Goal: Task Accomplishment & Management: Manage account settings

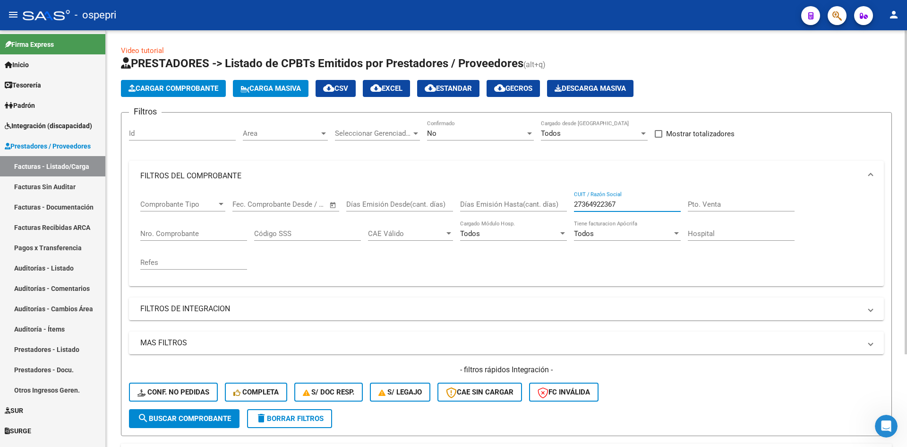
drag, startPoint x: 630, startPoint y: 206, endPoint x: 560, endPoint y: 207, distance: 69.9
click at [560, 207] on div "Comprobante Tipo Comprobante Tipo Fecha inicio – Fecha fin Fec. Comprobante Des…" at bounding box center [506, 234] width 733 height 87
type input "sandoval"
drag, startPoint x: 622, startPoint y: 202, endPoint x: 568, endPoint y: 219, distance: 57.4
click at [568, 219] on div "Comprobante Tipo Comprobante Tipo Fecha inicio – Fecha fin Fec. Comprobante Des…" at bounding box center [506, 234] width 733 height 87
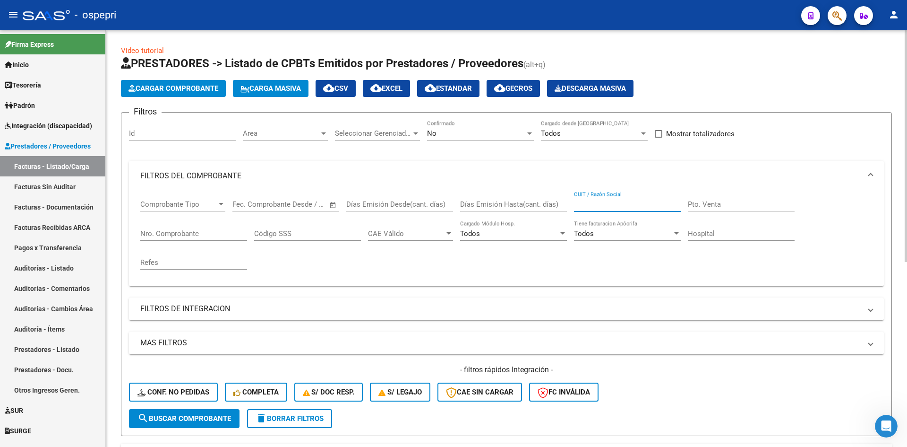
paste input "27304228305"
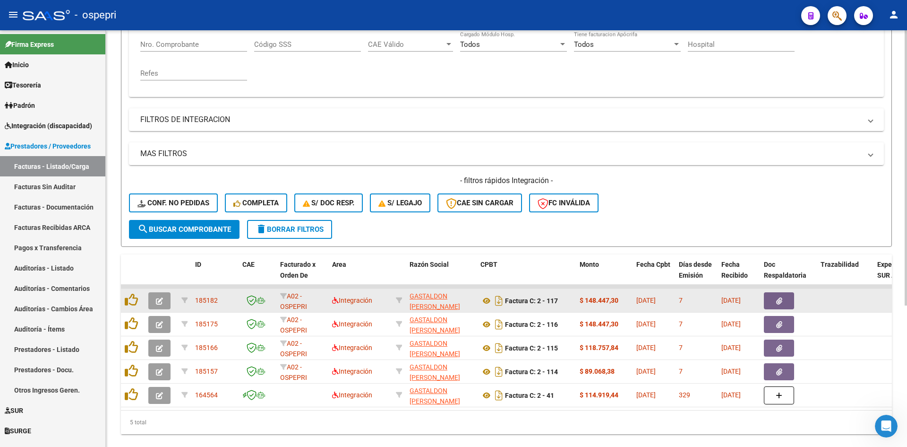
type input "27304228305"
click at [157, 301] on icon "button" at bounding box center [159, 300] width 7 height 7
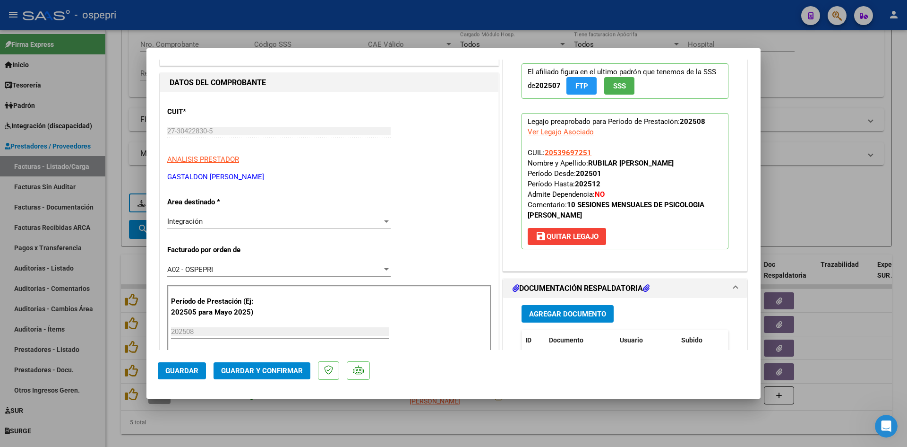
scroll to position [95, 0]
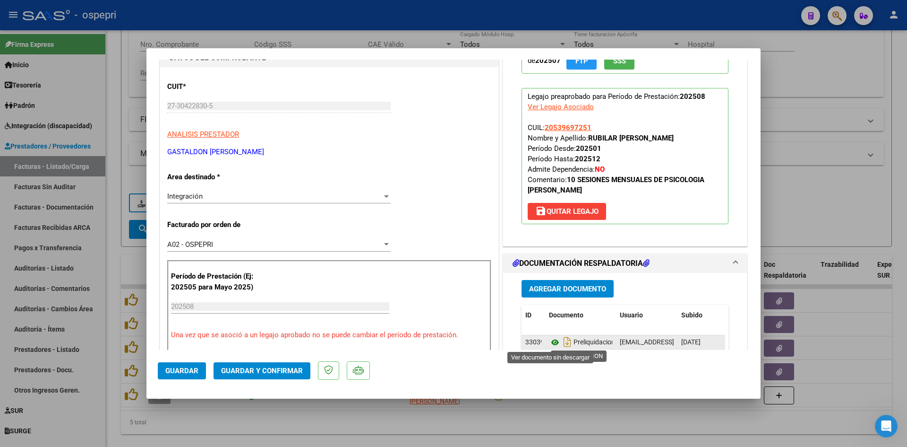
click at [551, 344] on icon at bounding box center [555, 341] width 12 height 11
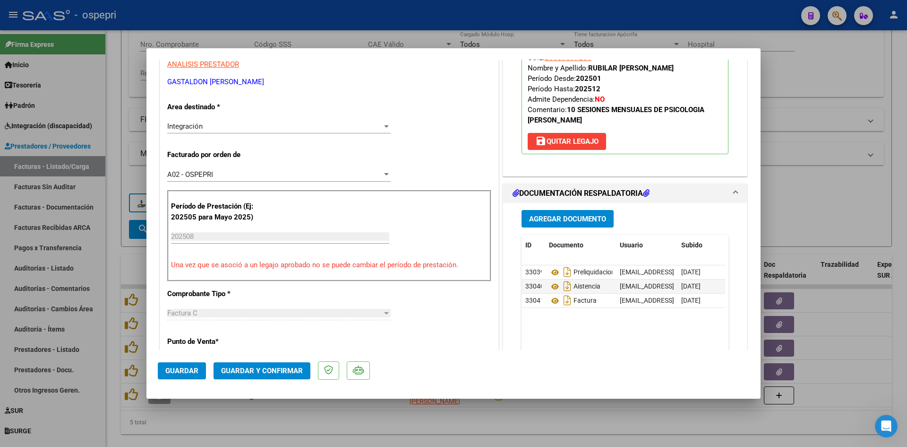
scroll to position [236, 0]
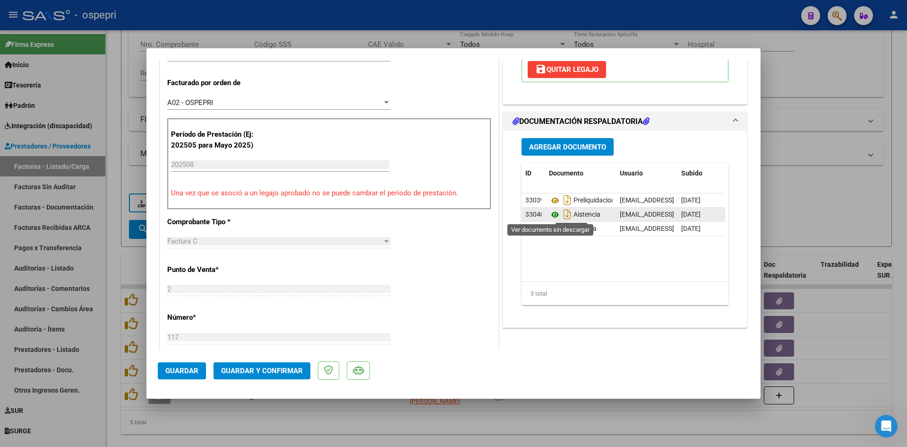
click at [550, 214] on icon at bounding box center [555, 214] width 12 height 11
type input "$ 0,00"
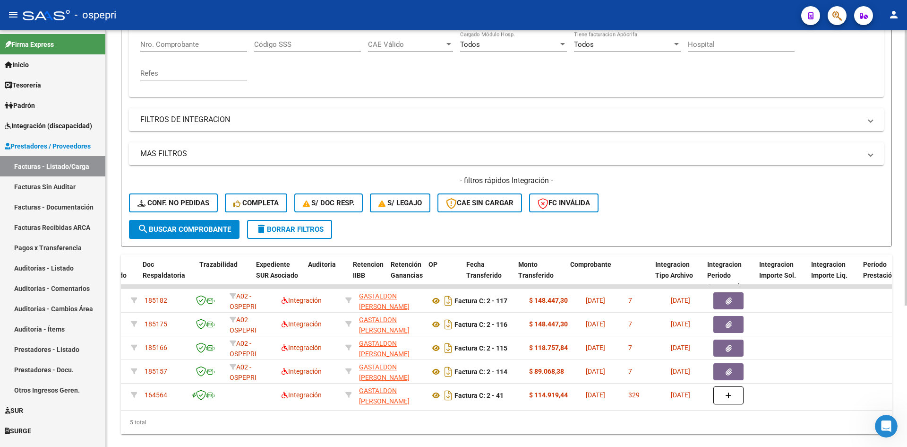
scroll to position [0, 0]
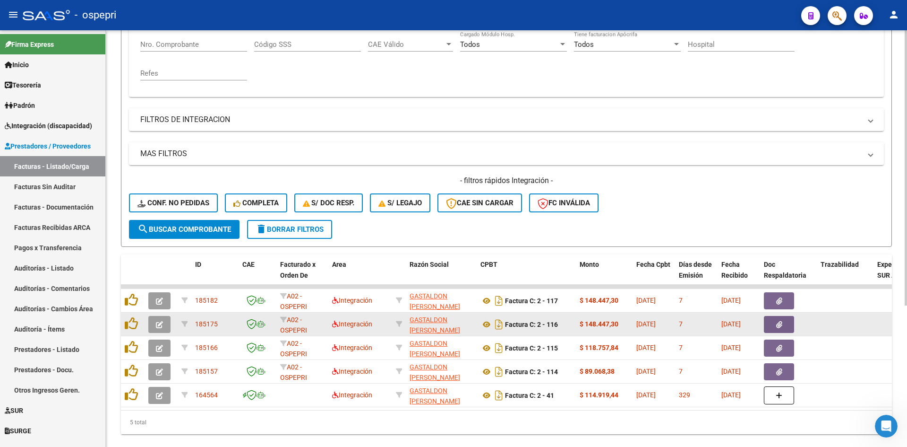
click at [155, 324] on button "button" at bounding box center [159, 324] width 22 height 17
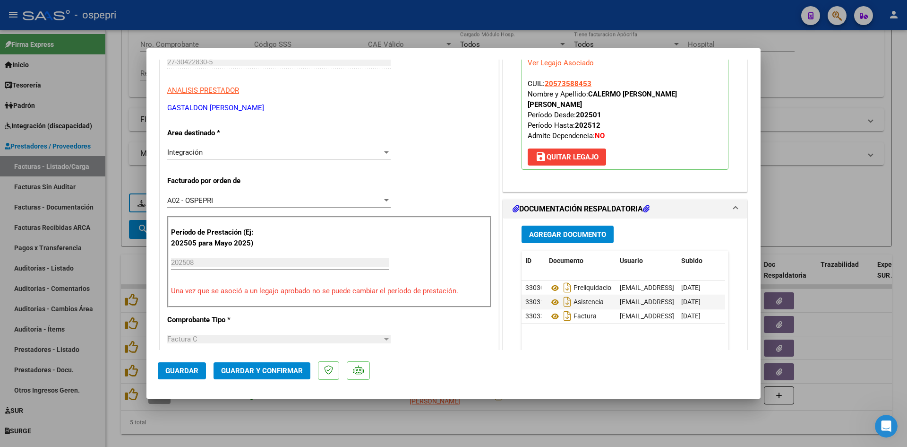
scroll to position [189, 0]
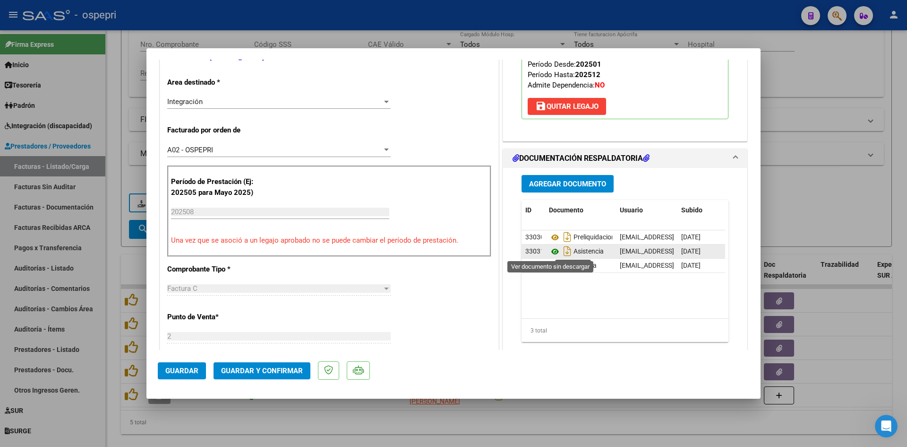
click at [552, 251] on icon at bounding box center [555, 251] width 12 height 11
type input "$ 0,00"
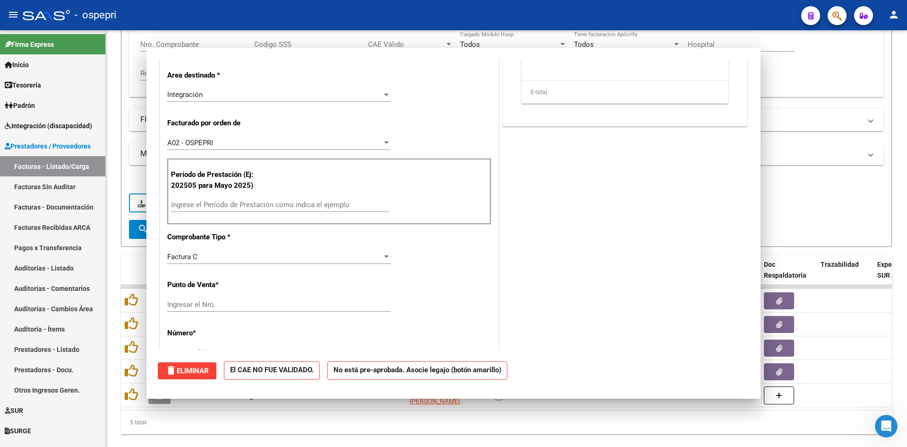
scroll to position [0, 0]
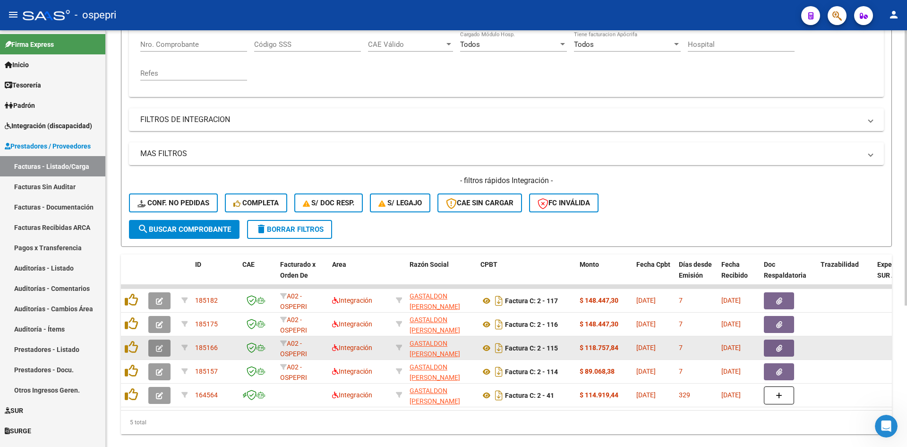
click at [162, 347] on icon "button" at bounding box center [159, 348] width 7 height 7
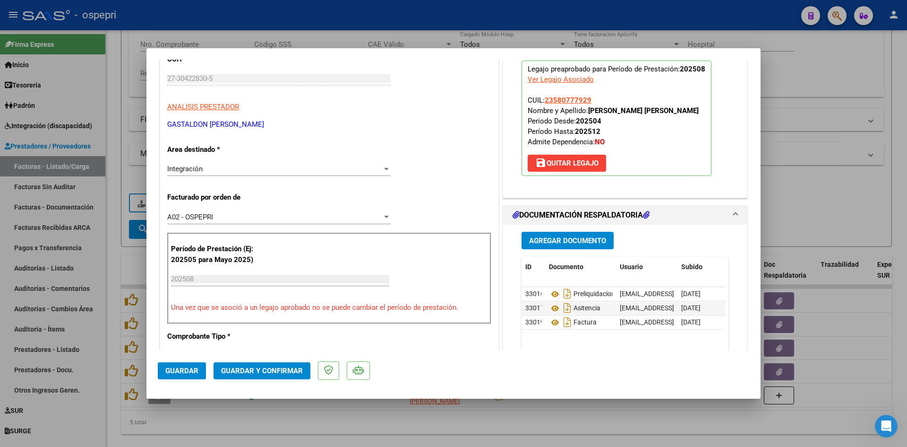
scroll to position [142, 0]
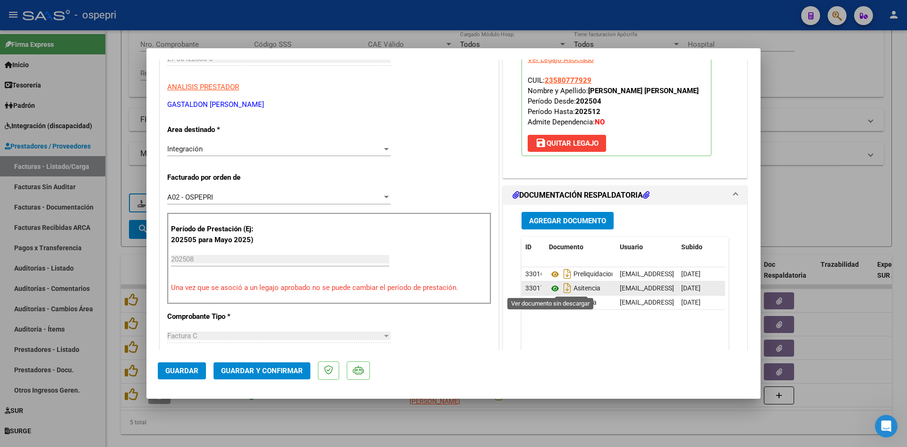
click at [551, 285] on icon at bounding box center [555, 288] width 12 height 11
type input "$ 0,00"
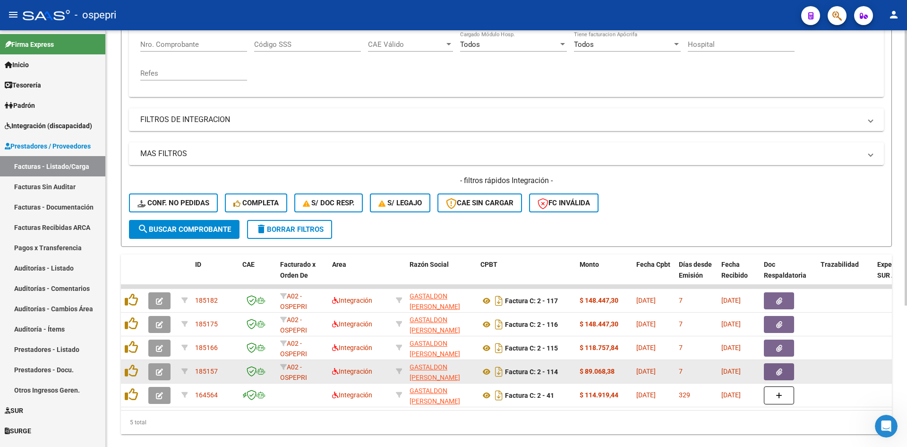
click at [161, 376] on button "button" at bounding box center [159, 371] width 22 height 17
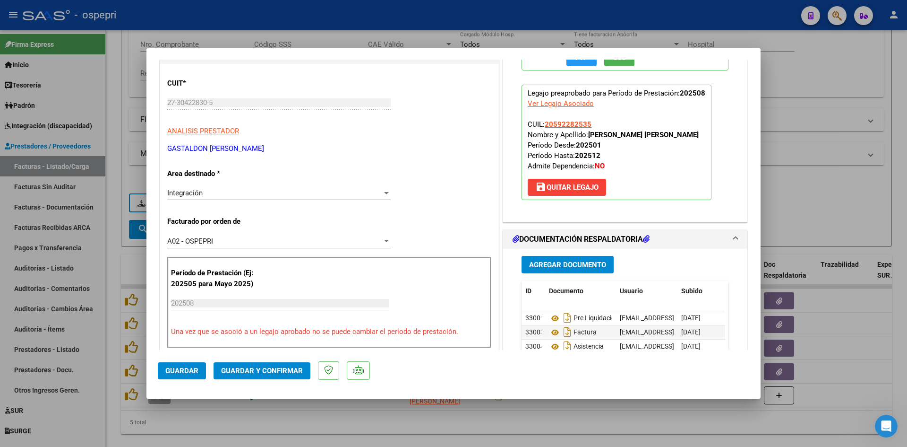
scroll to position [142, 0]
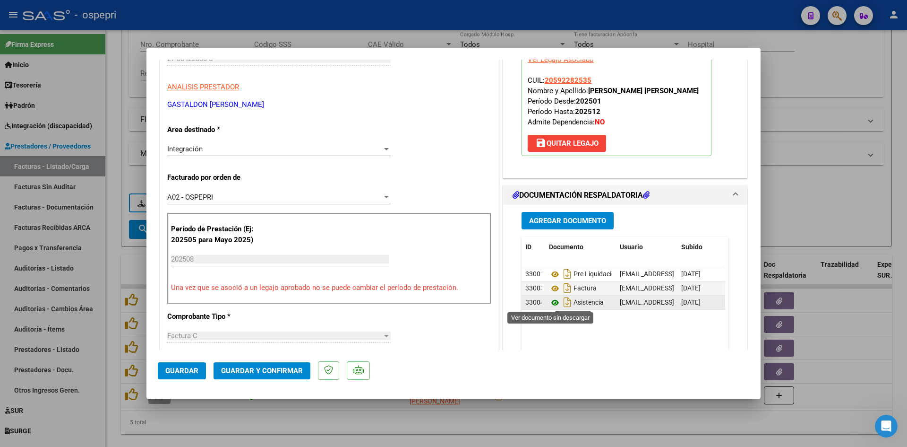
click at [549, 301] on icon at bounding box center [555, 302] width 12 height 11
type input "$ 0,00"
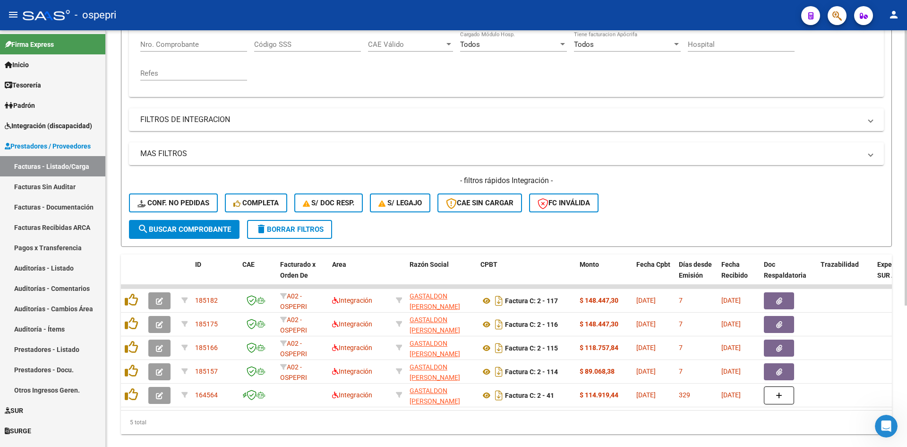
scroll to position [0, 0]
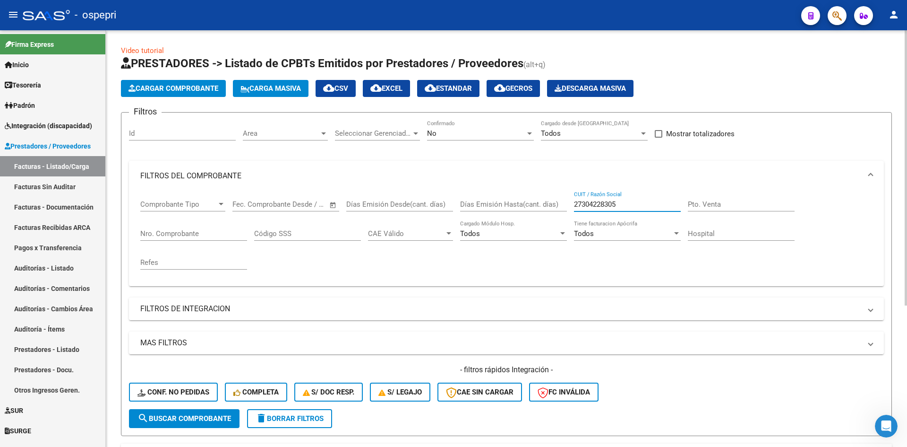
drag, startPoint x: 624, startPoint y: 202, endPoint x: 563, endPoint y: 210, distance: 62.0
click at [563, 211] on div "Comprobante Tipo Comprobante Tipo Fecha inicio – Fecha fin Fec. Comprobante Des…" at bounding box center [506, 234] width 733 height 87
paste input "27364922367"
type input "27364922367"
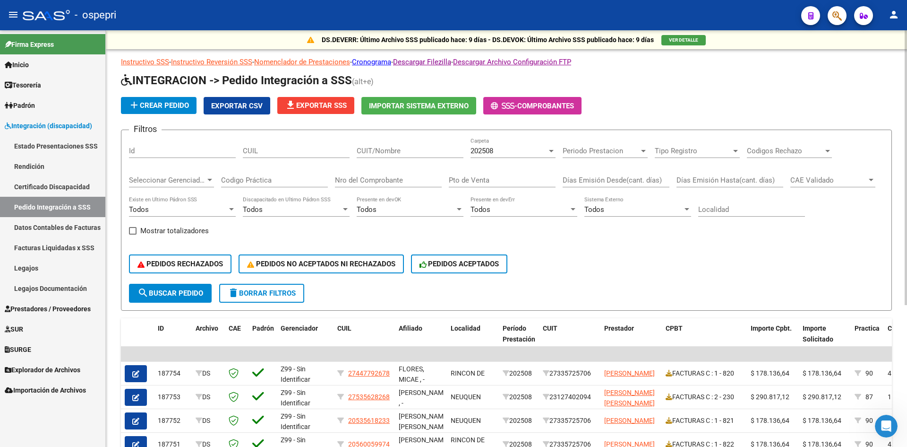
click at [388, 150] on input "CUIT/Nombre" at bounding box center [410, 151] width 107 height 9
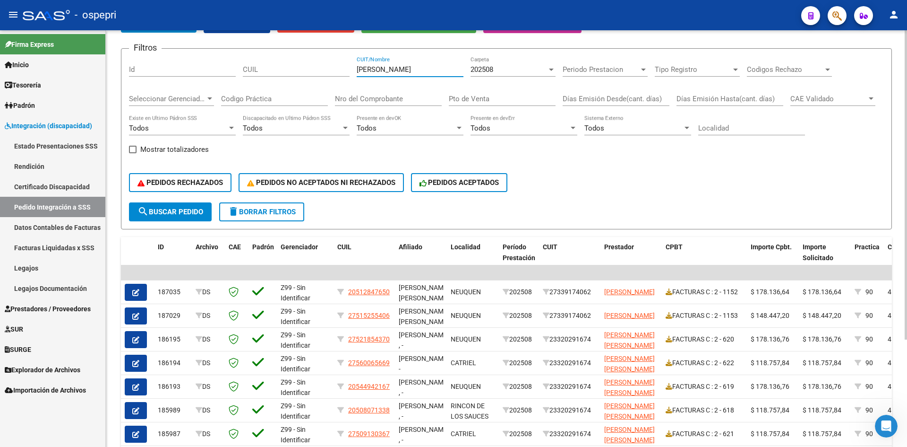
scroll to position [95, 0]
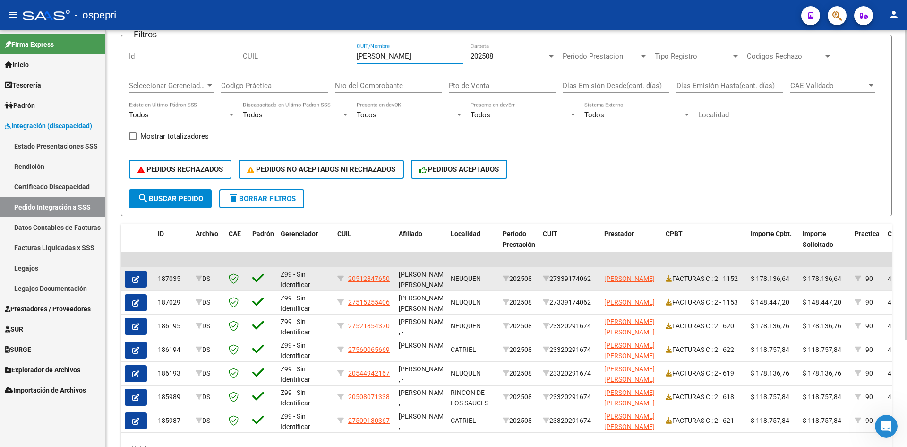
type input "sandoval"
click at [133, 281] on icon "button" at bounding box center [135, 279] width 7 height 7
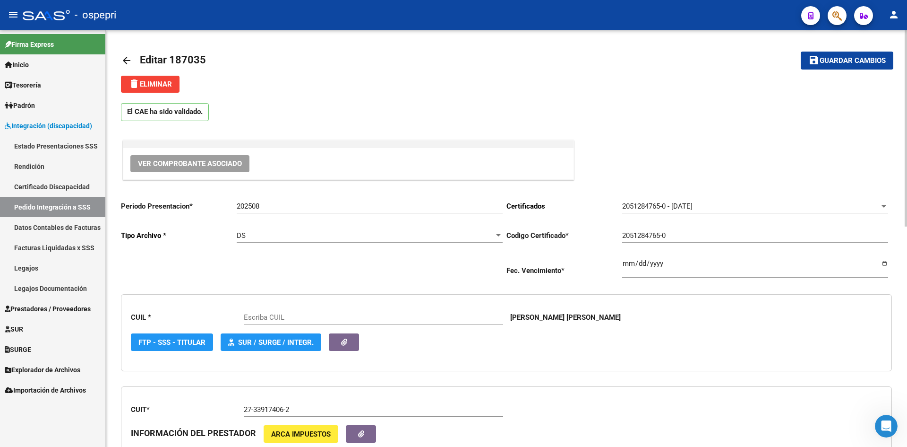
click at [235, 165] on span "Ver Comprobante Asociado" at bounding box center [190, 163] width 104 height 9
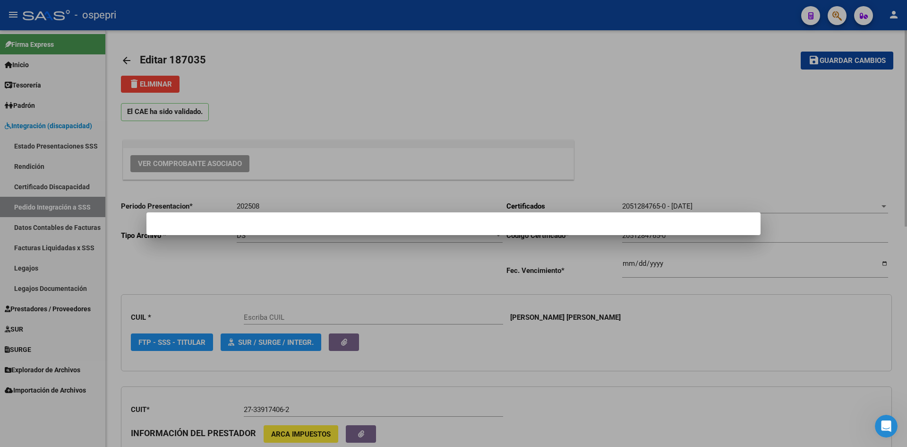
type input "20512847650"
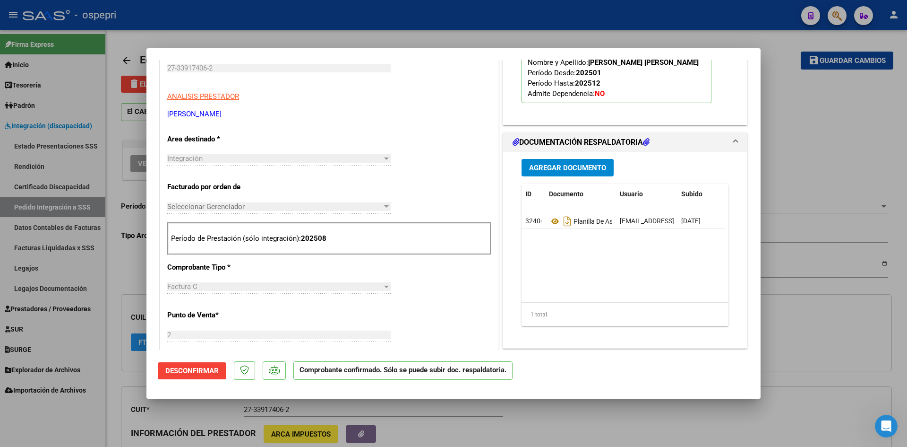
scroll to position [284, 0]
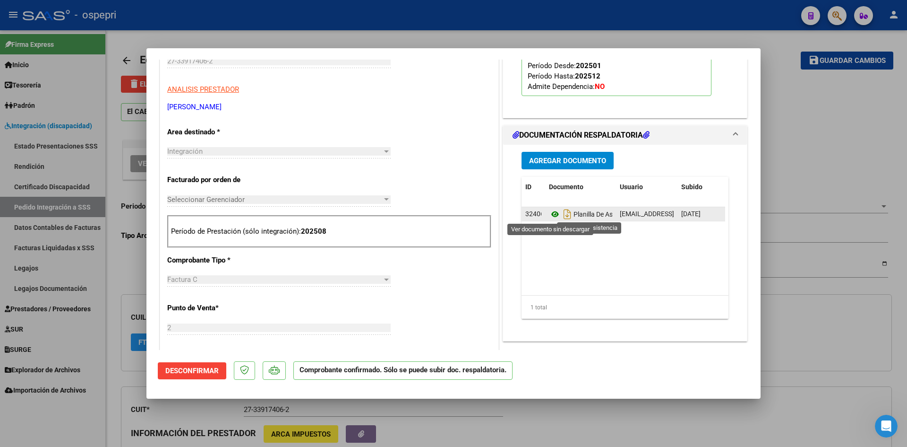
click at [552, 215] on icon at bounding box center [555, 213] width 12 height 11
type input "$ 0,00"
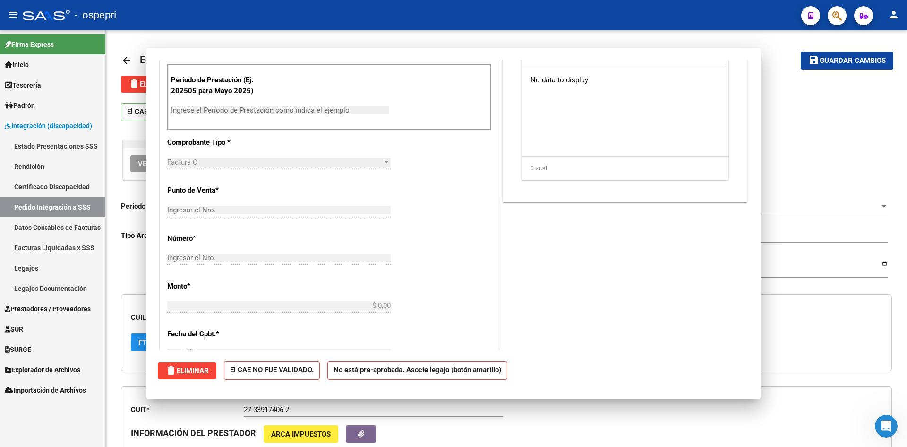
scroll to position [0, 0]
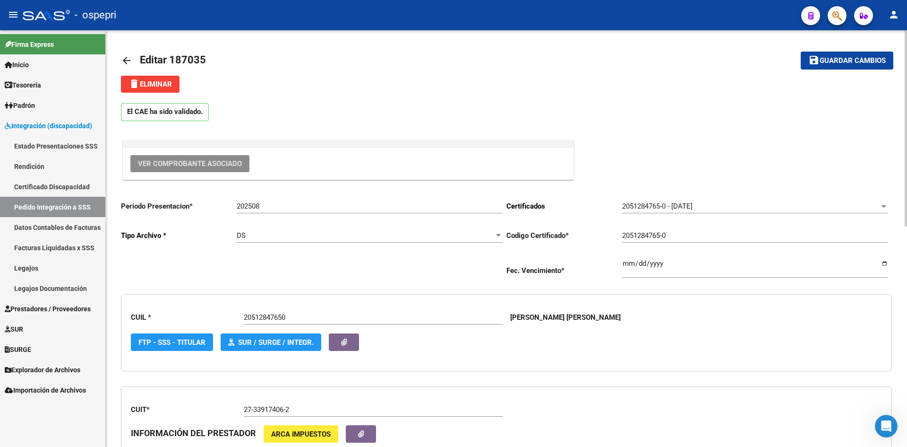
click at [128, 60] on mat-icon "arrow_back" at bounding box center [126, 60] width 11 height 11
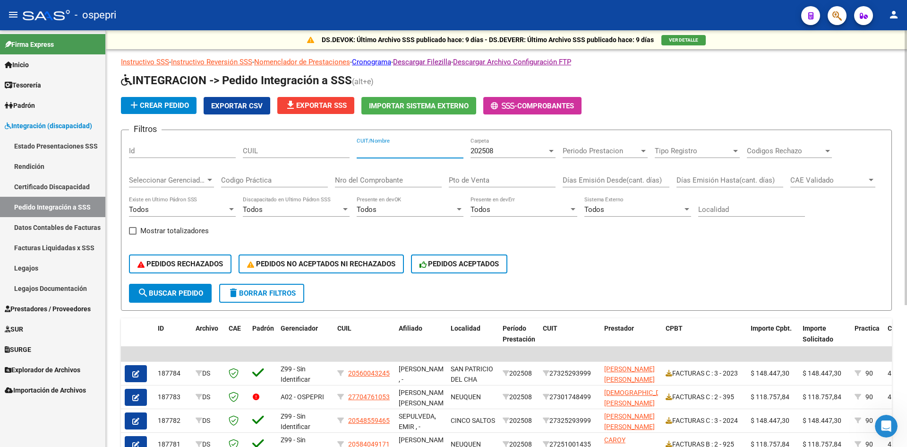
click at [382, 150] on input "CUIT/Nombre" at bounding box center [410, 151] width 107 height 9
paste input "27364922367"
type input "27364922367"
click at [182, 293] on span "search Buscar Pedido" at bounding box center [171, 293] width 66 height 9
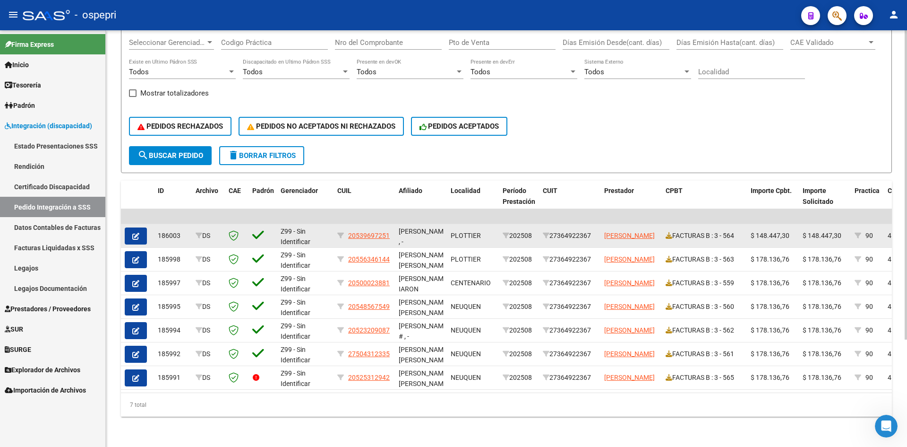
click at [129, 230] on button "button" at bounding box center [136, 235] width 22 height 17
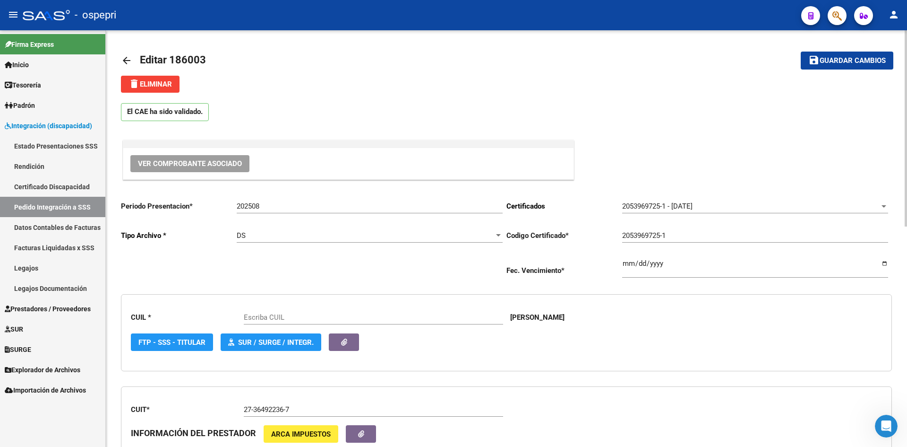
type input "20539697251"
click at [200, 159] on span "Ver Comprobante Asociado" at bounding box center [190, 163] width 104 height 9
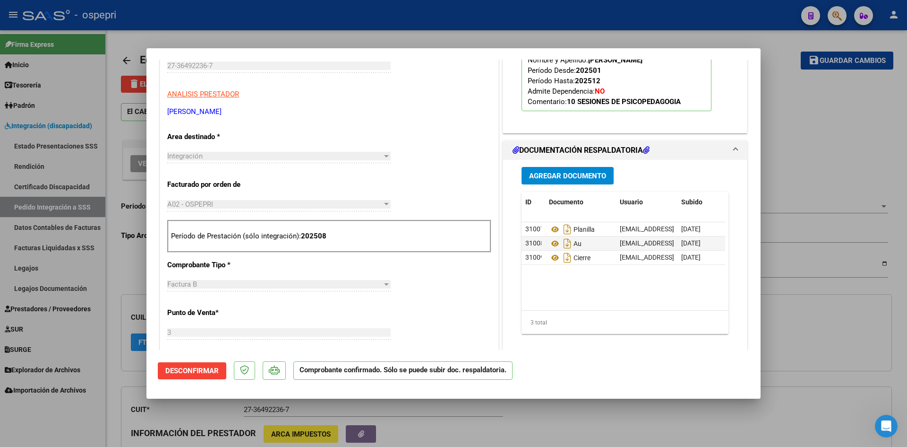
scroll to position [284, 0]
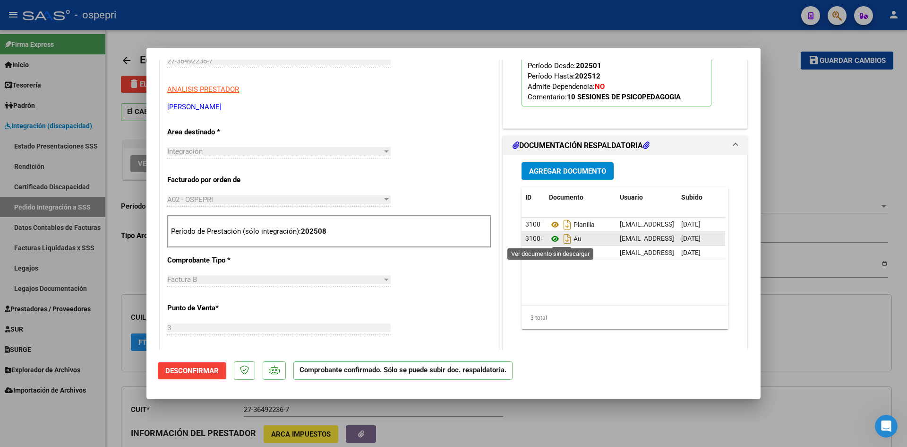
click at [550, 237] on icon at bounding box center [555, 238] width 12 height 11
click at [551, 225] on icon at bounding box center [555, 224] width 12 height 11
type input "$ 0,00"
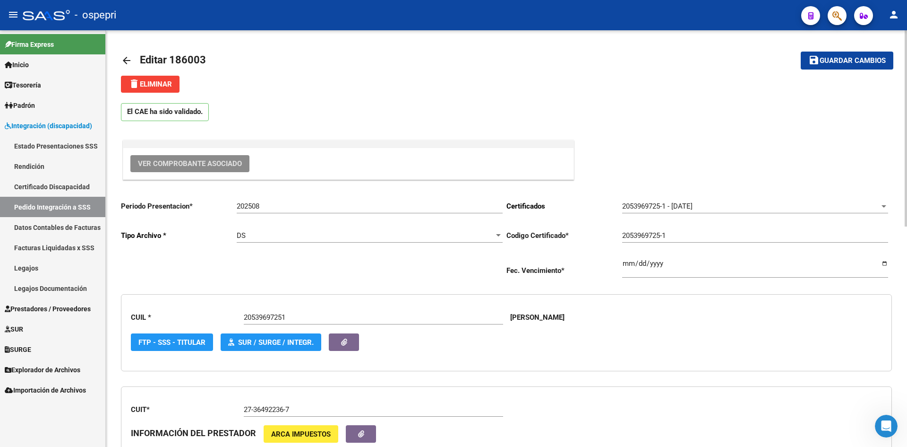
click at [123, 60] on mat-icon "arrow_back" at bounding box center [126, 60] width 11 height 11
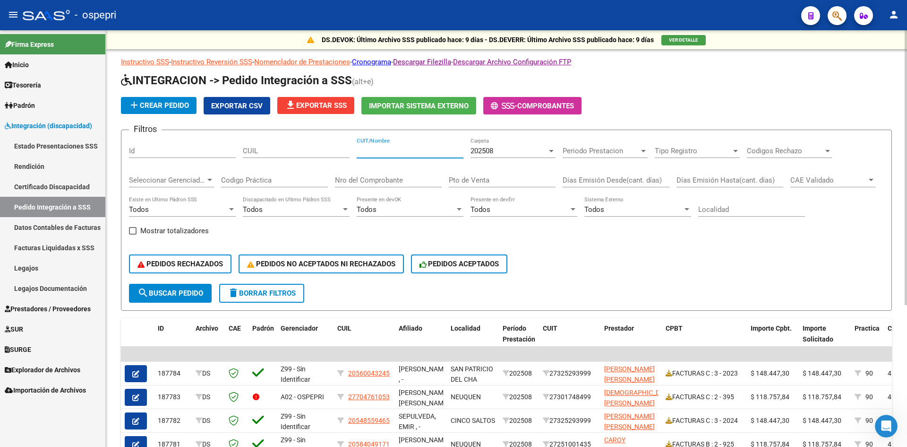
click at [369, 151] on input "CUIT/Nombre" at bounding box center [410, 151] width 107 height 9
paste input "27364922367"
type input "27364922367"
click at [194, 293] on span "search Buscar Pedido" at bounding box center [171, 293] width 66 height 9
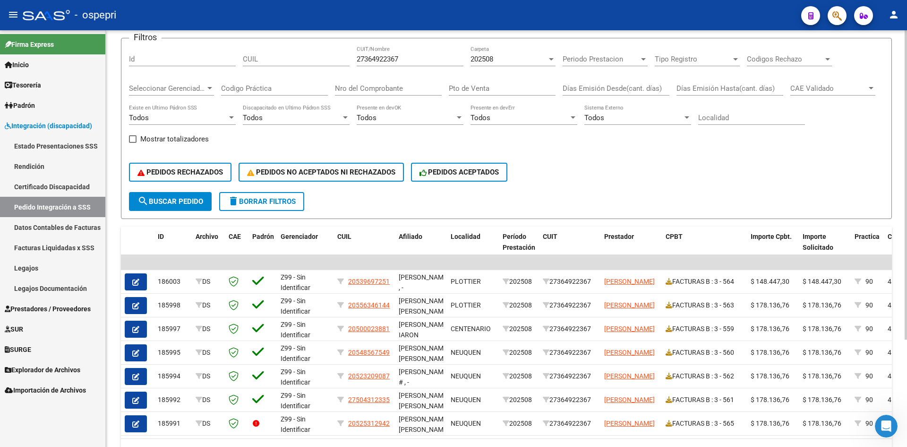
scroll to position [95, 0]
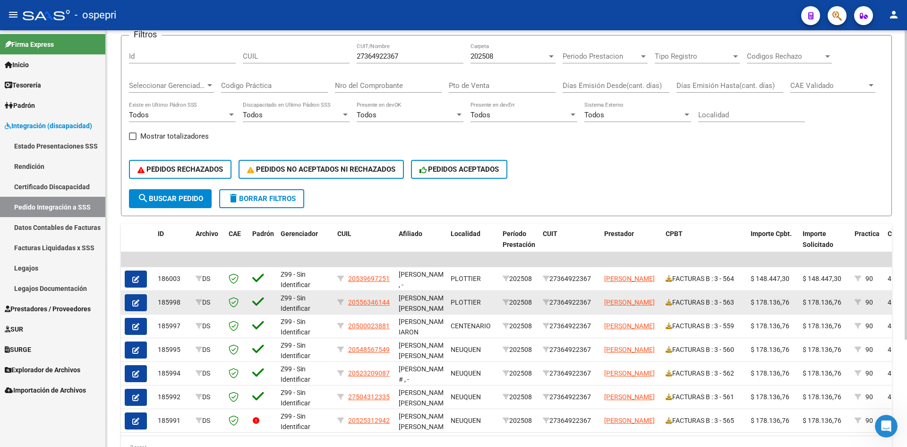
click at [133, 299] on span "button" at bounding box center [135, 302] width 7 height 9
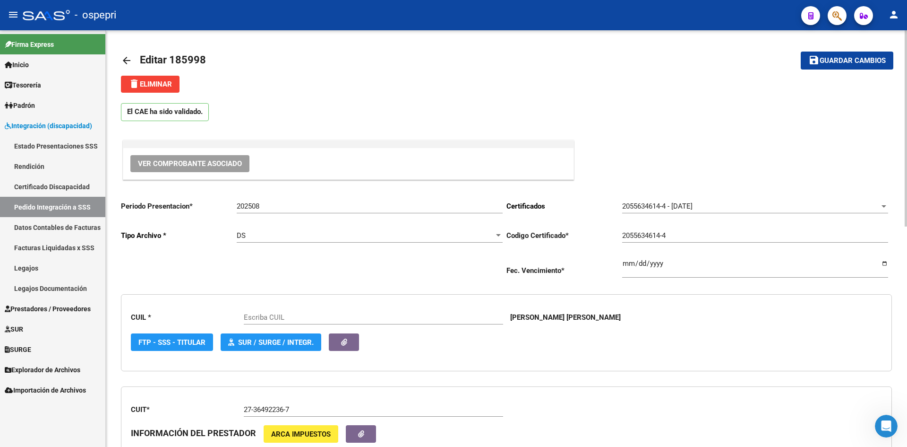
click at [220, 161] on span "Ver Comprobante Asociado" at bounding box center [190, 163] width 104 height 9
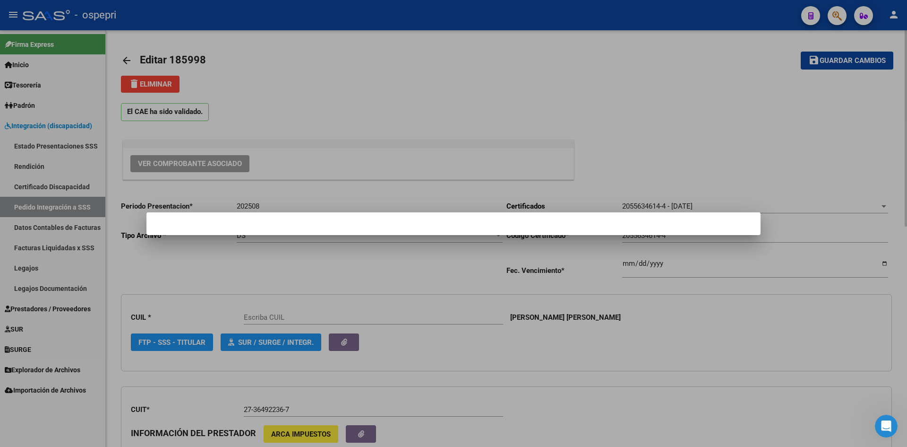
type input "20556346144"
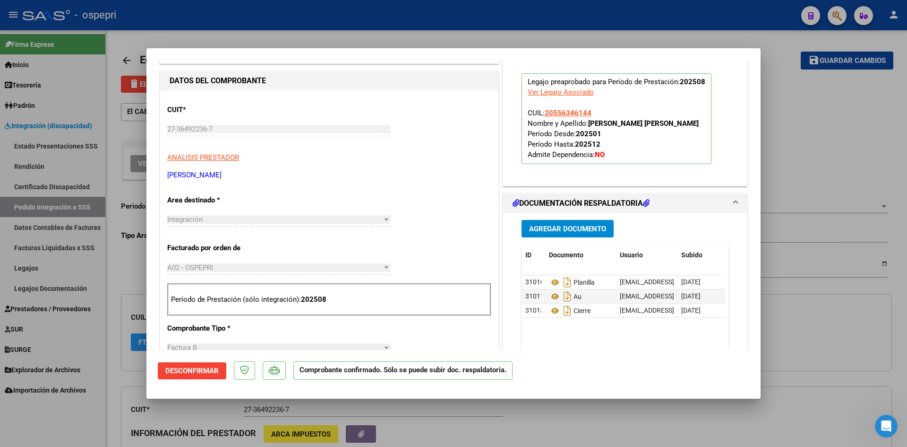
scroll to position [236, 0]
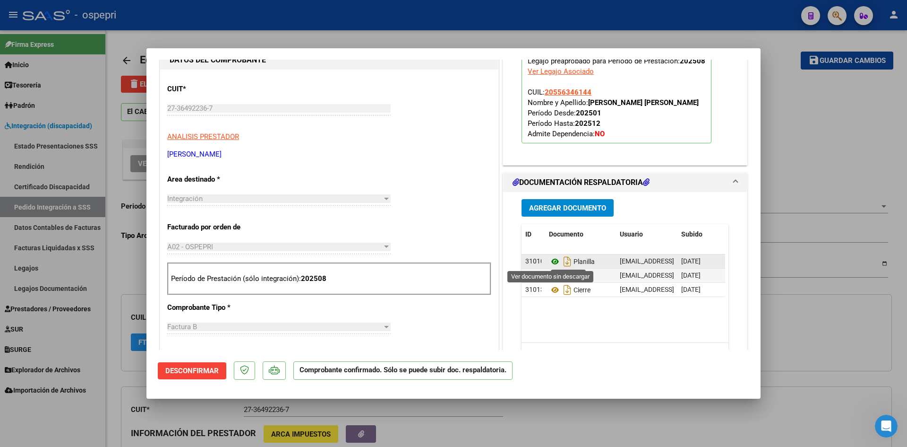
click at [551, 261] on icon at bounding box center [555, 261] width 12 height 11
type input "$ 0,00"
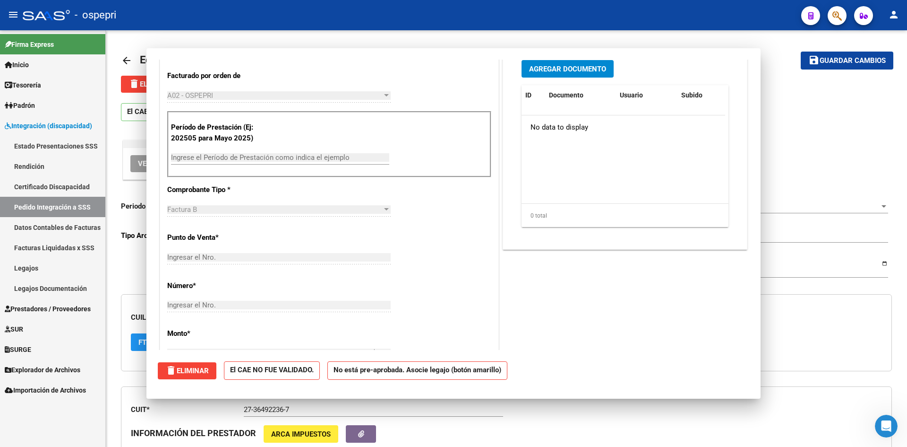
scroll to position [0, 0]
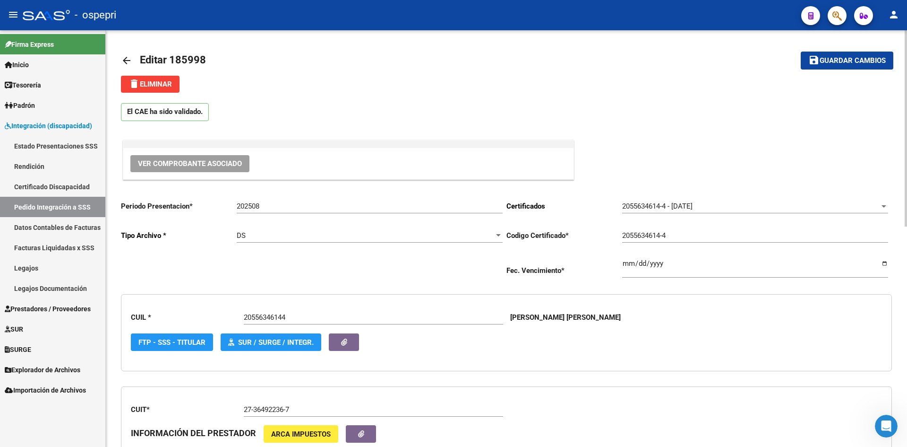
click at [126, 61] on mat-icon "arrow_back" at bounding box center [126, 60] width 11 height 11
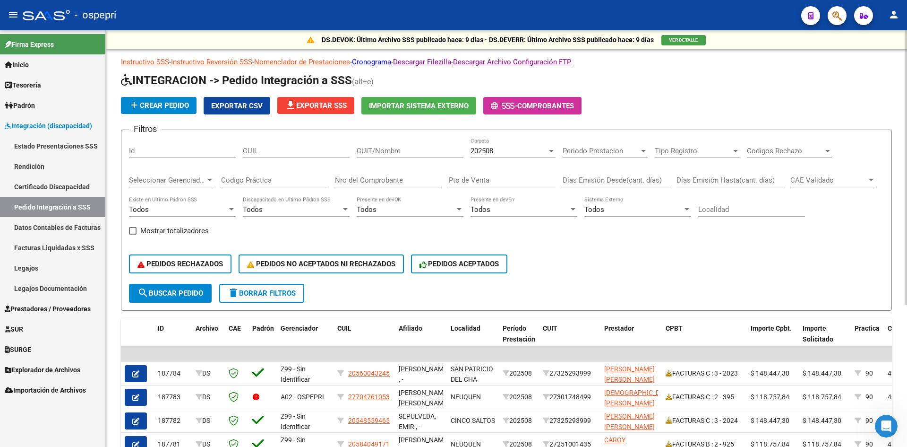
click at [375, 153] on input "CUIT/Nombre" at bounding box center [410, 151] width 107 height 9
paste input "27364922367"
type input "27364922367"
click at [192, 291] on span "search Buscar Pedido" at bounding box center [171, 293] width 66 height 9
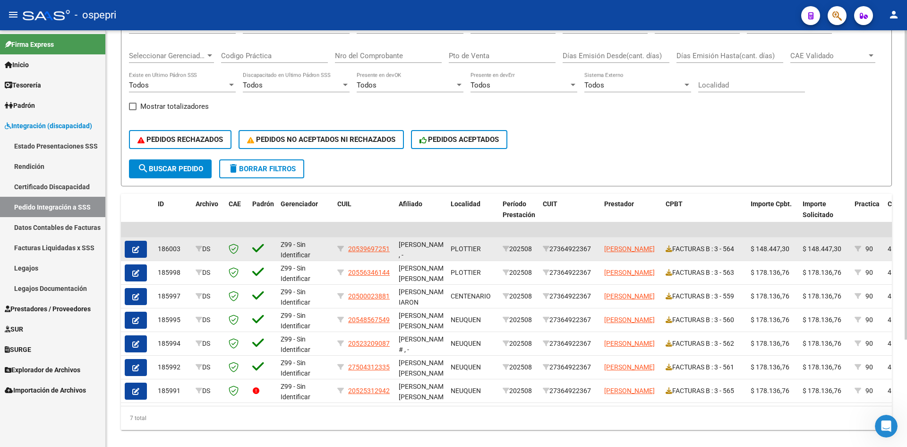
scroll to position [142, 0]
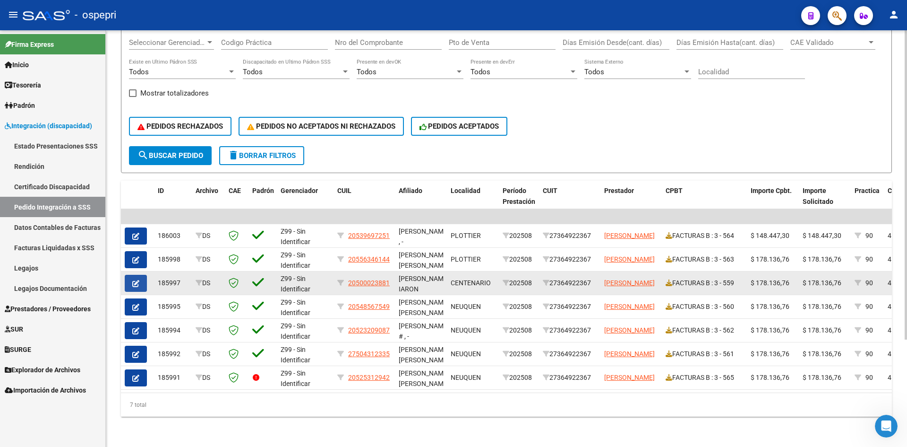
click at [135, 280] on icon "button" at bounding box center [135, 283] width 7 height 7
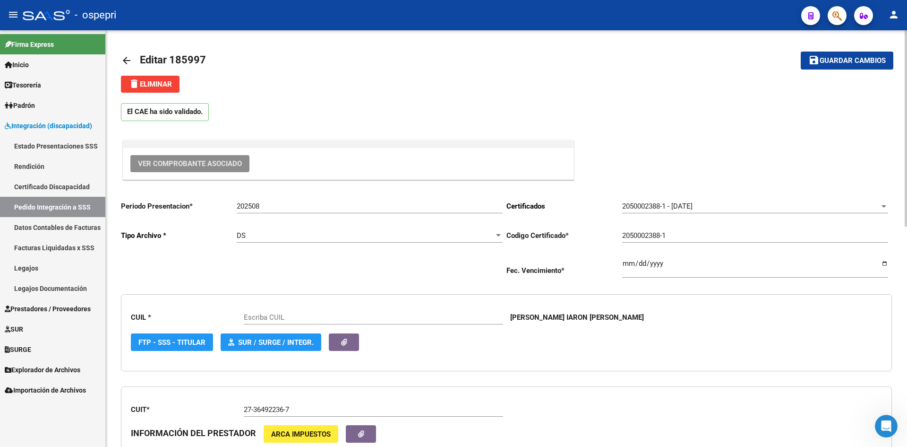
click at [216, 161] on span "Ver Comprobante Asociado" at bounding box center [190, 163] width 104 height 9
type input "20500023881"
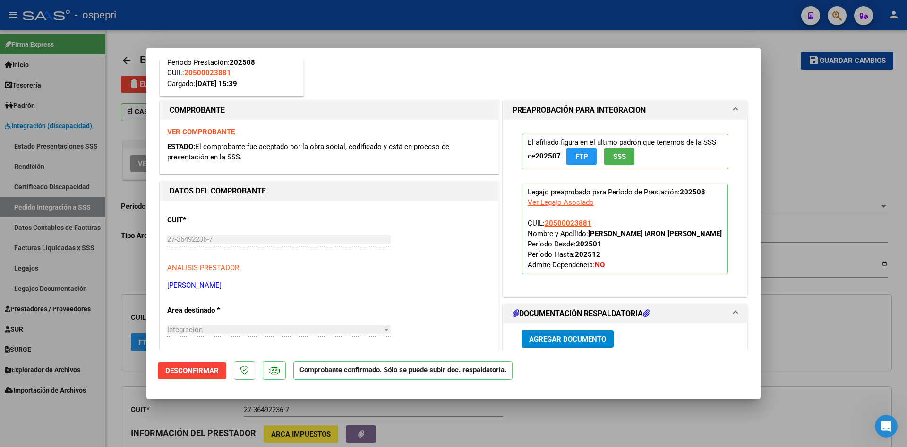
scroll to position [189, 0]
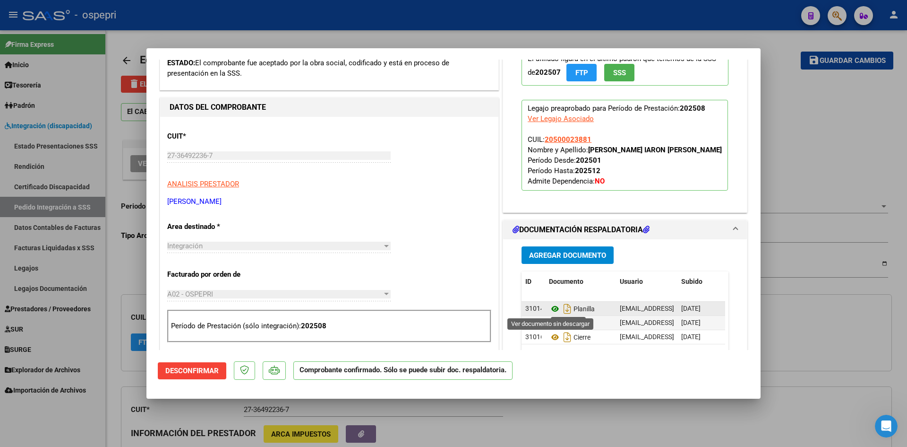
click at [550, 310] on icon at bounding box center [555, 308] width 12 height 11
type input "$ 0,00"
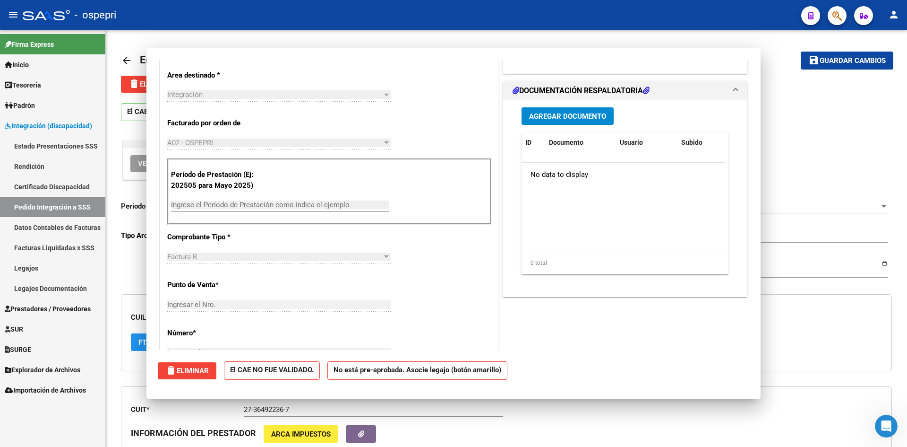
scroll to position [0, 0]
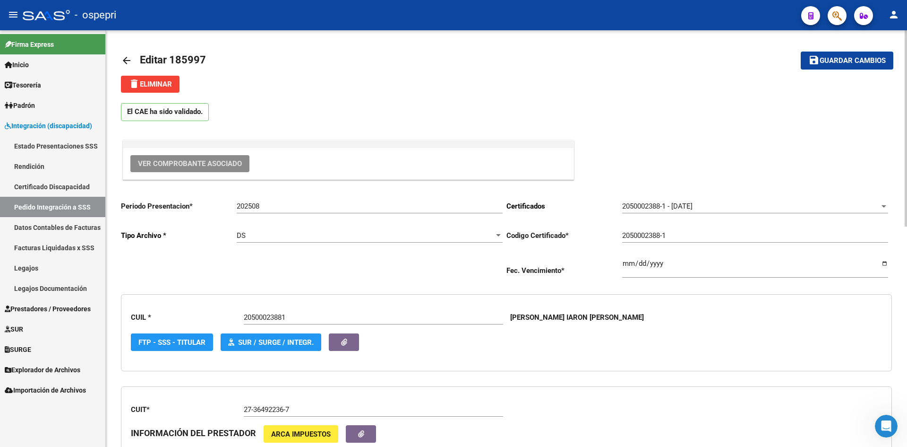
click at [126, 60] on mat-icon "arrow_back" at bounding box center [126, 60] width 11 height 11
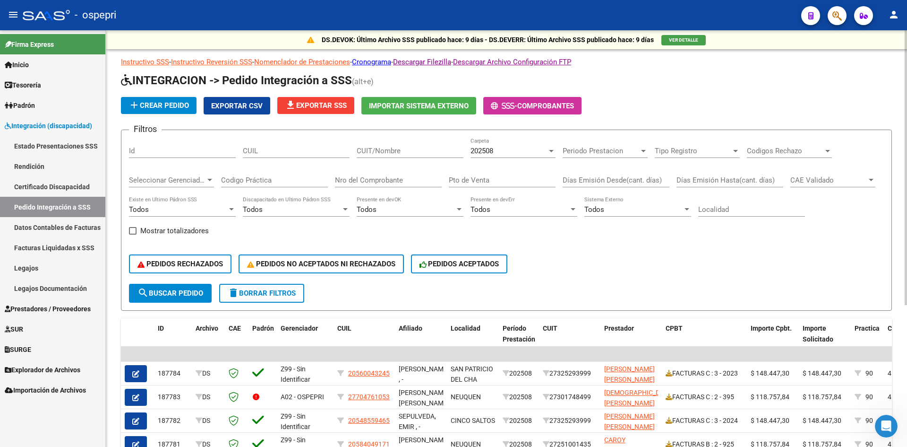
click at [371, 151] on input "CUIT/Nombre" at bounding box center [410, 151] width 107 height 9
paste input "27364922367"
type input "27364922367"
click at [190, 291] on span "search Buscar Pedido" at bounding box center [171, 293] width 66 height 9
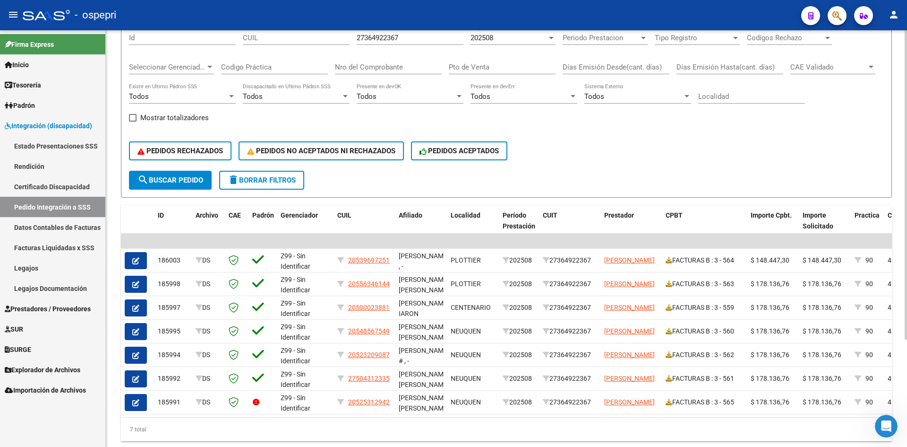
scroll to position [145, 0]
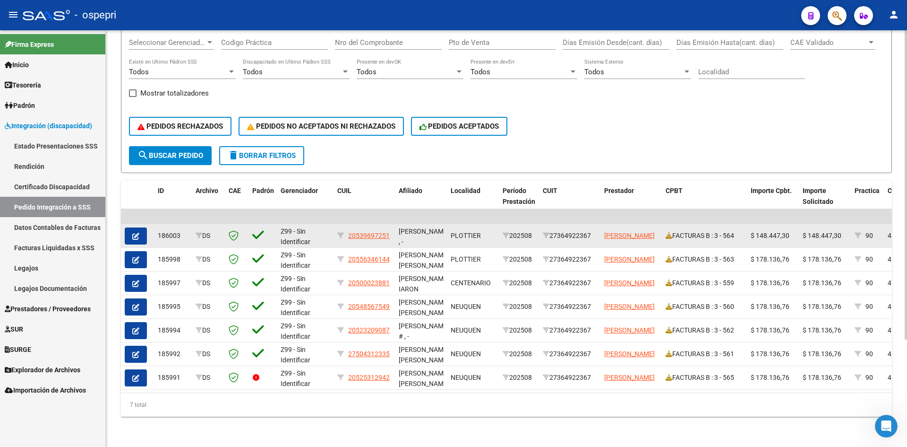
drag, startPoint x: 351, startPoint y: 223, endPoint x: 390, endPoint y: 233, distance: 40.3
click at [390, 233] on div "20539697251" at bounding box center [364, 235] width 54 height 11
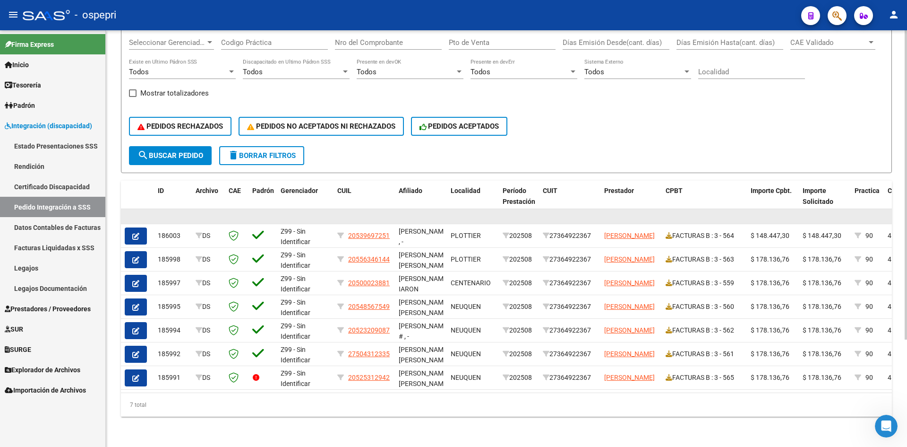
copy span "20539697251"
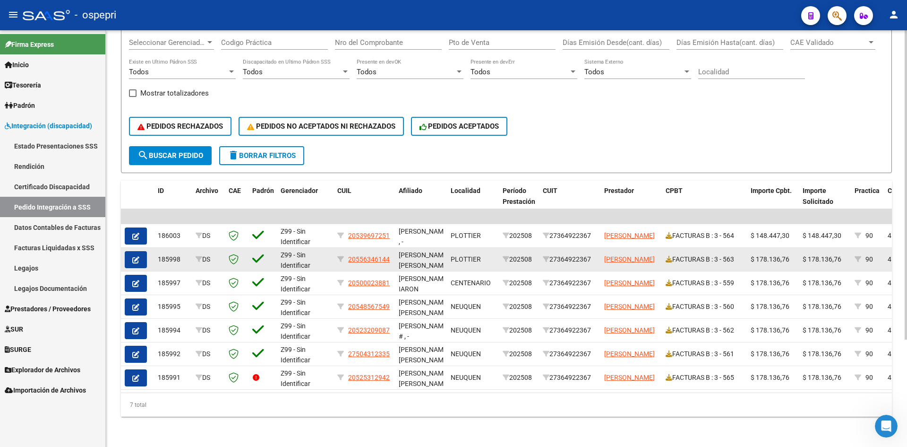
drag, startPoint x: 346, startPoint y: 250, endPoint x: 394, endPoint y: 253, distance: 47.8
click at [394, 253] on datatable-body-cell "20556346144" at bounding box center [364, 259] width 61 height 23
copy div "20556346144"
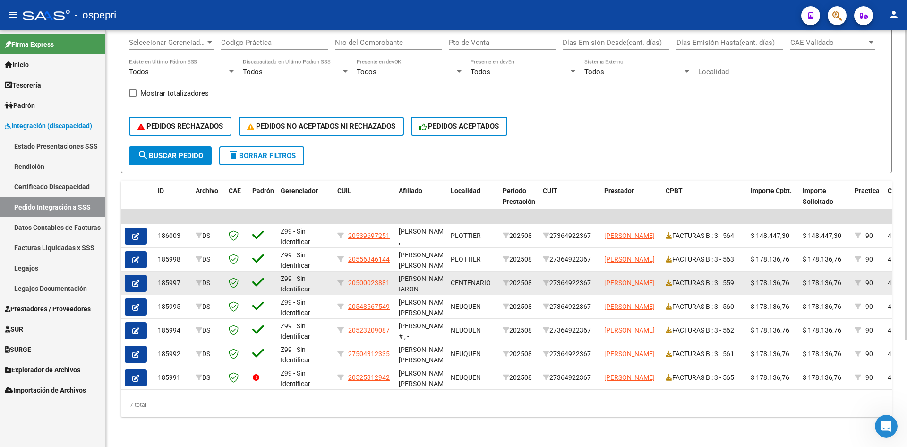
drag, startPoint x: 348, startPoint y: 274, endPoint x: 392, endPoint y: 279, distance: 44.3
click at [392, 279] on datatable-body-cell "20500023881" at bounding box center [364, 282] width 61 height 23
copy div "20500023881"
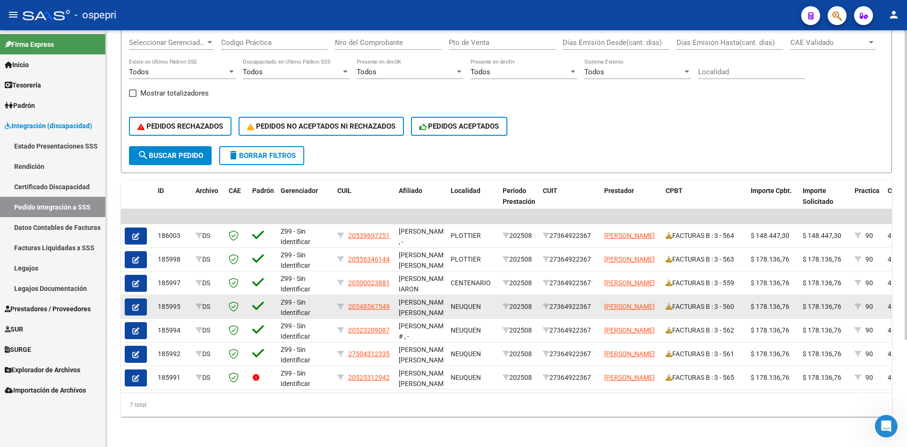
drag, startPoint x: 350, startPoint y: 297, endPoint x: 391, endPoint y: 303, distance: 42.0
click at [391, 303] on datatable-body-cell "20548567549" at bounding box center [364, 306] width 61 height 23
copy span "20548567549"
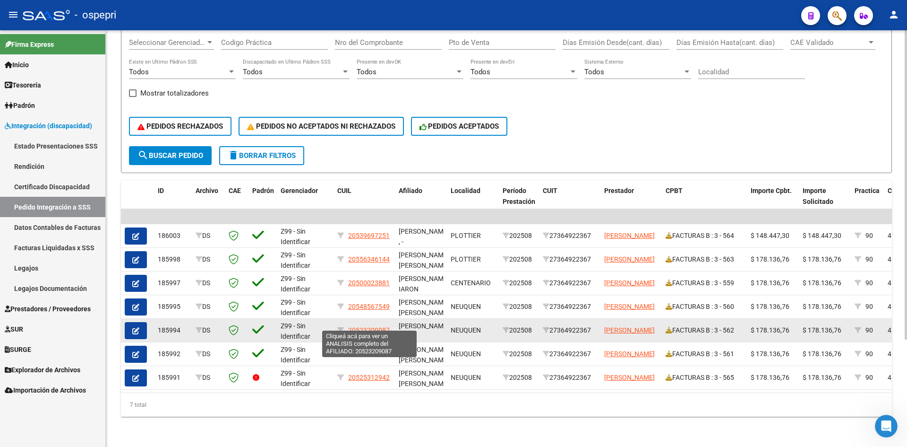
drag, startPoint x: 349, startPoint y: 322, endPoint x: 393, endPoint y: 325, distance: 44.0
click at [393, 325] on datatable-body-cell "20523209087" at bounding box center [364, 330] width 61 height 23
copy span "20523209087"
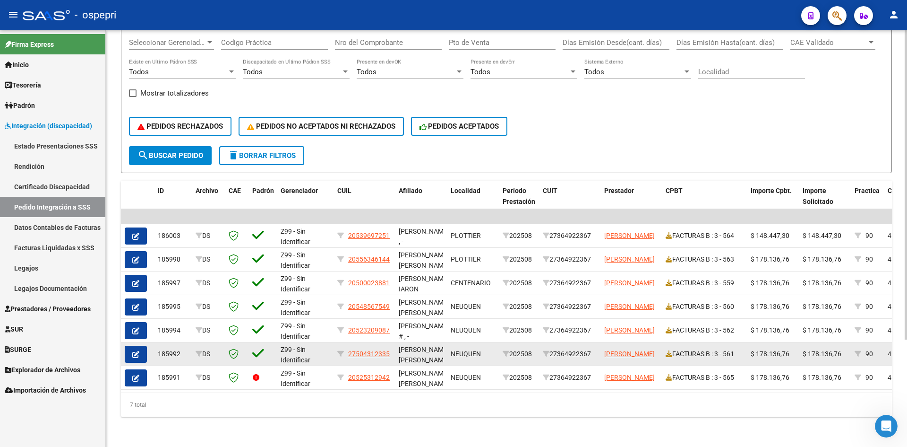
drag, startPoint x: 350, startPoint y: 348, endPoint x: 389, endPoint y: 355, distance: 39.4
click at [389, 355] on datatable-body-cell "27504312335" at bounding box center [364, 353] width 61 height 23
copy span "27504312335"
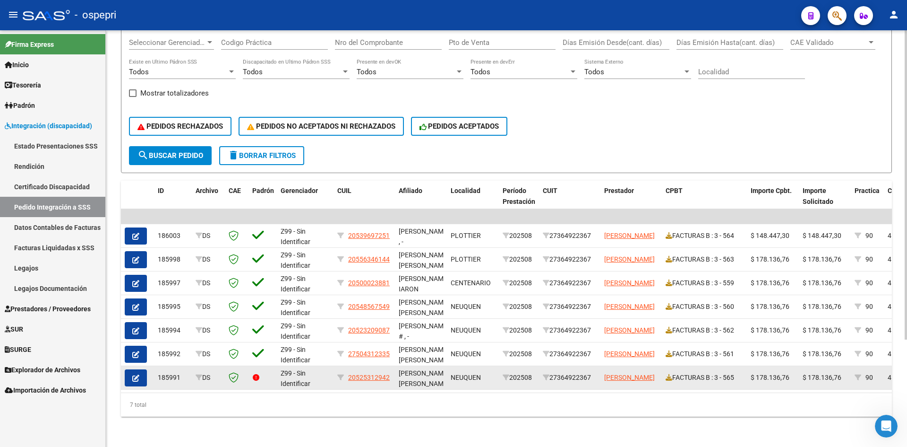
drag, startPoint x: 348, startPoint y: 371, endPoint x: 395, endPoint y: 373, distance: 46.4
click at [395, 373] on datatable-body-cell "20525312942" at bounding box center [364, 377] width 61 height 23
copy span "20525312942"
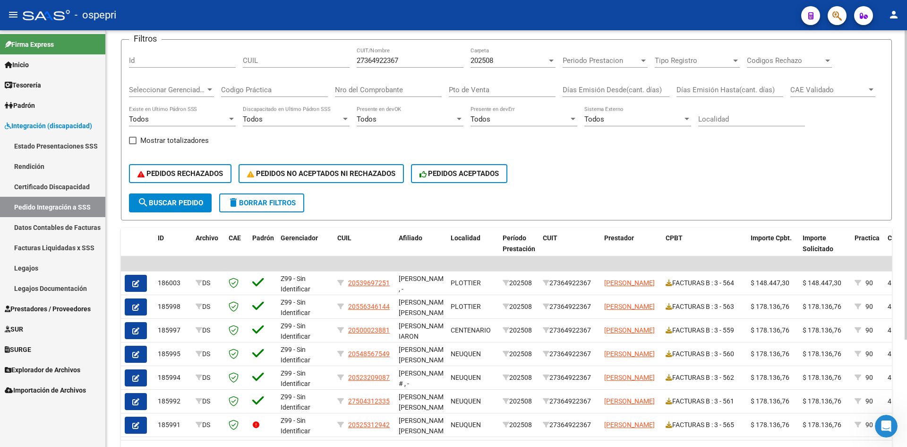
scroll to position [0, 0]
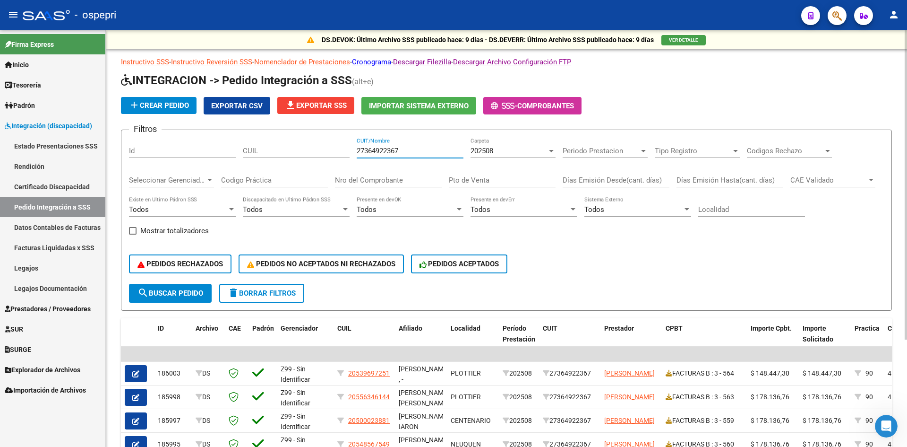
drag, startPoint x: 416, startPoint y: 153, endPoint x: 329, endPoint y: 162, distance: 87.9
click at [329, 162] on div "Filtros Id CUIL 27364922367 CUIT/Nombre 202508 Carpeta Periodo Prestacion Perio…" at bounding box center [506, 211] width 755 height 146
paste input "27304228305"
type input "27304228305"
click at [179, 293] on span "search Buscar Pedido" at bounding box center [171, 293] width 66 height 9
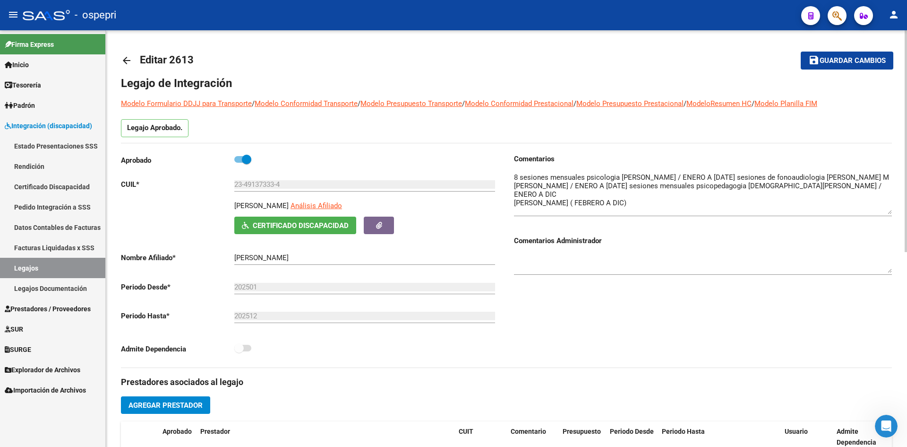
click at [126, 58] on mat-icon "arrow_back" at bounding box center [126, 60] width 11 height 11
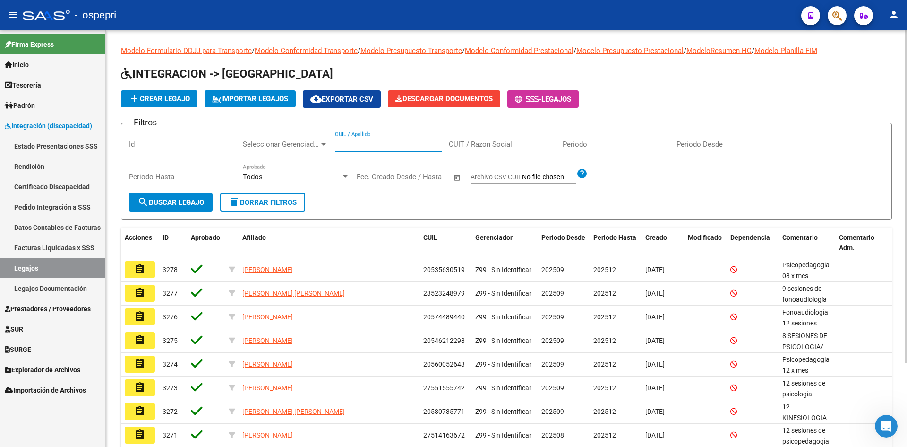
click at [356, 145] on input "CUIL / Apellido" at bounding box center [388, 144] width 107 height 9
paste input "20539697251"
type input "20539697251"
click at [187, 202] on span "search Buscar Legajo" at bounding box center [171, 202] width 67 height 9
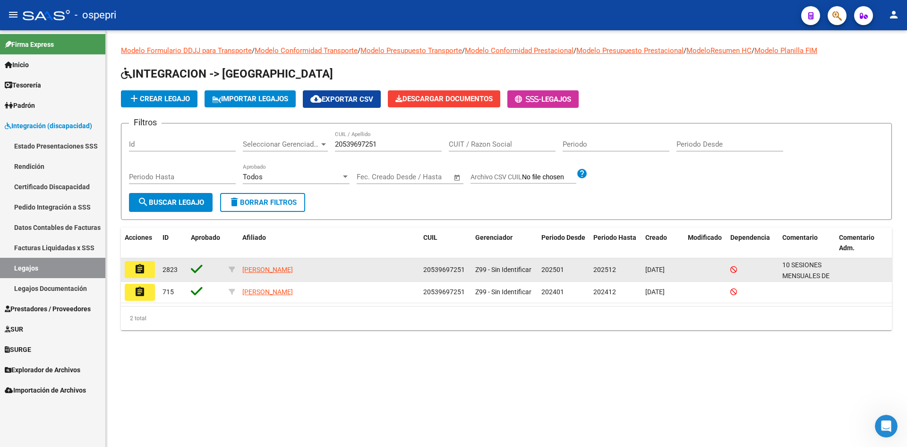
click at [142, 267] on mat-icon "assignment" at bounding box center [139, 268] width 11 height 11
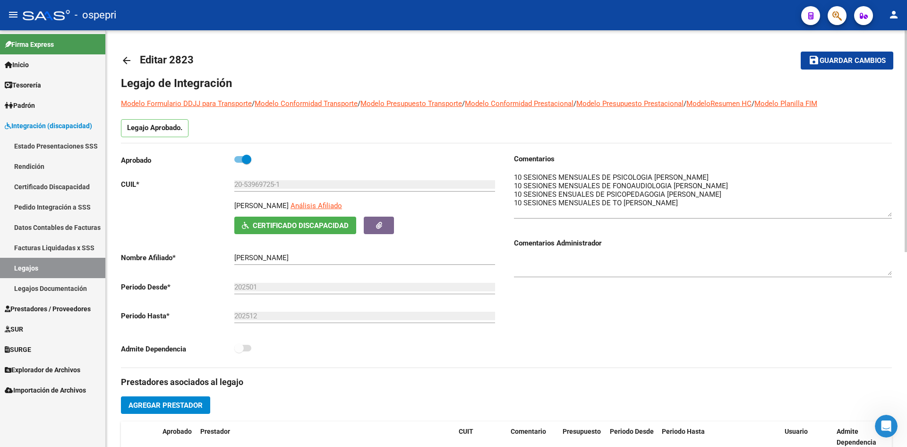
drag, startPoint x: 888, startPoint y: 190, endPoint x: 890, endPoint y: 215, distance: 25.7
click at [890, 215] on textarea at bounding box center [703, 194] width 378 height 44
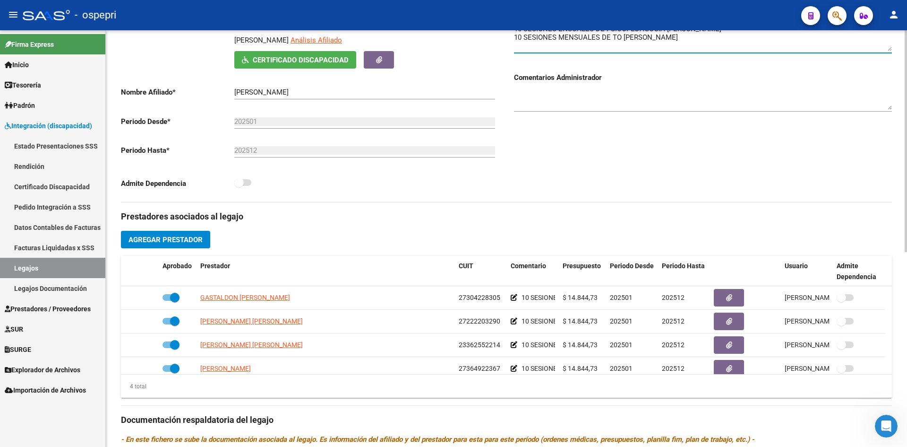
scroll to position [284, 0]
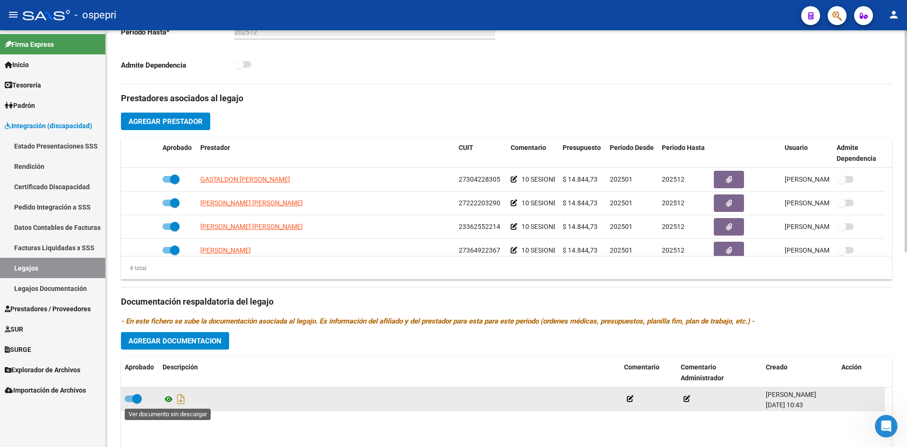
click at [168, 399] on icon at bounding box center [169, 398] width 12 height 11
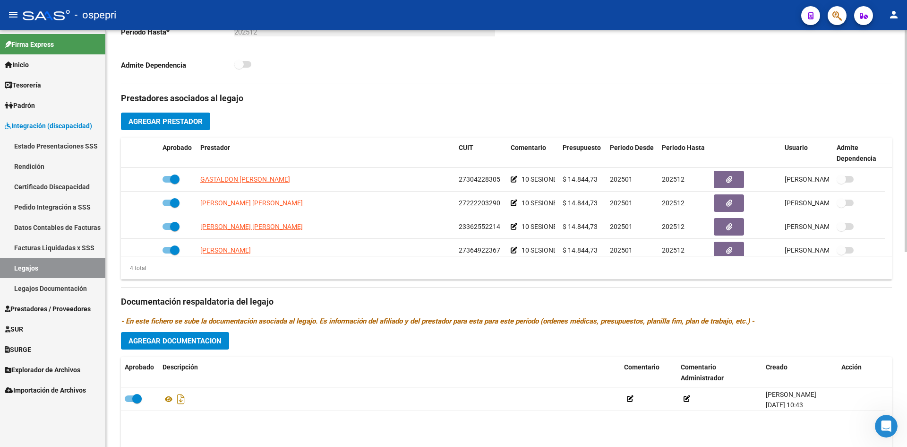
scroll to position [0, 0]
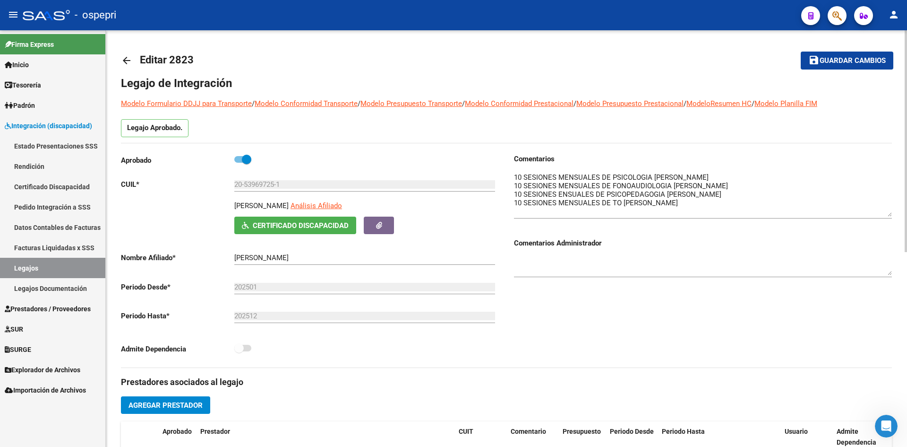
click at [126, 62] on mat-icon "arrow_back" at bounding box center [126, 60] width 11 height 11
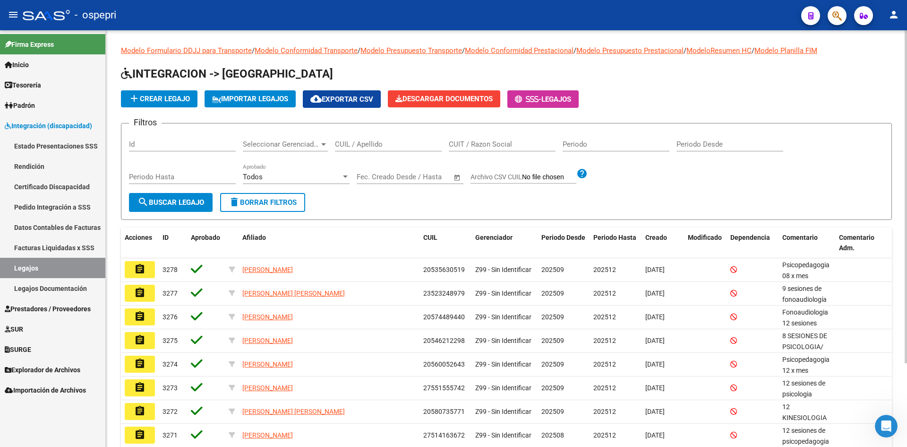
click at [374, 138] on div "CUIL / Apellido" at bounding box center [388, 141] width 107 height 20
paste input "20556346144"
click at [167, 201] on span "search Buscar Legajo" at bounding box center [171, 202] width 67 height 9
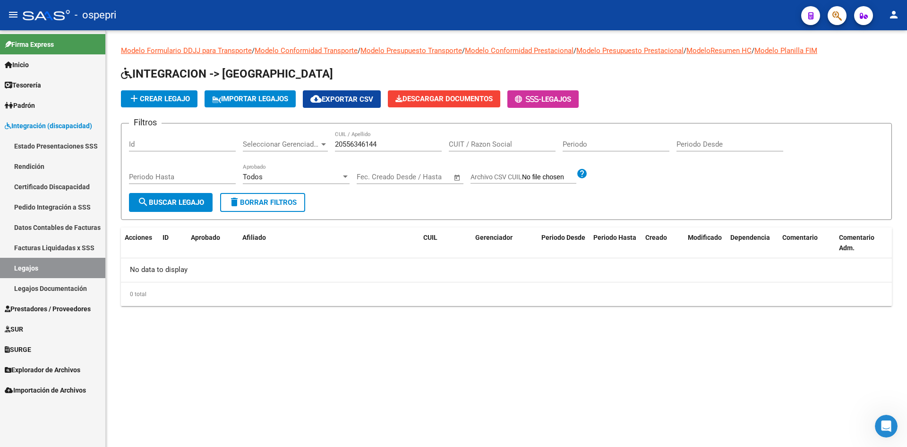
click at [341, 147] on input "20556346144" at bounding box center [388, 144] width 107 height 9
click at [339, 147] on input "20556346144" at bounding box center [388, 144] width 107 height 9
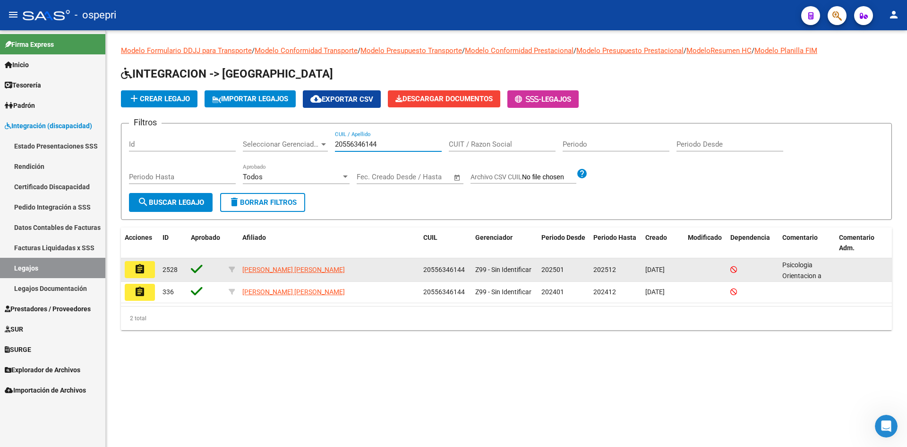
type input "20556346144"
click at [135, 270] on mat-icon "assignment" at bounding box center [139, 268] width 11 height 11
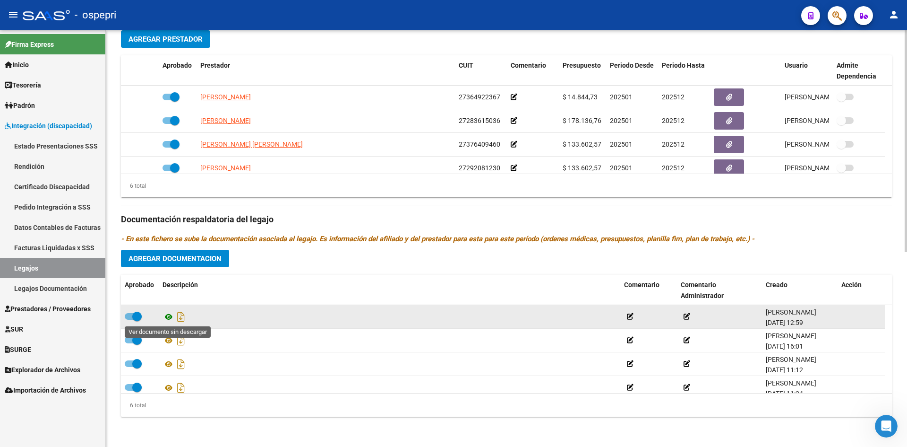
click at [168, 315] on icon at bounding box center [169, 316] width 12 height 11
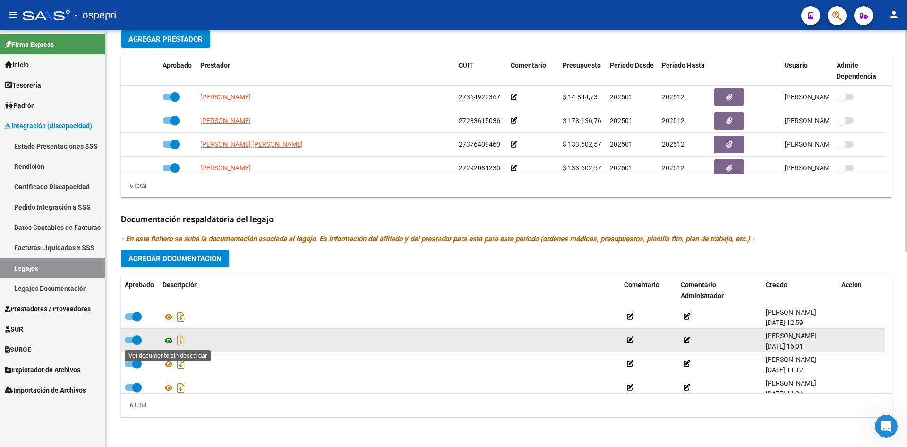
click at [167, 339] on icon at bounding box center [169, 340] width 12 height 11
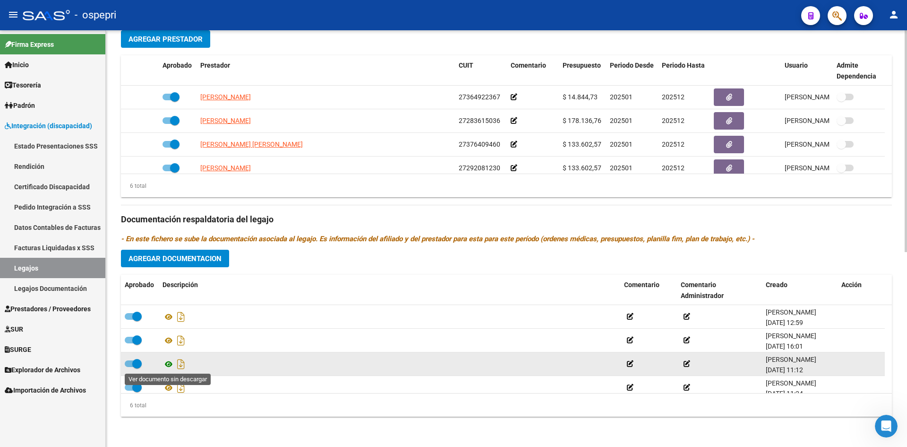
click at [165, 364] on icon at bounding box center [169, 363] width 12 height 11
click at [166, 365] on icon at bounding box center [169, 363] width 12 height 11
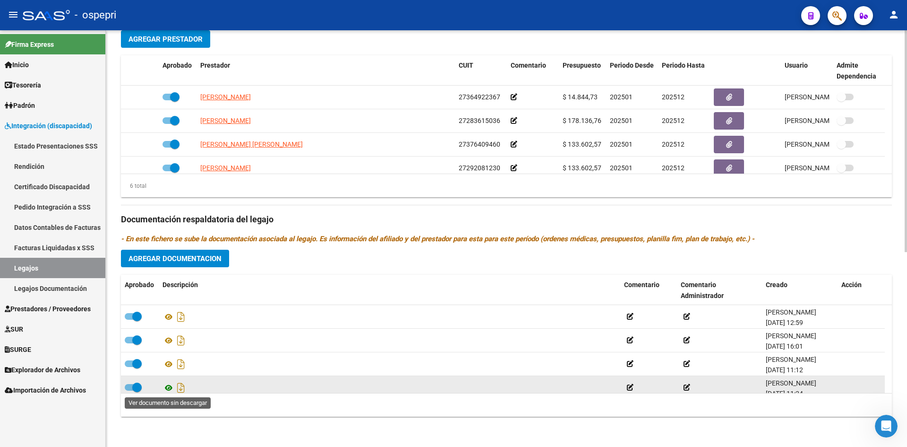
click at [171, 387] on icon at bounding box center [169, 387] width 12 height 11
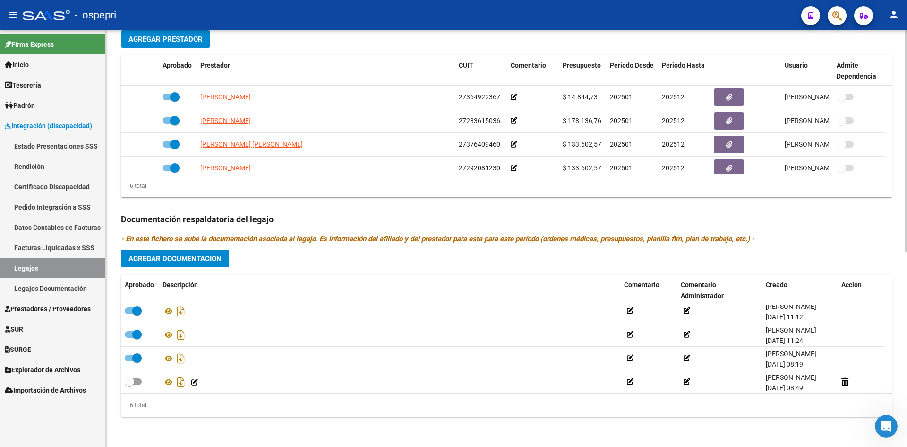
scroll to position [57, 0]
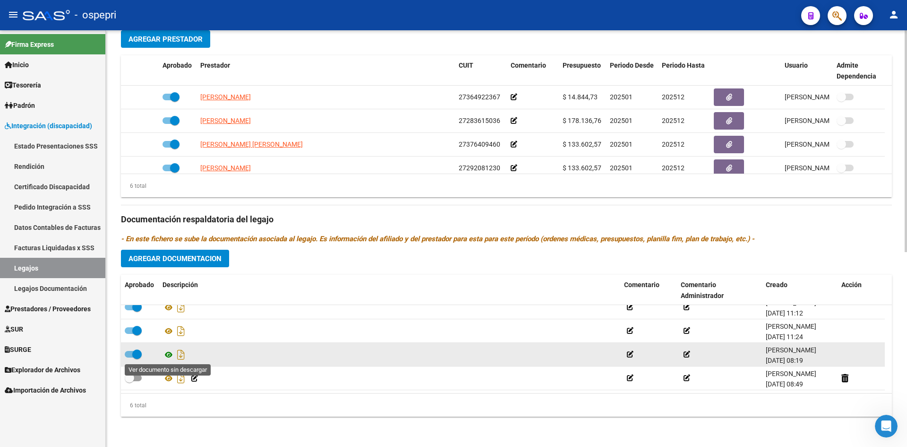
click at [167, 354] on icon at bounding box center [169, 354] width 12 height 11
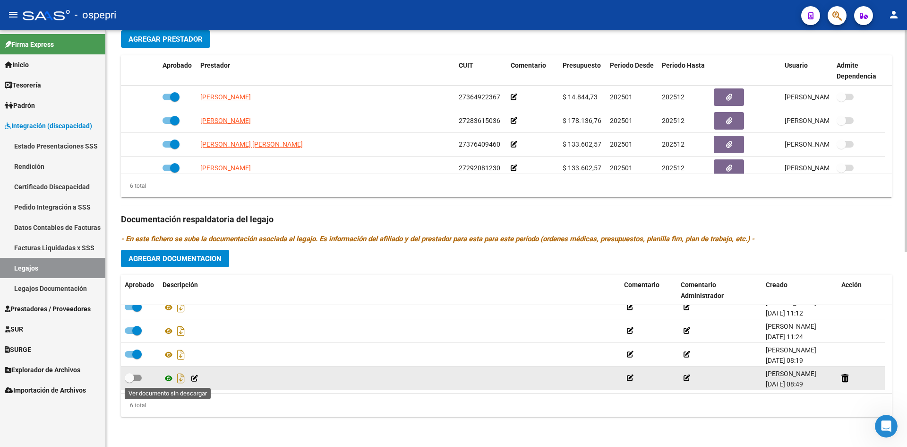
click at [168, 378] on icon at bounding box center [169, 377] width 12 height 11
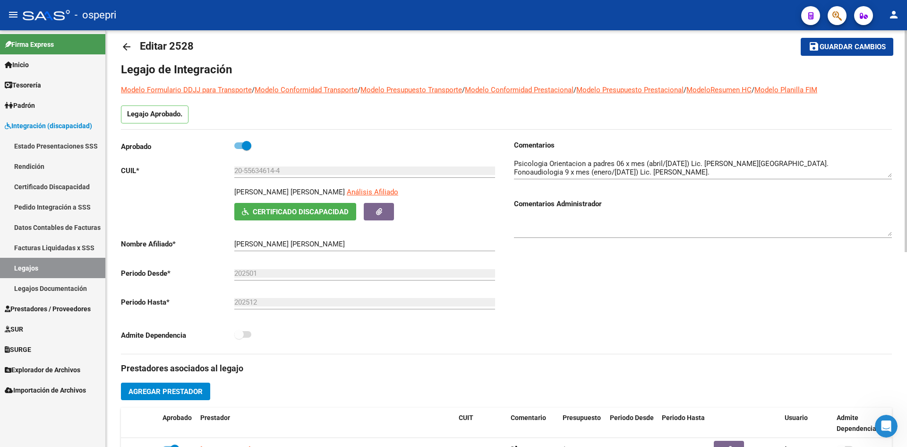
scroll to position [0, 0]
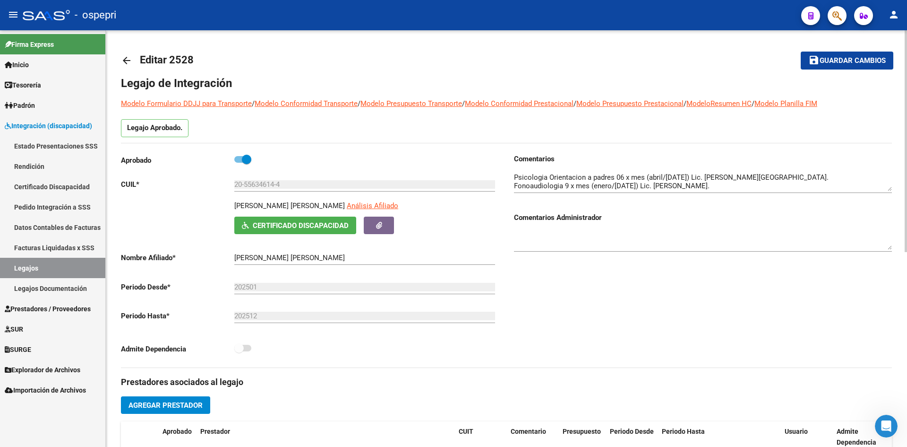
click at [125, 58] on mat-icon "arrow_back" at bounding box center [126, 60] width 11 height 11
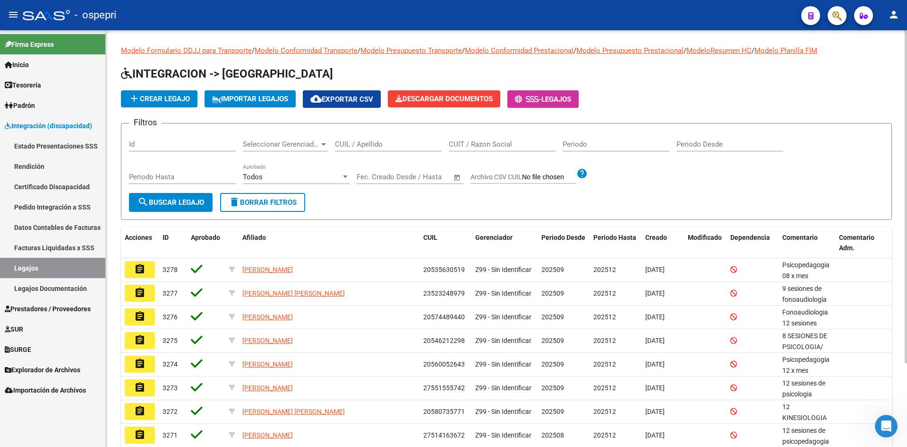
click at [368, 146] on input "CUIL / Apellido" at bounding box center [388, 144] width 107 height 9
paste input "20500023881"
click at [182, 200] on span "search Buscar Legajo" at bounding box center [171, 202] width 67 height 9
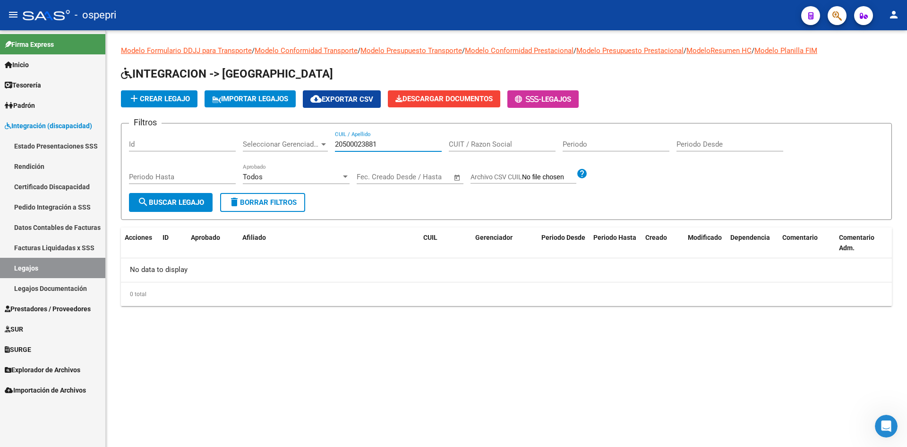
click at [338, 147] on input "20500023881" at bounding box center [388, 144] width 107 height 9
type input "20500023881"
click at [190, 203] on span "search Buscar Legajo" at bounding box center [171, 202] width 67 height 9
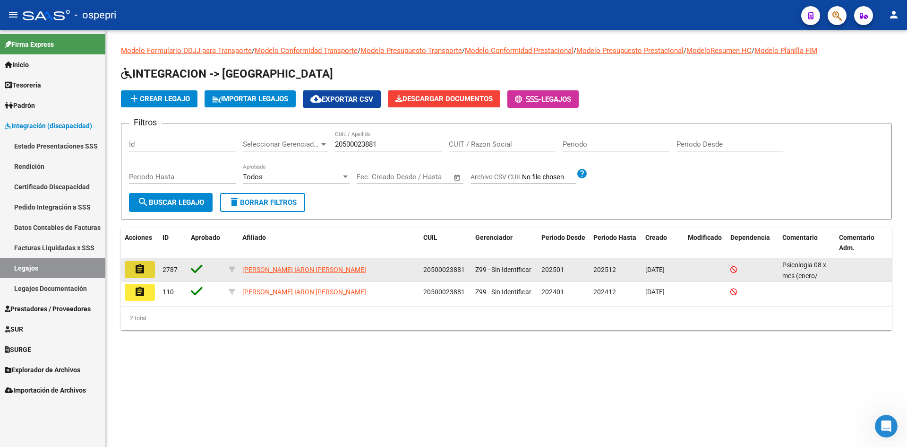
click at [143, 267] on mat-icon "assignment" at bounding box center [139, 268] width 11 height 11
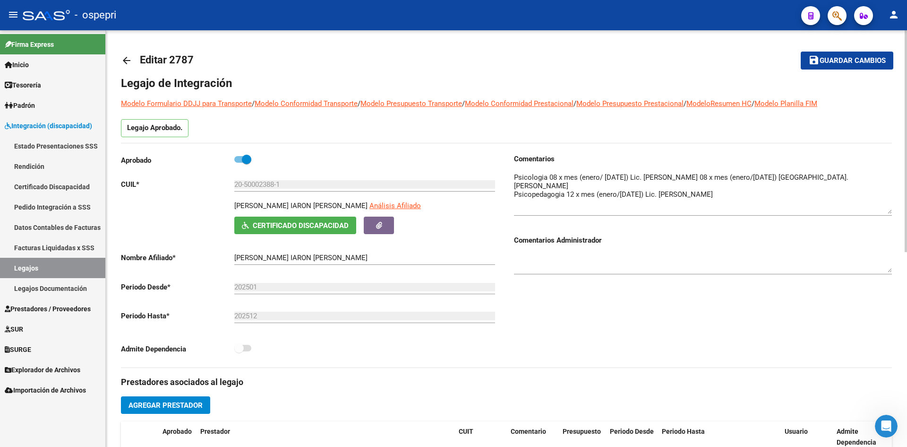
drag, startPoint x: 887, startPoint y: 190, endPoint x: 889, endPoint y: 213, distance: 22.8
click at [889, 213] on textarea at bounding box center [703, 193] width 378 height 42
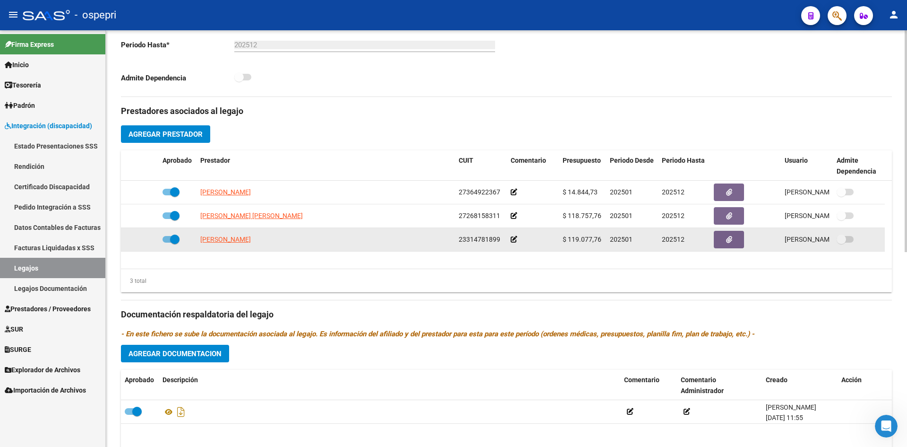
scroll to position [366, 0]
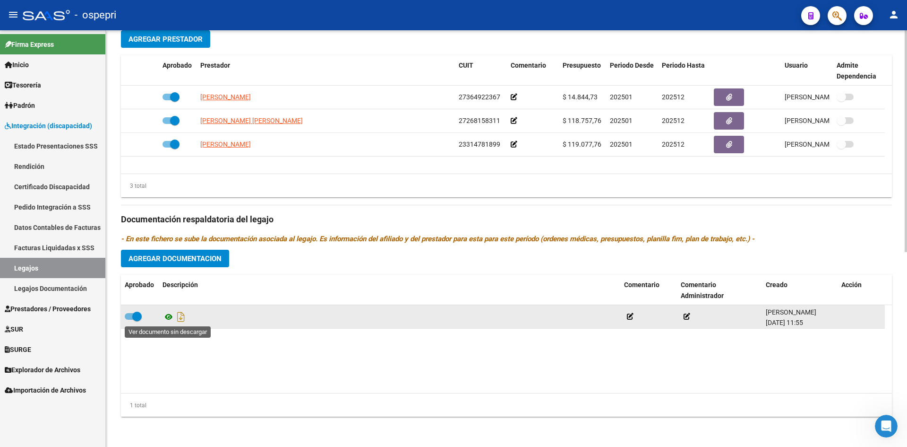
click at [168, 314] on icon at bounding box center [169, 316] width 12 height 11
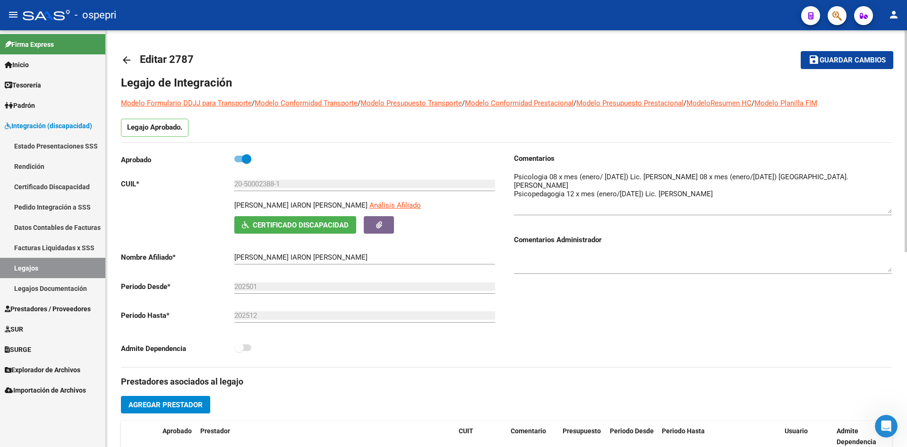
scroll to position [0, 0]
click at [128, 61] on mat-icon "arrow_back" at bounding box center [126, 60] width 11 height 11
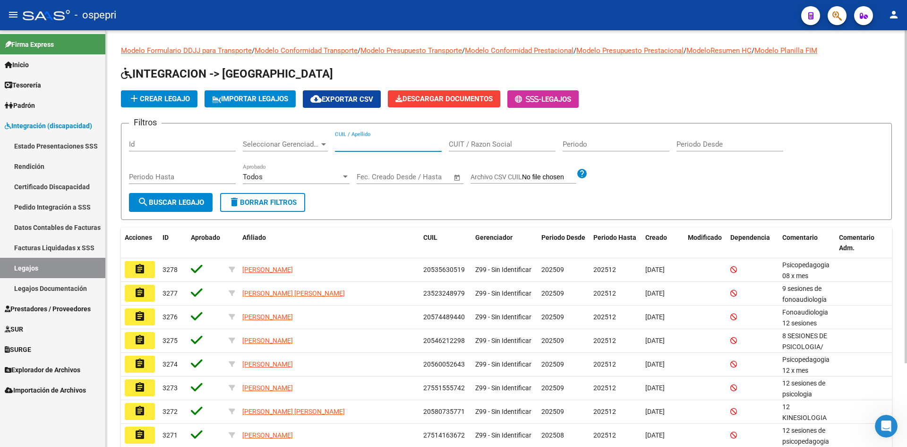
click at [349, 146] on input "CUIL / Apellido" at bounding box center [388, 144] width 107 height 9
paste input "20548567549"
click at [336, 147] on input "20548567549" at bounding box center [388, 144] width 107 height 9
type input "20548567549"
click at [182, 202] on span "search Buscar Legajo" at bounding box center [171, 202] width 67 height 9
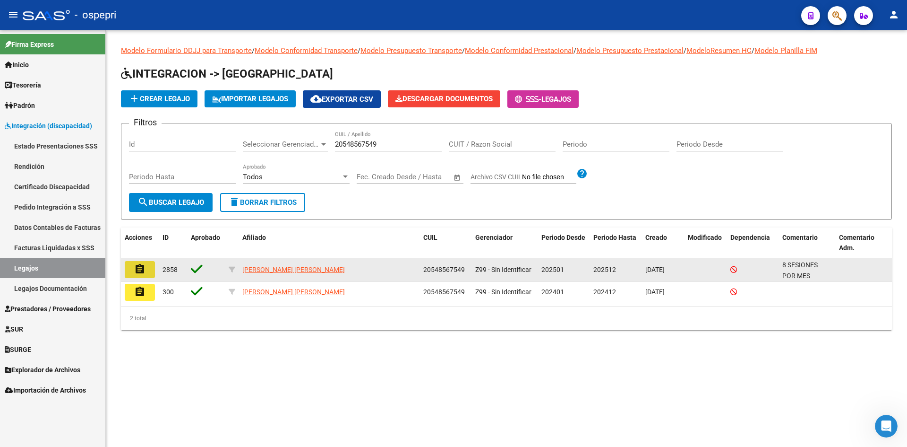
click at [138, 271] on mat-icon "assignment" at bounding box center [139, 268] width 11 height 11
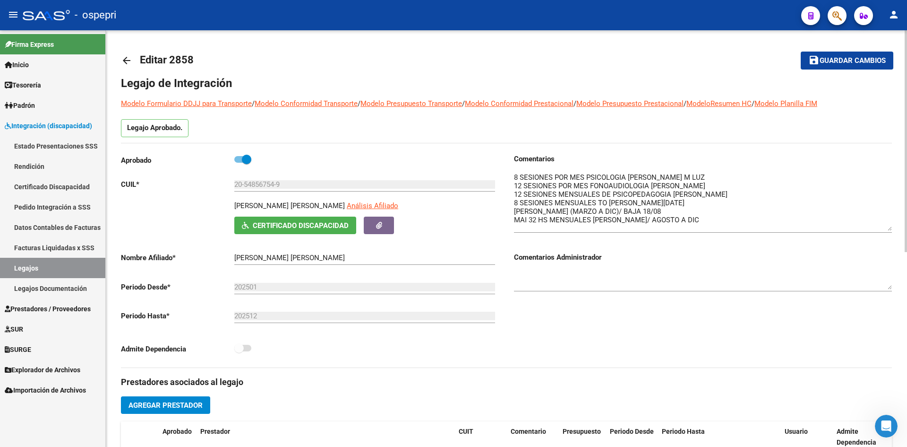
drag, startPoint x: 889, startPoint y: 189, endPoint x: 897, endPoint y: 229, distance: 40.6
click at [897, 229] on div "arrow_back Editar 2858 save Guardar cambios Legajo de Integración Modelo Formul…" at bounding box center [507, 421] width 802 height 782
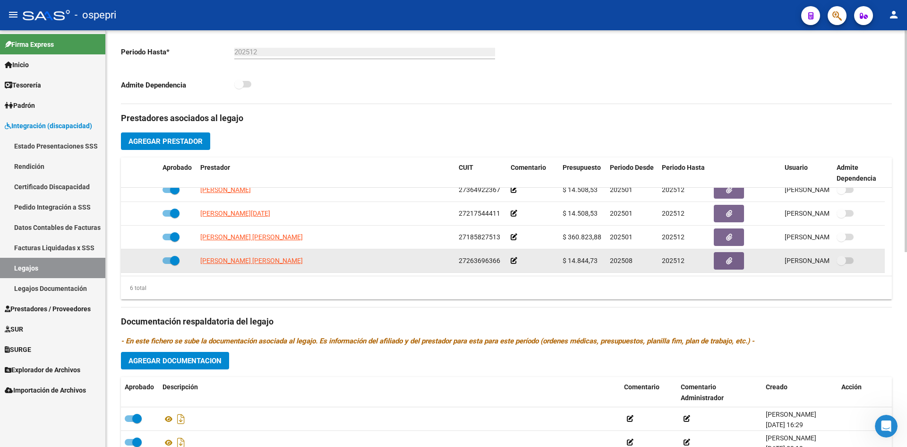
scroll to position [366, 0]
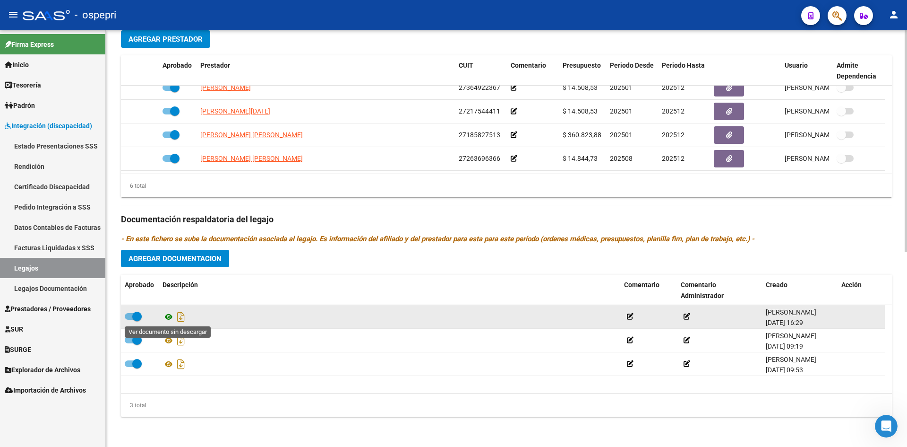
click at [168, 315] on icon at bounding box center [169, 316] width 12 height 11
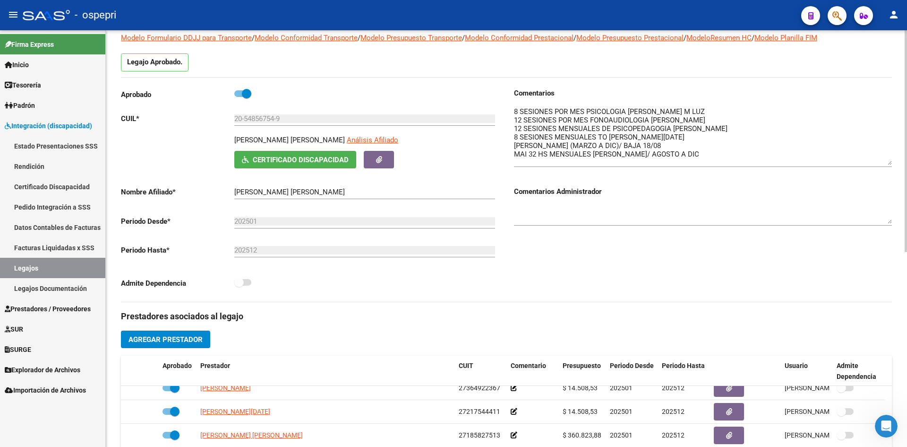
scroll to position [0, 0]
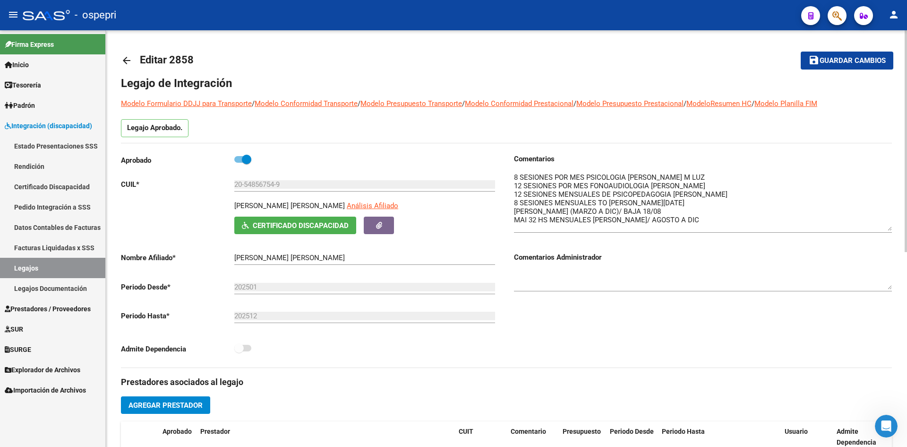
click at [124, 62] on mat-icon "arrow_back" at bounding box center [126, 60] width 11 height 11
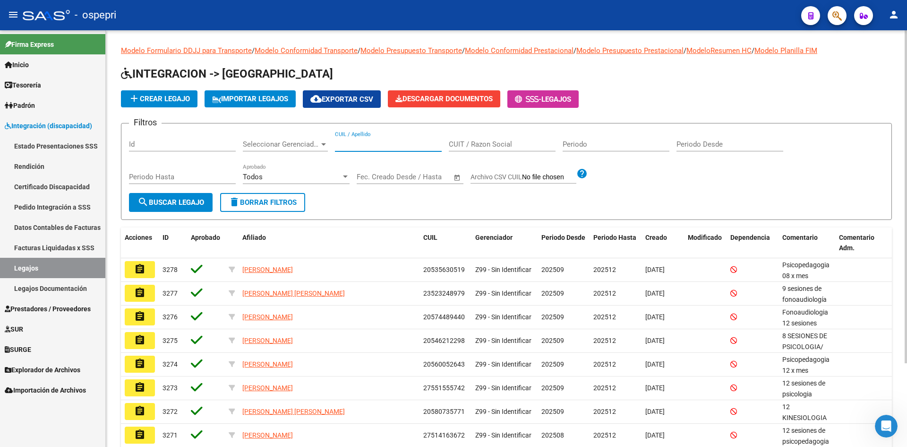
click at [351, 144] on input "CUIL / Apellido" at bounding box center [388, 144] width 107 height 9
paste input "20523209087"
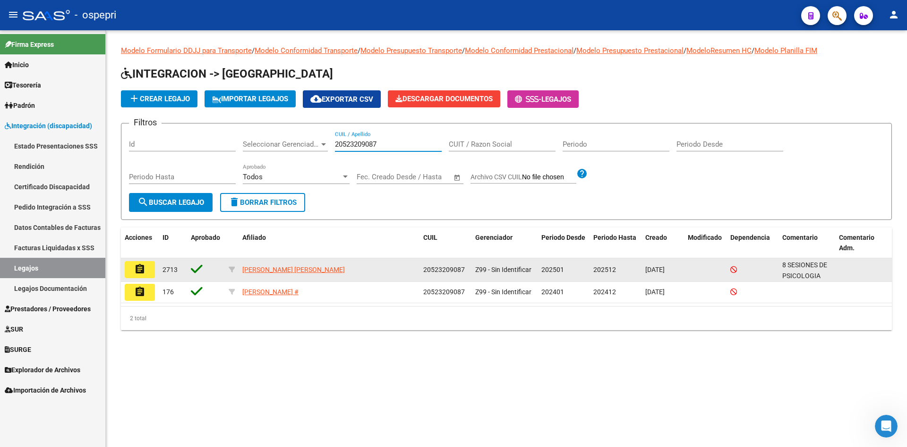
type input "20523209087"
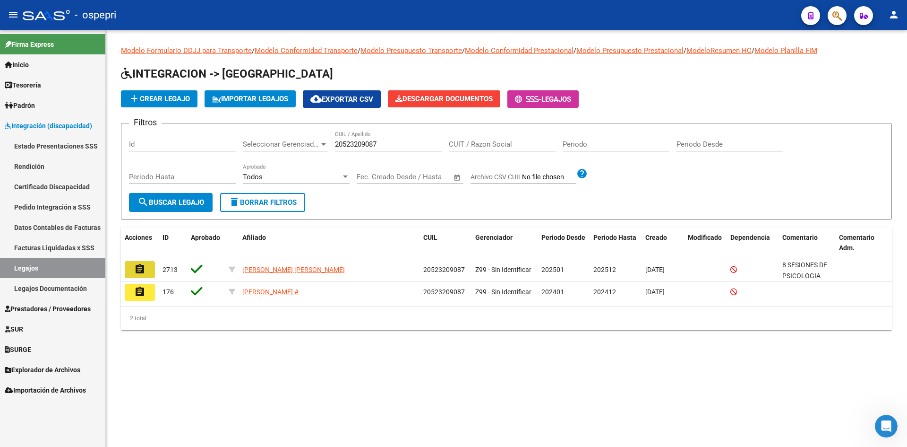
click at [135, 268] on mat-icon "assignment" at bounding box center [139, 268] width 11 height 11
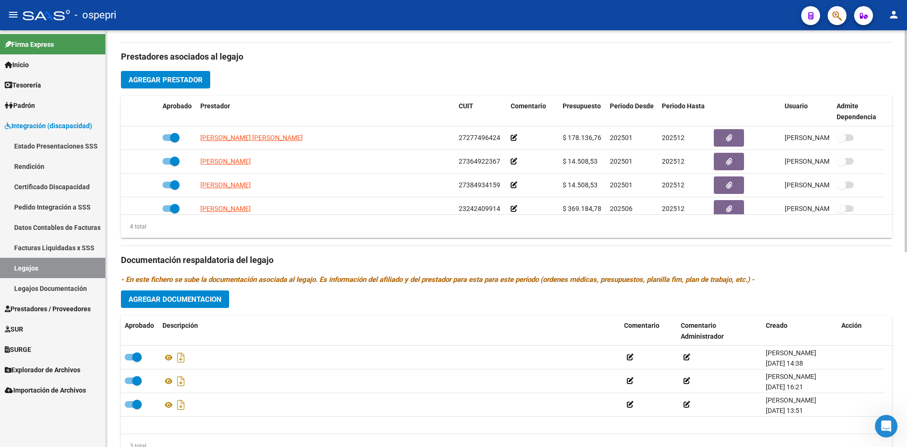
scroll to position [366, 0]
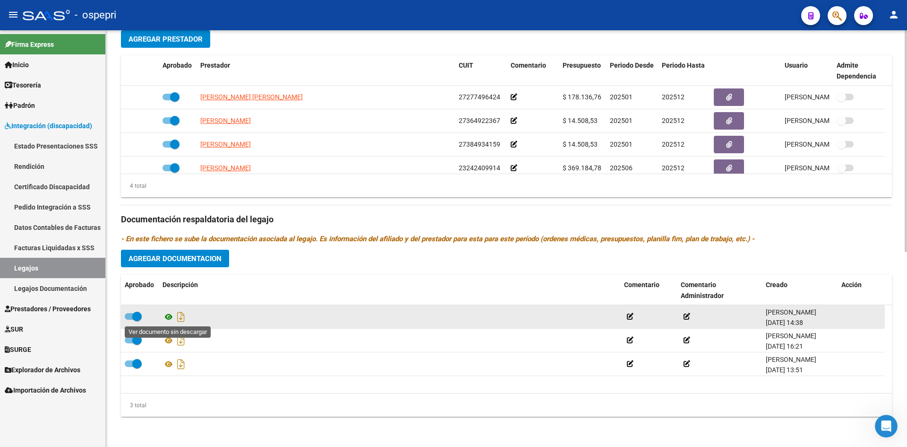
click at [167, 317] on icon at bounding box center [169, 316] width 12 height 11
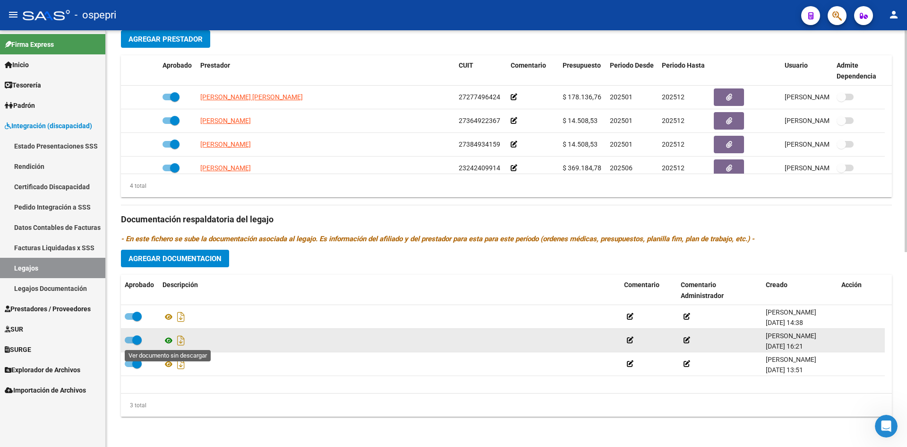
click at [169, 339] on icon at bounding box center [169, 340] width 12 height 11
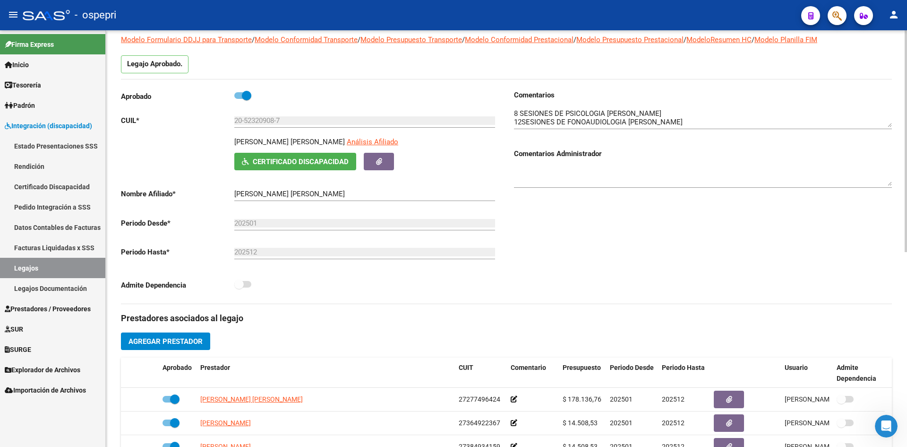
scroll to position [0, 0]
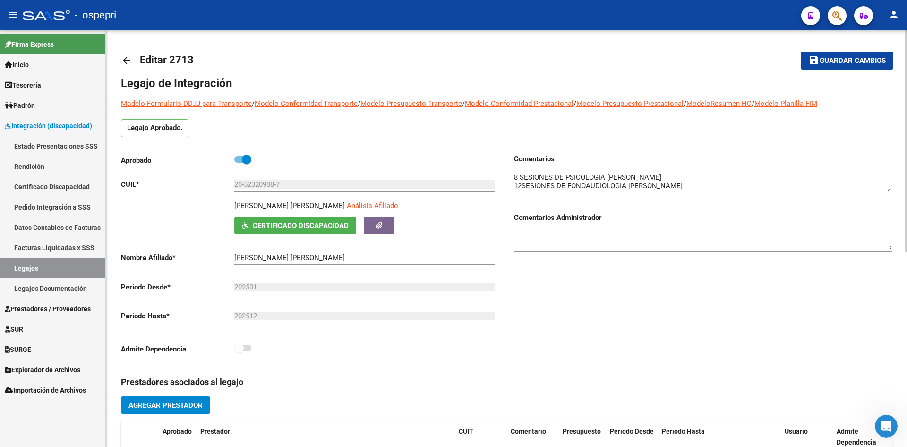
click at [129, 62] on mat-icon "arrow_back" at bounding box center [126, 60] width 11 height 11
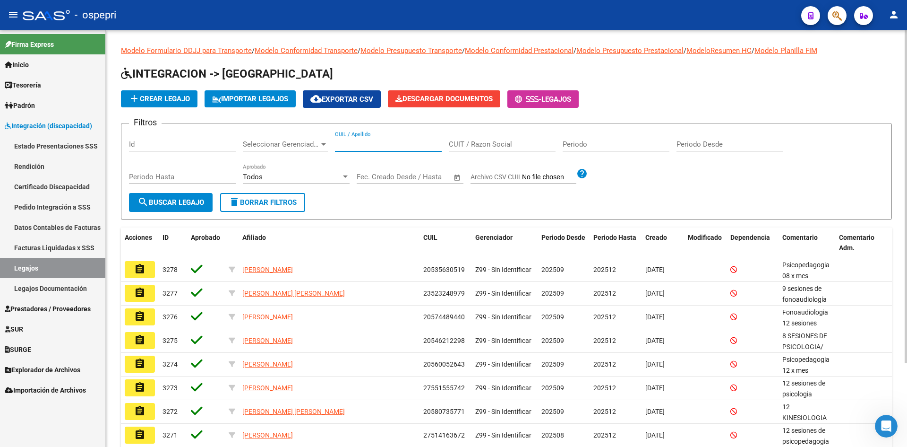
click at [366, 146] on input "CUIL / Apellido" at bounding box center [388, 144] width 107 height 9
paste input "27504312335"
type input "27504312335"
click at [164, 203] on span "search Buscar Legajo" at bounding box center [171, 202] width 67 height 9
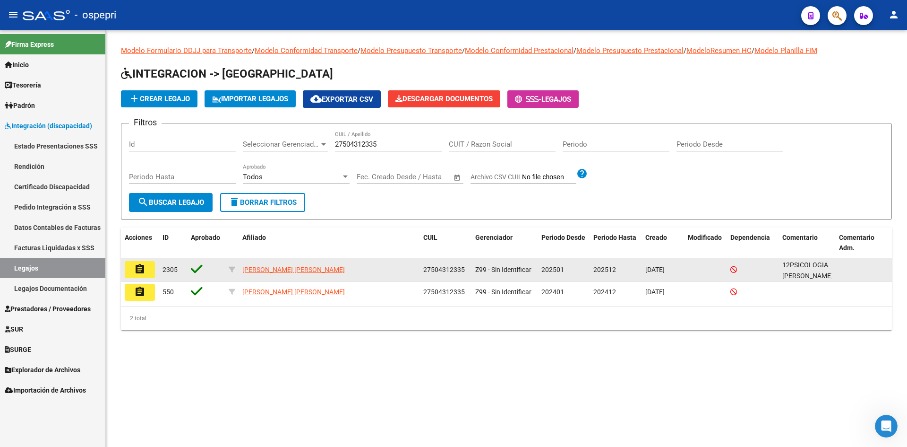
click at [146, 272] on button "assignment" at bounding box center [140, 269] width 30 height 17
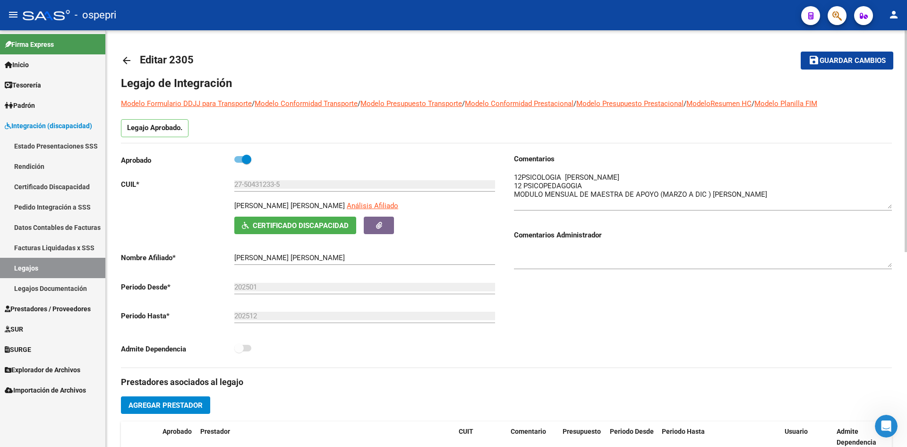
drag, startPoint x: 889, startPoint y: 189, endPoint x: 890, endPoint y: 206, distance: 17.5
click at [890, 206] on textarea at bounding box center [703, 190] width 378 height 36
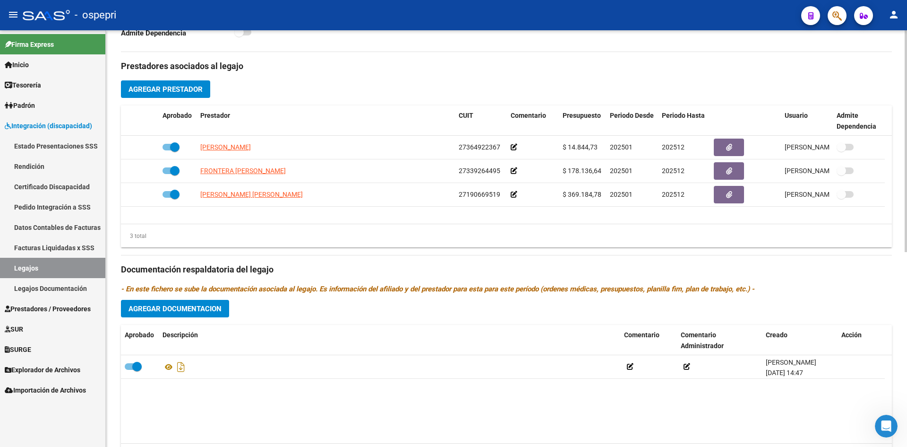
scroll to position [366, 0]
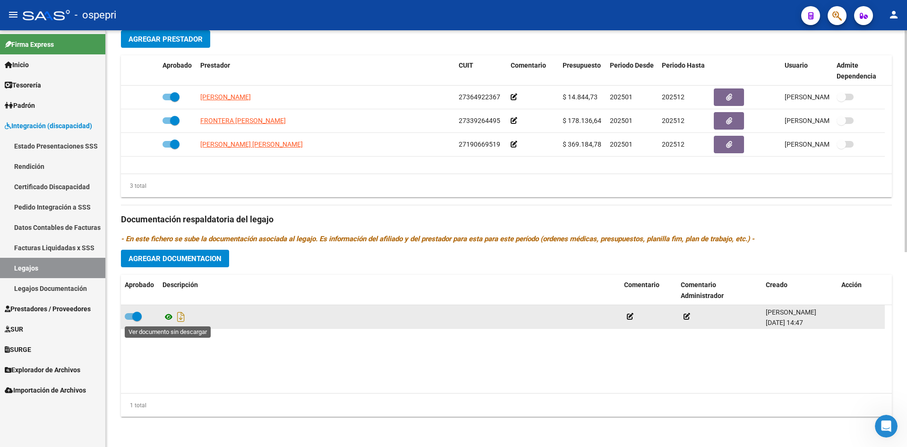
click at [167, 318] on icon at bounding box center [169, 316] width 12 height 11
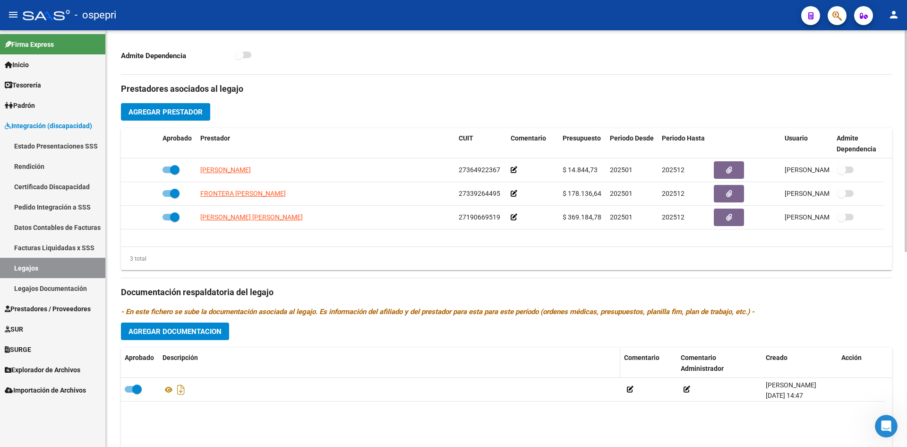
scroll to position [0, 0]
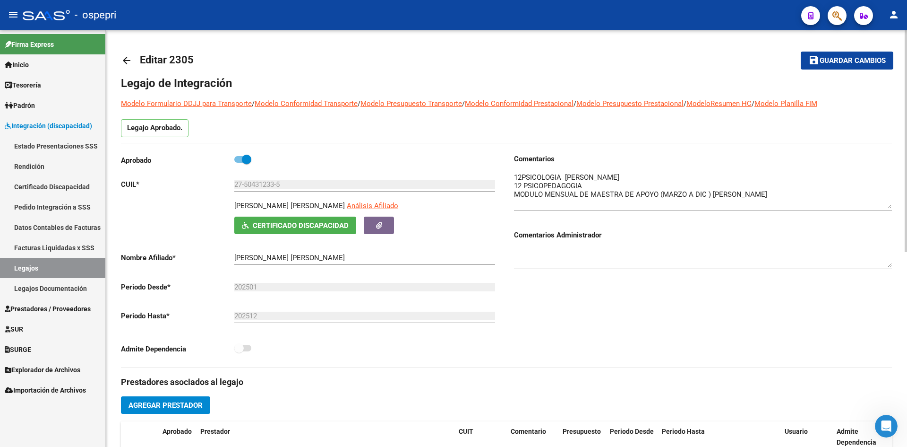
click at [127, 61] on mat-icon "arrow_back" at bounding box center [126, 60] width 11 height 11
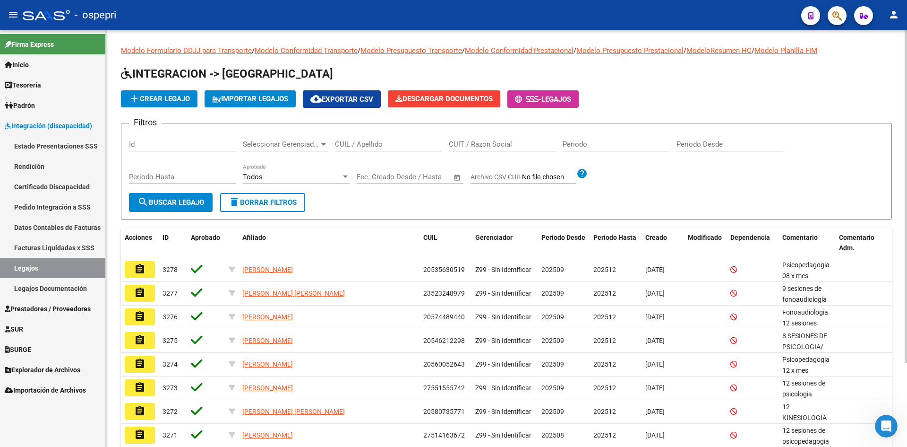
click at [355, 143] on input "CUIL / Apellido" at bounding box center [388, 144] width 107 height 9
paste input "20525312942"
type input "20525312942"
click at [189, 206] on span "search Buscar Legajo" at bounding box center [171, 202] width 67 height 9
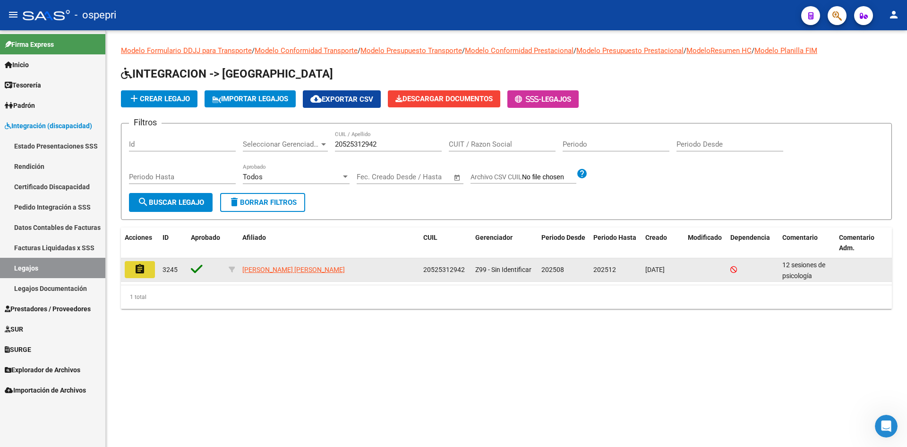
click at [142, 269] on mat-icon "assignment" at bounding box center [139, 268] width 11 height 11
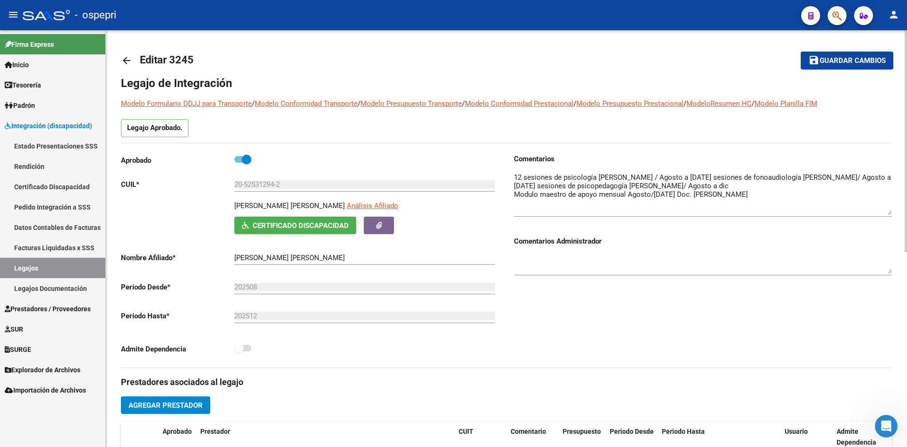
drag, startPoint x: 891, startPoint y: 190, endPoint x: 893, endPoint y: 213, distance: 23.7
click at [893, 213] on div "arrow_back Editar 3245 save Guardar cambios Legajo de Integración Modelo Formul…" at bounding box center [507, 421] width 802 height 782
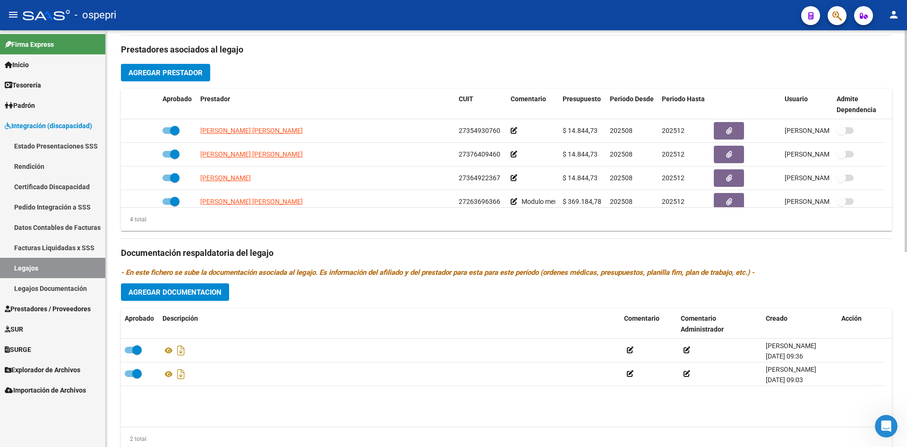
scroll to position [366, 0]
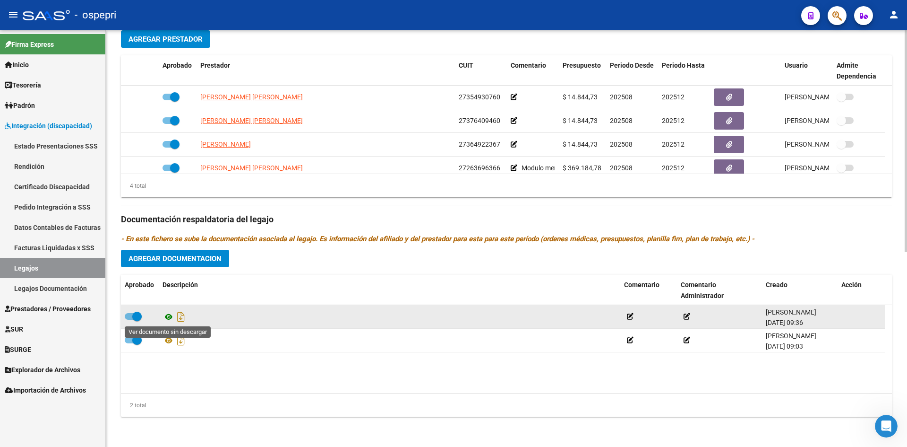
click at [168, 316] on icon at bounding box center [169, 316] width 12 height 11
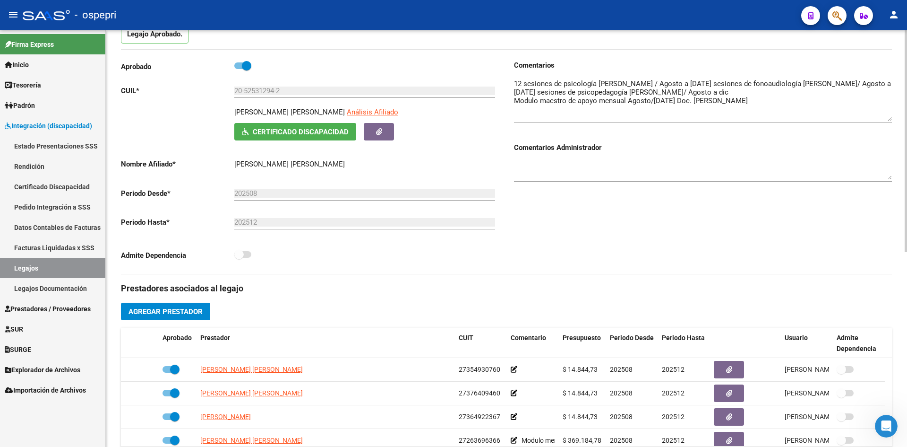
scroll to position [0, 0]
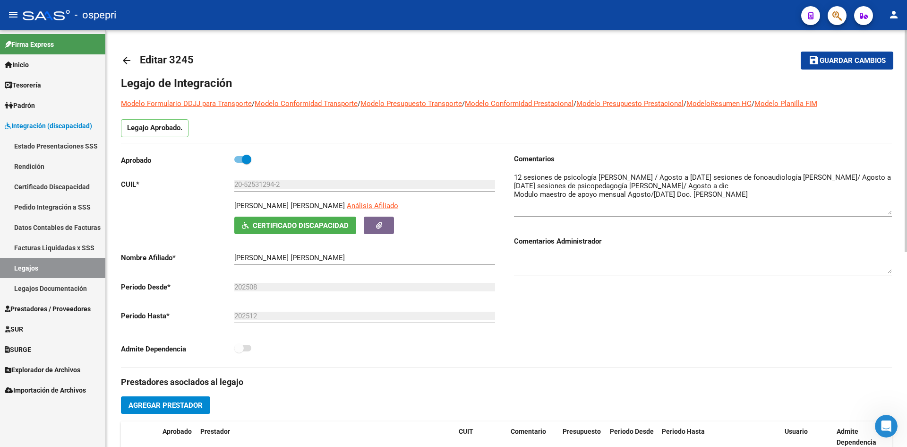
click at [129, 61] on mat-icon "arrow_back" at bounding box center [126, 60] width 11 height 11
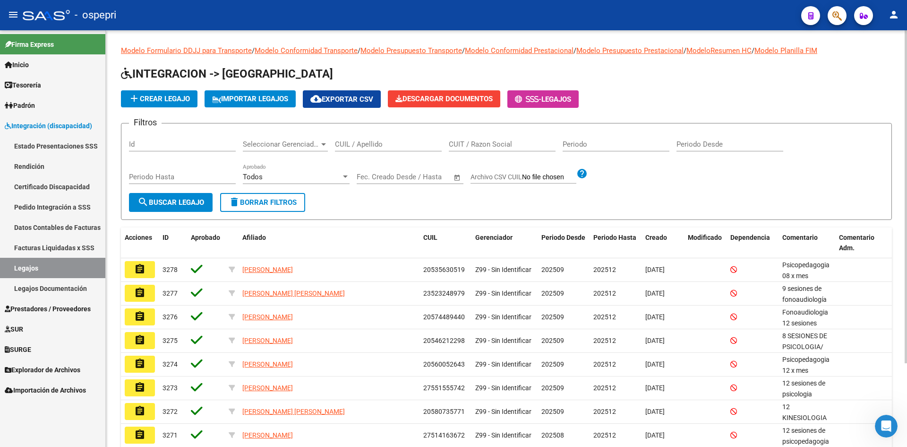
click at [358, 149] on div "CUIL / Apellido" at bounding box center [388, 141] width 107 height 20
paste input "20592282535"
type input "20592282535"
click at [185, 193] on button "search Buscar Legajo" at bounding box center [171, 202] width 84 height 19
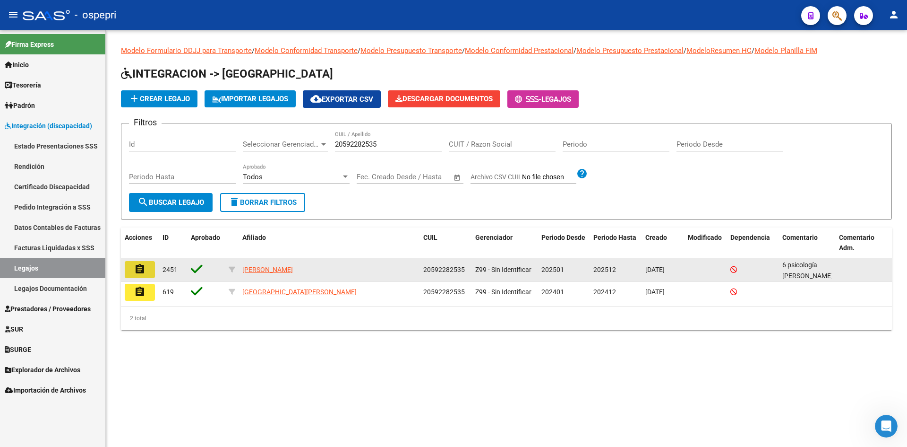
click at [146, 267] on button "assignment" at bounding box center [140, 269] width 30 height 17
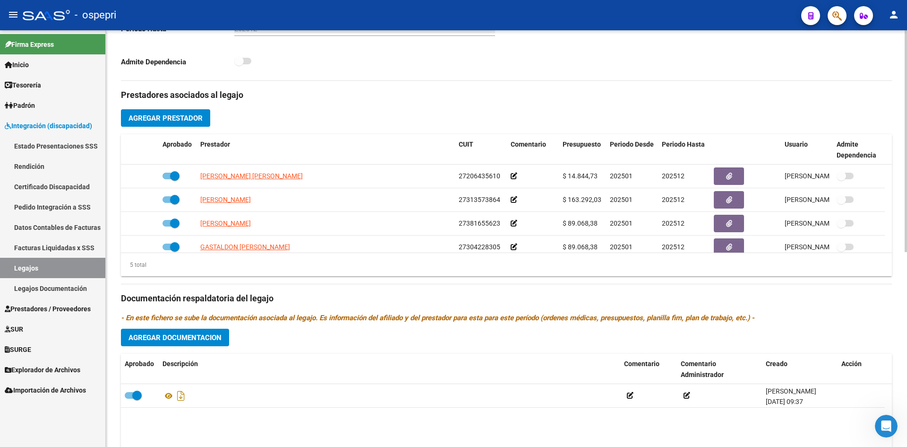
scroll to position [366, 0]
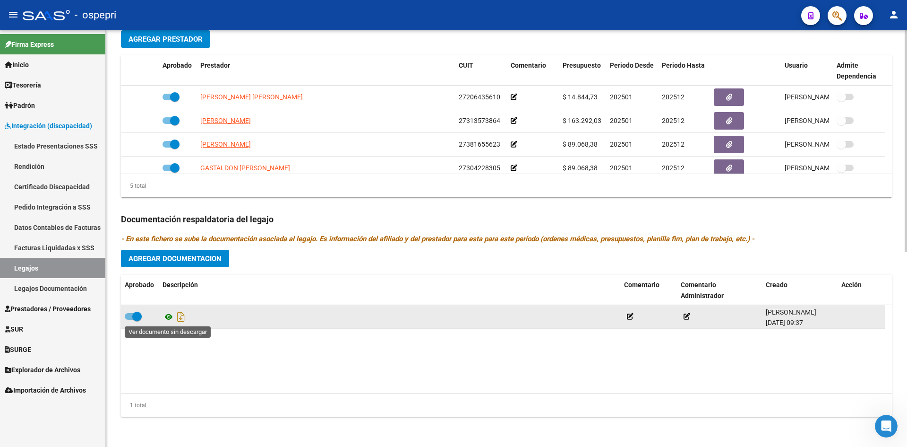
click at [167, 317] on icon at bounding box center [169, 316] width 12 height 11
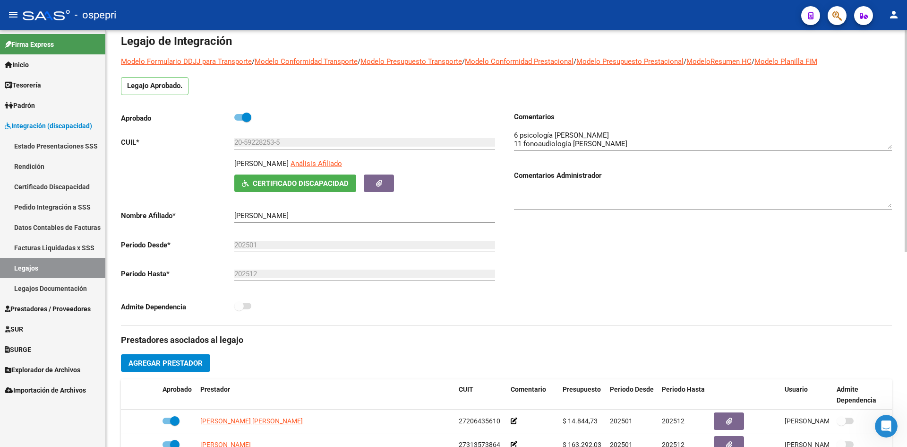
scroll to position [0, 0]
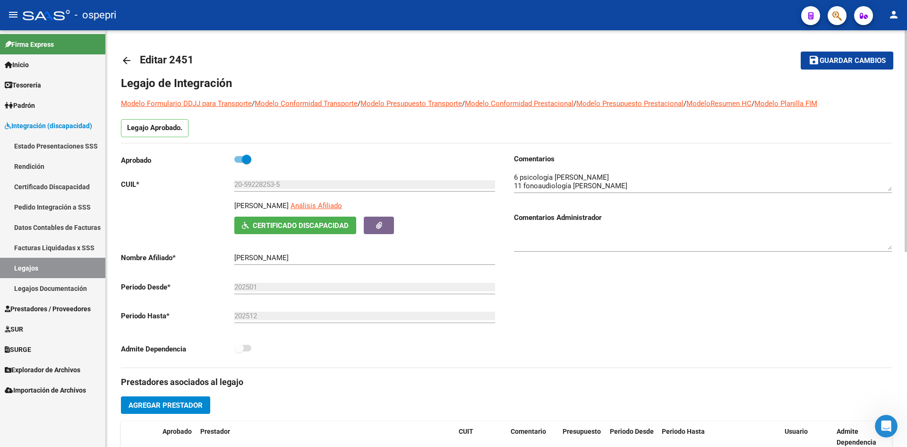
click at [129, 61] on mat-icon "arrow_back" at bounding box center [126, 60] width 11 height 11
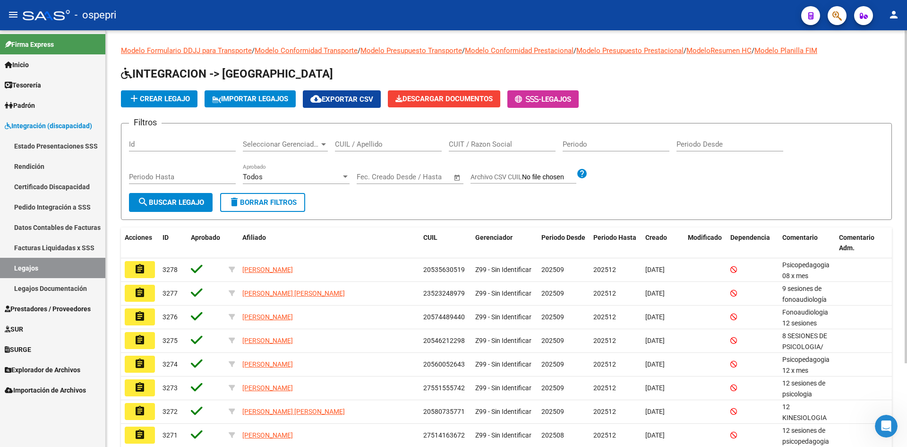
click at [354, 146] on input "CUIL / Apellido" at bounding box center [388, 144] width 107 height 9
paste input "23580777929"
type input "23580777929"
click at [177, 202] on span "search Buscar Legajo" at bounding box center [171, 202] width 67 height 9
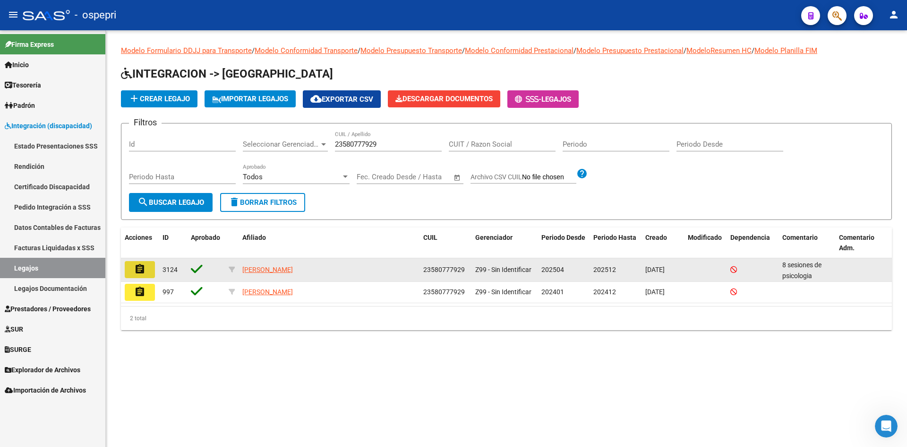
click at [140, 273] on mat-icon "assignment" at bounding box center [139, 268] width 11 height 11
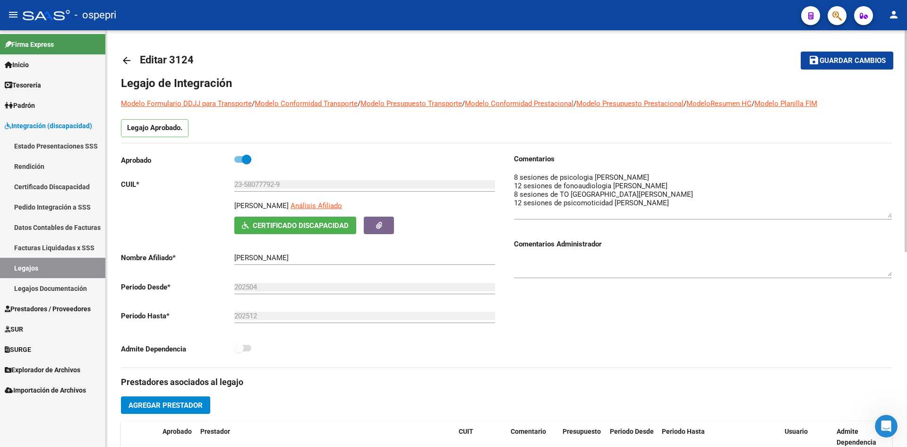
drag, startPoint x: 889, startPoint y: 189, endPoint x: 895, endPoint y: 216, distance: 27.3
click at [895, 216] on div "arrow_back Editar 3124 save Guardar cambios Legajo de Integración Modelo Formul…" at bounding box center [507, 421] width 802 height 782
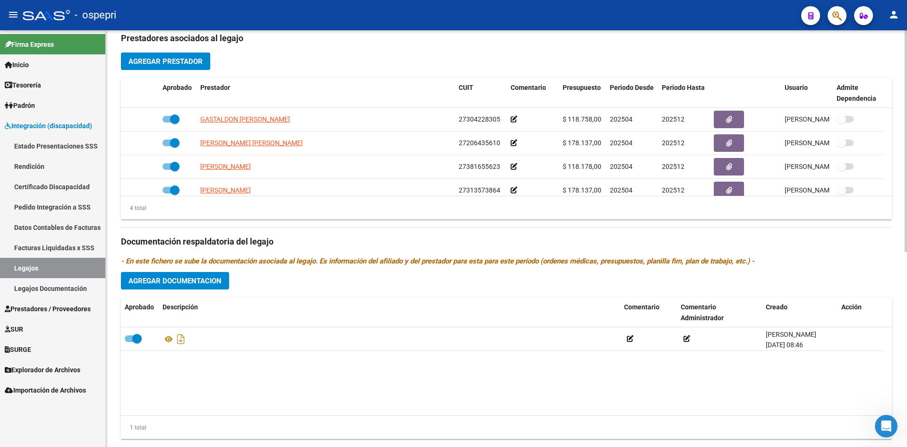
scroll to position [366, 0]
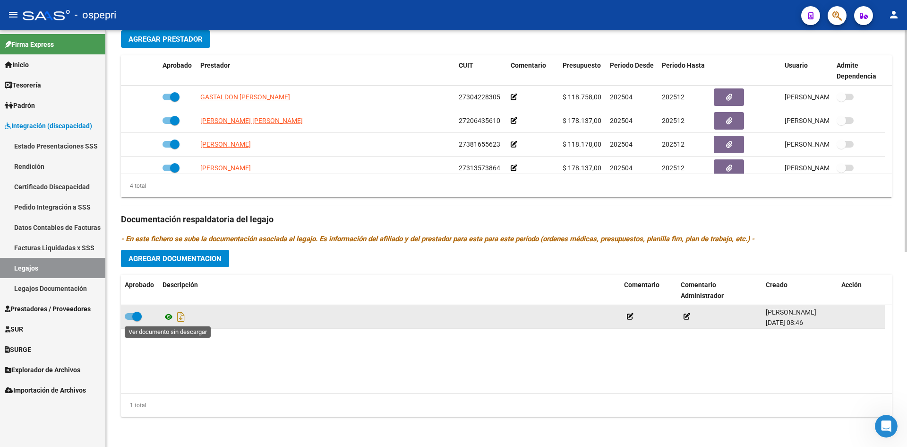
click at [167, 315] on icon at bounding box center [169, 316] width 12 height 11
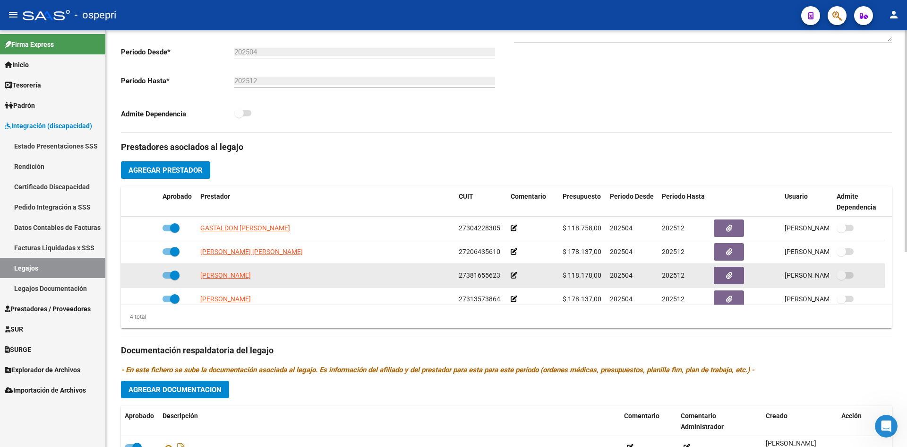
scroll to position [0, 0]
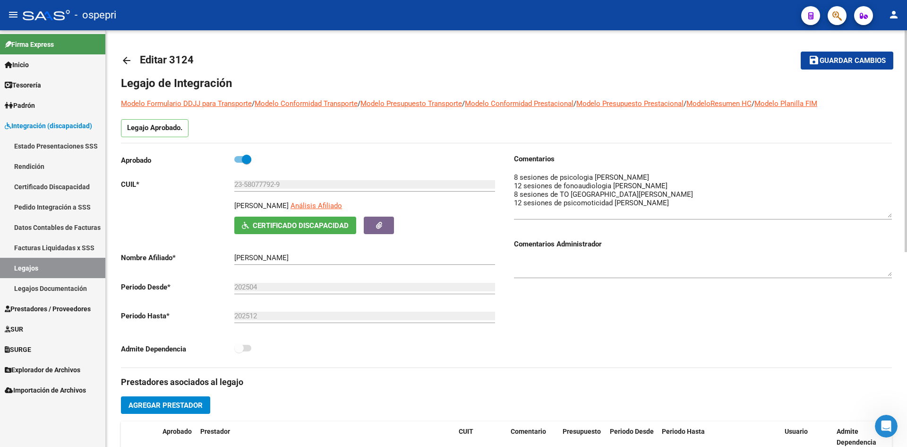
click at [124, 61] on mat-icon "arrow_back" at bounding box center [126, 60] width 11 height 11
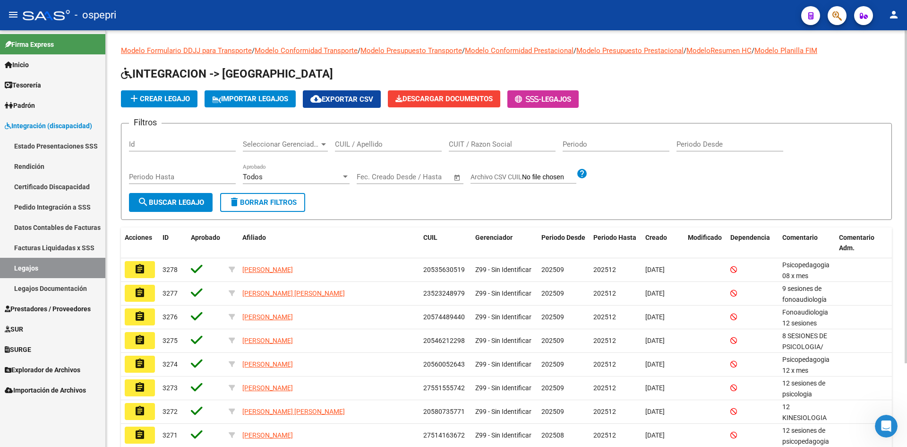
click at [376, 145] on input "CUIL / Apellido" at bounding box center [388, 144] width 107 height 9
paste input "20573588453"
type input "20573588453"
click at [163, 199] on span "search Buscar Legajo" at bounding box center [171, 202] width 67 height 9
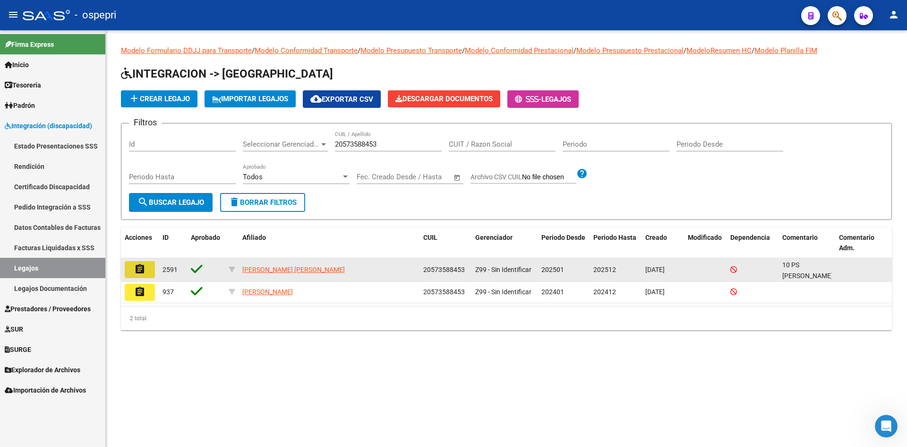
click at [129, 271] on button "assignment" at bounding box center [140, 269] width 30 height 17
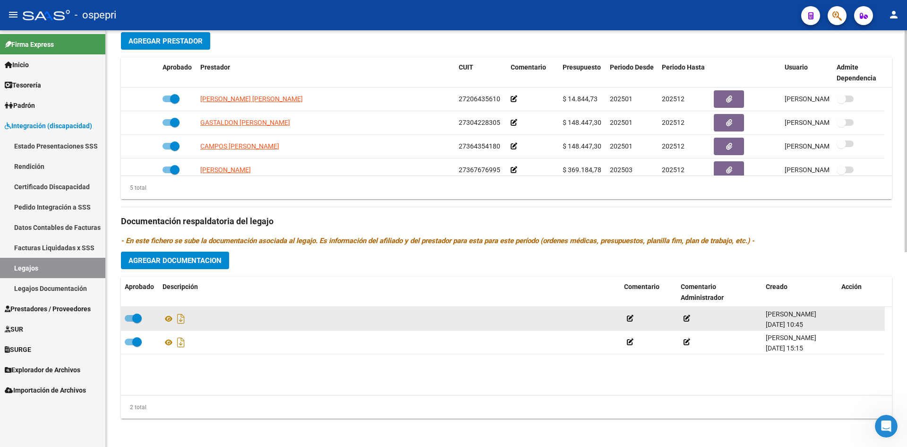
scroll to position [366, 0]
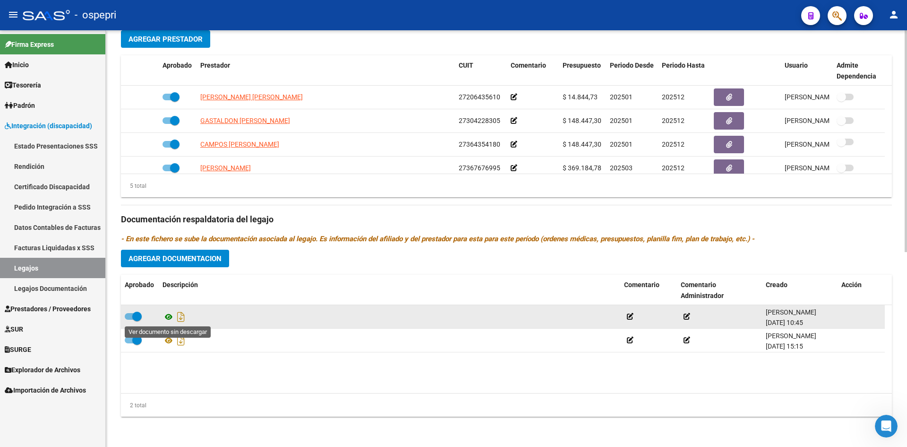
click at [167, 316] on icon at bounding box center [169, 316] width 12 height 11
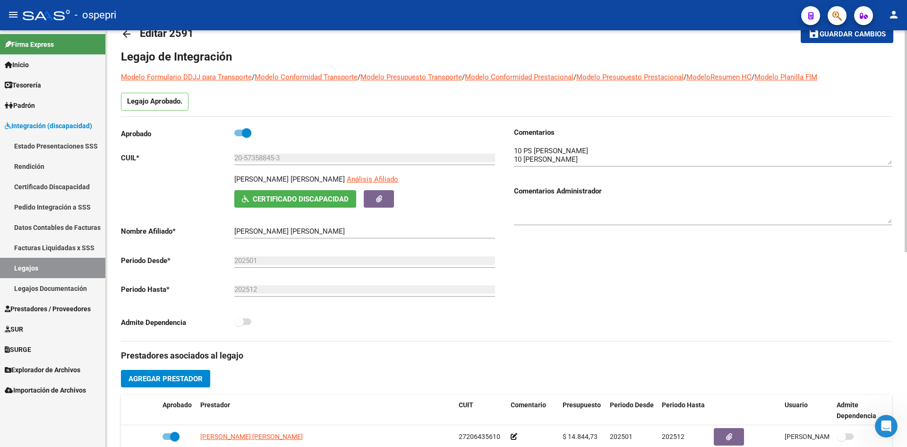
scroll to position [0, 0]
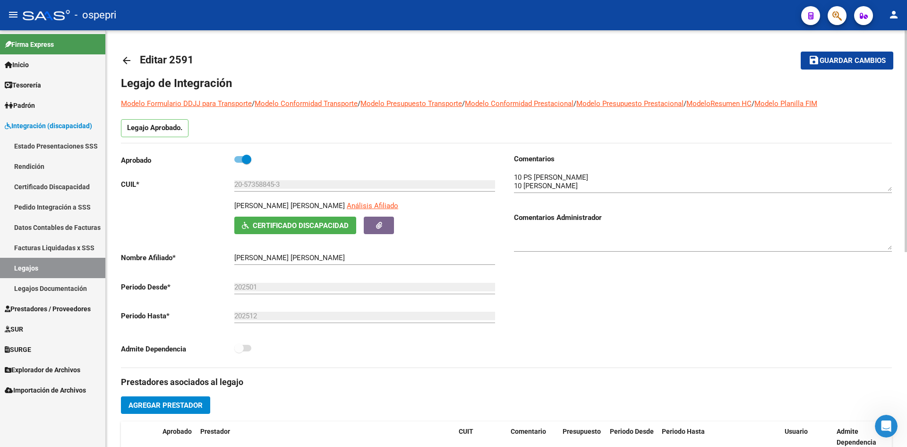
click at [121, 59] on div "arrow_back Editar 2591 save Guardar cambios Legajo de Integración Modelo Formul…" at bounding box center [507, 421] width 802 height 782
click at [125, 60] on mat-icon "arrow_back" at bounding box center [126, 60] width 11 height 11
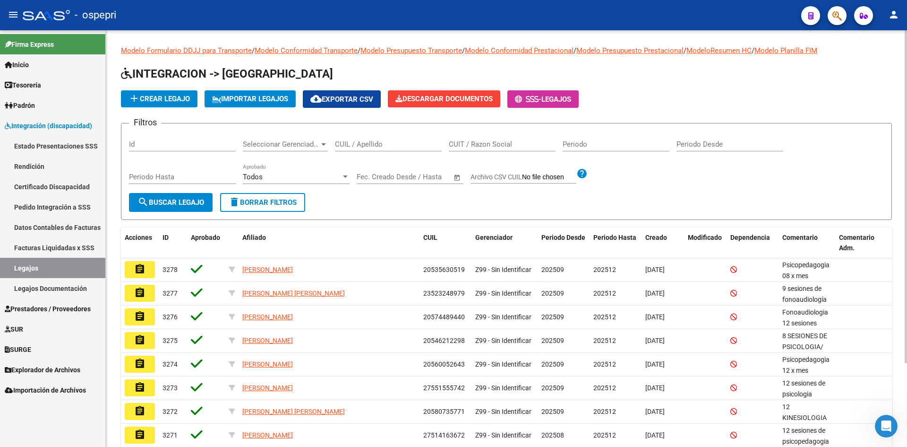
click at [353, 147] on input "CUIL / Apellido" at bounding box center [388, 144] width 107 height 9
paste input "20539697251"
type input "20539697251"
click at [180, 206] on span "search Buscar Legajo" at bounding box center [171, 202] width 67 height 9
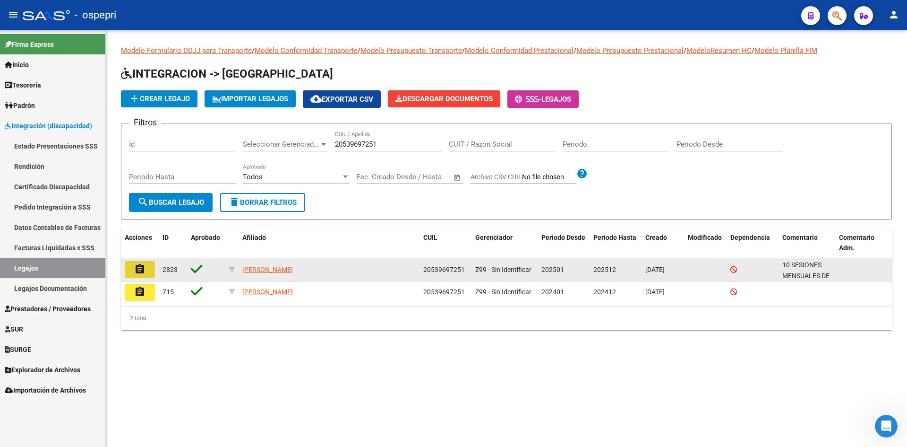
click at [144, 271] on mat-icon "assignment" at bounding box center [139, 268] width 11 height 11
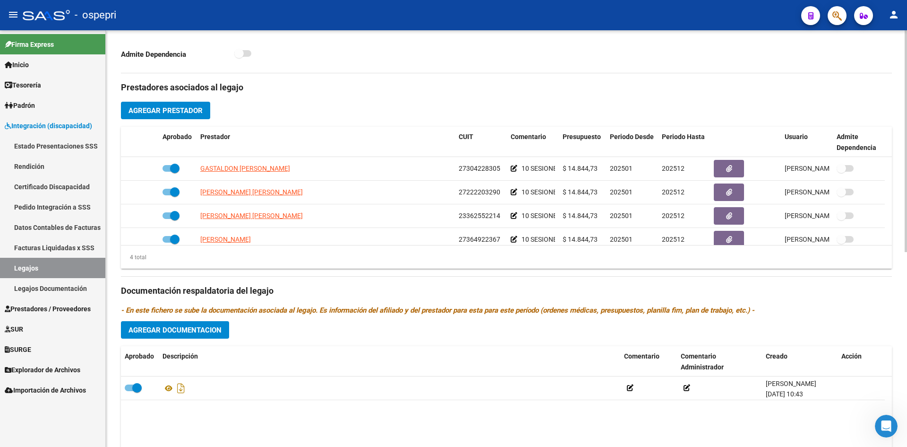
scroll to position [366, 0]
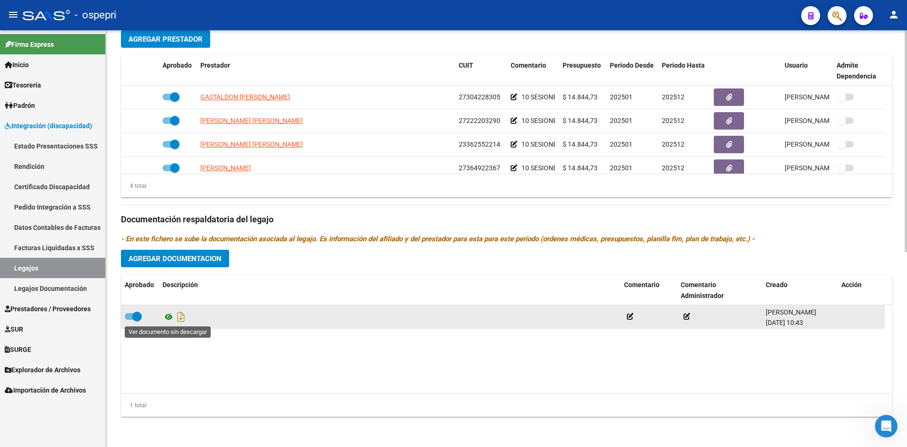
click at [167, 314] on icon at bounding box center [169, 316] width 12 height 11
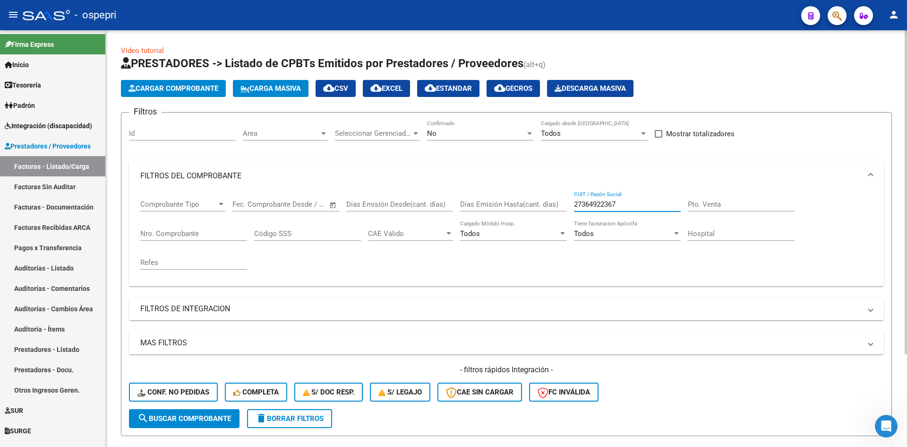
click at [313, 413] on button "delete Borrar Filtros" at bounding box center [289, 418] width 85 height 19
click at [595, 206] on input "CUIT / Razón Social" at bounding box center [627, 204] width 107 height 9
paste input "27304228305"
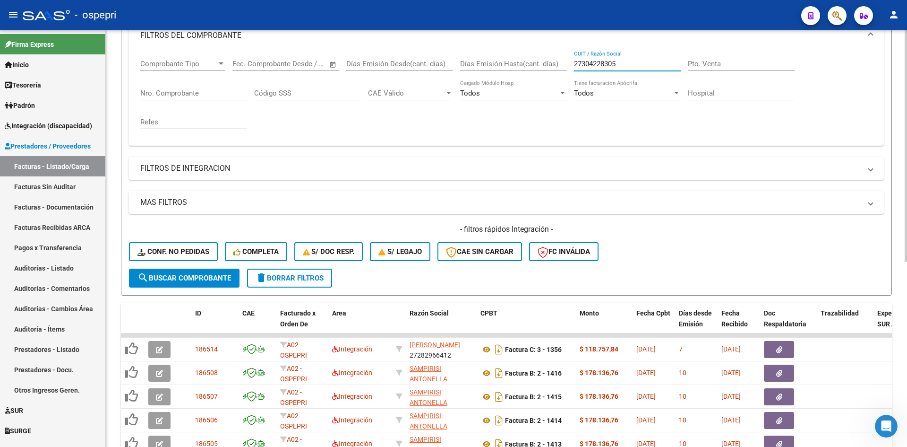
scroll to position [142, 0]
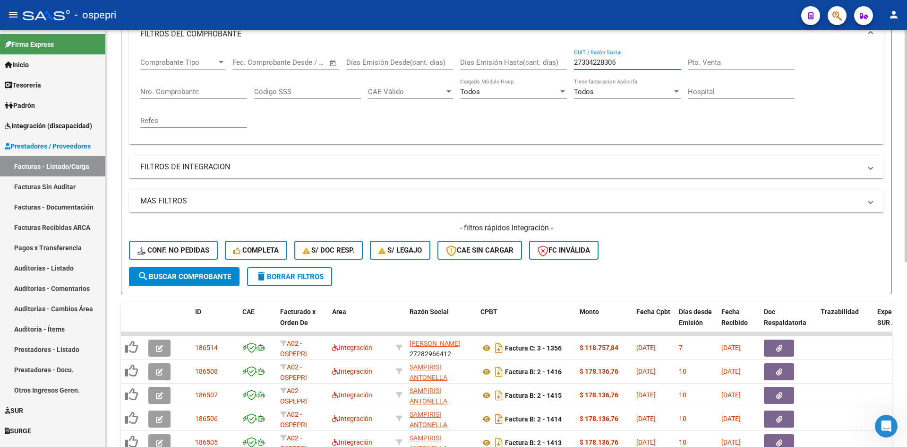
type input "27304228305"
click at [217, 273] on span "search Buscar Comprobante" at bounding box center [185, 276] width 94 height 9
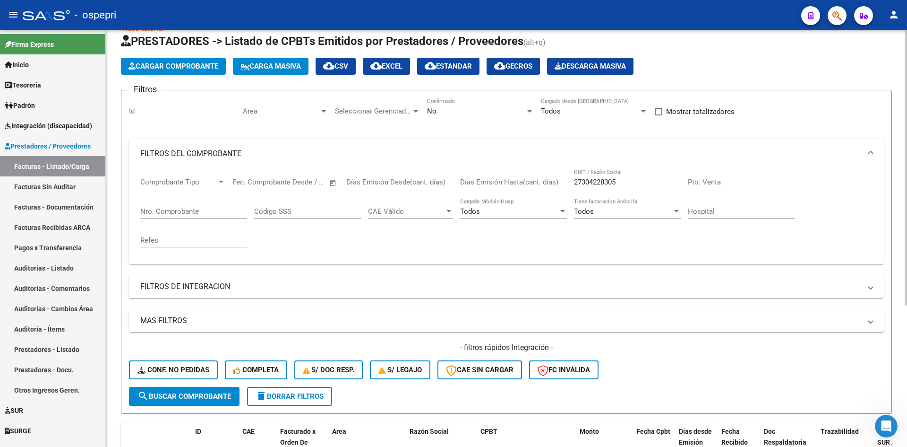
scroll to position [0, 0]
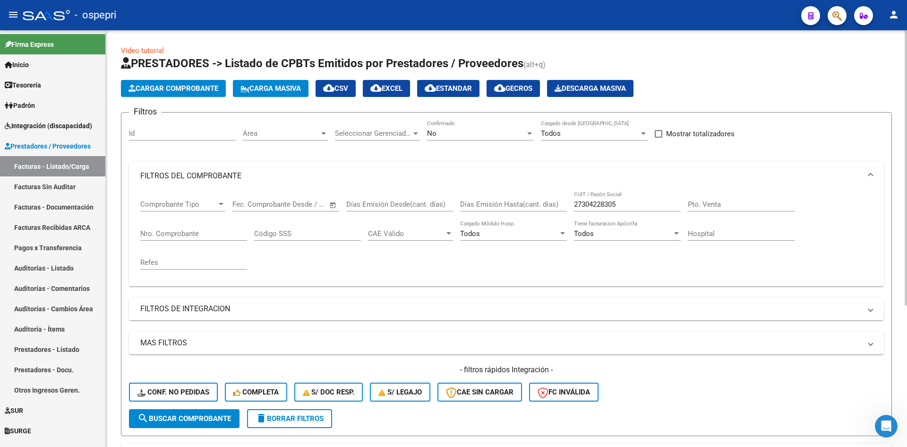
click at [316, 416] on span "delete Borrar Filtros" at bounding box center [290, 418] width 68 height 9
click at [583, 205] on input "CUIT / Razón Social" at bounding box center [627, 204] width 107 height 9
paste input "24258806626"
type input "24258806626"
click at [214, 415] on span "search Buscar Comprobante" at bounding box center [185, 418] width 94 height 9
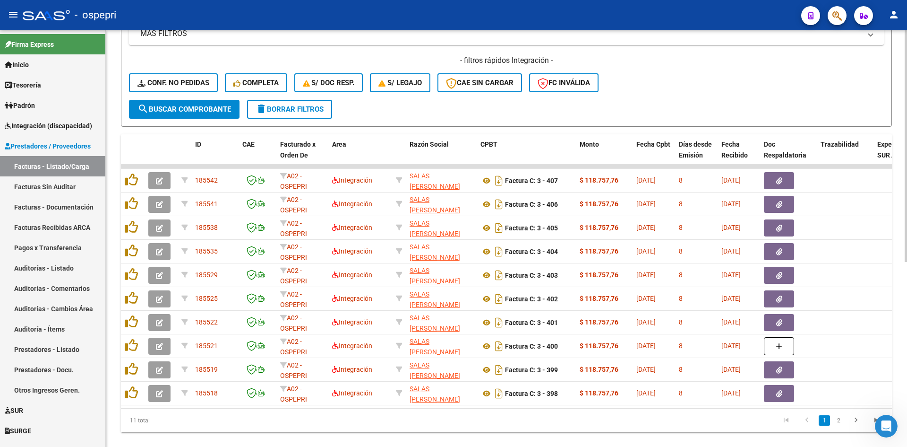
scroll to position [331, 0]
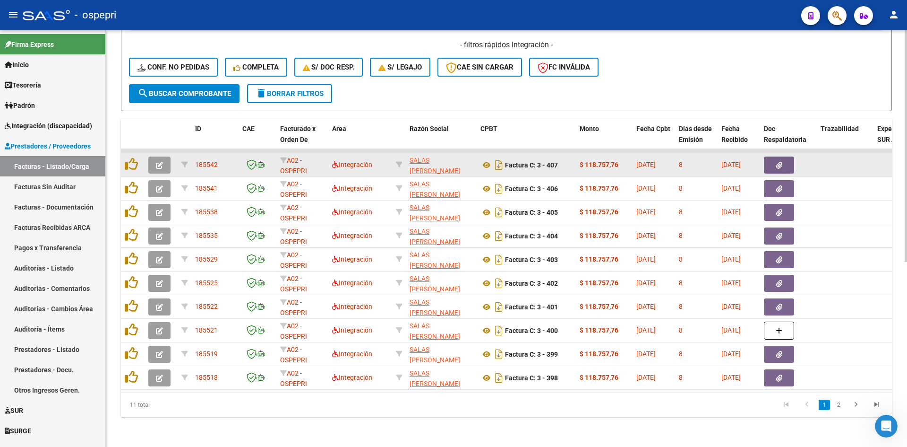
click at [160, 162] on icon "button" at bounding box center [159, 165] width 7 height 7
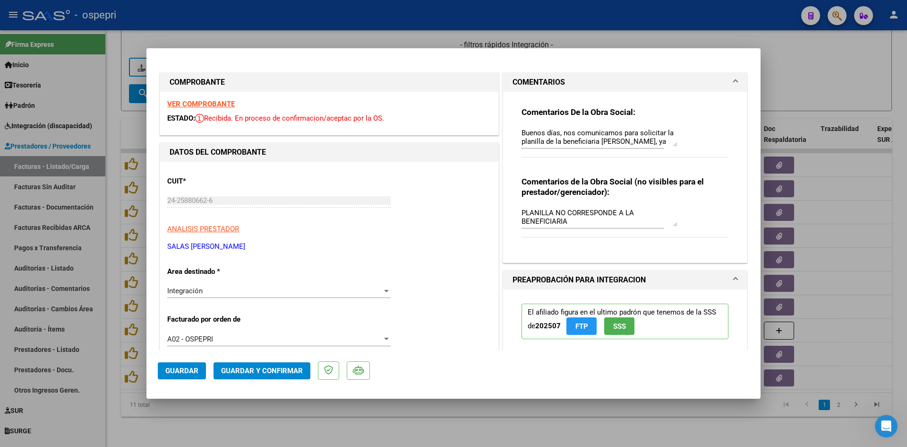
type input "$ 0,00"
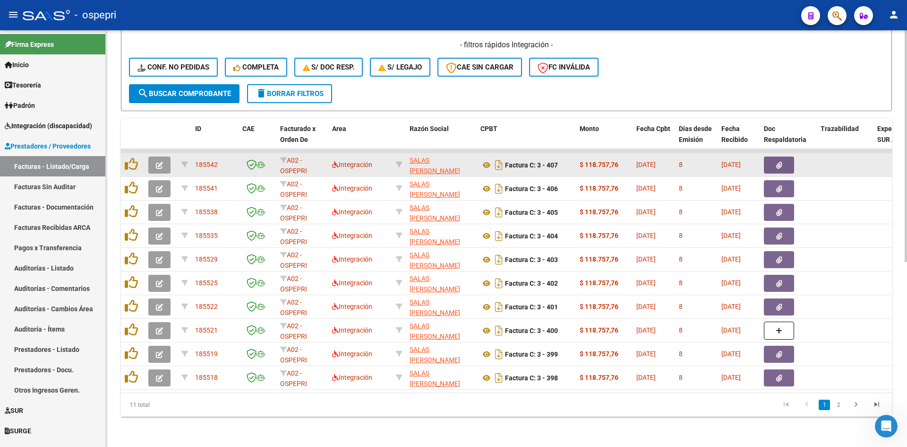
click at [159, 162] on icon "button" at bounding box center [159, 165] width 7 height 7
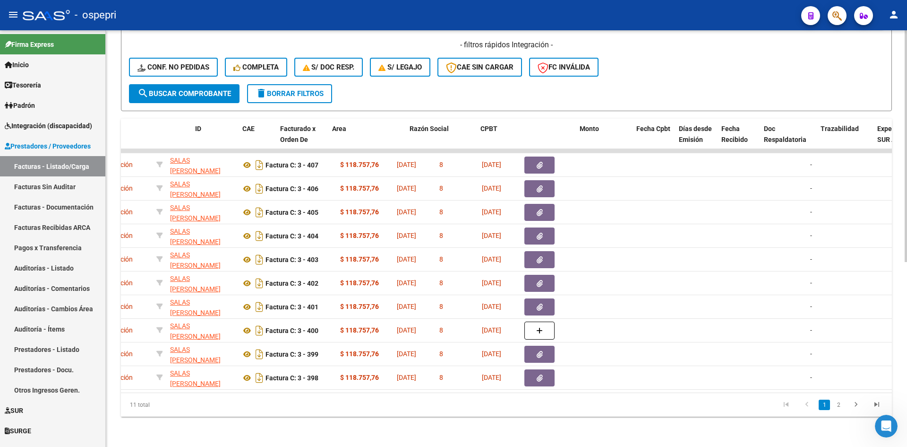
scroll to position [0, 0]
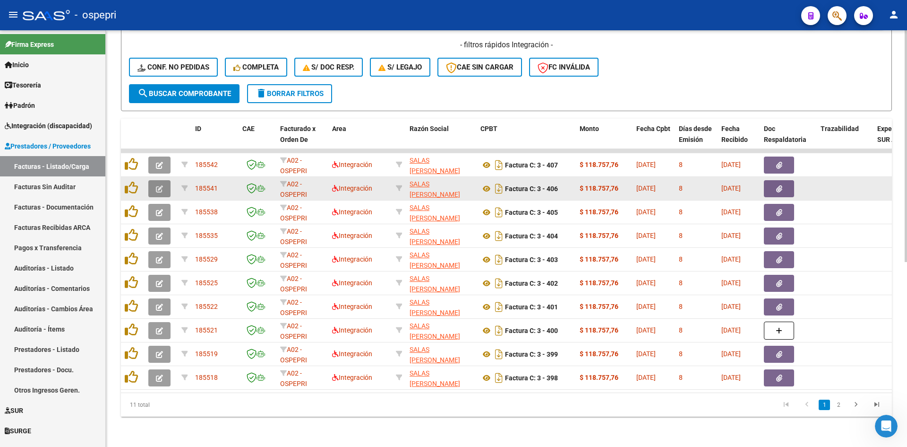
click at [164, 180] on button "button" at bounding box center [159, 188] width 22 height 17
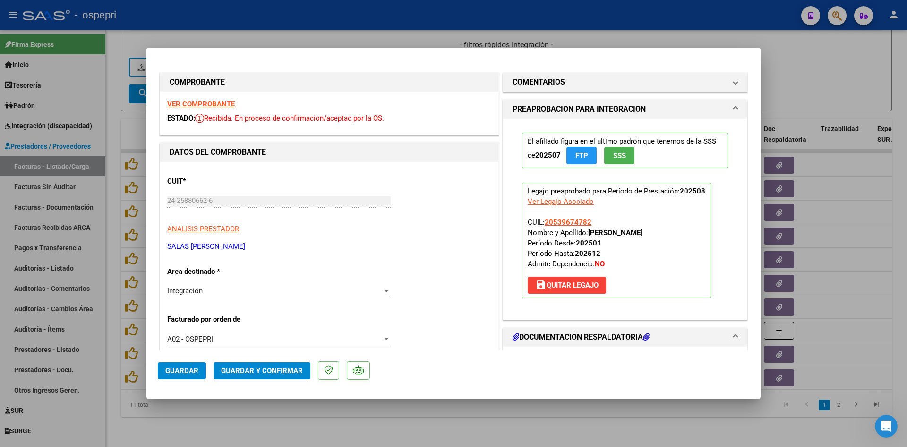
click at [208, 101] on strong "VER COMPROBANTE" at bounding box center [201, 104] width 68 height 9
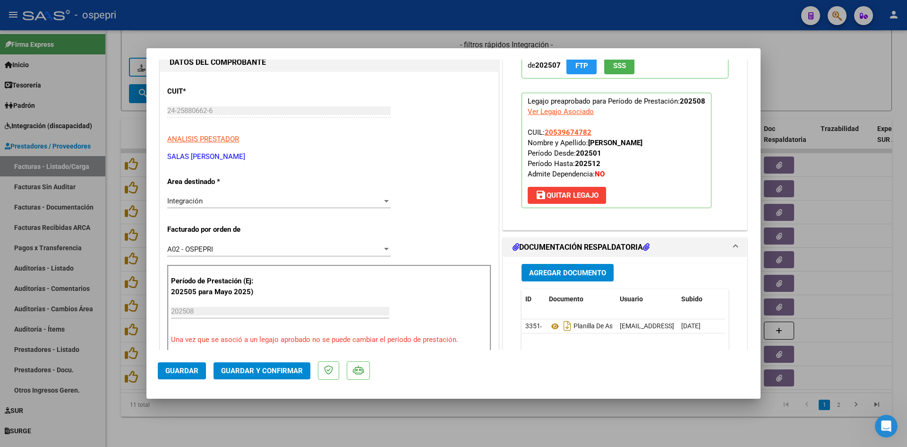
scroll to position [95, 0]
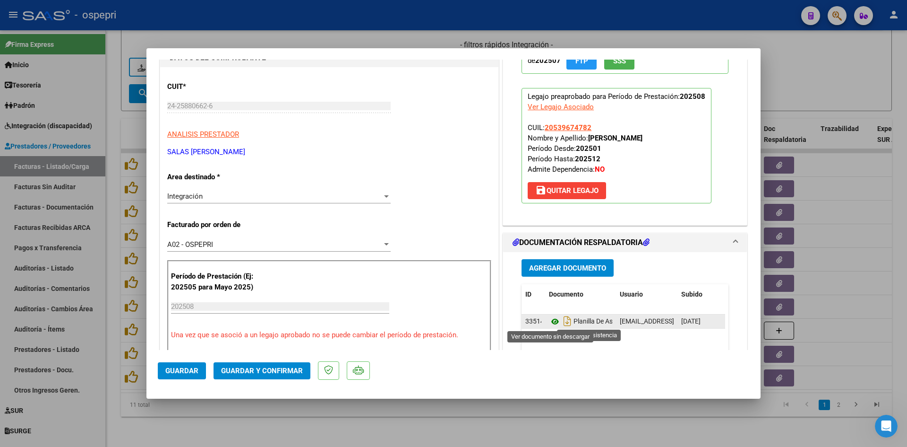
click at [552, 321] on icon at bounding box center [555, 321] width 12 height 11
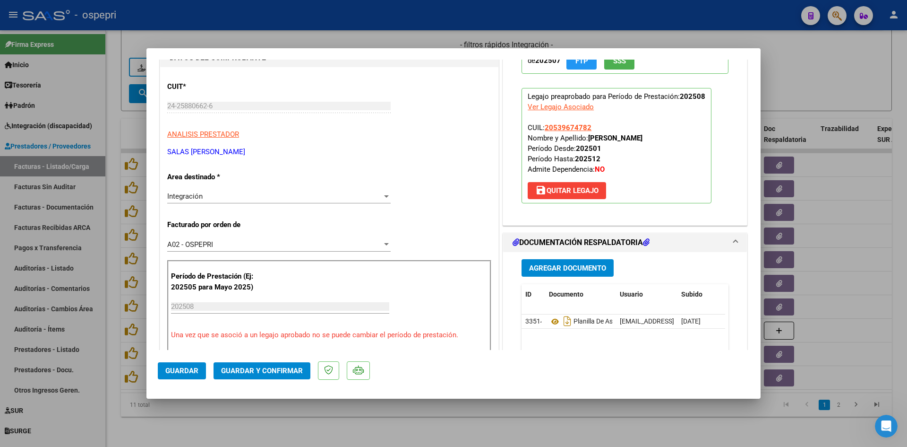
click at [266, 371] on span "Guardar y Confirmar" at bounding box center [262, 370] width 82 height 9
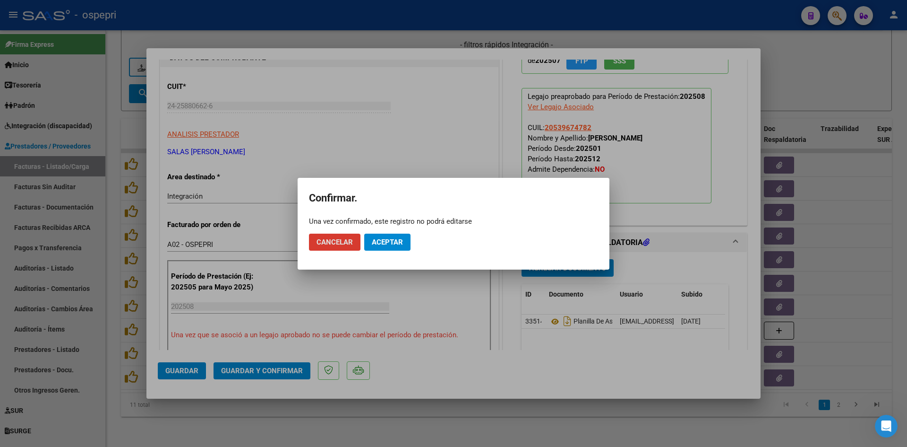
click at [387, 239] on span "Aceptar" at bounding box center [387, 242] width 31 height 9
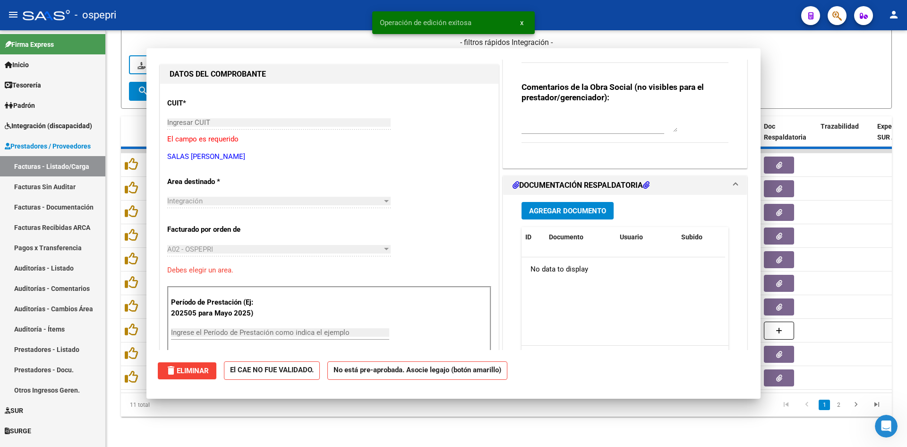
scroll to position [0, 0]
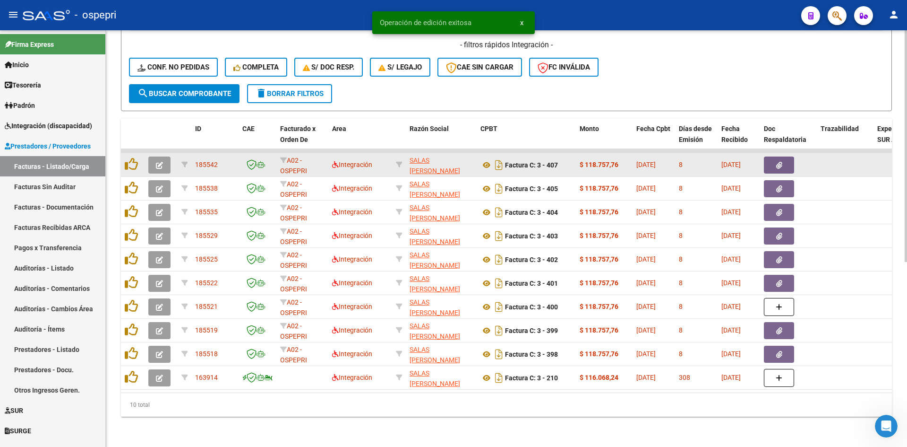
click at [155, 159] on button "button" at bounding box center [159, 164] width 22 height 17
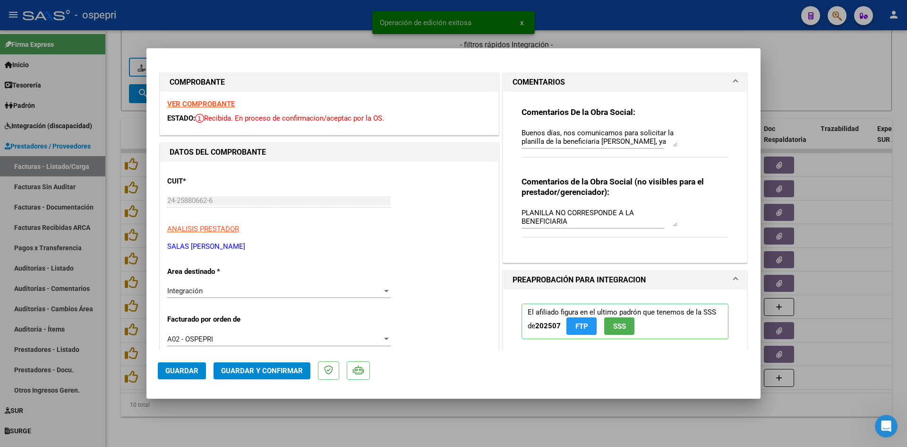
type input "$ 0,00"
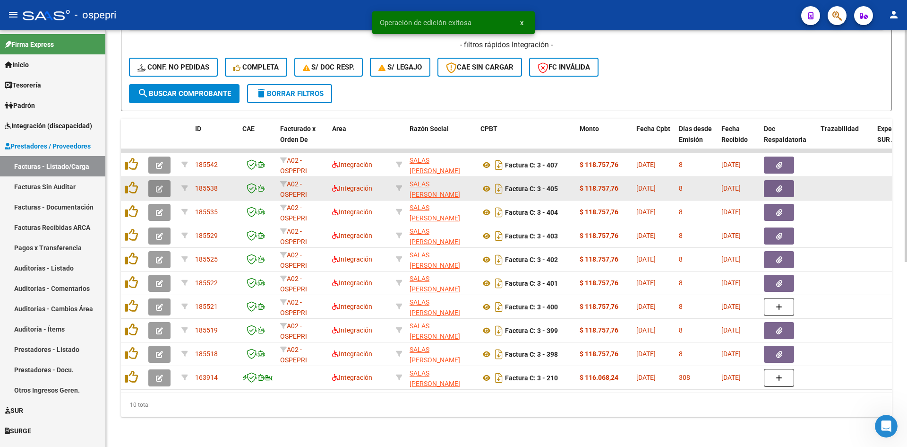
click at [162, 185] on icon "button" at bounding box center [159, 188] width 7 height 7
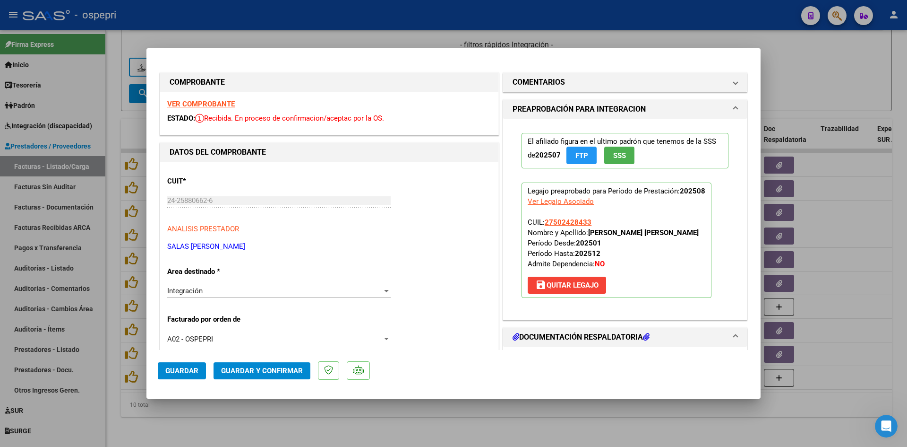
click at [227, 103] on strong "VER COMPROBANTE" at bounding box center [201, 104] width 68 height 9
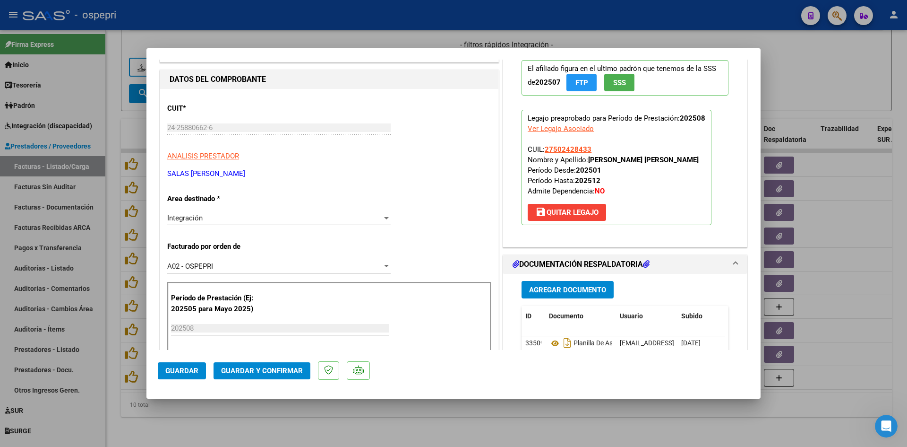
scroll to position [142, 0]
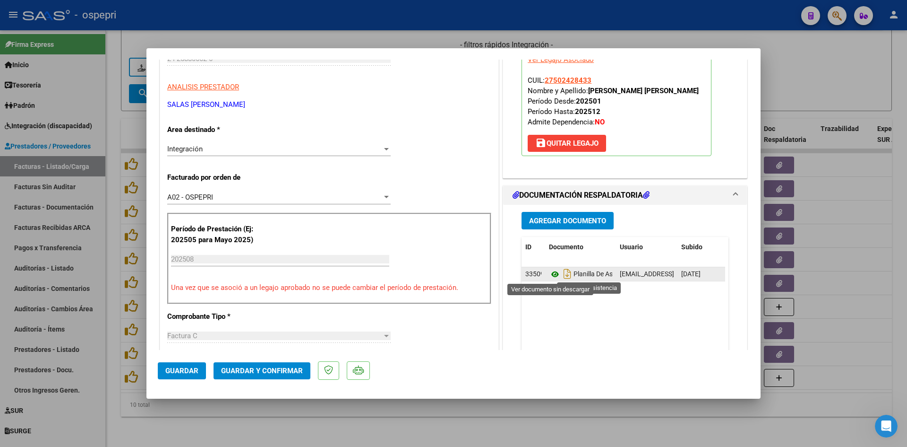
click at [550, 272] on icon at bounding box center [555, 273] width 12 height 11
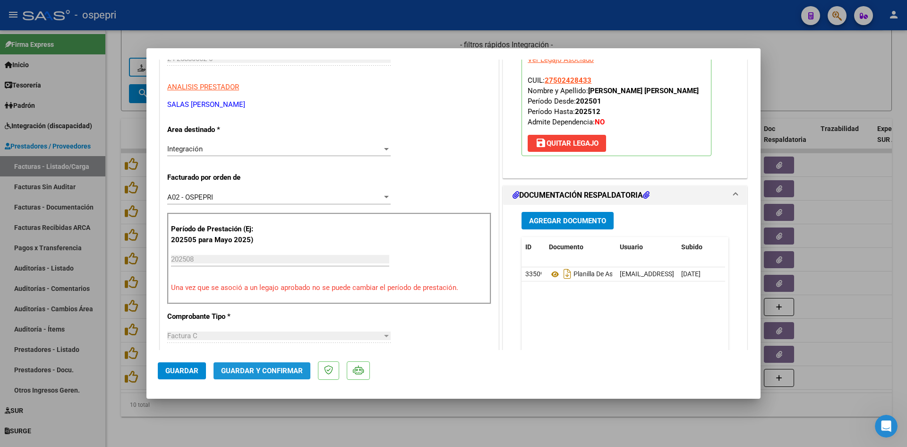
click at [270, 370] on span "Guardar y Confirmar" at bounding box center [262, 370] width 82 height 9
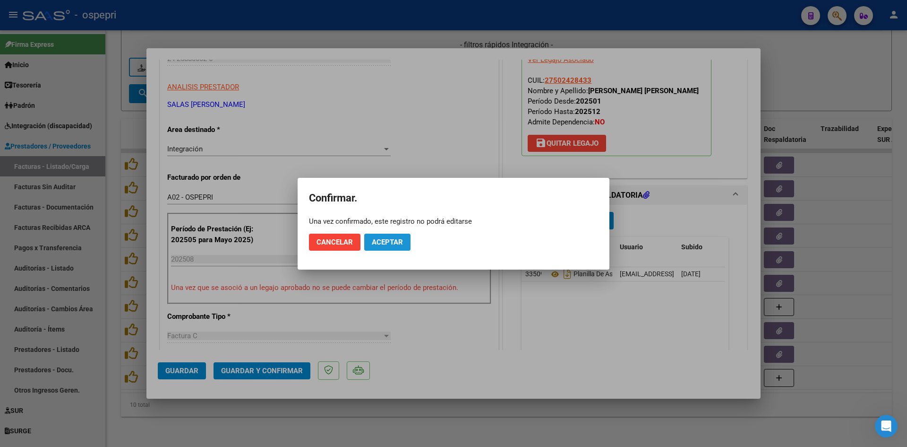
click at [384, 242] on span "Aceptar" at bounding box center [387, 242] width 31 height 9
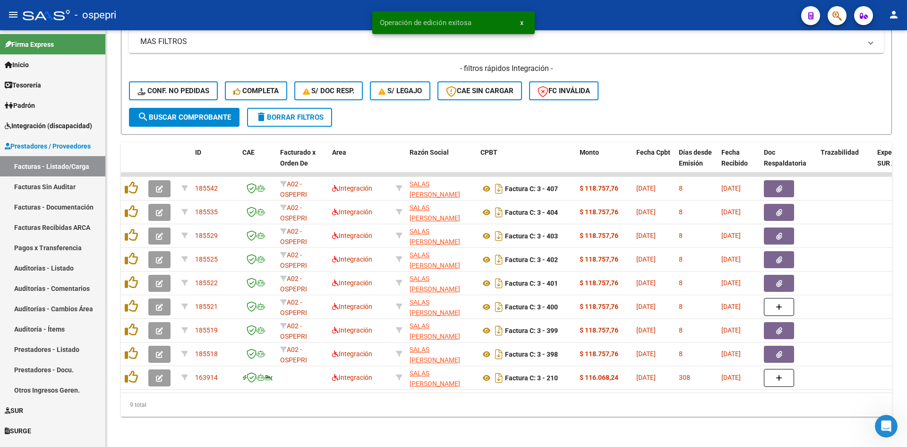
scroll to position [308, 0]
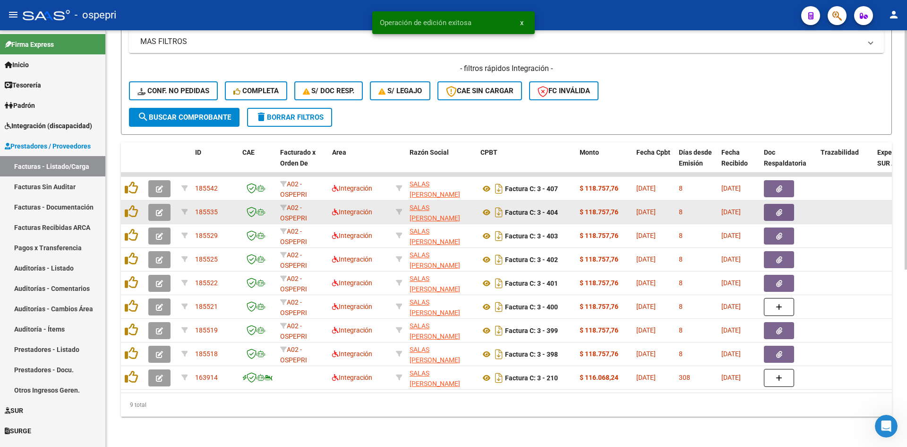
click at [162, 209] on icon "button" at bounding box center [159, 212] width 7 height 7
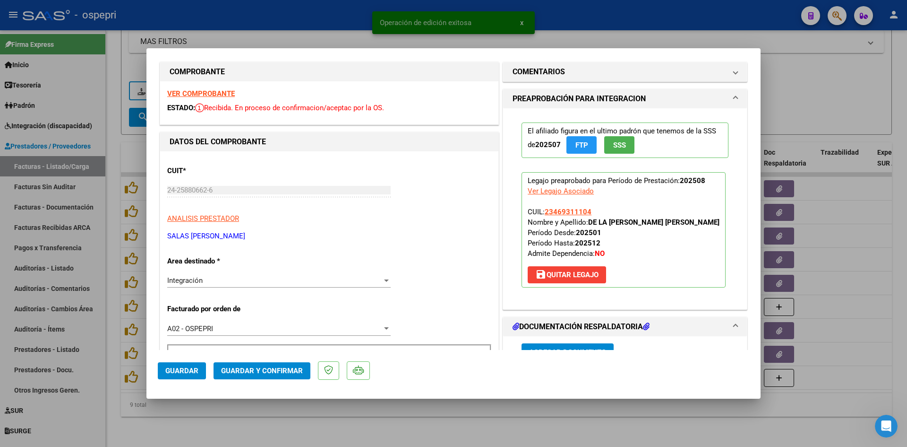
scroll to position [0, 0]
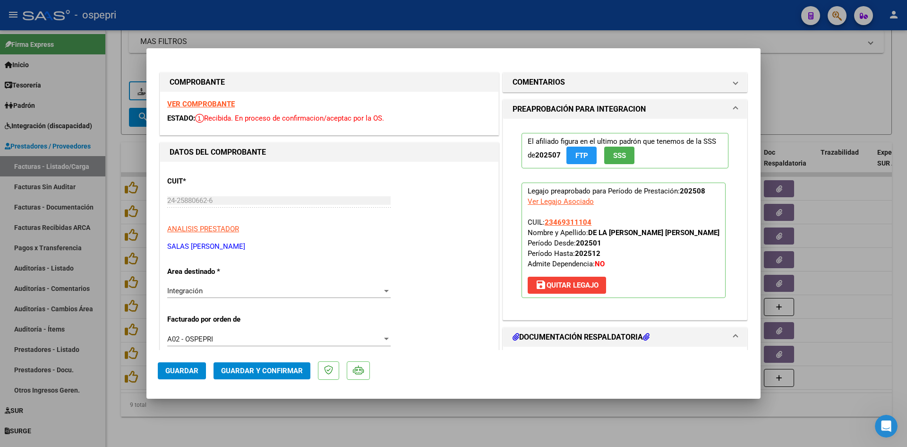
click at [216, 103] on strong "VER COMPROBANTE" at bounding box center [201, 104] width 68 height 9
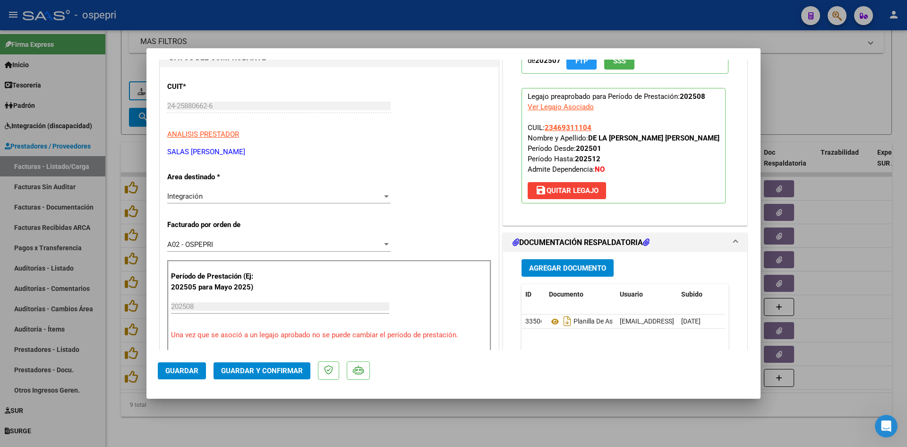
scroll to position [189, 0]
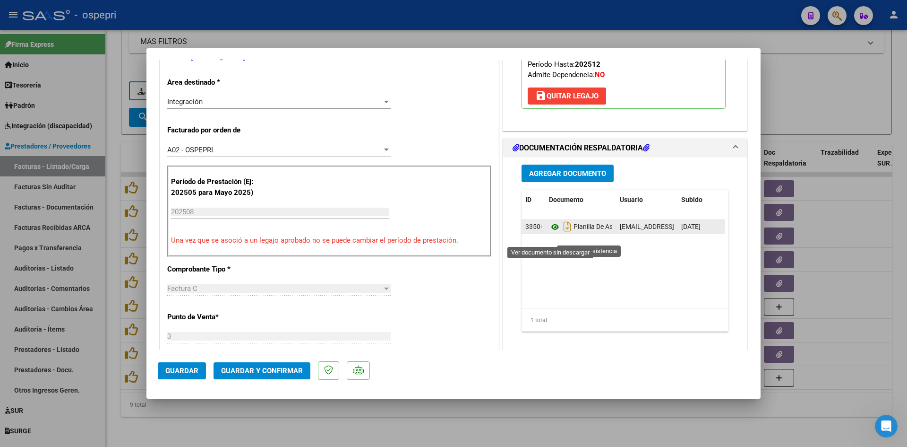
click at [550, 233] on icon at bounding box center [555, 226] width 12 height 11
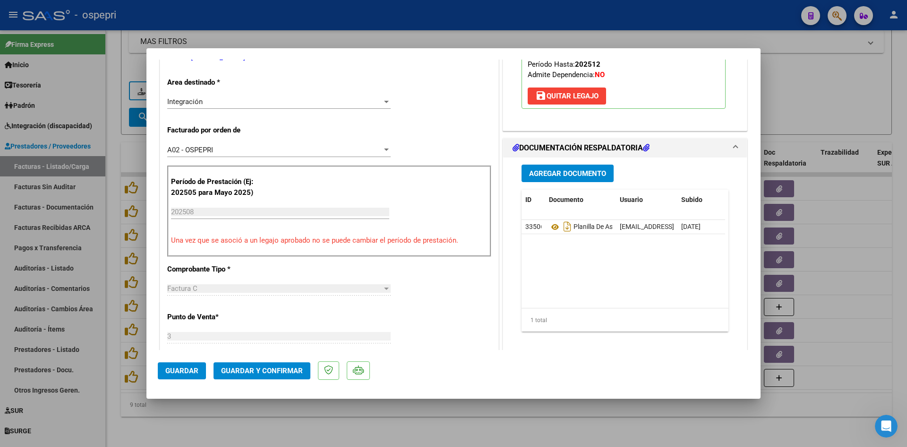
click at [264, 372] on span "Guardar y Confirmar" at bounding box center [262, 370] width 82 height 9
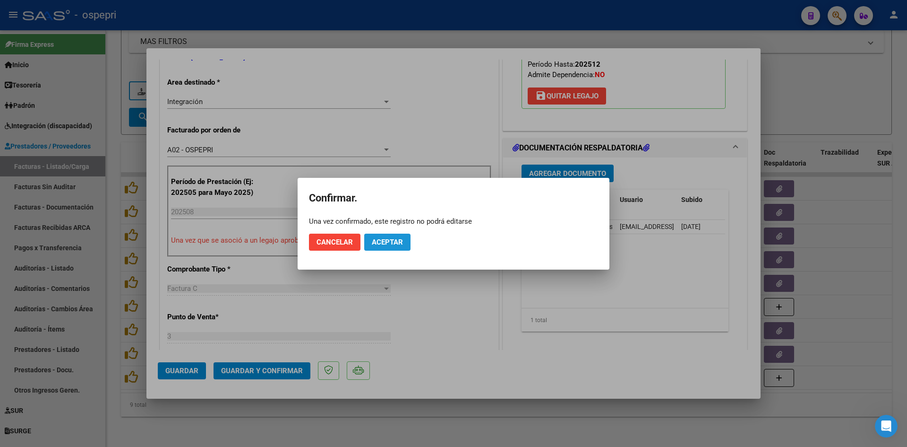
click at [383, 242] on span "Aceptar" at bounding box center [387, 242] width 31 height 9
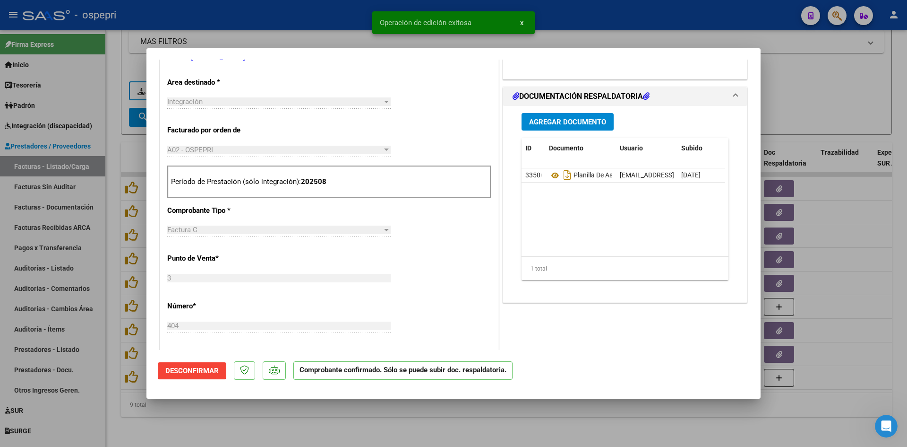
type input "$ 0,00"
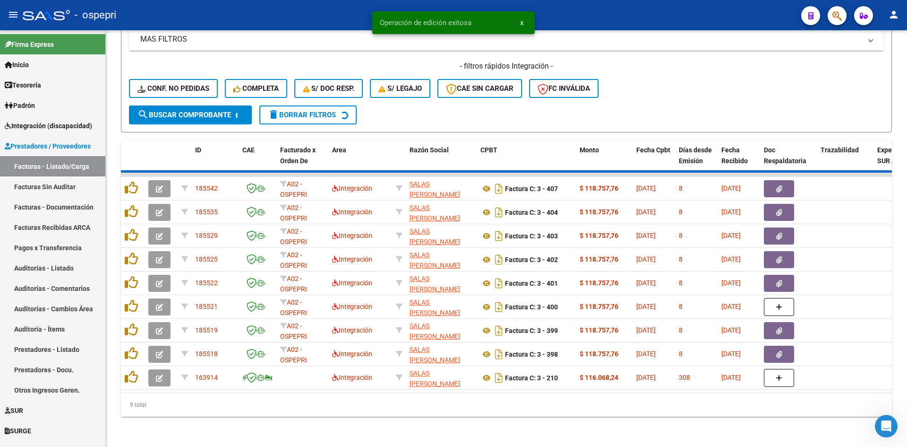
scroll to position [285, 0]
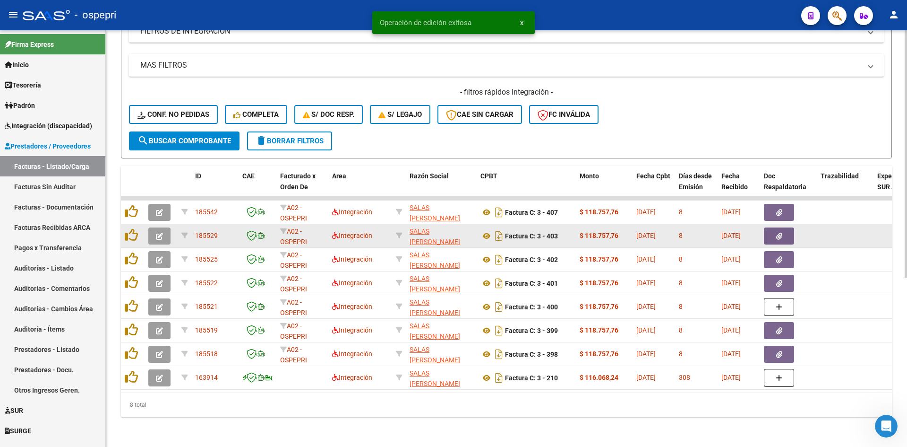
click at [158, 233] on icon "button" at bounding box center [159, 236] width 7 height 7
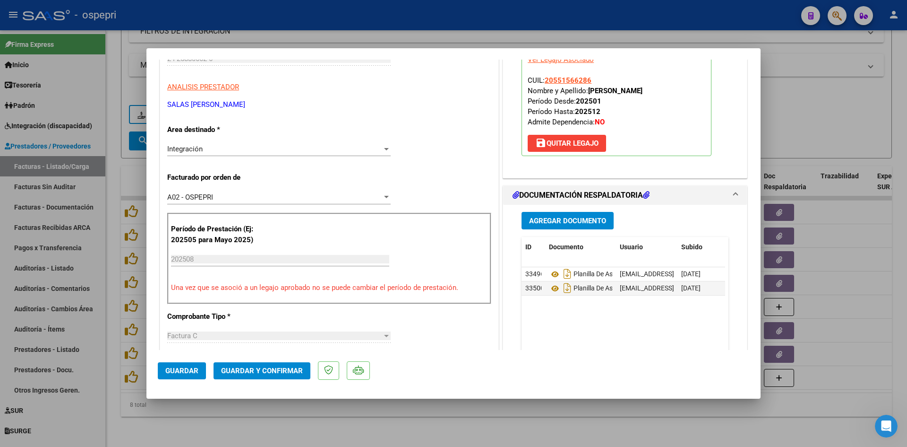
scroll to position [0, 0]
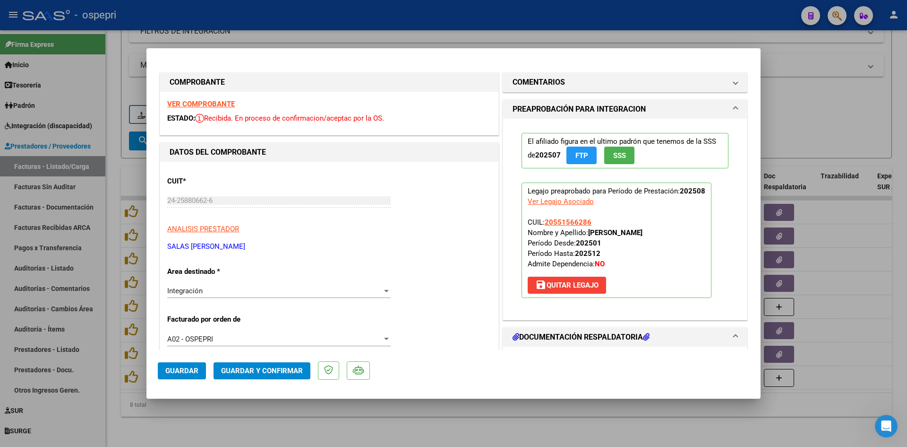
click at [232, 105] on strong "VER COMPROBANTE" at bounding box center [201, 104] width 68 height 9
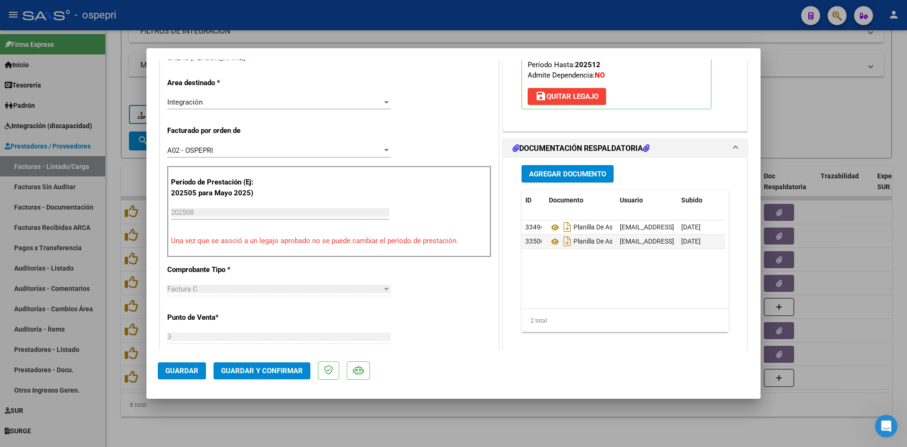
scroll to position [189, 0]
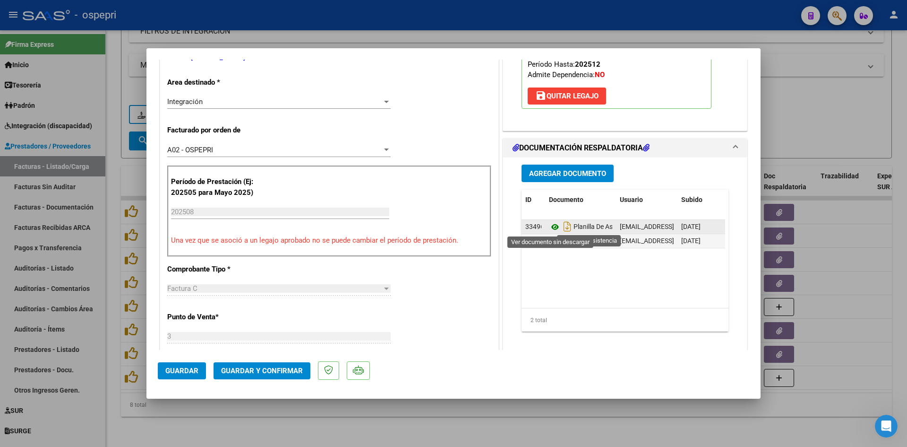
click at [551, 225] on icon at bounding box center [555, 226] width 12 height 11
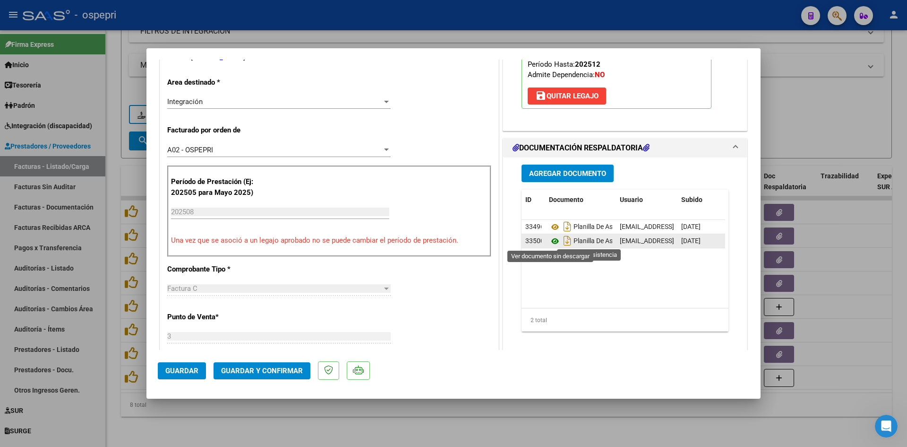
click at [550, 239] on icon at bounding box center [555, 240] width 12 height 11
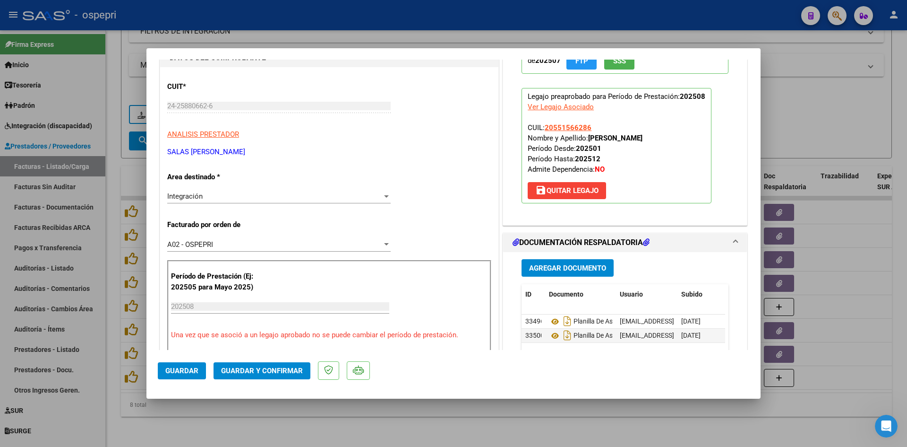
scroll to position [142, 0]
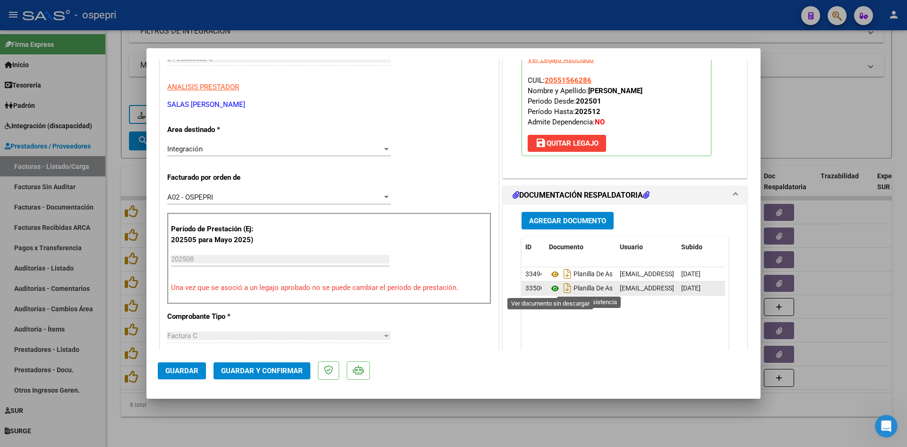
click at [553, 287] on icon at bounding box center [555, 288] width 12 height 11
type input "$ 0,00"
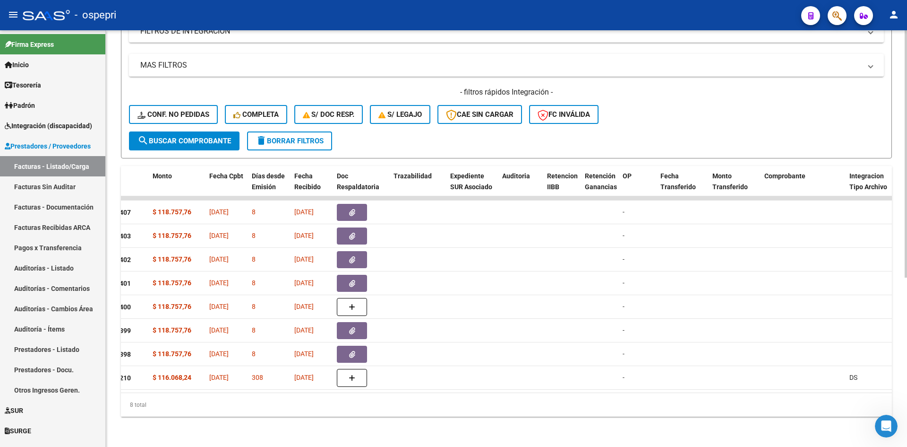
scroll to position [0, 0]
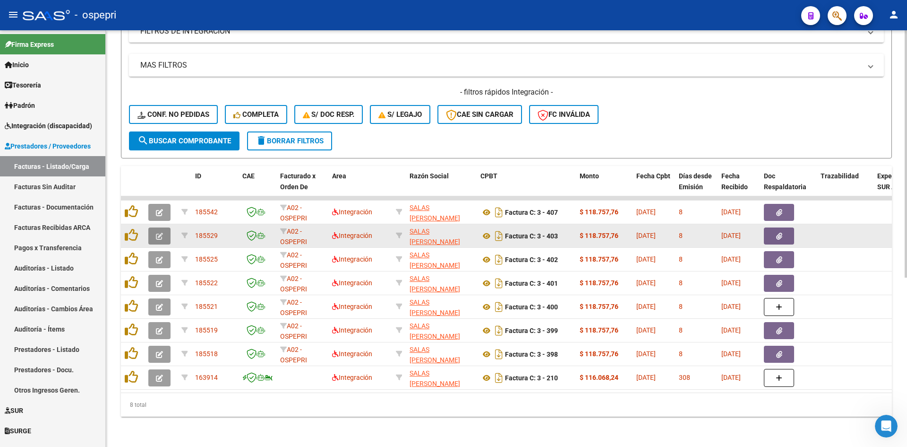
click at [157, 233] on icon "button" at bounding box center [159, 236] width 7 height 7
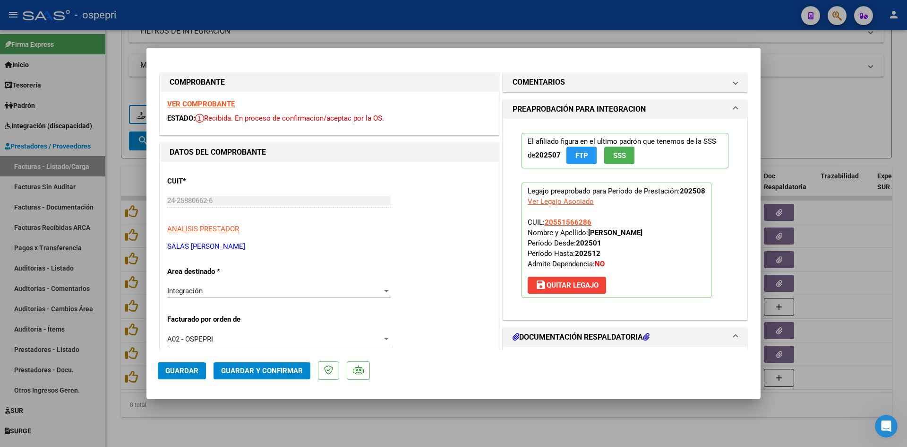
click at [177, 101] on strong "VER COMPROBANTE" at bounding box center [201, 104] width 68 height 9
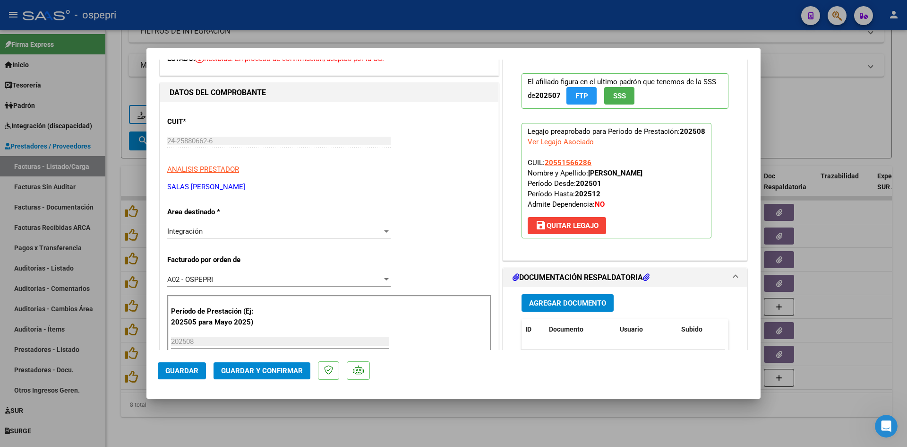
scroll to position [142, 0]
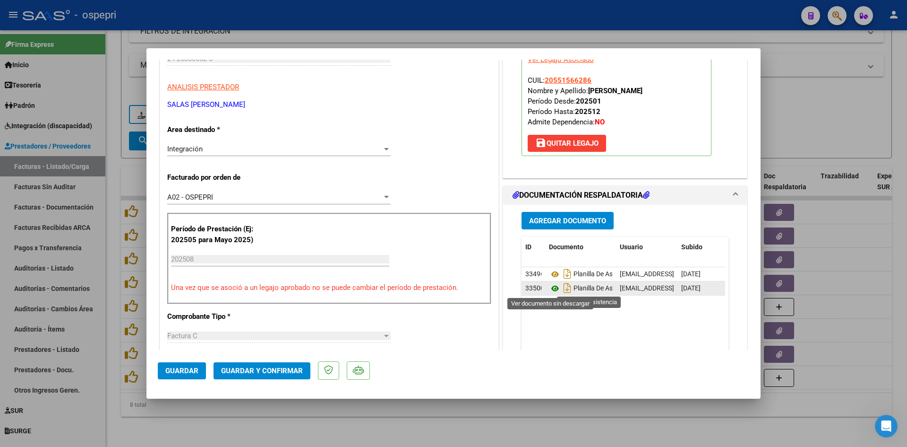
click at [553, 289] on icon at bounding box center [555, 288] width 12 height 11
click at [296, 368] on span "Guardar y Confirmar" at bounding box center [262, 370] width 82 height 9
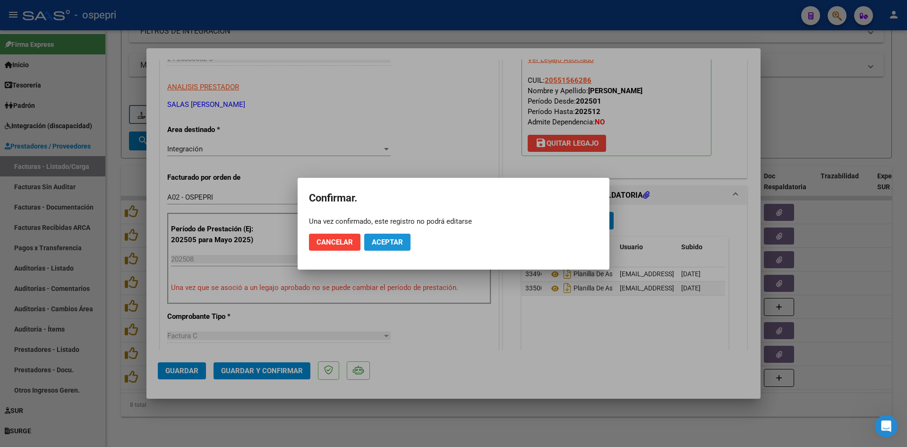
click at [402, 243] on span "Aceptar" at bounding box center [387, 242] width 31 height 9
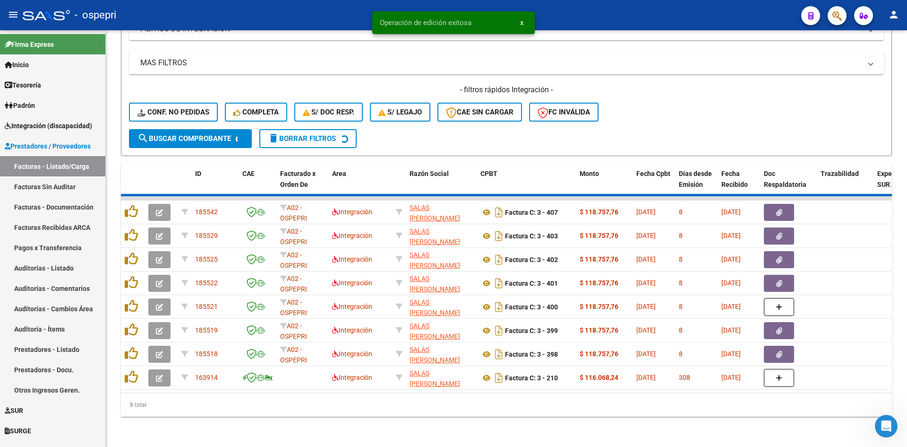
scroll to position [261, 0]
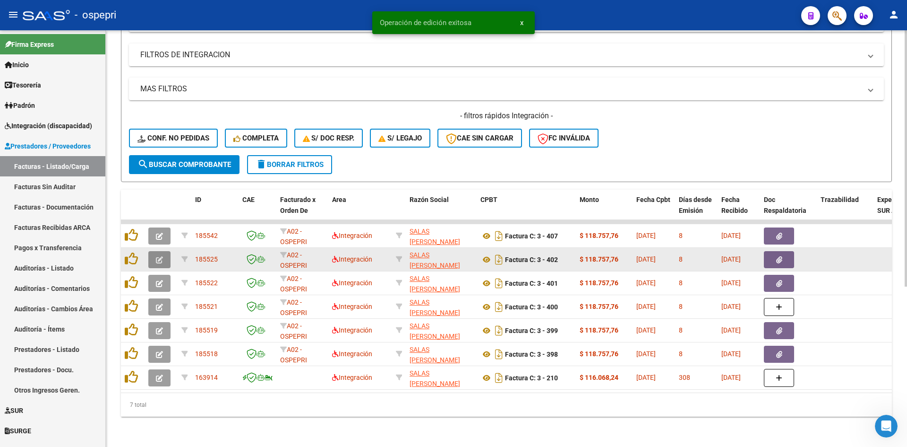
click at [162, 257] on button "button" at bounding box center [159, 259] width 22 height 17
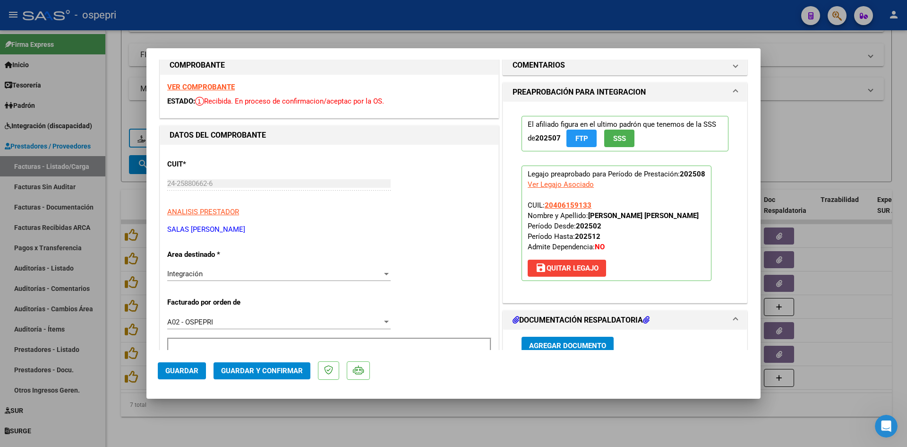
scroll to position [0, 0]
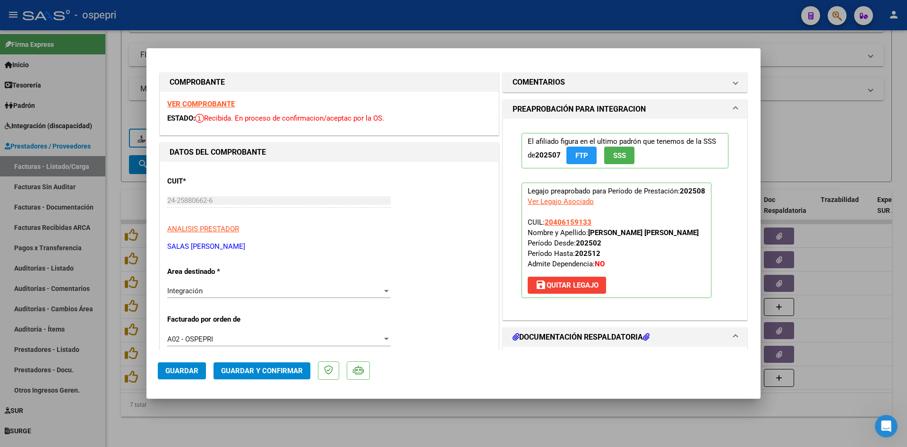
click at [215, 103] on strong "VER COMPROBANTE" at bounding box center [201, 104] width 68 height 9
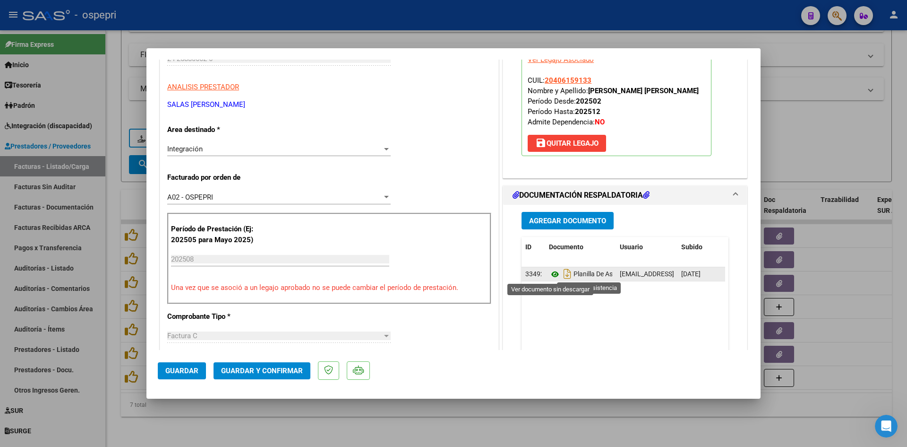
click at [550, 271] on icon at bounding box center [555, 273] width 12 height 11
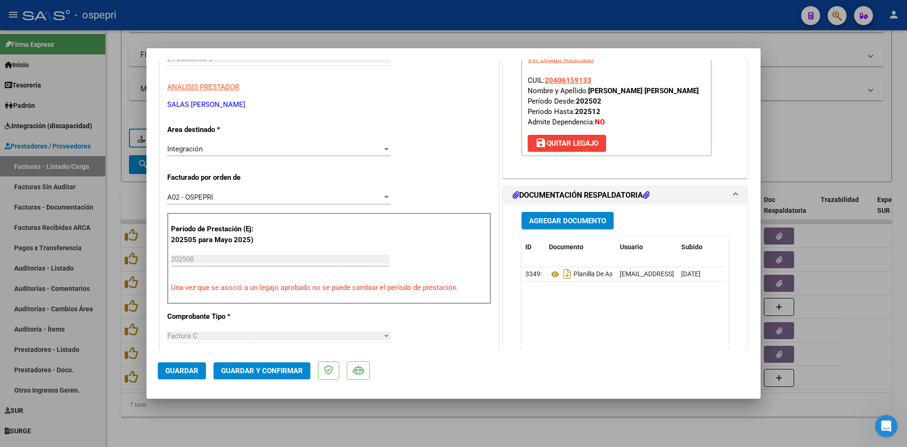
click at [287, 370] on span "Guardar y Confirmar" at bounding box center [262, 370] width 82 height 9
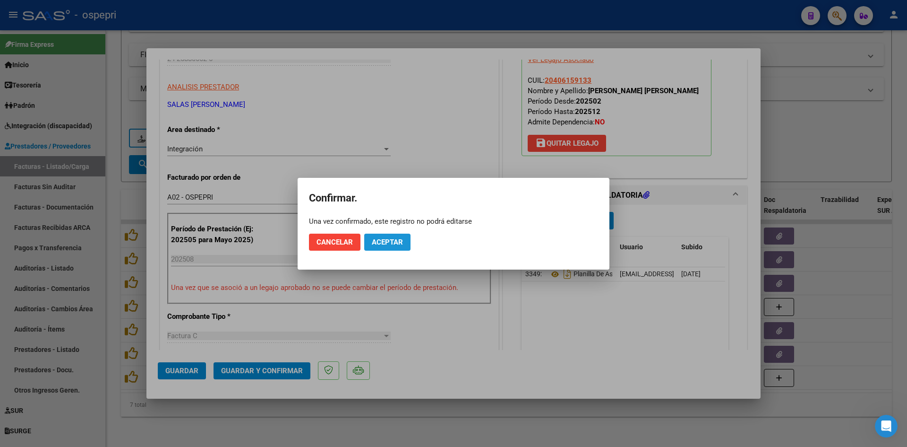
click at [381, 246] on button "Aceptar" at bounding box center [387, 241] width 46 height 17
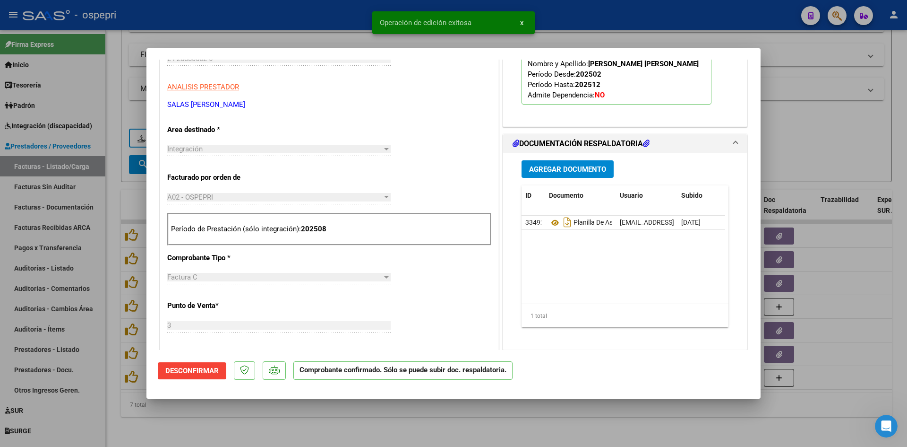
type input "$ 0,00"
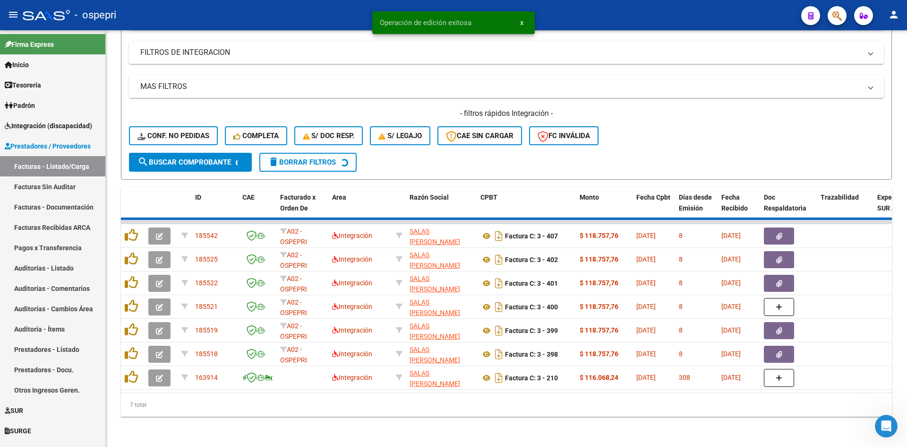
scroll to position [237, 0]
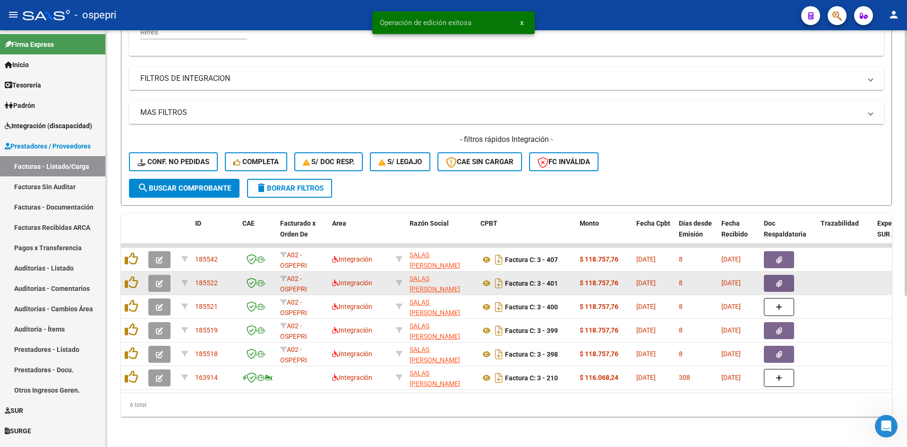
click at [160, 280] on icon "button" at bounding box center [159, 283] width 7 height 7
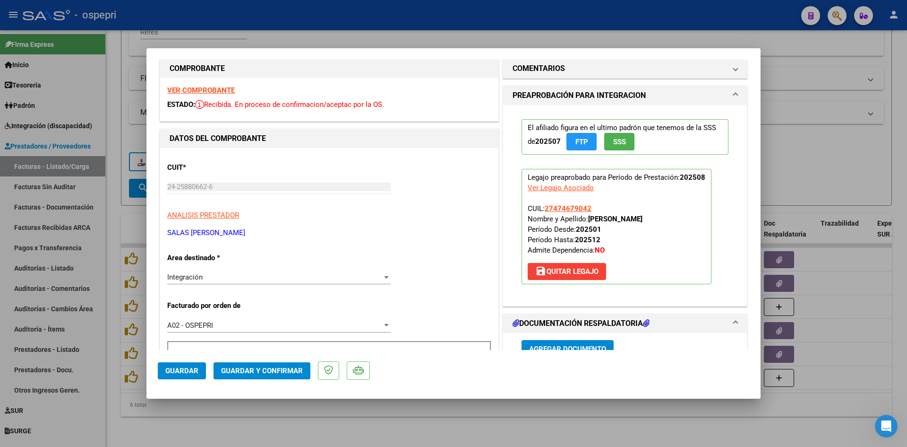
scroll to position [0, 0]
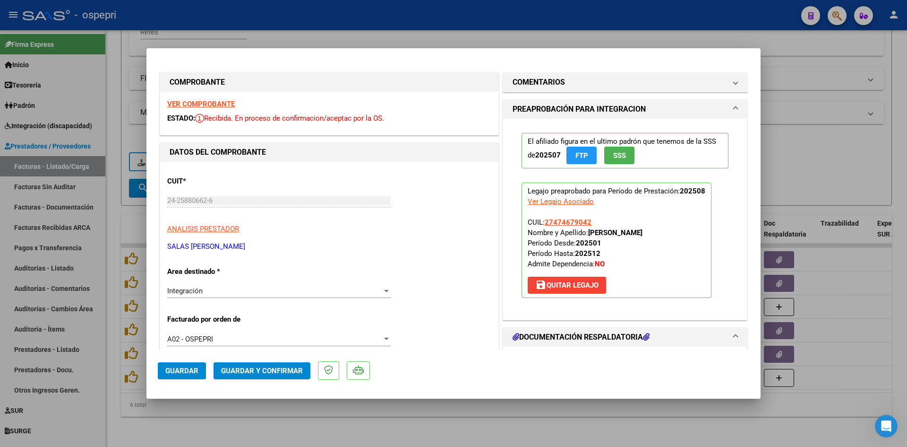
click at [225, 101] on strong "VER COMPROBANTE" at bounding box center [201, 104] width 68 height 9
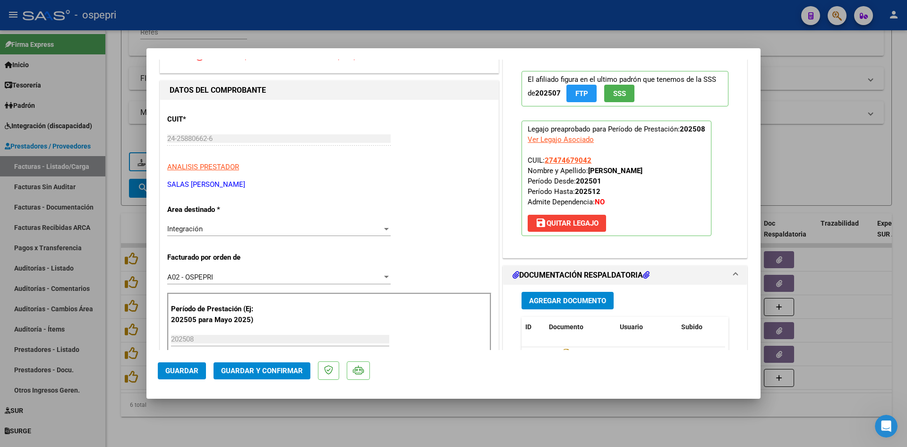
scroll to position [189, 0]
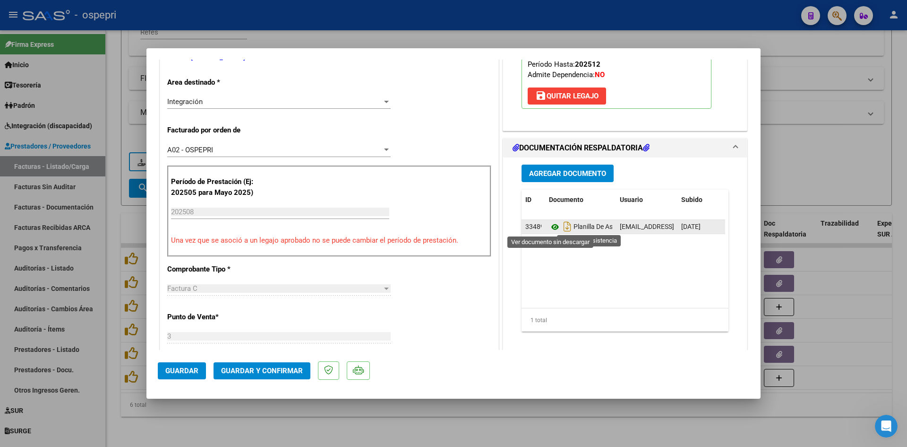
click at [549, 226] on icon at bounding box center [555, 226] width 12 height 11
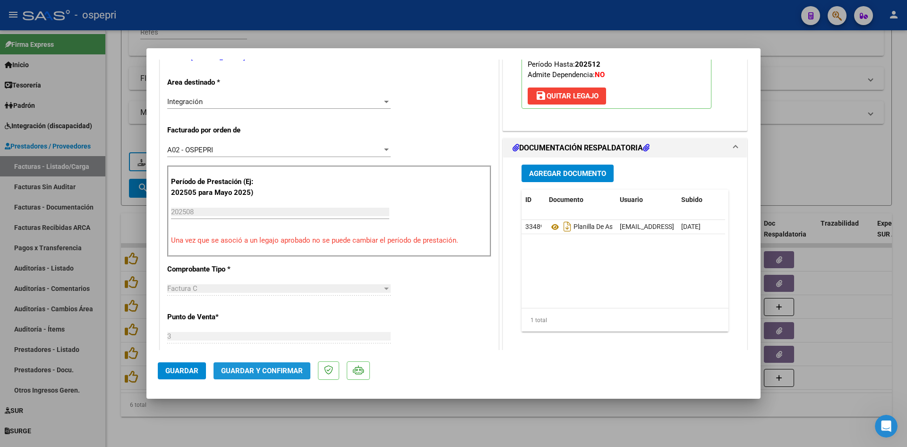
click at [276, 368] on span "Guardar y Confirmar" at bounding box center [262, 370] width 82 height 9
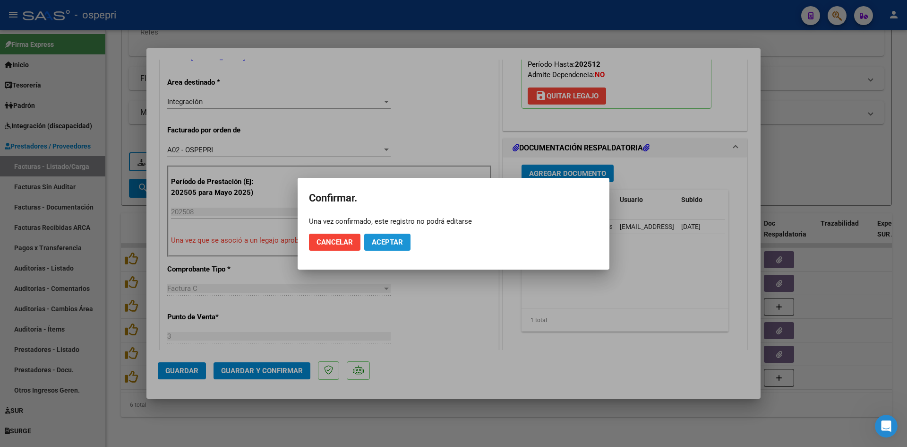
click at [403, 241] on span "Aceptar" at bounding box center [387, 242] width 31 height 9
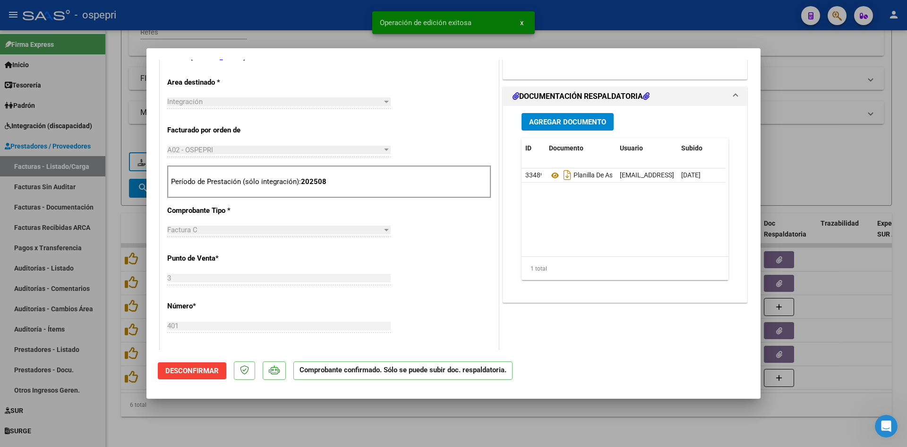
type input "$ 0,00"
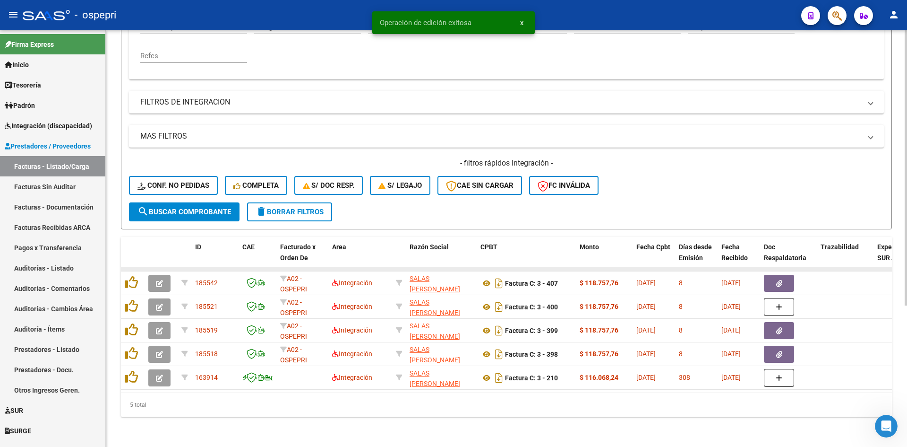
scroll to position [214, 0]
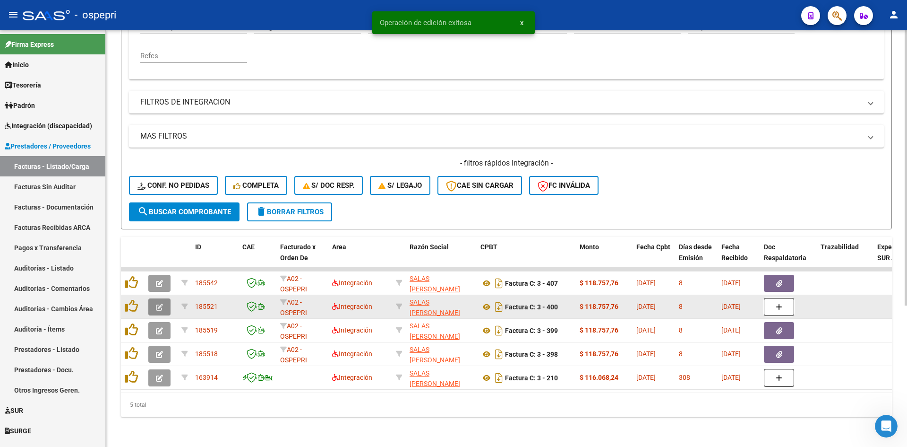
click at [157, 303] on icon "button" at bounding box center [159, 306] width 7 height 7
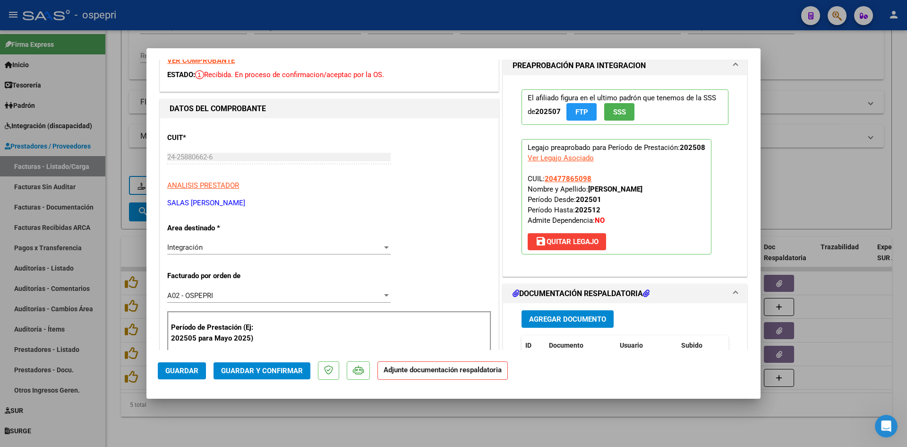
scroll to position [0, 0]
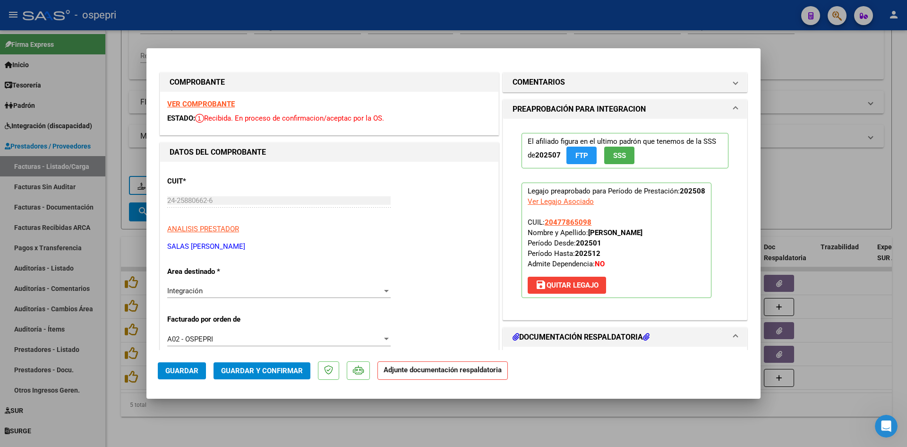
click at [226, 105] on strong "VER COMPROBANTE" at bounding box center [201, 104] width 68 height 9
click at [649, 79] on mat-panel-title "COMENTARIOS" at bounding box center [620, 82] width 214 height 11
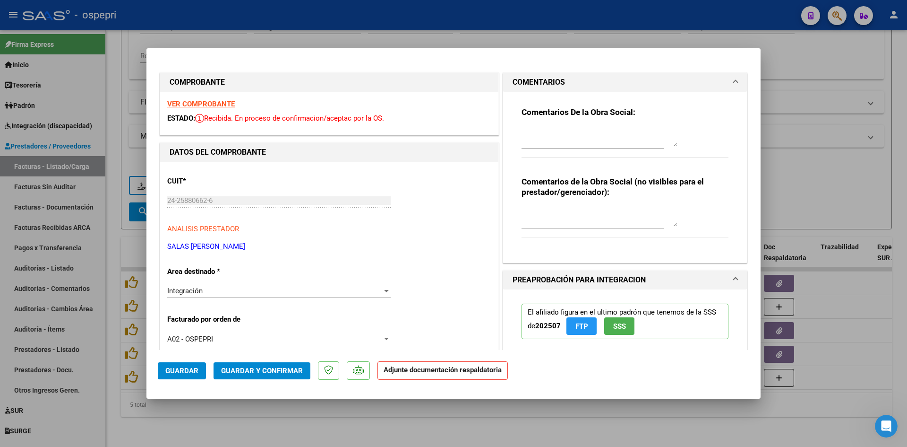
click at [552, 213] on textarea at bounding box center [600, 216] width 156 height 19
type textarea "FALTA PLANILLA DE ASISTENCIAS"
click at [535, 126] on div at bounding box center [600, 137] width 156 height 23
type textarea "b"
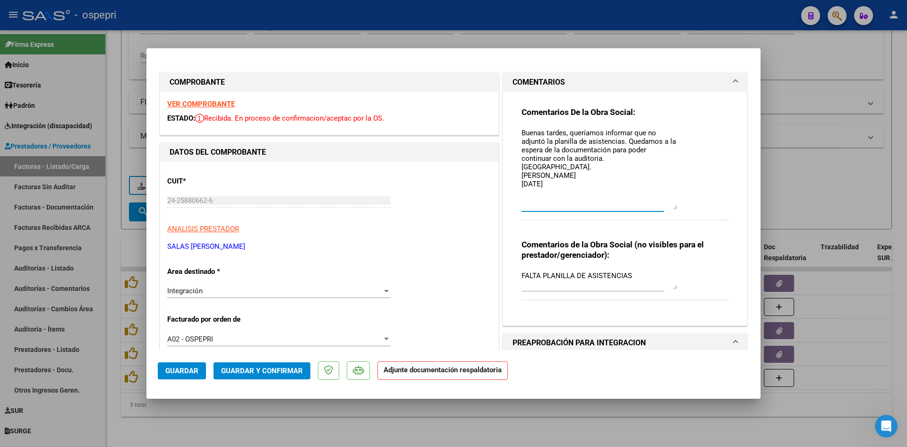
drag, startPoint x: 669, startPoint y: 144, endPoint x: 682, endPoint y: 207, distance: 64.3
click at [682, 207] on div "Comentarios De la Obra Social: Buenas tardes, queríamos informar que no adjuntó…" at bounding box center [625, 169] width 207 height 124
type textarea "Buenas tardes, queríamos informar que no adjuntó la planilla de asistencias. Qu…"
click at [183, 369] on span "Guardar" at bounding box center [181, 370] width 33 height 9
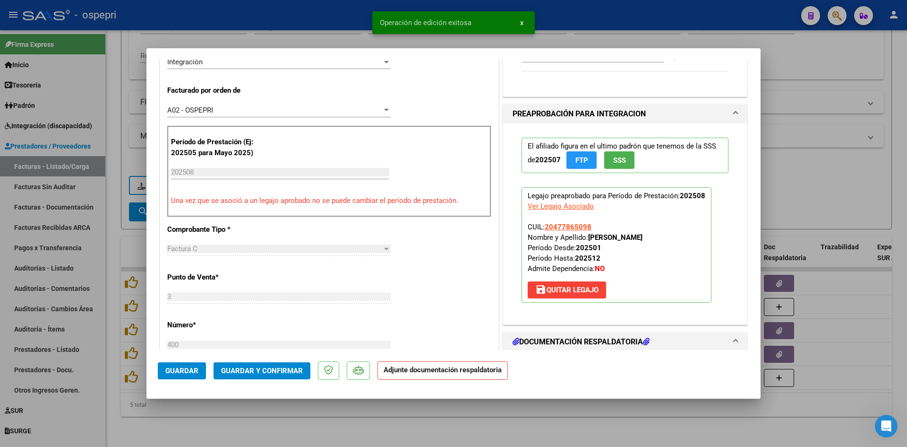
scroll to position [236, 0]
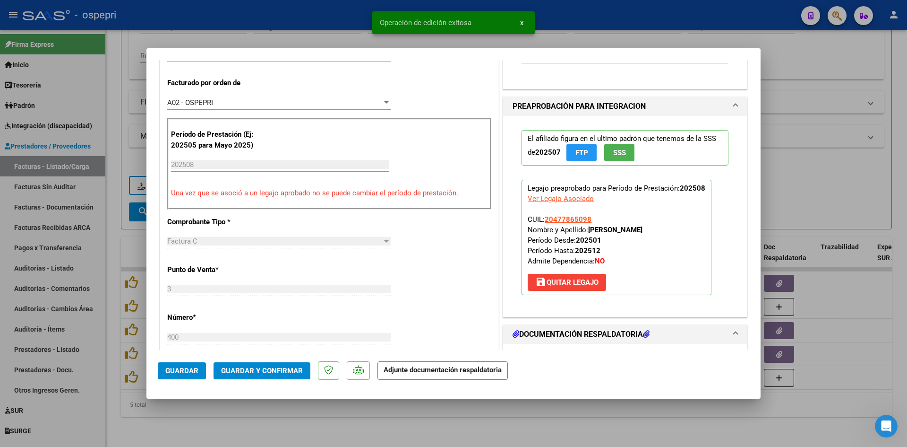
type input "$ 0,00"
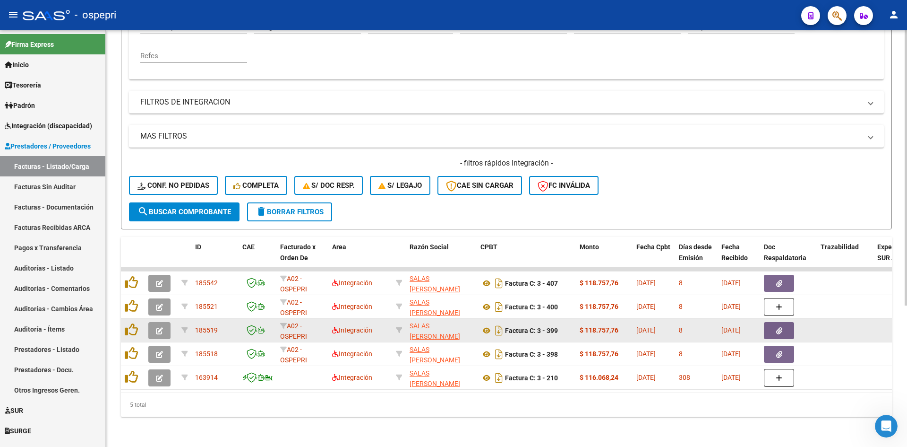
click at [157, 327] on icon "button" at bounding box center [159, 330] width 7 height 7
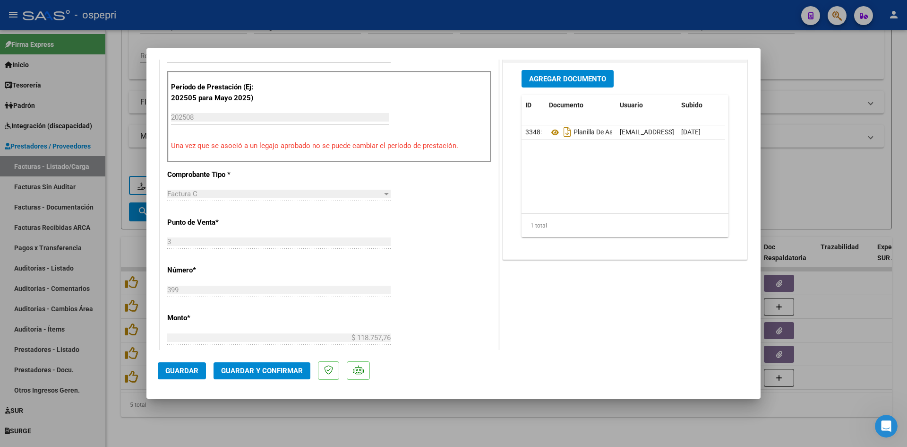
scroll to position [0, 0]
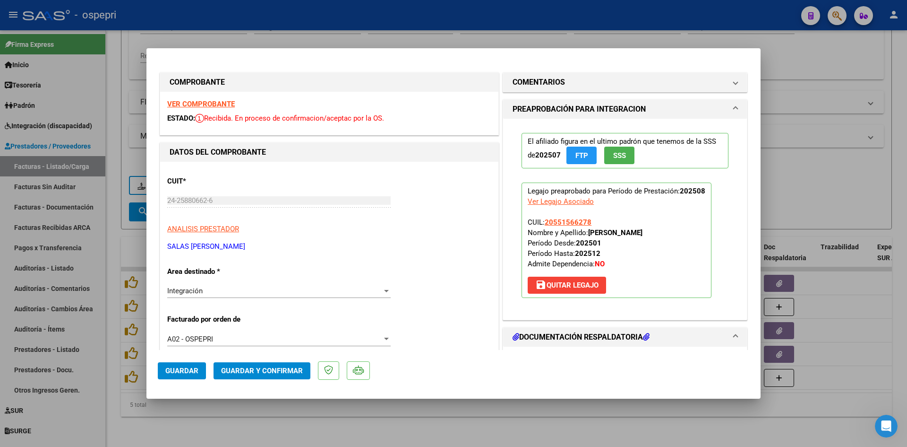
click at [222, 104] on strong "VER COMPROBANTE" at bounding box center [201, 104] width 68 height 9
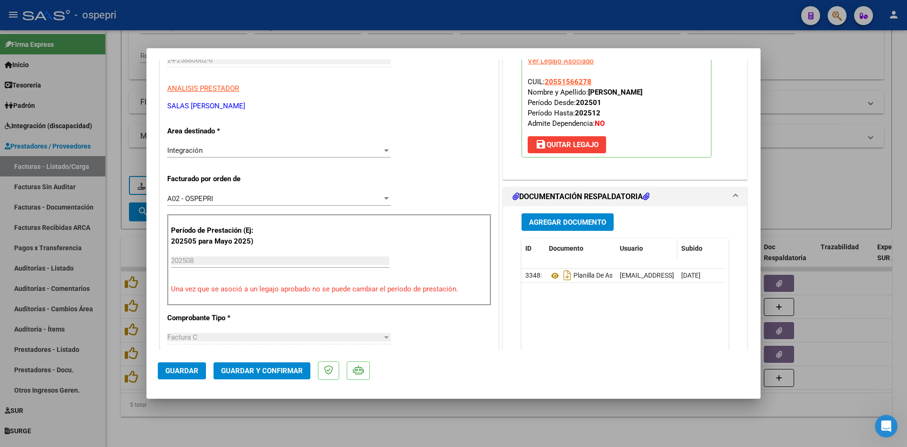
scroll to position [142, 0]
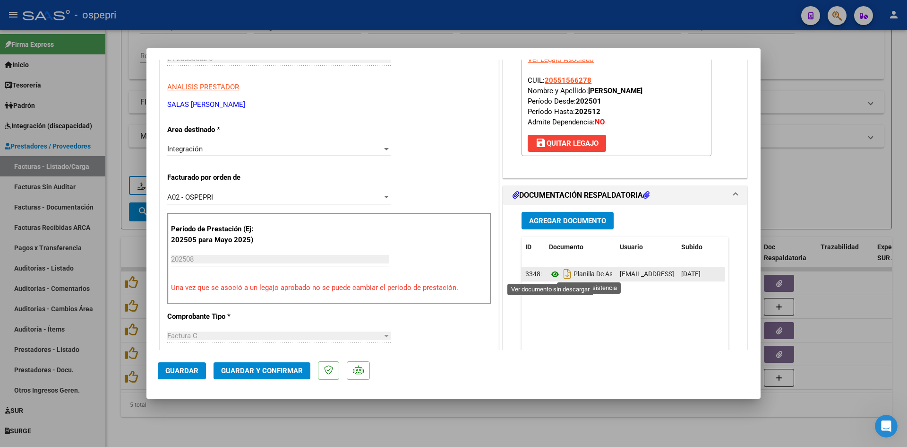
click at [550, 270] on icon at bounding box center [555, 273] width 12 height 11
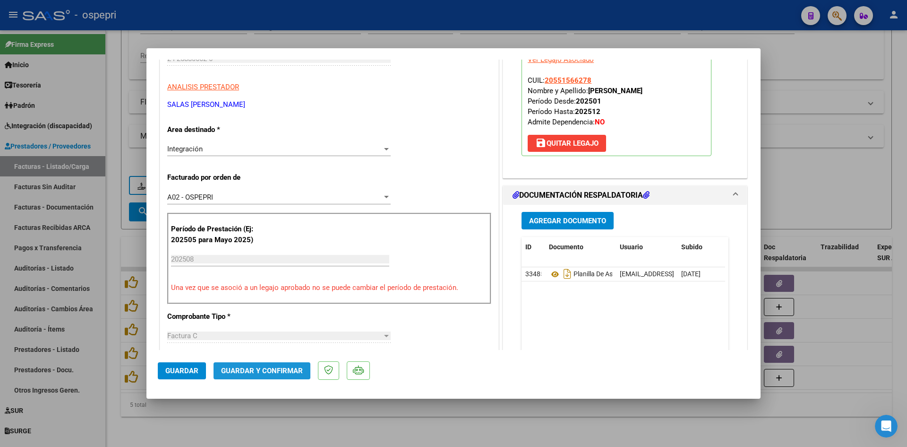
click at [250, 363] on button "Guardar y Confirmar" at bounding box center [262, 370] width 97 height 17
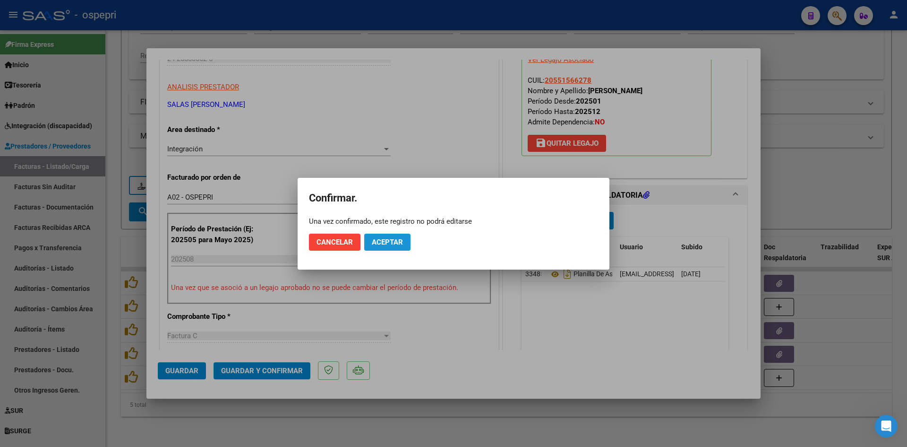
click at [405, 241] on button "Aceptar" at bounding box center [387, 241] width 46 height 17
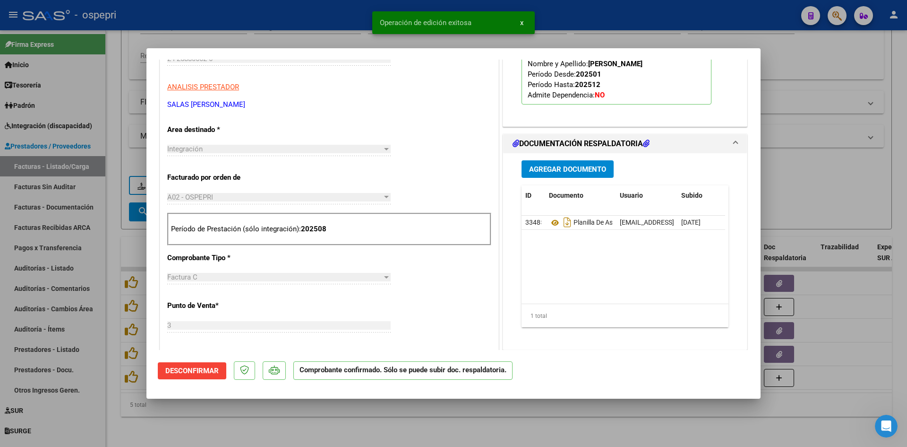
type input "$ 0,00"
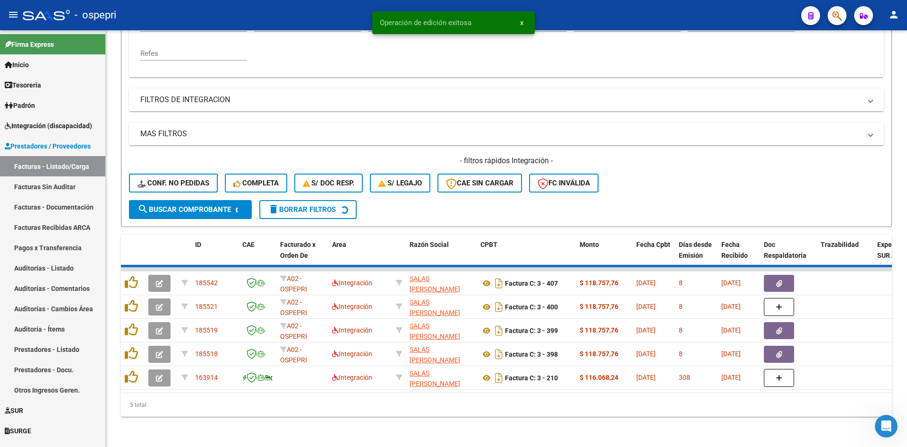
scroll to position [190, 0]
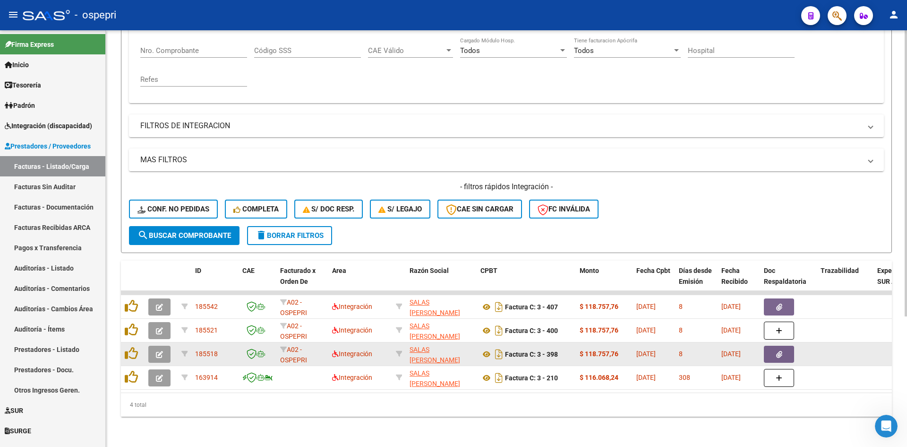
click at [165, 350] on button "button" at bounding box center [159, 353] width 22 height 17
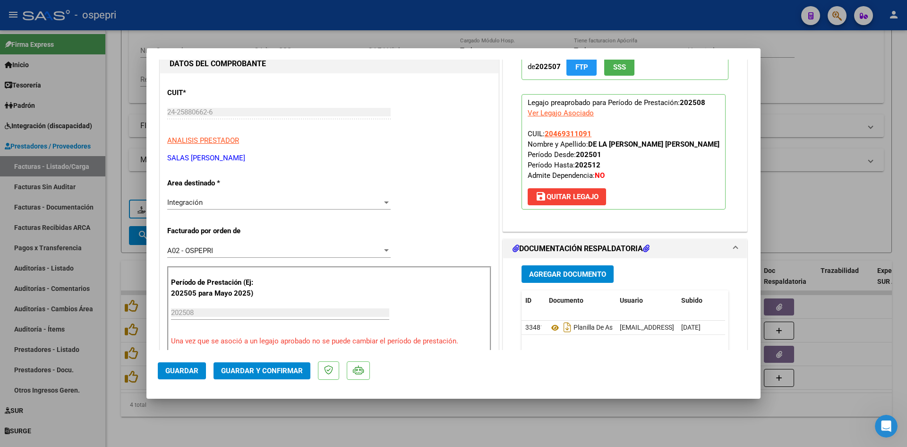
scroll to position [0, 0]
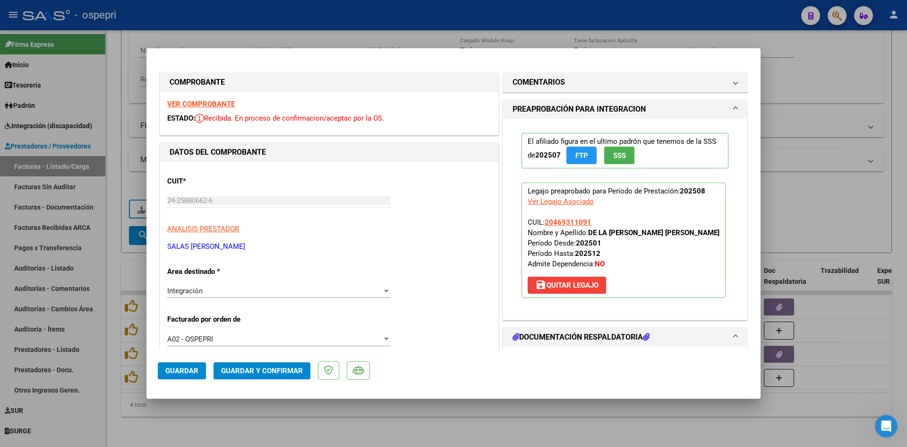
click at [196, 101] on strong "VER COMPROBANTE" at bounding box center [201, 104] width 68 height 9
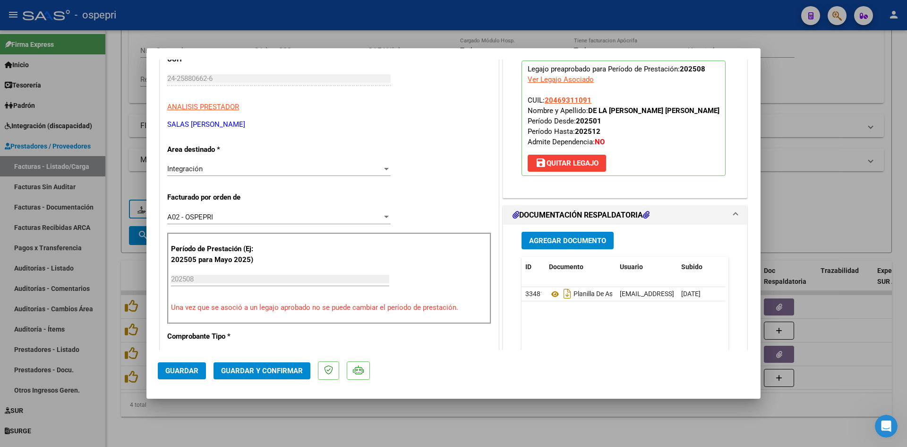
scroll to position [236, 0]
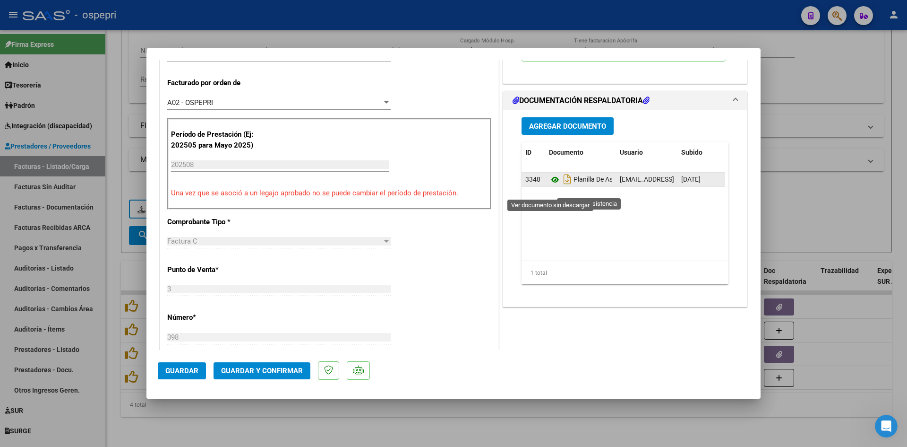
click at [550, 185] on icon at bounding box center [555, 179] width 12 height 11
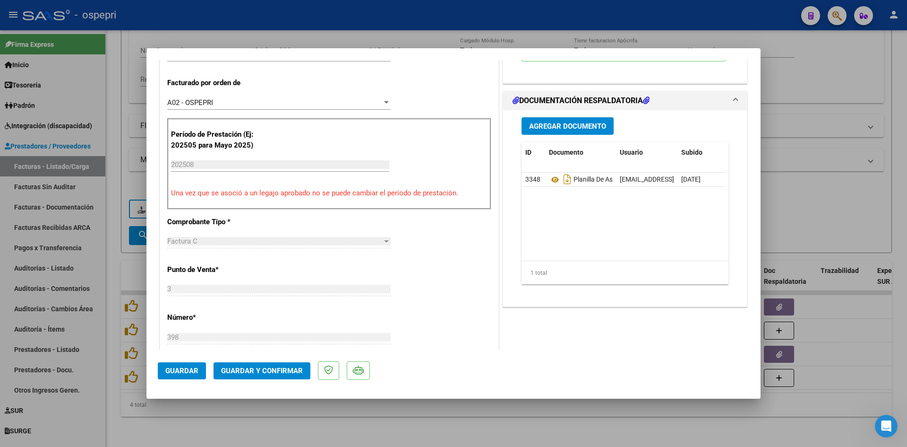
click at [258, 370] on span "Guardar y Confirmar" at bounding box center [262, 370] width 82 height 9
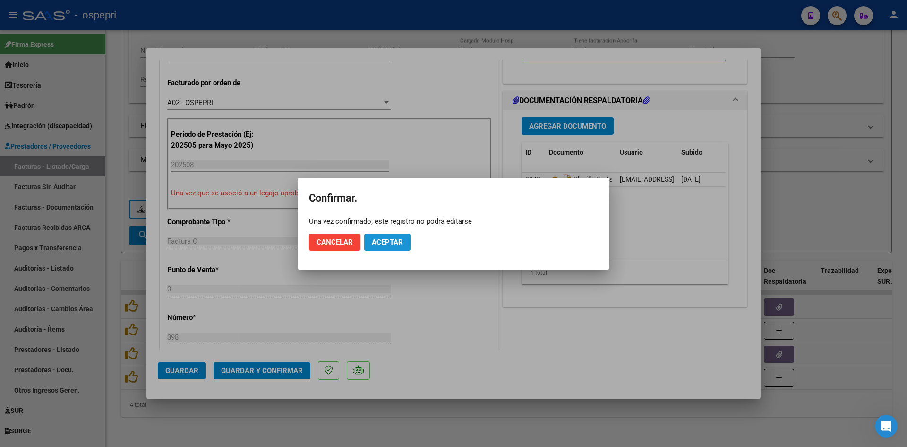
click at [401, 242] on span "Aceptar" at bounding box center [387, 242] width 31 height 9
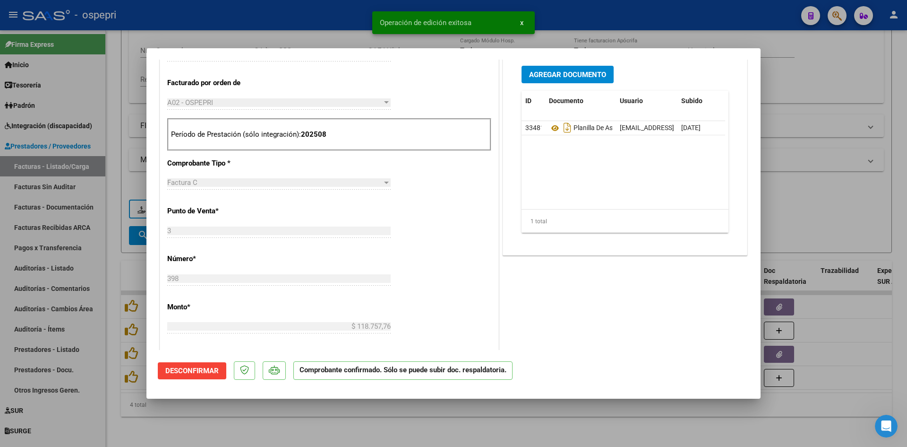
type input "$ 0,00"
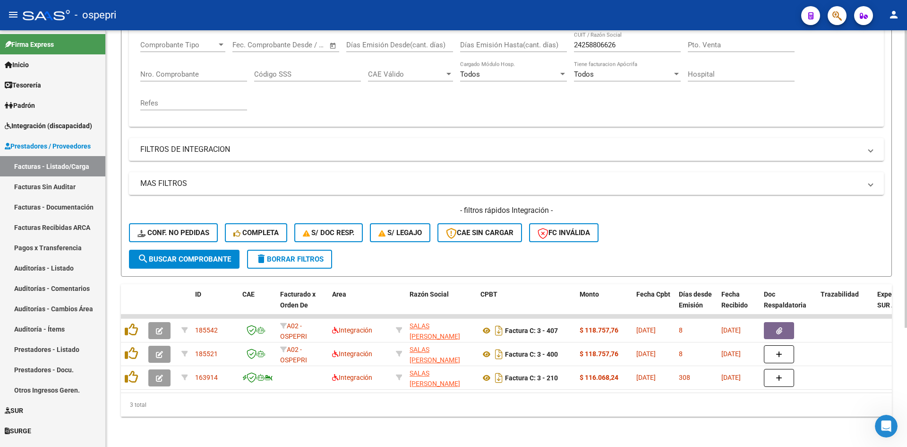
scroll to position [165, 0]
drag, startPoint x: 617, startPoint y: 39, endPoint x: 568, endPoint y: 45, distance: 49.5
click at [568, 45] on div "Comprobante Tipo Comprobante Tipo Fecha inicio – Fecha fin Fec. Comprobante Des…" at bounding box center [506, 75] width 733 height 87
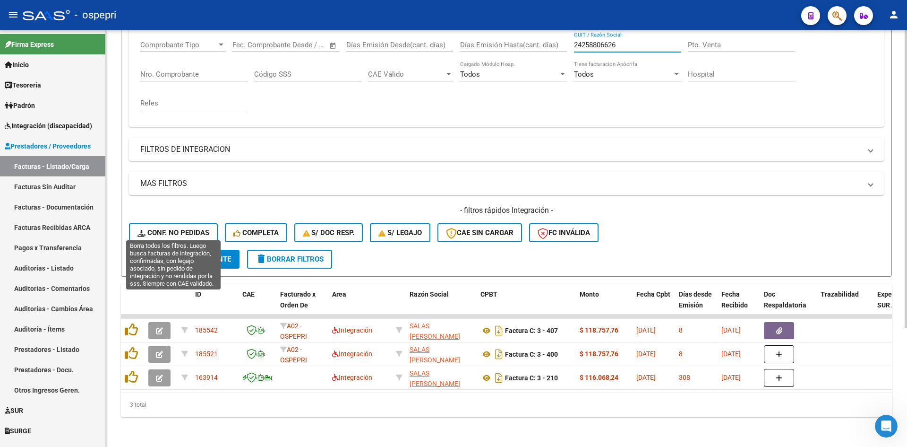
click at [181, 230] on span "Conf. no pedidas" at bounding box center [174, 232] width 72 height 9
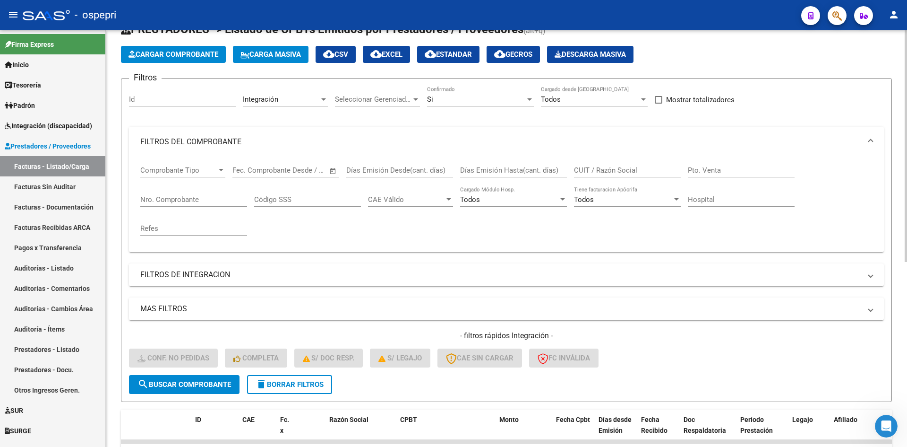
scroll to position [0, 0]
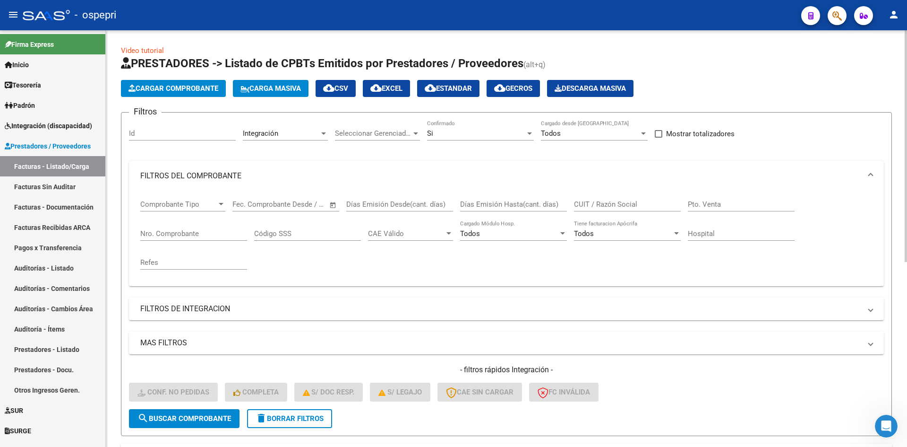
click at [610, 201] on input "CUIT / Razón Social" at bounding box center [627, 204] width 107 height 9
paste input "24258806626"
type input "24258806626"
click at [204, 415] on span "search Buscar Comprobante" at bounding box center [185, 418] width 94 height 9
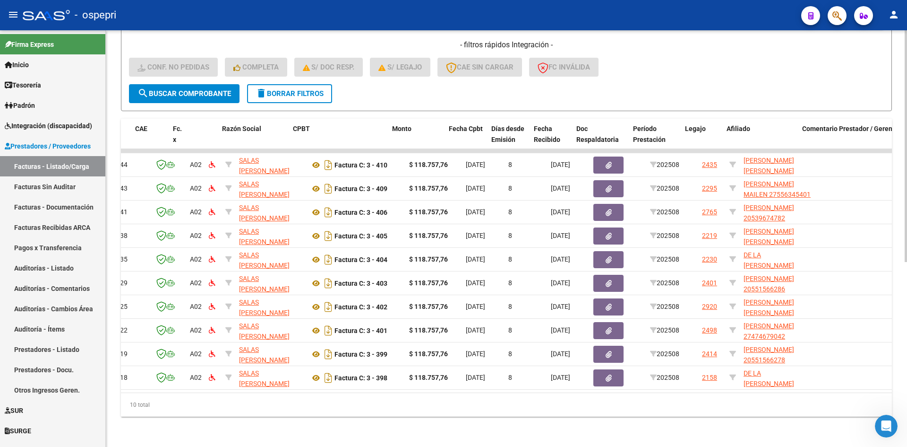
scroll to position [0, 130]
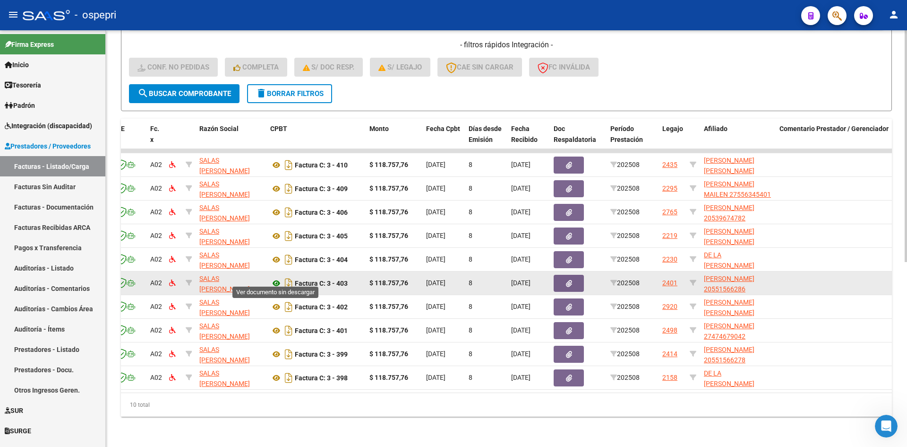
click at [276, 277] on icon at bounding box center [276, 282] width 12 height 11
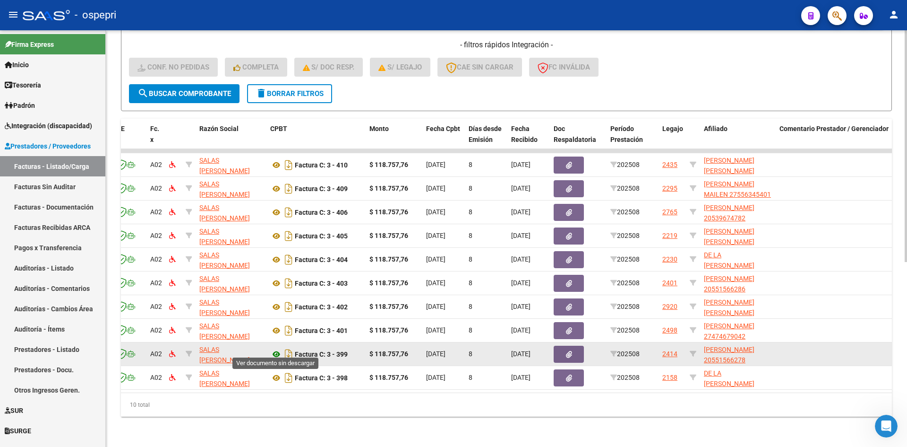
click at [274, 348] on icon at bounding box center [276, 353] width 12 height 11
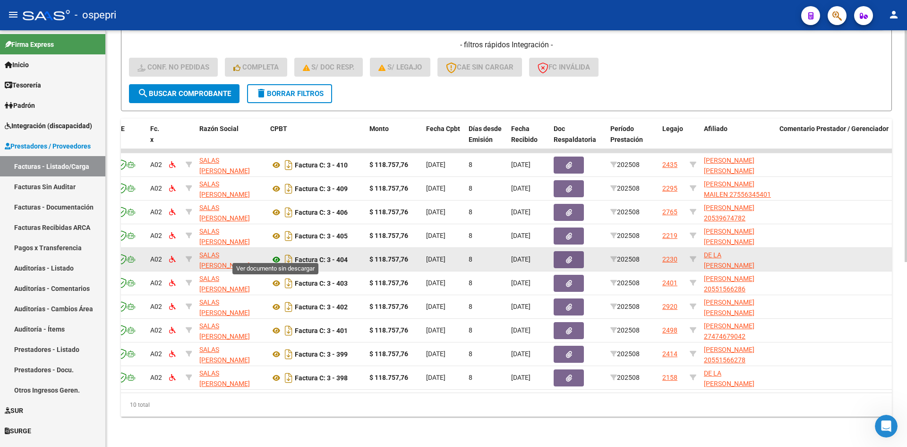
click at [276, 255] on icon at bounding box center [276, 259] width 12 height 11
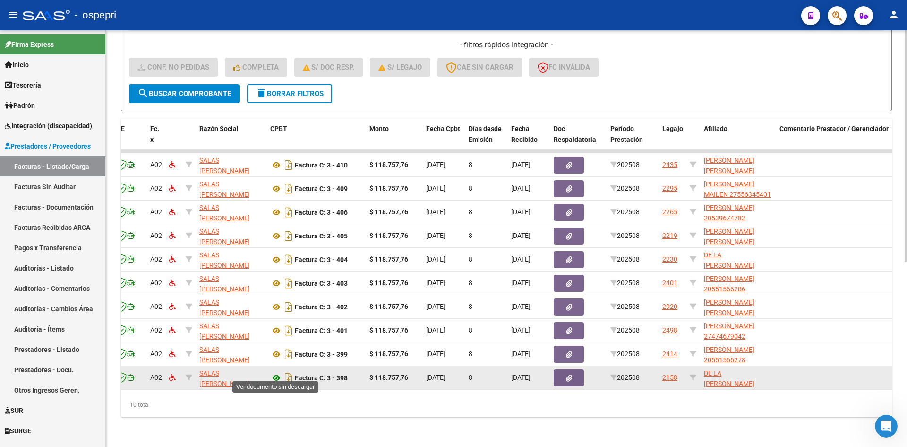
click at [274, 372] on icon at bounding box center [276, 377] width 12 height 11
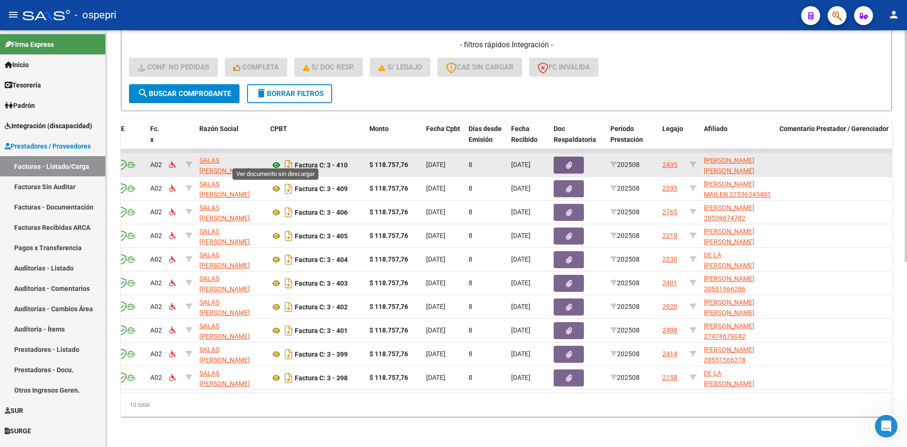
click at [275, 159] on icon at bounding box center [276, 164] width 12 height 11
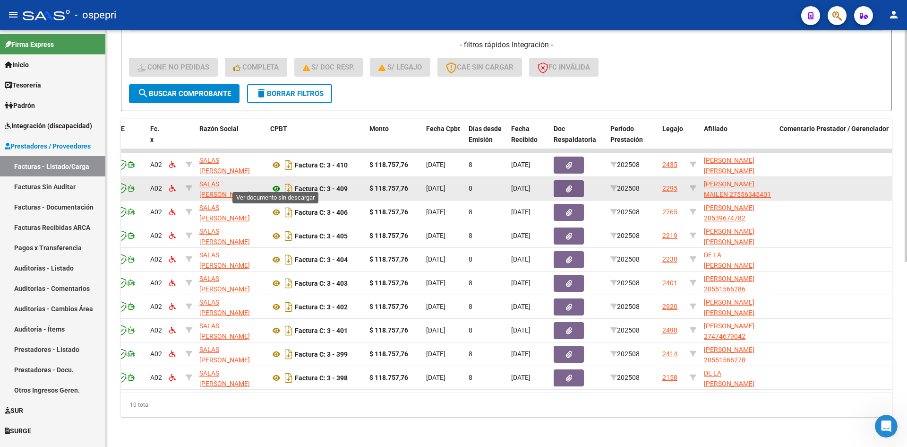
click at [276, 183] on icon at bounding box center [276, 188] width 12 height 11
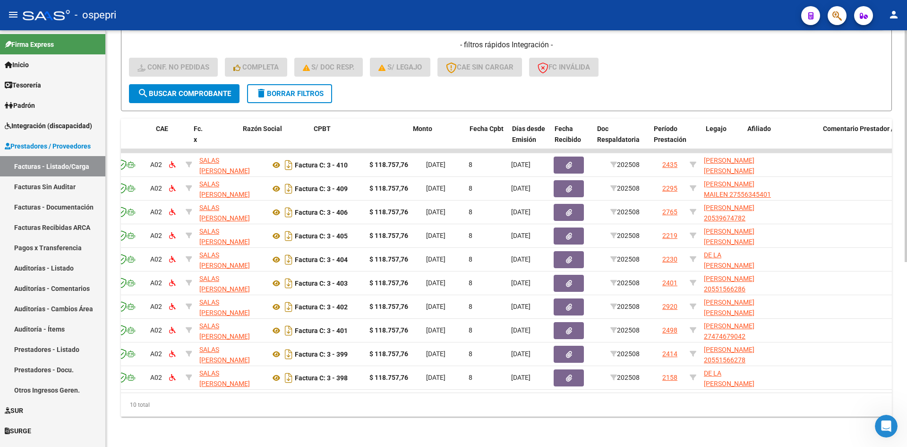
scroll to position [0, 0]
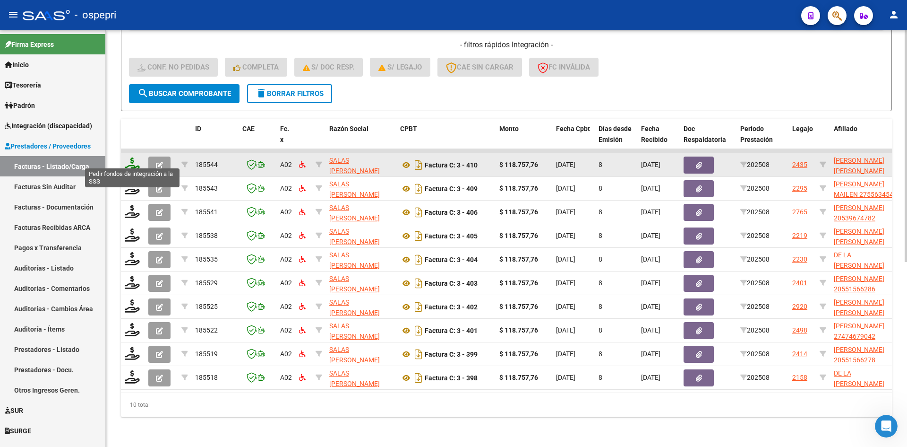
click at [127, 157] on icon at bounding box center [132, 163] width 15 height 13
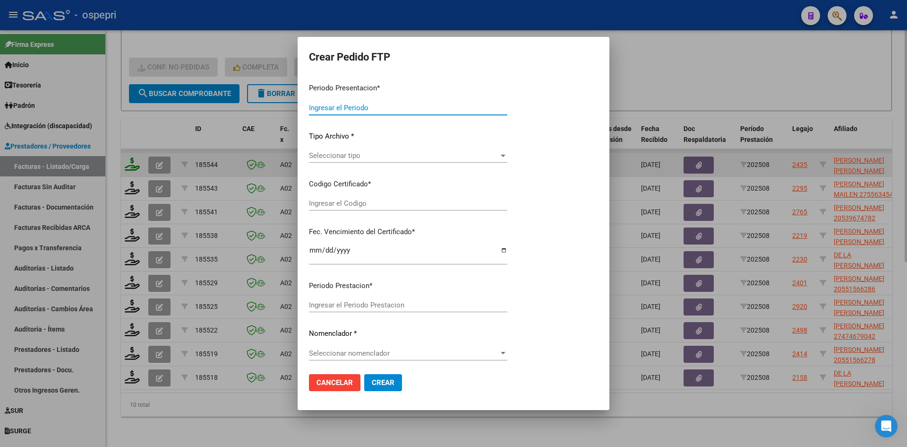
type input "202508"
type input "$ 118.757,76"
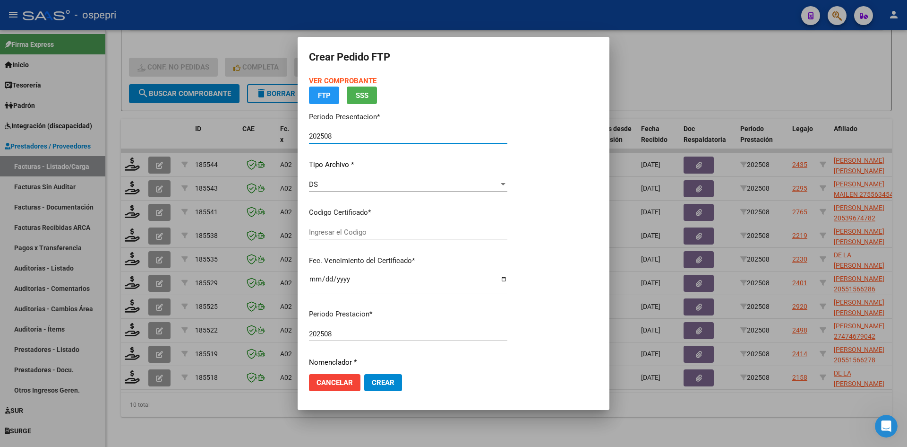
type input "27539661766"
type input "2027-05-01"
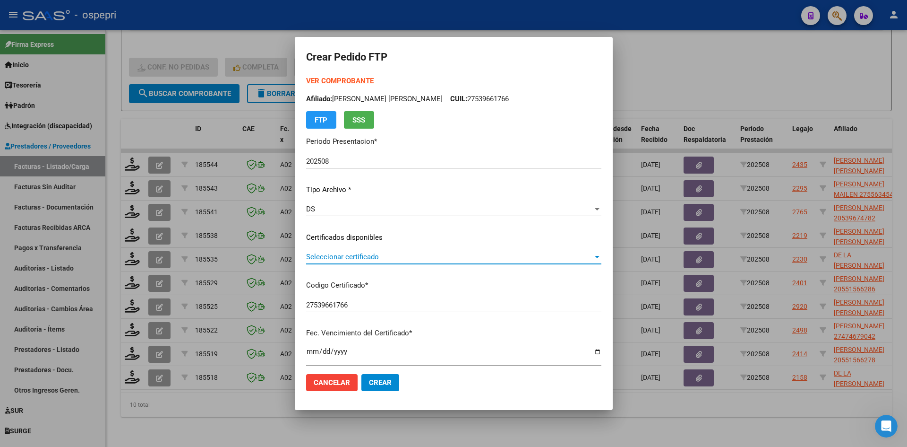
click at [388, 260] on span "Seleccionar certificado" at bounding box center [449, 256] width 287 height 9
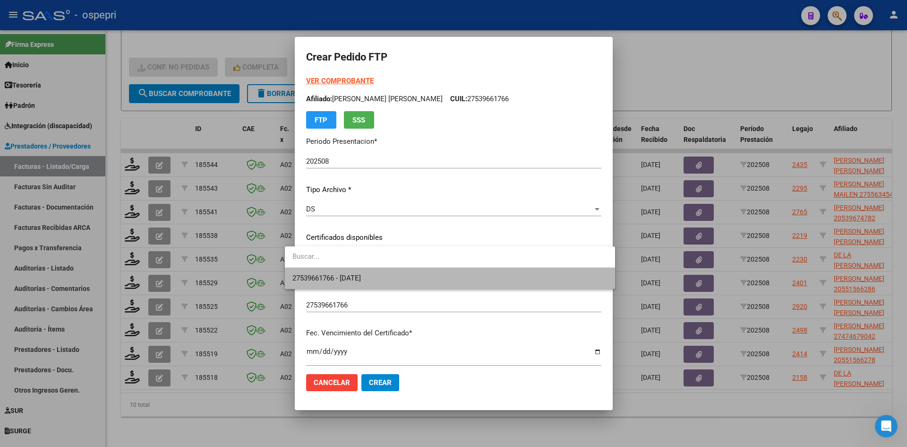
click at [387, 279] on span "27539661766 - 2027-05-01" at bounding box center [450, 277] width 315 height 21
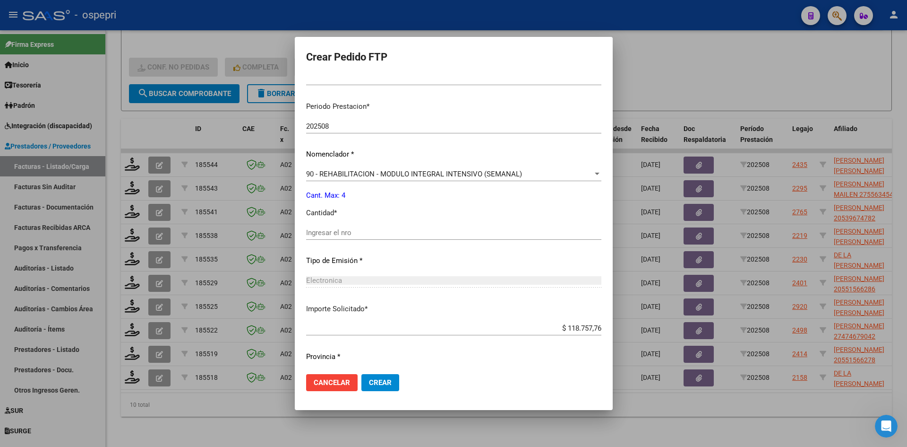
scroll to position [284, 0]
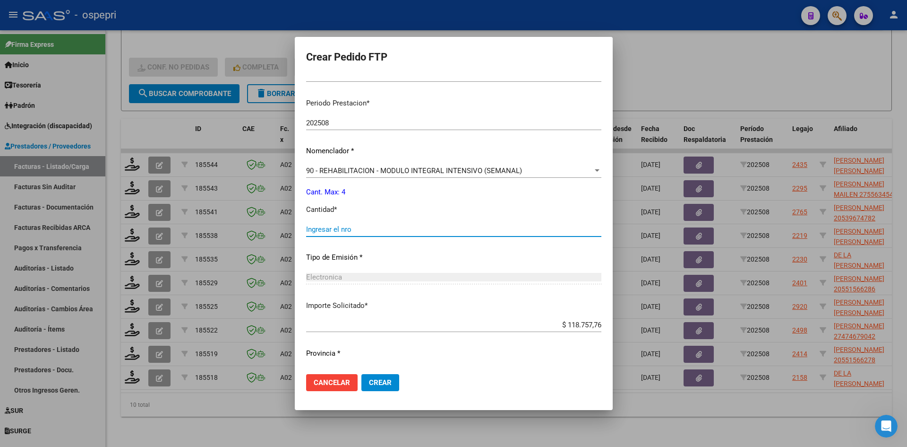
click at [356, 232] on input "Ingresar el nro" at bounding box center [453, 229] width 295 height 9
type input "4"
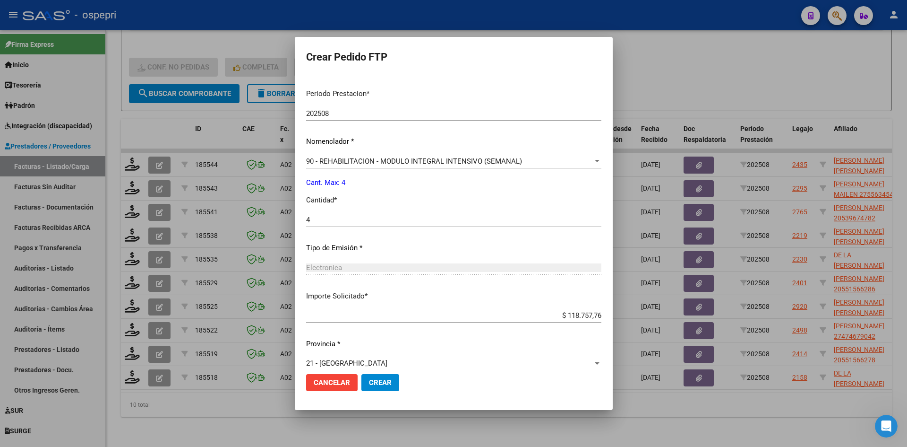
scroll to position [306, 0]
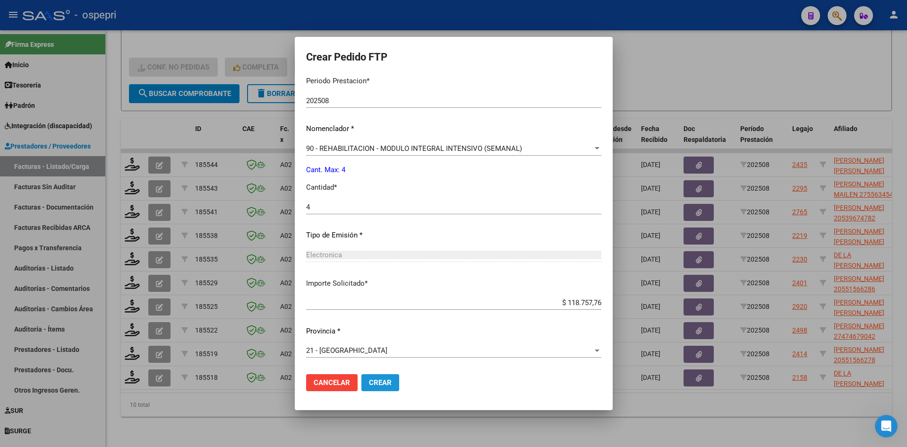
click at [372, 387] on button "Crear" at bounding box center [381, 382] width 38 height 17
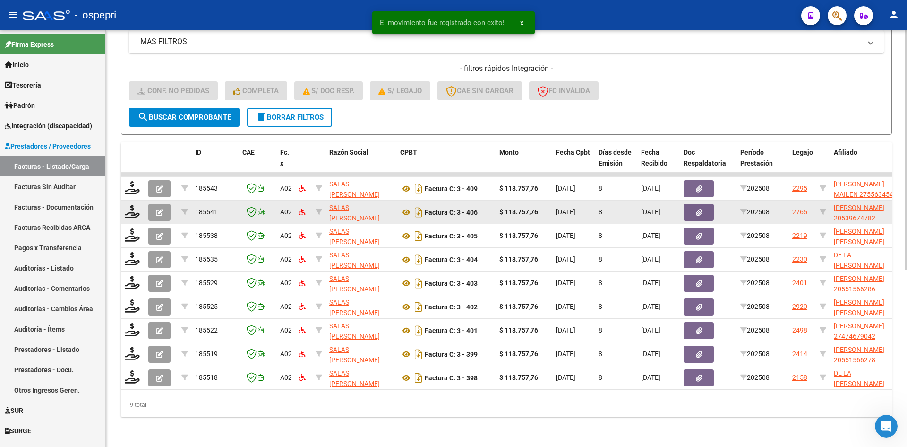
scroll to position [308, 0]
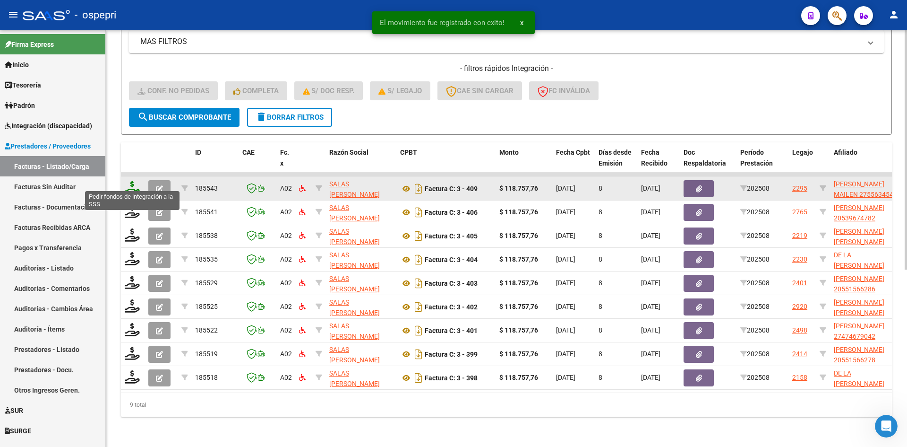
click at [130, 184] on icon at bounding box center [132, 187] width 15 height 13
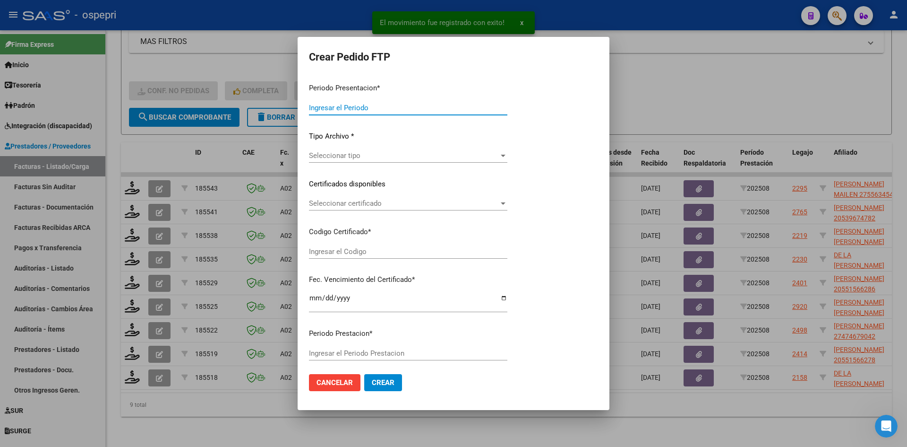
type input "202508"
type input "$ 118.757,76"
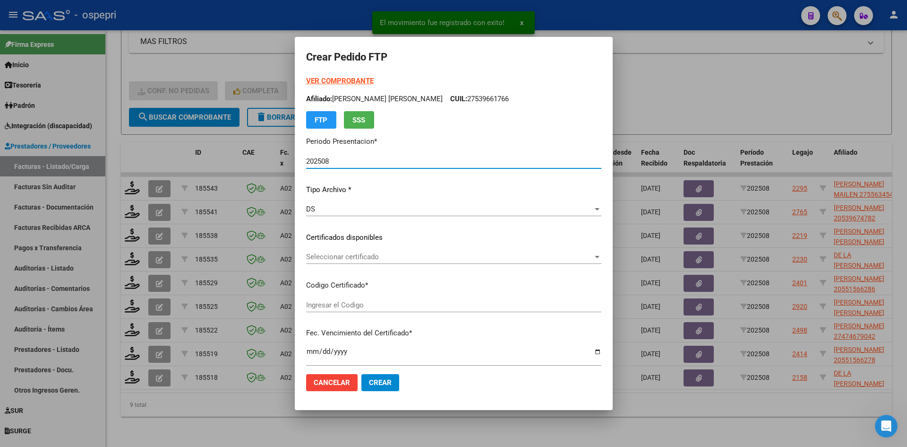
type input "27556345401"
type input "2026-09-25"
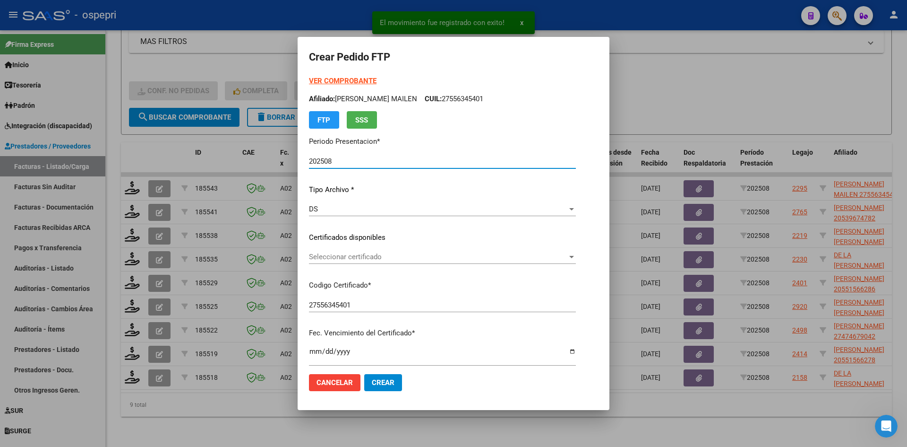
click at [352, 257] on span "Seleccionar certificado" at bounding box center [438, 256] width 259 height 9
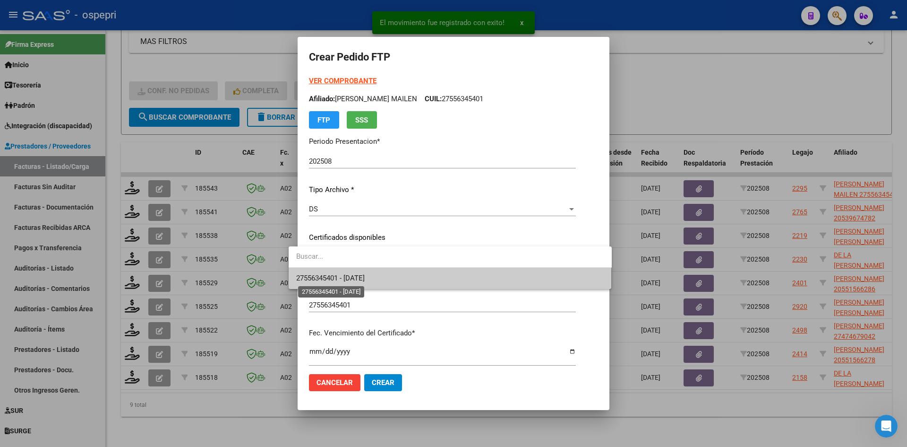
click at [383, 277] on span "27556345401 - 2026-09-25" at bounding box center [450, 277] width 308 height 21
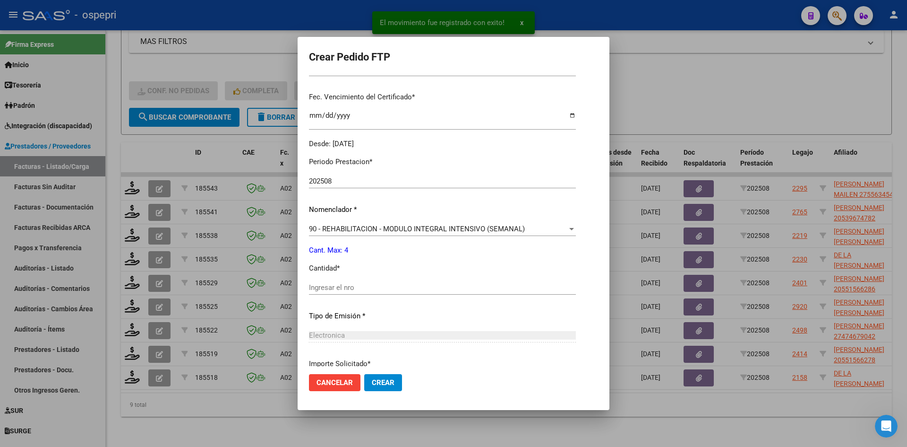
scroll to position [236, 0]
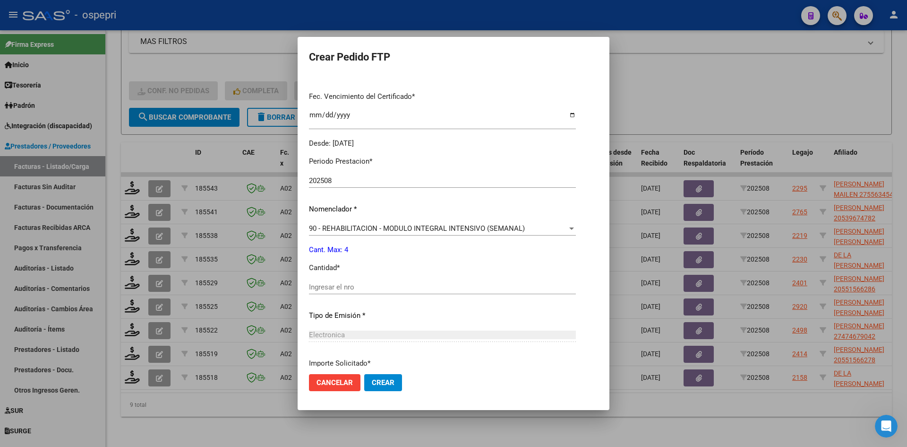
click at [359, 288] on input "Ingresar el nro" at bounding box center [442, 287] width 267 height 9
type input "4"
click at [382, 385] on button "Crear" at bounding box center [383, 382] width 38 height 17
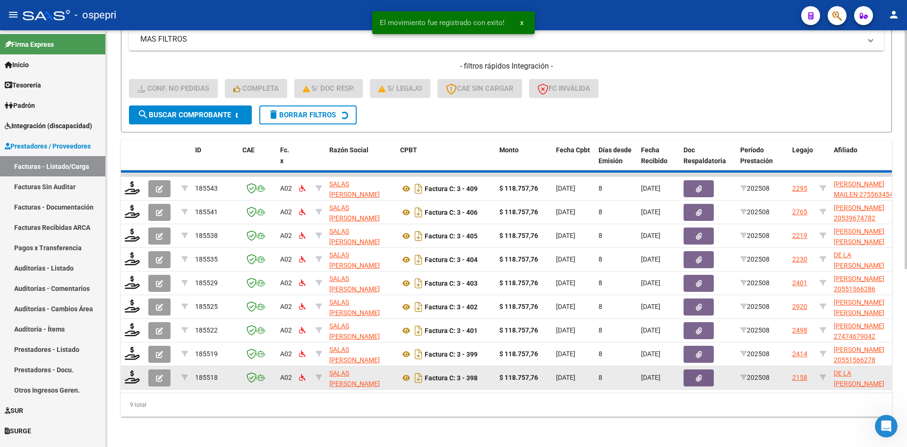
scroll to position [285, 0]
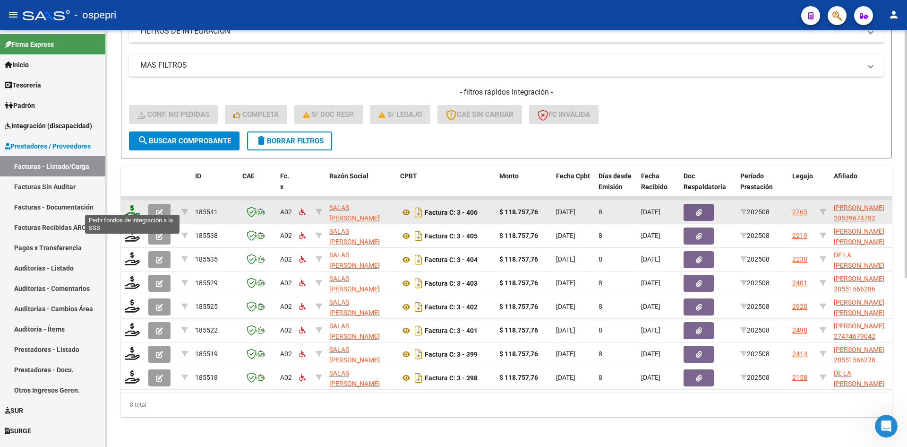
click at [131, 205] on icon at bounding box center [132, 211] width 15 height 13
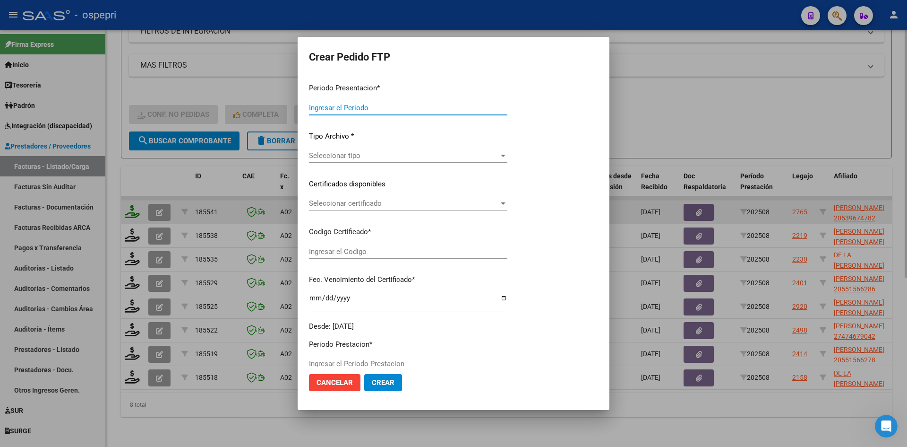
type input "202508"
type input "$ 118.757,76"
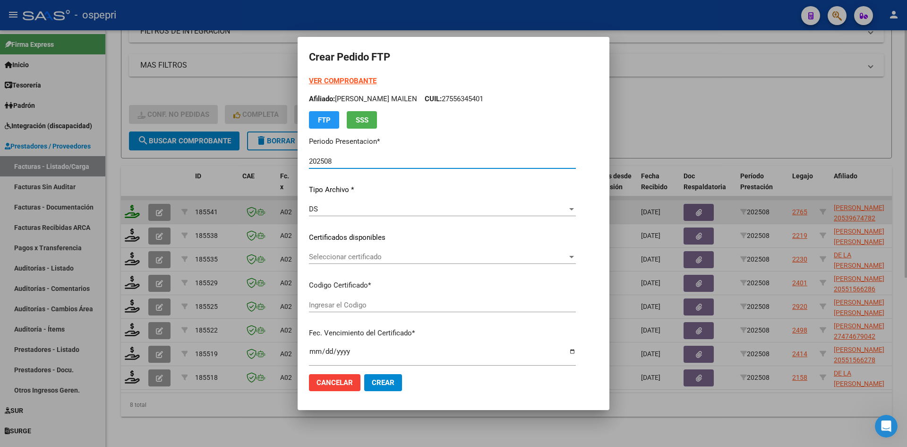
type input "2053967478-2"
type input "2028-01-04"
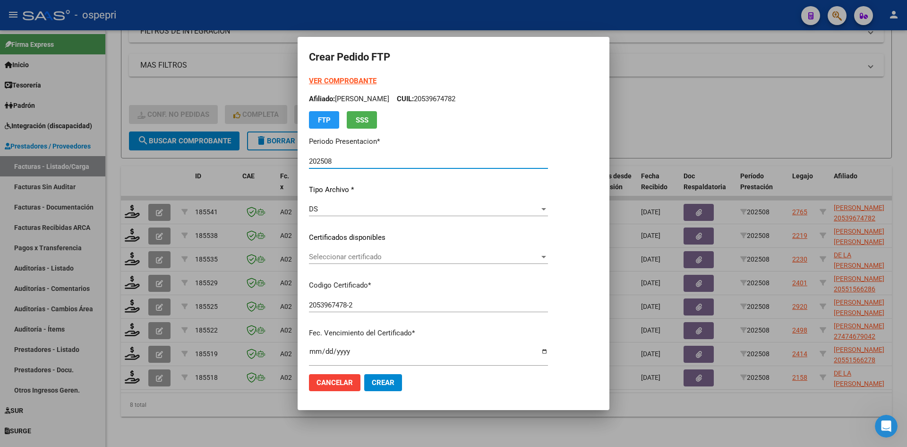
click at [391, 259] on span "Seleccionar certificado" at bounding box center [424, 256] width 231 height 9
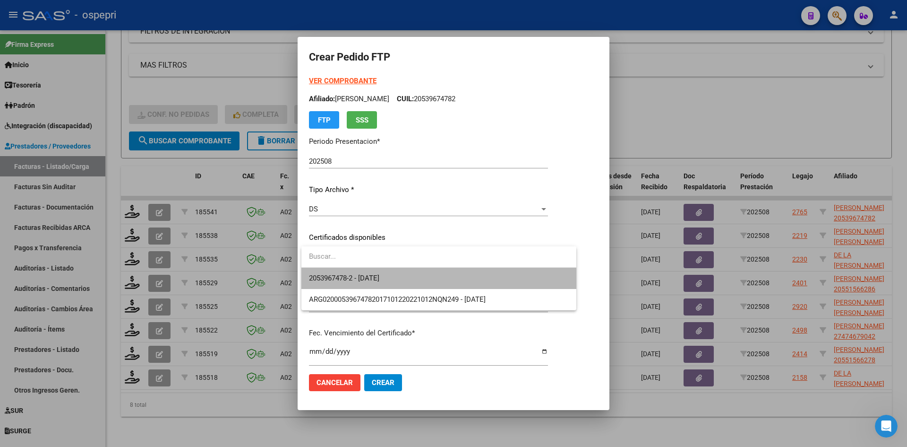
click at [397, 274] on span "2053967478-2 - 2028-01-04" at bounding box center [439, 277] width 260 height 21
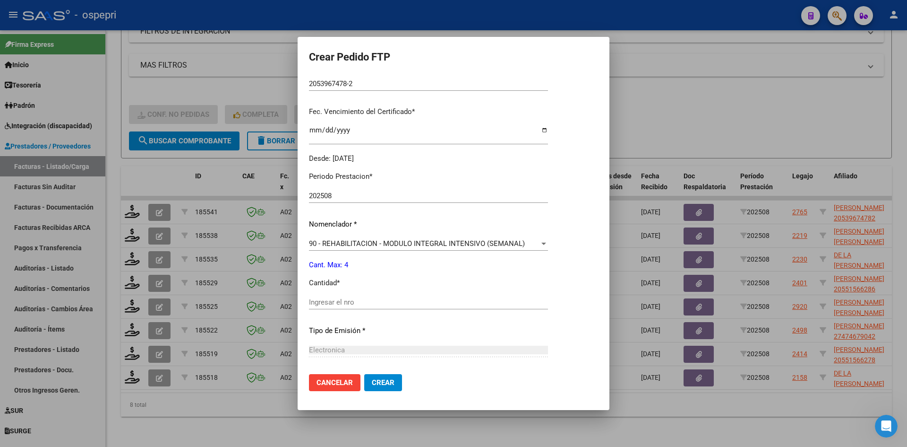
scroll to position [236, 0]
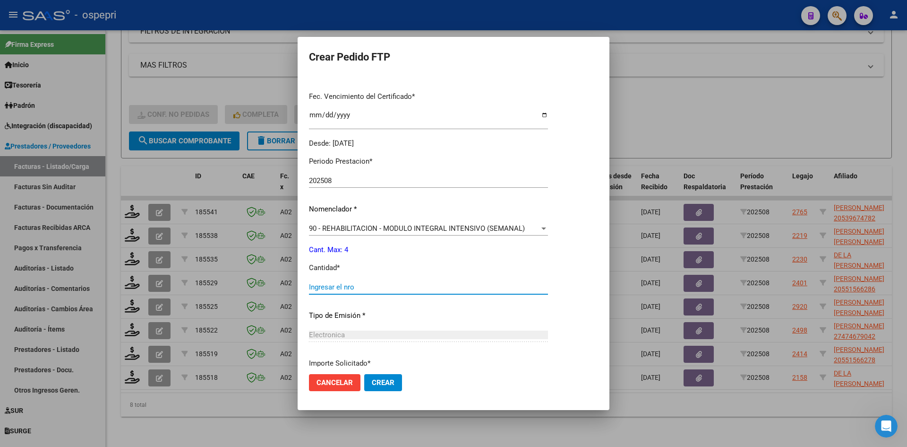
click at [381, 292] on div "Ingresar el nro" at bounding box center [428, 287] width 239 height 14
type input "4"
click at [403, 385] on mat-dialog-actions "Cancelar Crear" at bounding box center [453, 382] width 289 height 32
click at [386, 379] on span "Crear" at bounding box center [383, 382] width 23 height 9
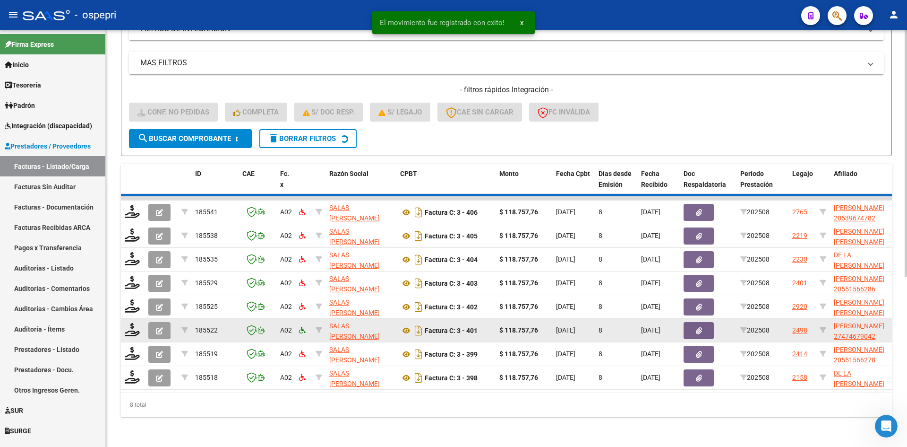
scroll to position [261, 0]
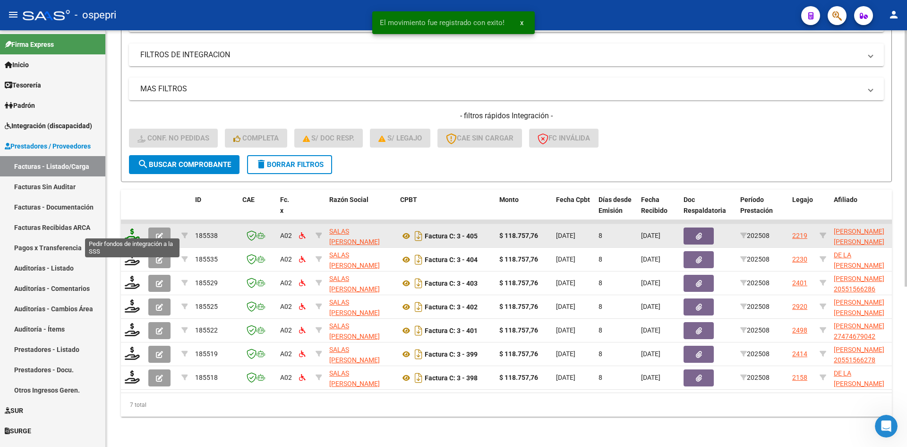
click at [134, 228] on icon at bounding box center [132, 234] width 15 height 13
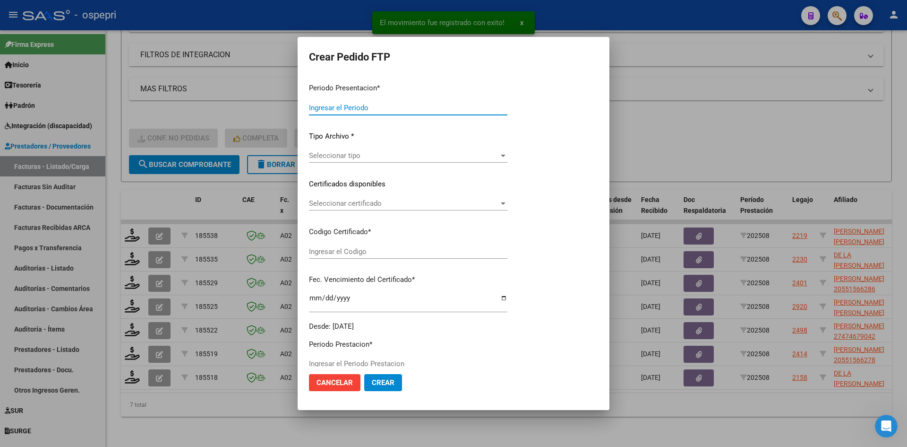
type input "202508"
type input "$ 118.757,76"
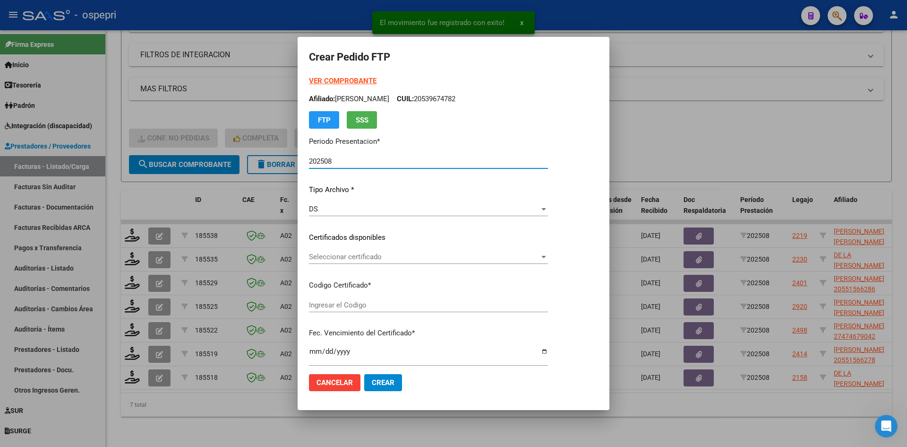
type input "2750242843-3"
type input "2026-02-01"
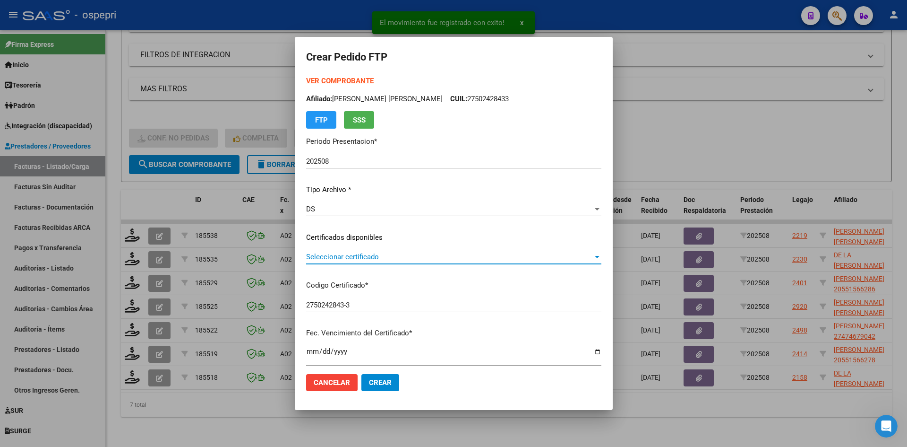
click at [381, 260] on span "Seleccionar certificado" at bounding box center [449, 256] width 287 height 9
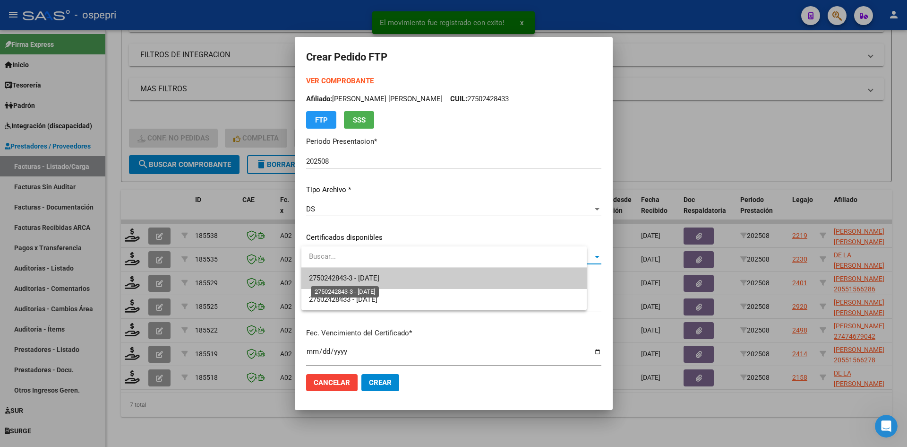
click at [380, 275] on span "2750242843-3 - 2026-02-01" at bounding box center [344, 278] width 70 height 9
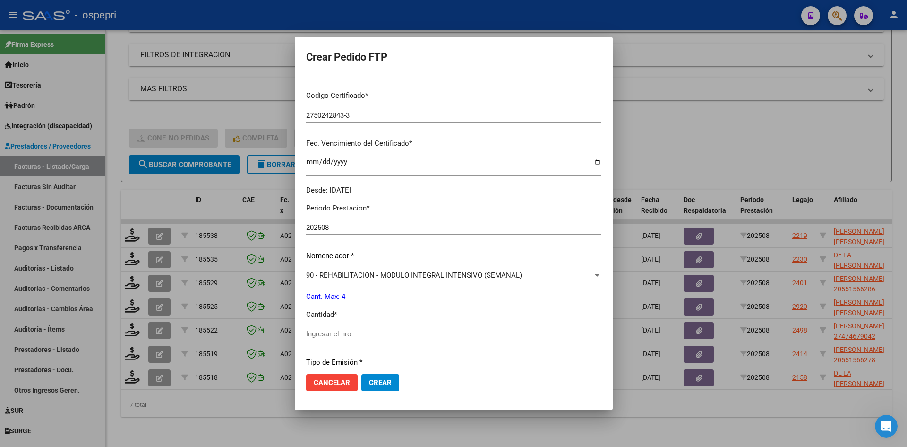
scroll to position [236, 0]
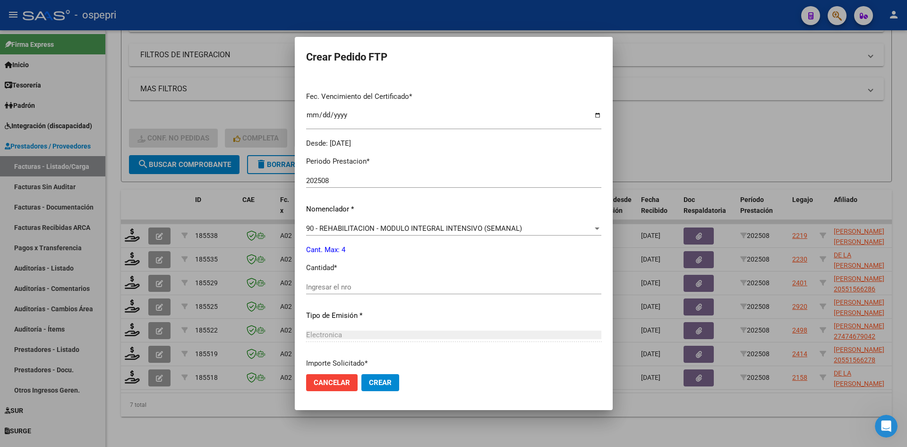
click at [371, 292] on div "Ingresar el nro" at bounding box center [453, 287] width 295 height 14
type input "4"
click at [388, 382] on span "Crear" at bounding box center [380, 382] width 23 height 9
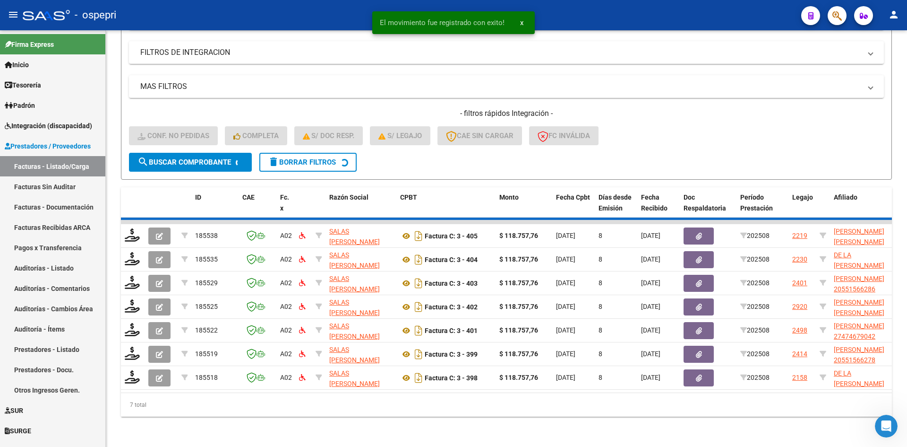
scroll to position [237, 0]
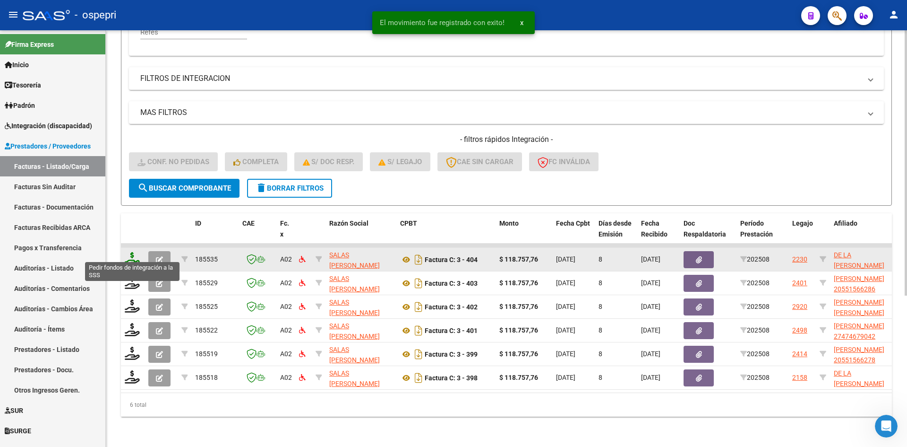
click at [130, 252] on icon at bounding box center [132, 258] width 15 height 13
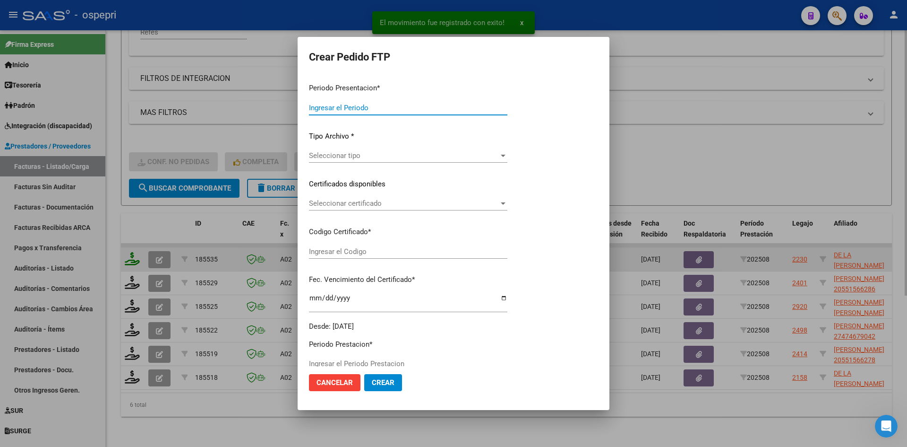
type input "202508"
type input "$ 118.757,76"
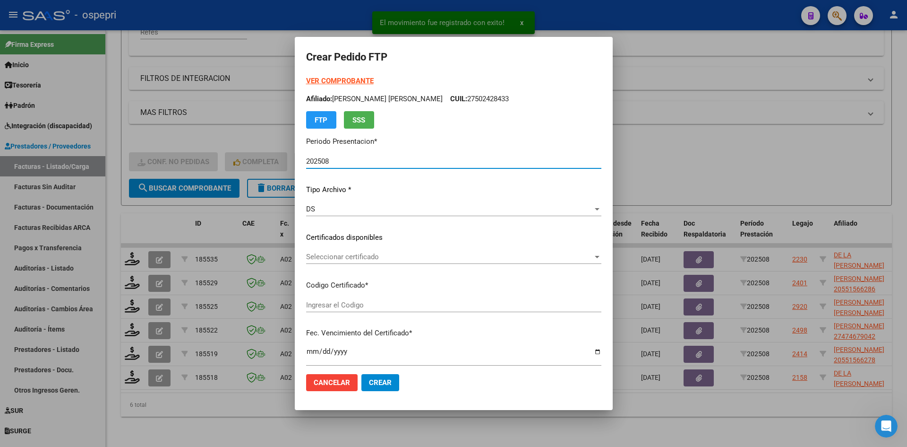
type input "23469311104"
type input "2026-05-27"
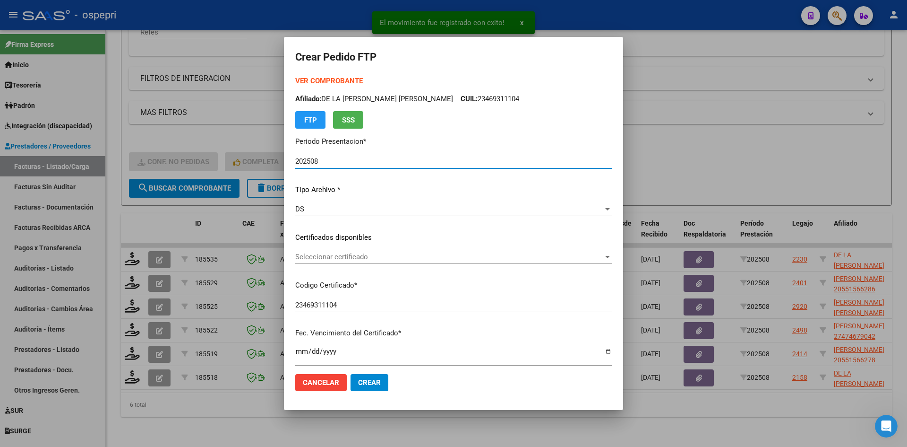
click at [354, 261] on div "Seleccionar certificado Seleccionar certificado" at bounding box center [453, 257] width 317 height 14
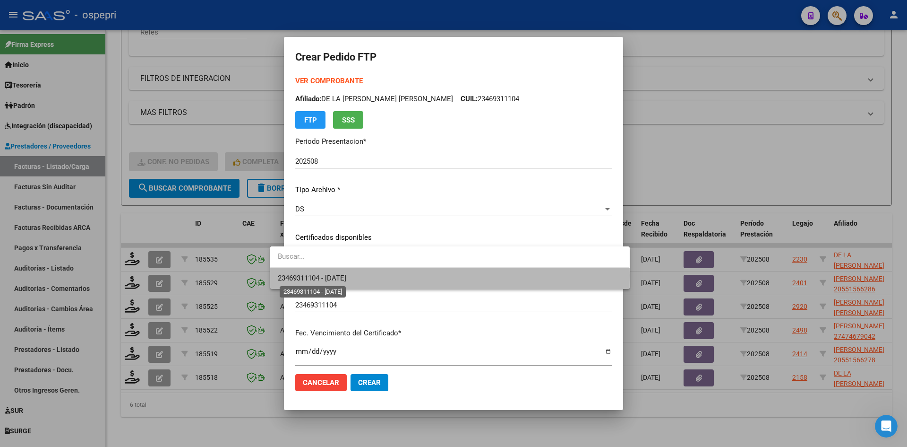
click at [346, 276] on span "23469311104 - 2026-05-27" at bounding box center [312, 278] width 69 height 9
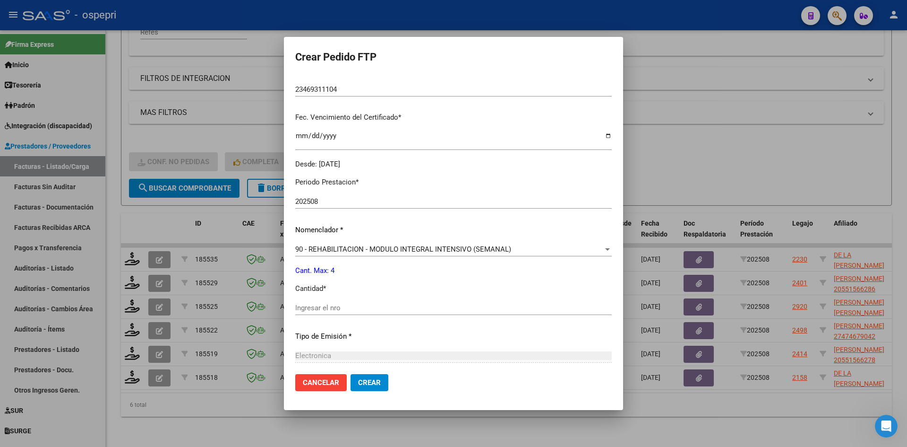
scroll to position [236, 0]
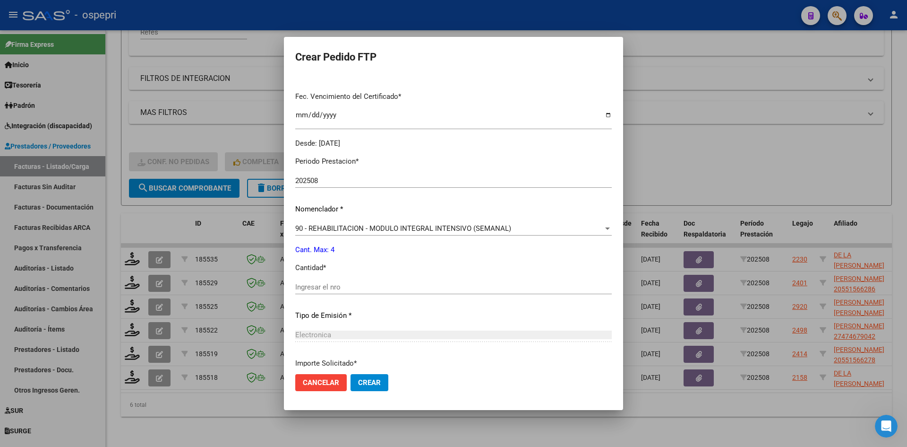
click at [322, 286] on input "Ingresar el nro" at bounding box center [453, 287] width 317 height 9
type input "4"
click at [358, 387] on button "Crear" at bounding box center [370, 382] width 38 height 17
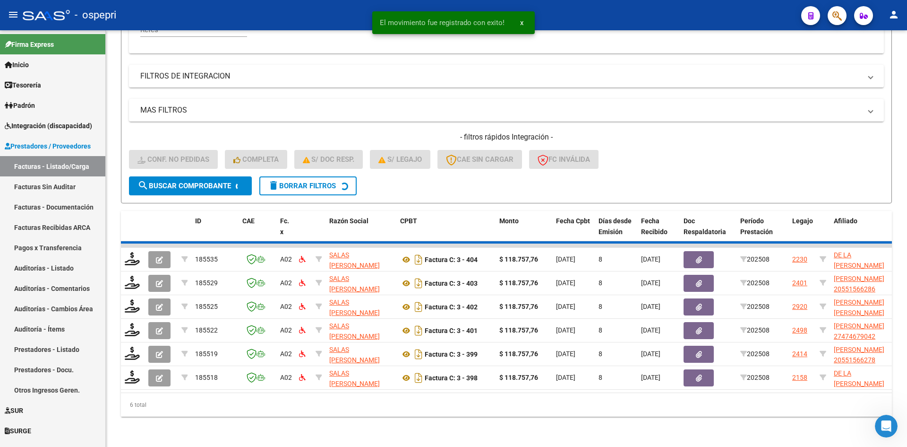
scroll to position [214, 0]
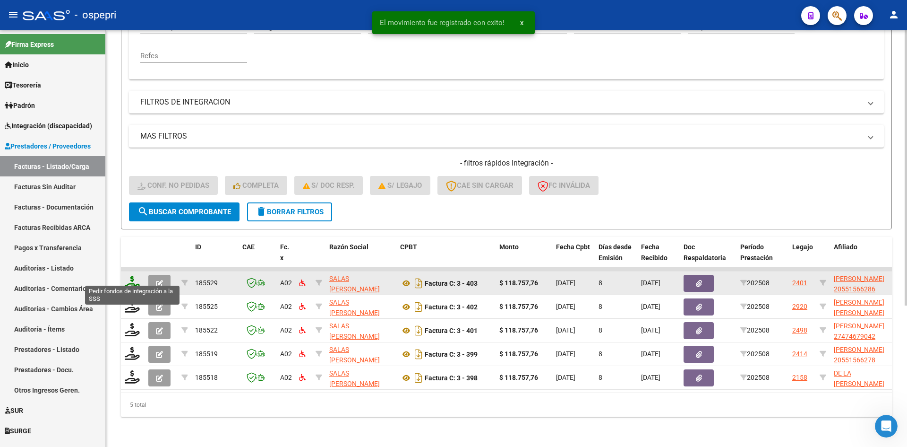
click at [130, 276] on icon at bounding box center [132, 282] width 15 height 13
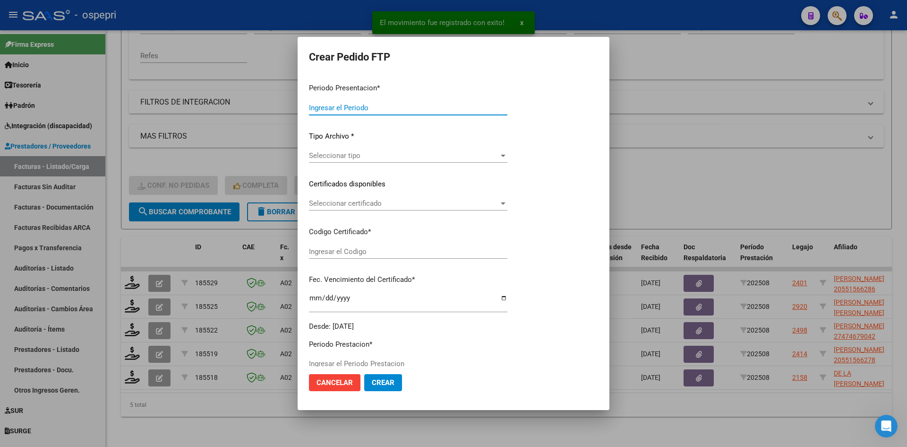
type input "202508"
type input "$ 118.757,76"
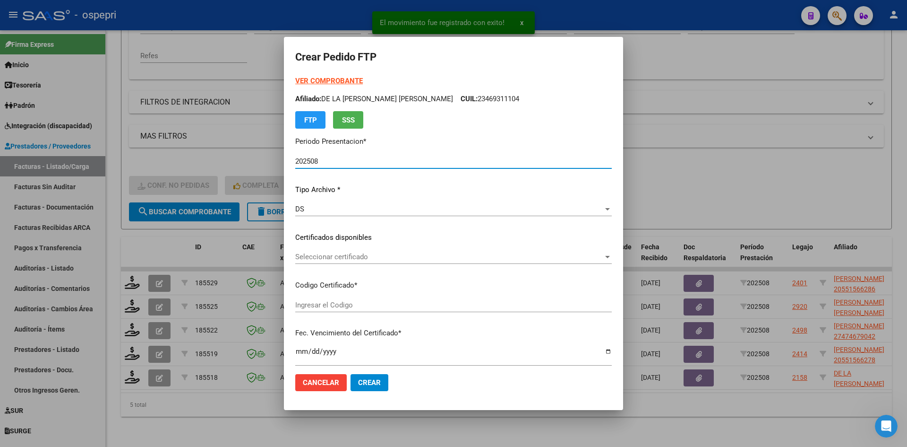
type input "20551566286"
type input "2030-02-21"
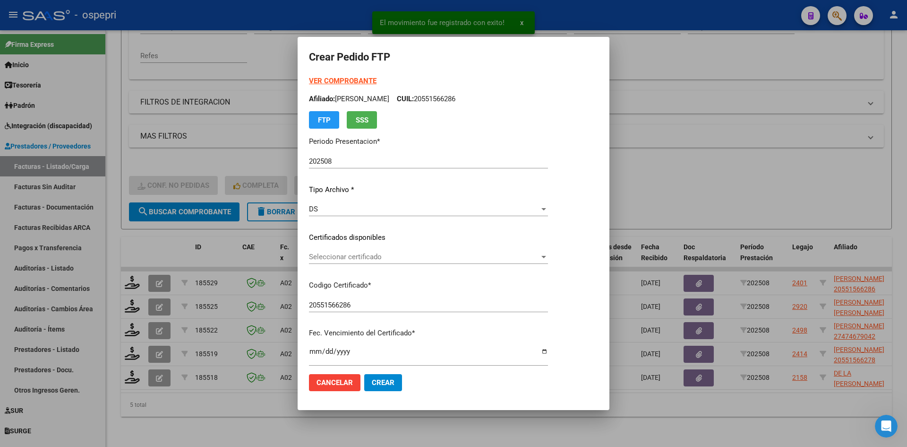
click at [347, 261] on div "Seleccionar certificado Seleccionar certificado" at bounding box center [428, 257] width 239 height 14
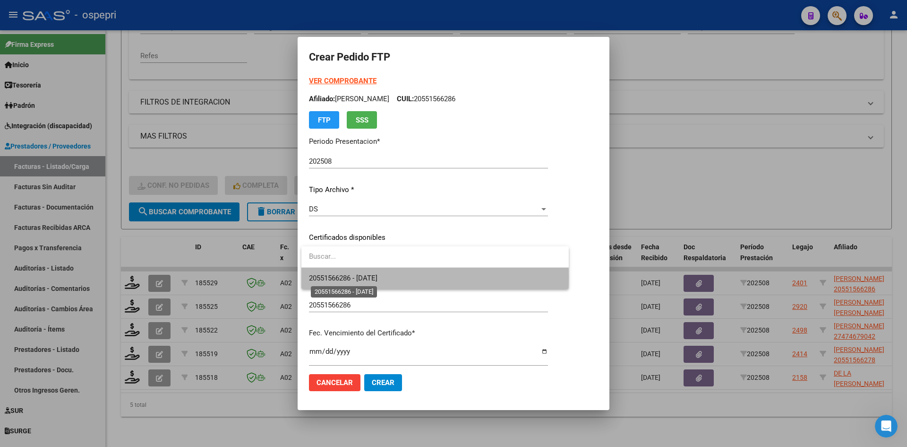
click at [360, 277] on span "20551566286 - 2030-02-21" at bounding box center [343, 278] width 69 height 9
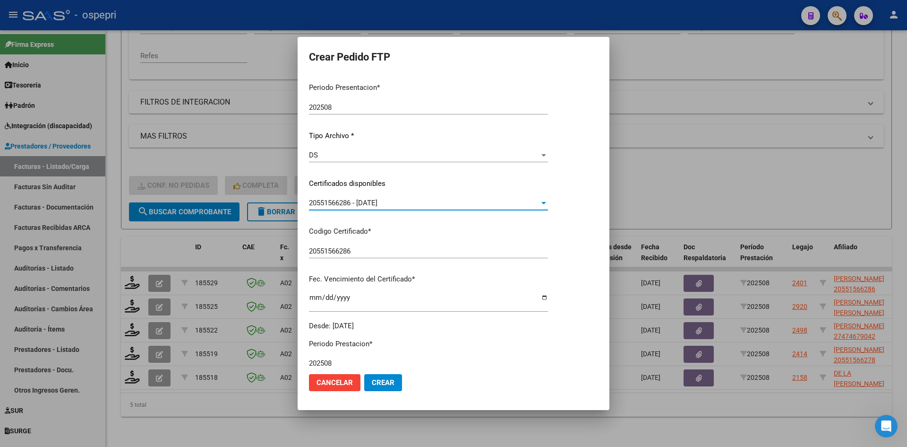
scroll to position [236, 0]
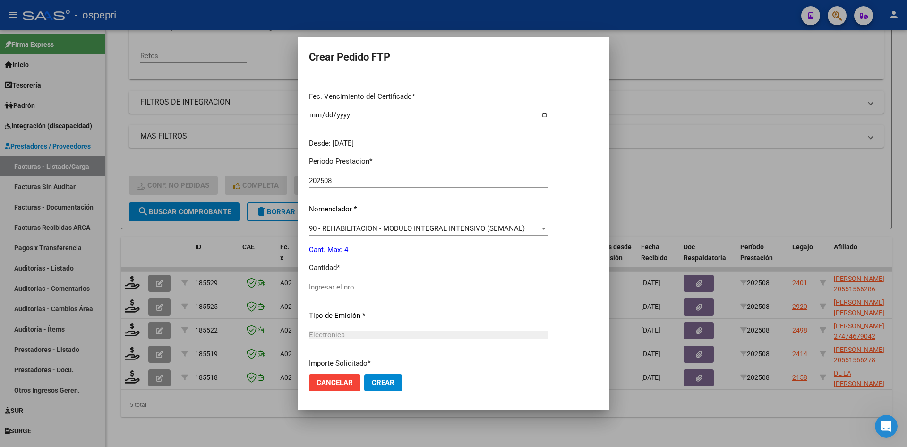
click at [359, 284] on input "Ingresar el nro" at bounding box center [428, 287] width 239 height 9
type input "4"
click at [388, 380] on span "Crear" at bounding box center [383, 382] width 23 height 9
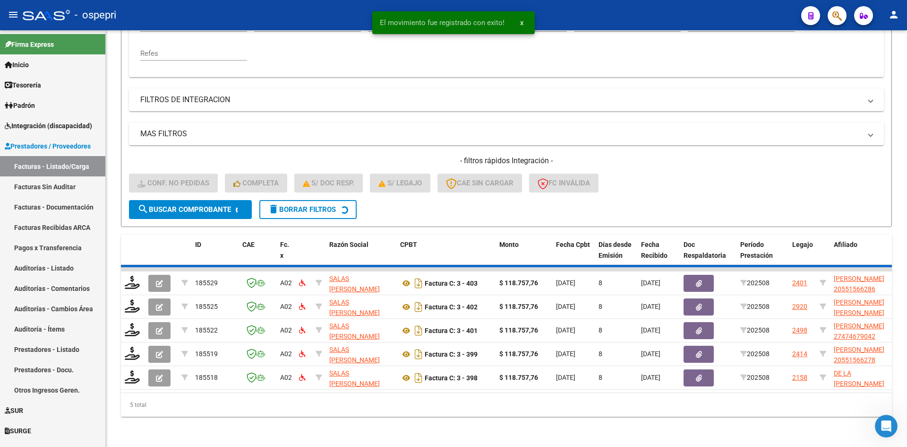
scroll to position [190, 0]
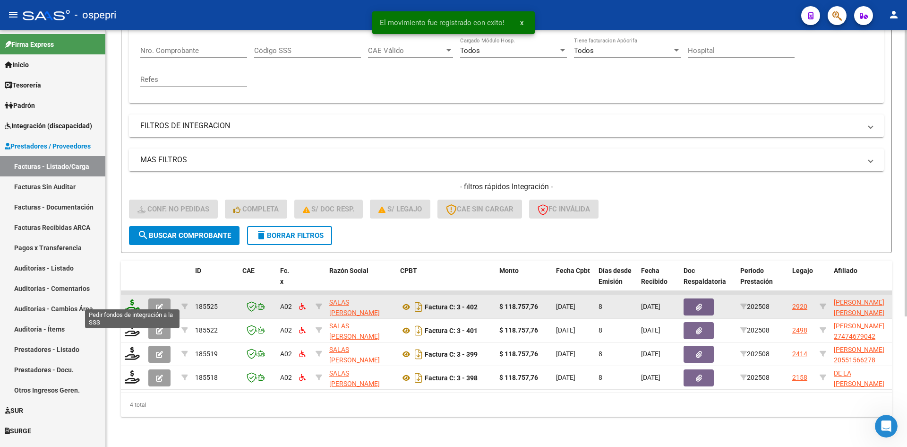
click at [134, 300] on icon at bounding box center [132, 305] width 15 height 13
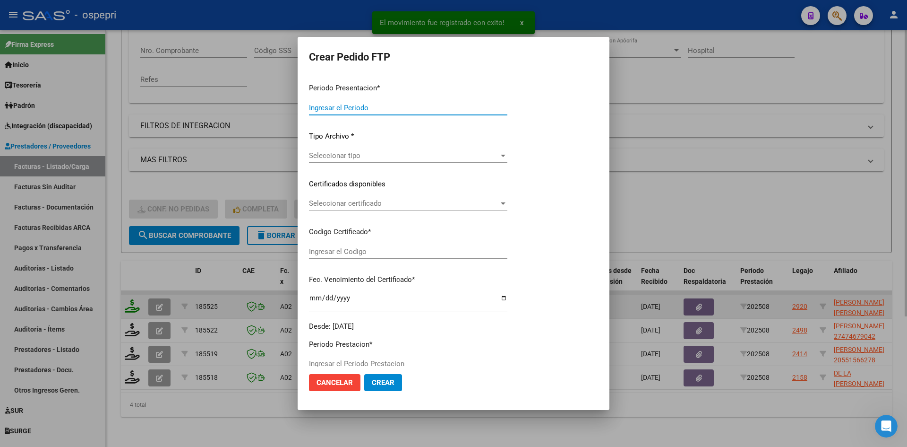
type input "202508"
type input "$ 118.757,76"
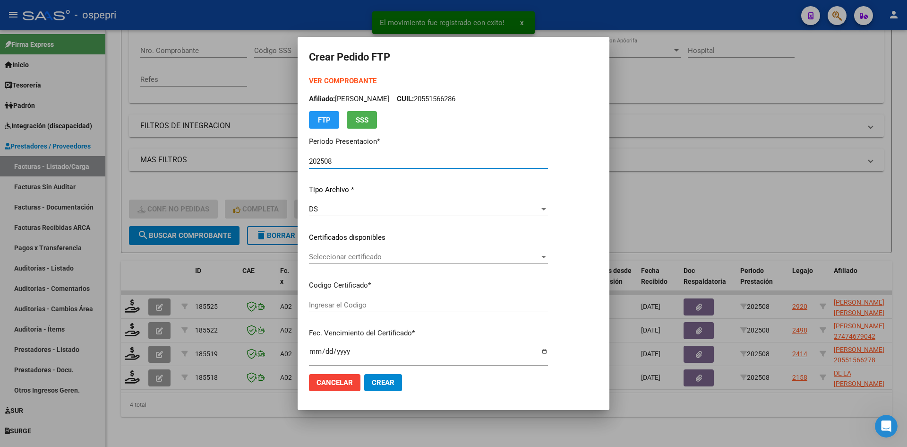
type input "2040615913-3"
type input "2028-11-01"
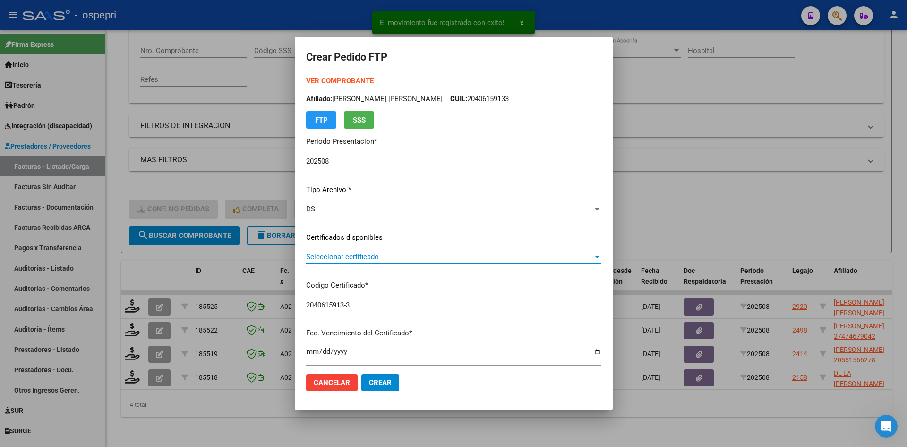
click at [401, 261] on span "Seleccionar certificado" at bounding box center [449, 256] width 287 height 9
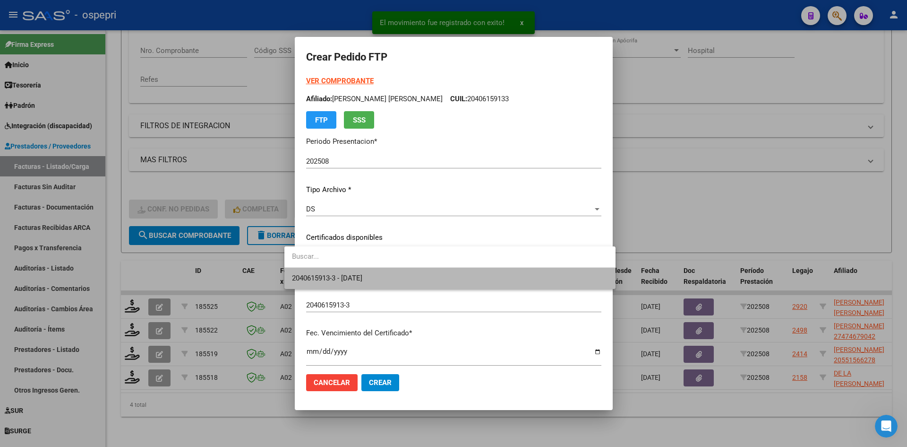
click at [404, 275] on span "2040615913-3 - 2028-11-01" at bounding box center [450, 277] width 316 height 21
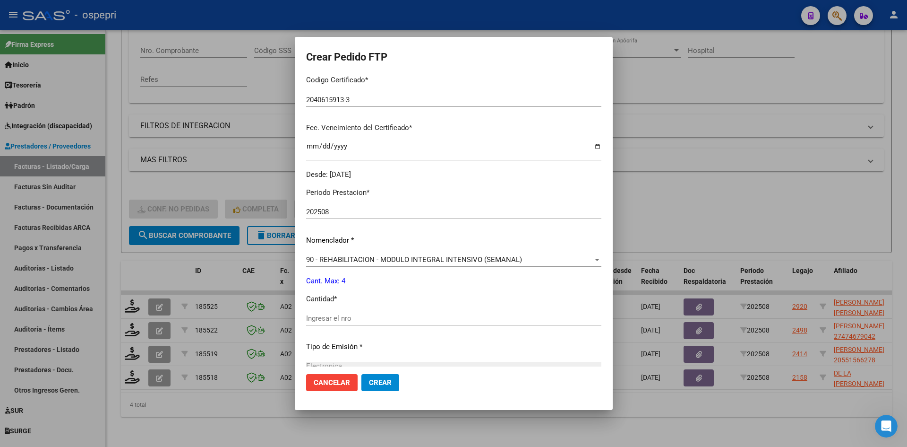
scroll to position [236, 0]
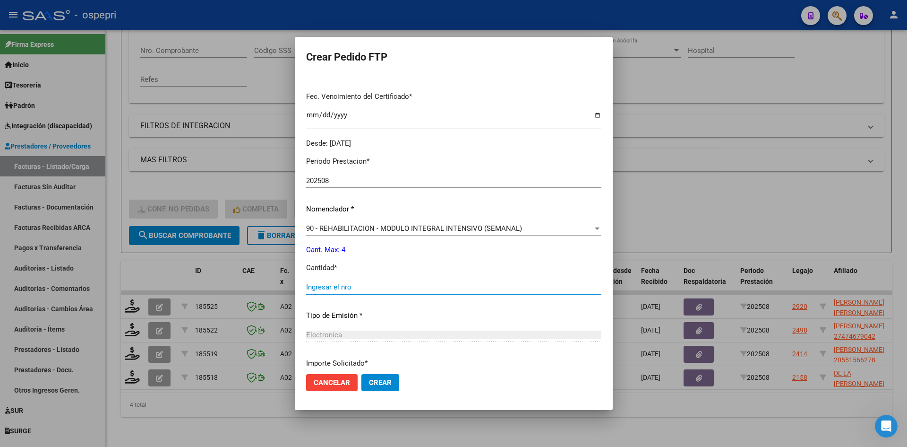
click at [380, 284] on input "Ingresar el nro" at bounding box center [453, 287] width 295 height 9
type input "4"
click at [378, 377] on button "Crear" at bounding box center [381, 382] width 38 height 17
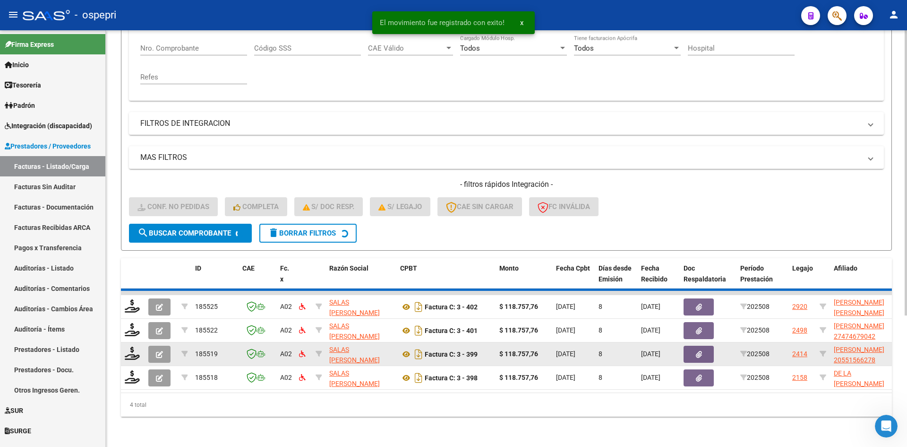
scroll to position [166, 0]
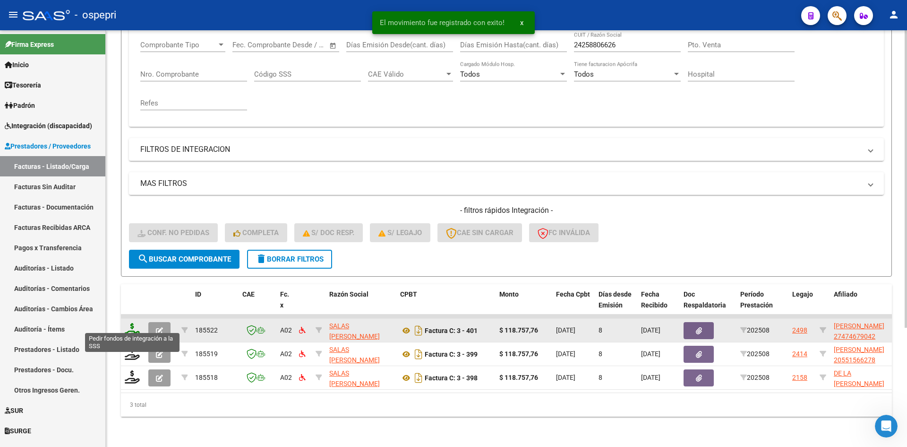
click at [129, 325] on icon at bounding box center [132, 329] width 15 height 13
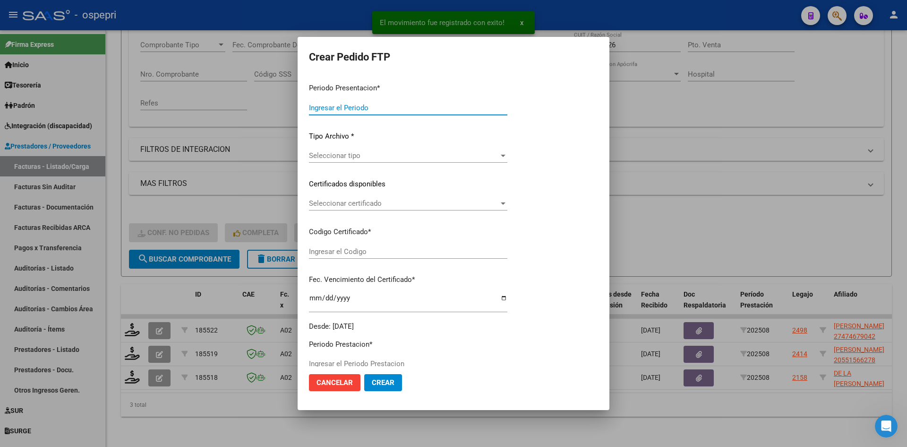
type input "202508"
type input "$ 118.757,76"
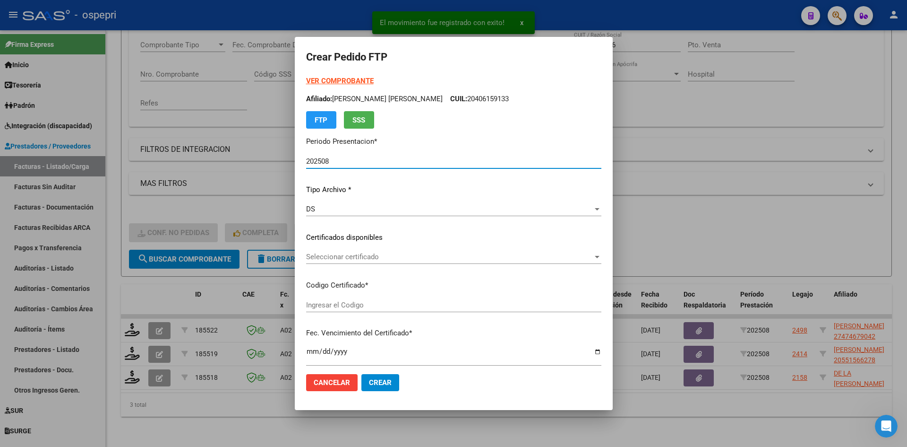
type input "2747467904-2"
type input "2033-06-01"
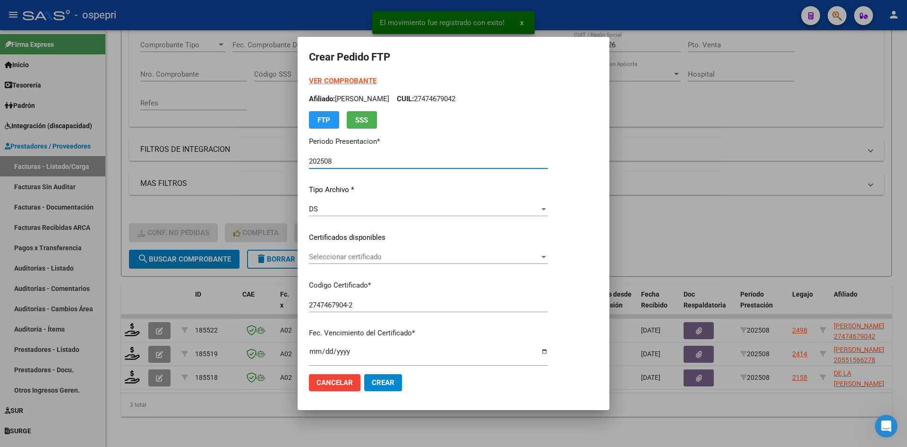
click at [373, 259] on span "Seleccionar certificado" at bounding box center [424, 256] width 231 height 9
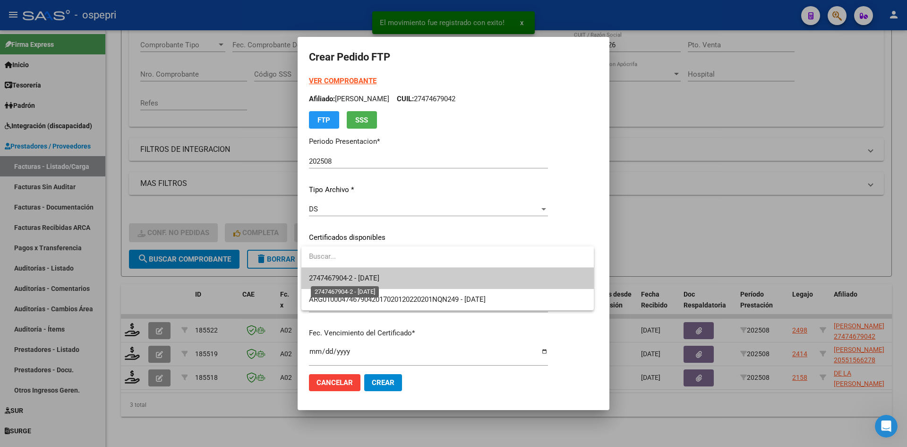
click at [380, 278] on span "2747467904-2 - 2033-06-01" at bounding box center [344, 278] width 70 height 9
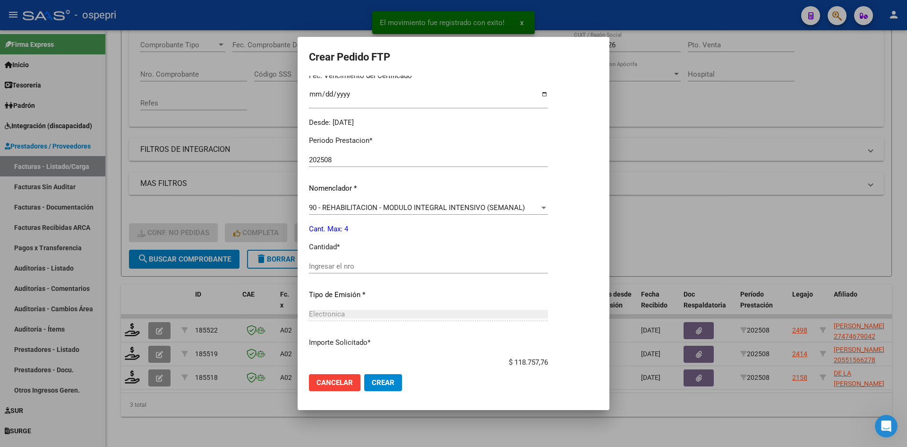
scroll to position [284, 0]
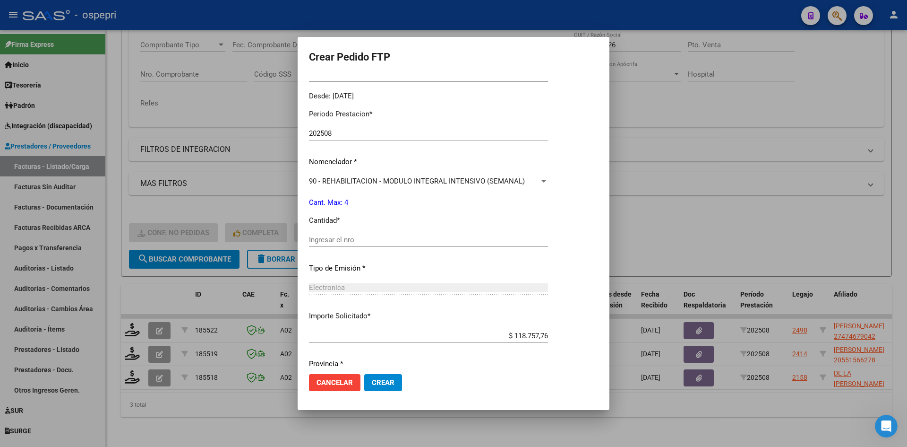
click at [369, 237] on input "Ingresar el nro" at bounding box center [428, 239] width 239 height 9
type input "4"
click at [395, 382] on button "Crear" at bounding box center [383, 382] width 38 height 17
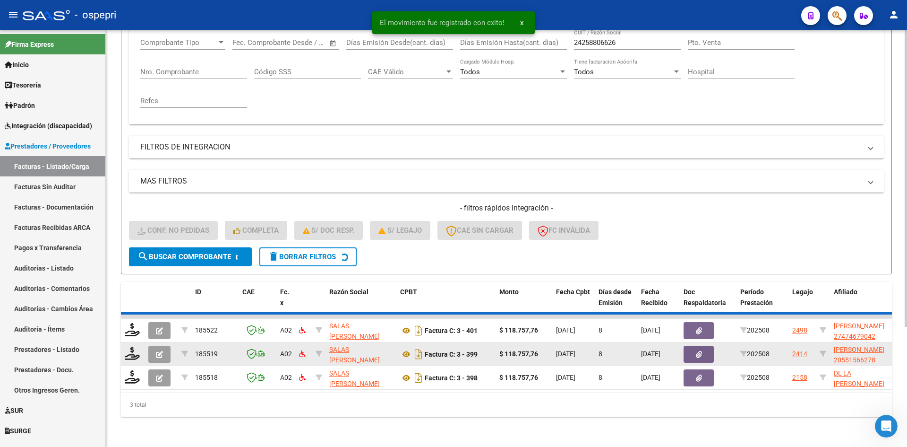
scroll to position [143, 0]
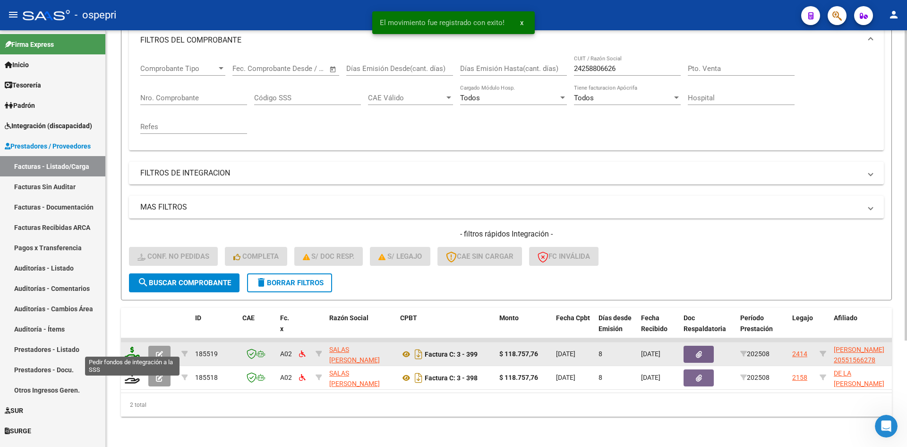
click at [129, 347] on icon at bounding box center [132, 352] width 15 height 13
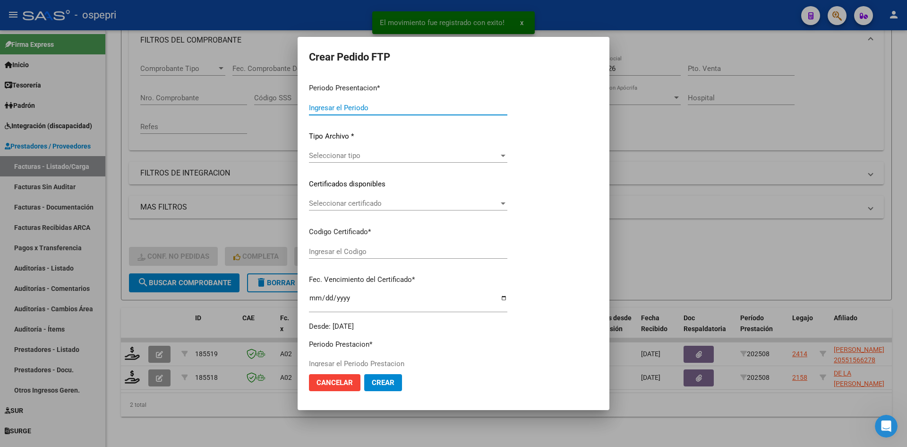
type input "202508"
type input "$ 118.757,76"
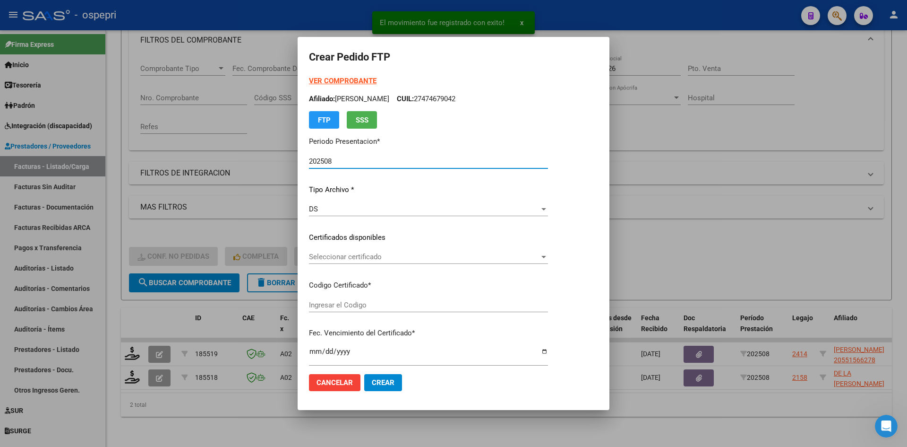
type input "20551566278"
type input "2026-01-30"
click at [380, 255] on span "Seleccionar certificado" at bounding box center [424, 256] width 231 height 9
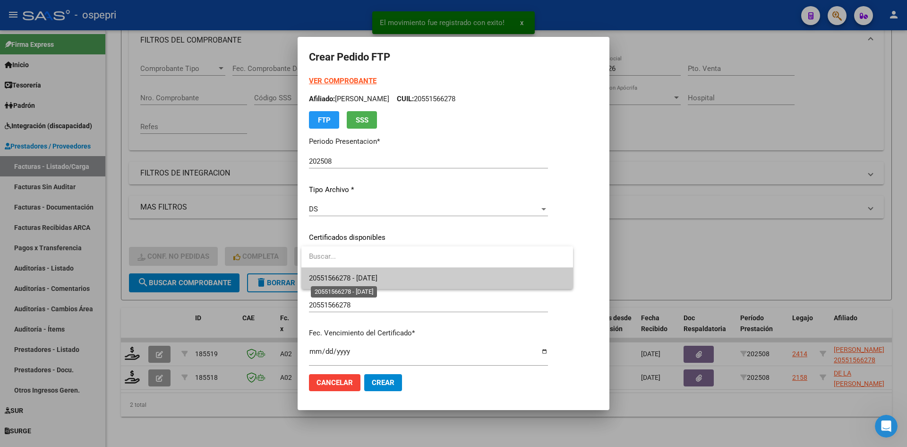
click at [378, 279] on span "20551566278 - 2026-01-30" at bounding box center [343, 278] width 69 height 9
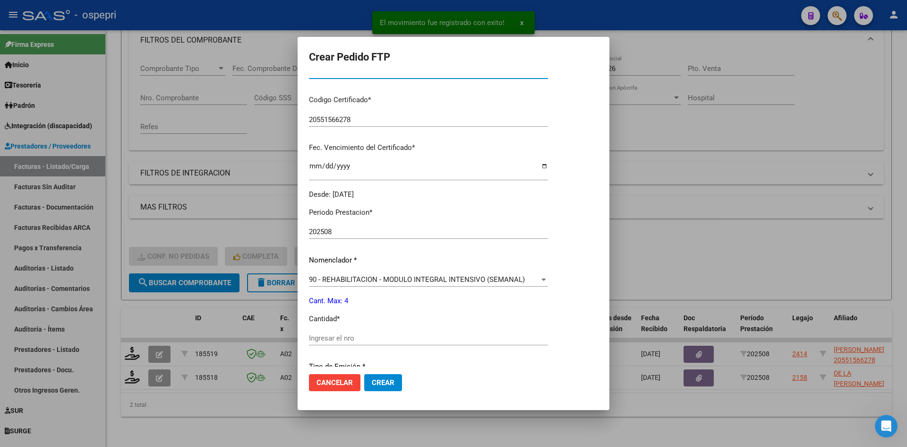
scroll to position [189, 0]
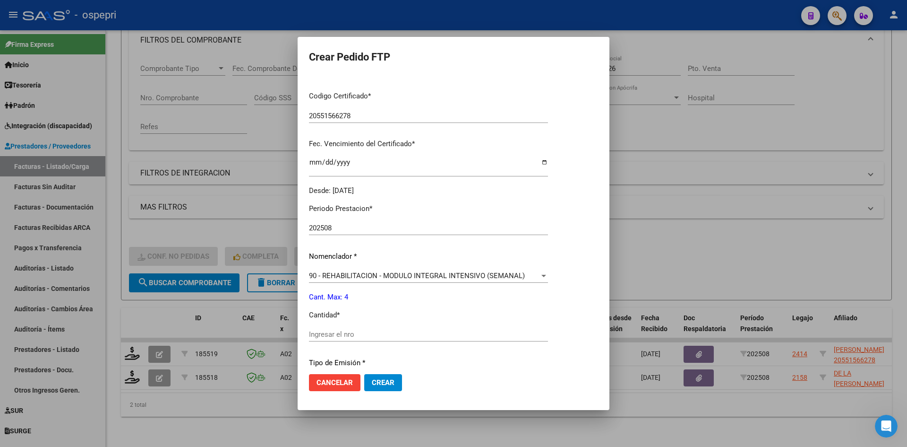
click at [350, 331] on input "Ingresar el nro" at bounding box center [428, 334] width 239 height 9
type input "4"
click at [390, 381] on span "Crear" at bounding box center [383, 382] width 23 height 9
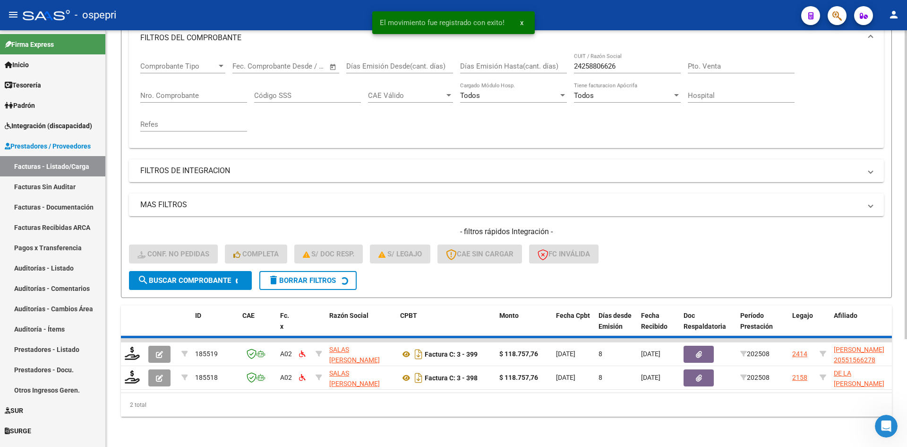
scroll to position [119, 0]
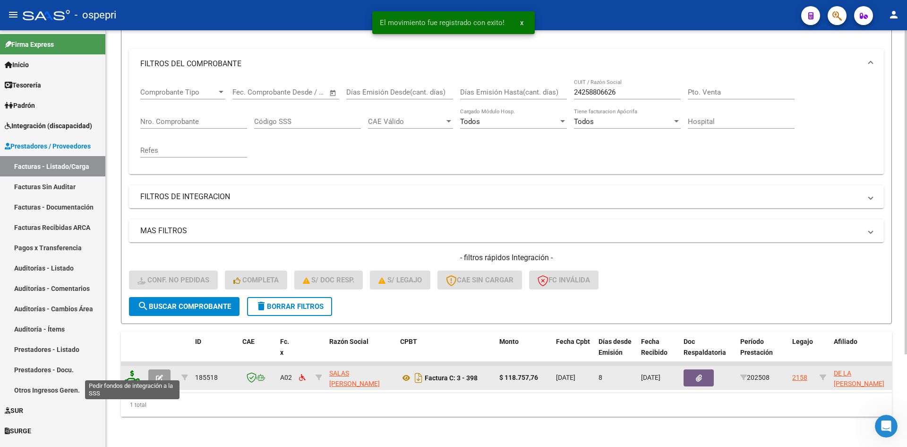
click at [131, 372] on icon at bounding box center [132, 376] width 15 height 13
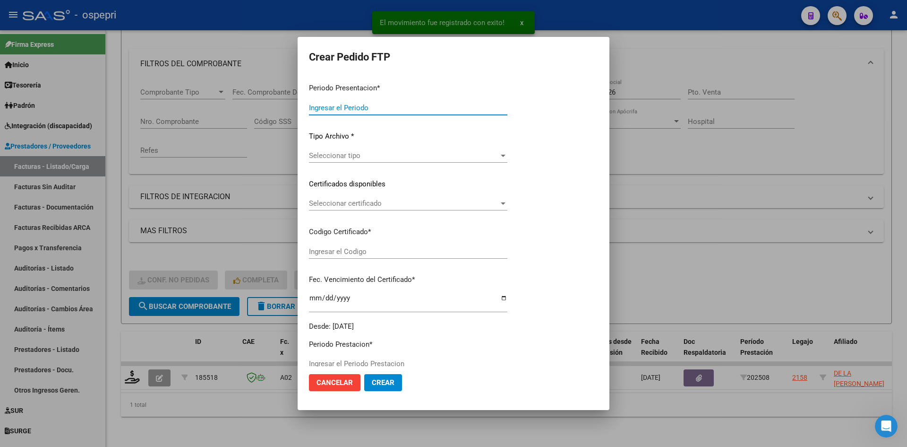
type input "202508"
type input "$ 118.757,76"
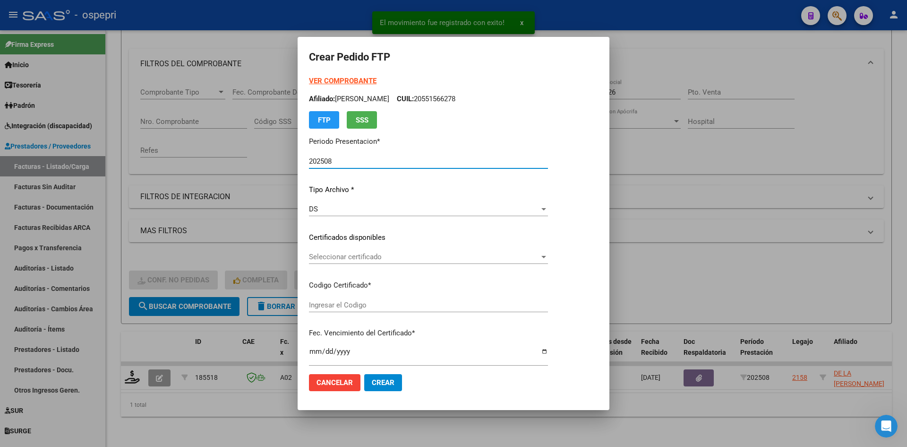
type input "20469311091"
type input "2027-07-28"
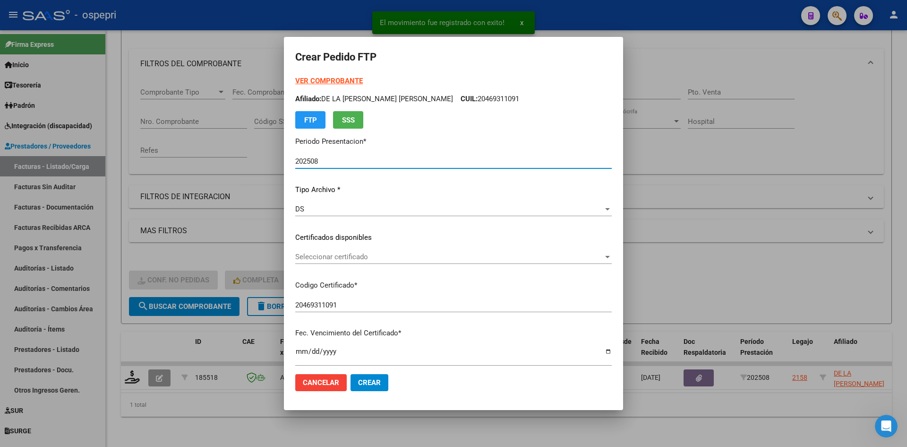
click at [357, 261] on div "Seleccionar certificado Seleccionar certificado" at bounding box center [453, 257] width 317 height 14
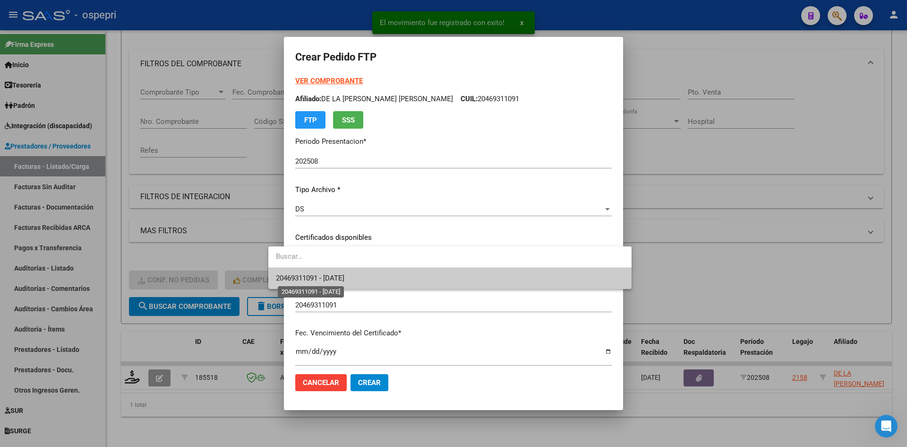
click at [345, 277] on span "20469311091 - 2027-07-28" at bounding box center [310, 278] width 69 height 9
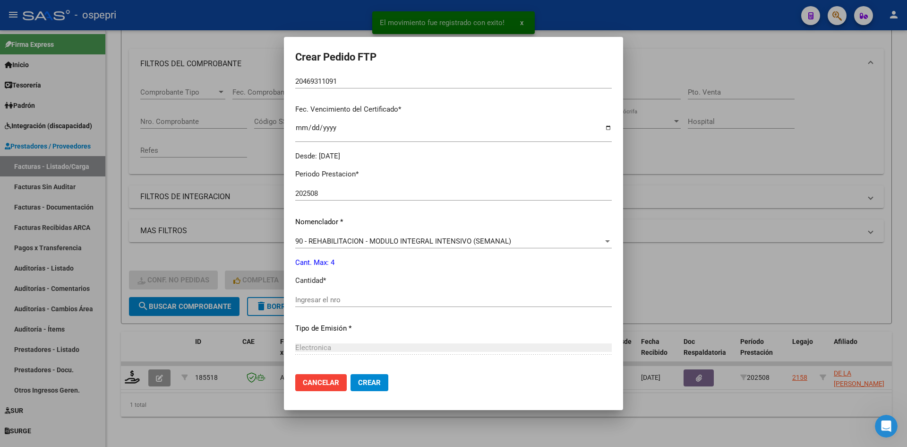
scroll to position [236, 0]
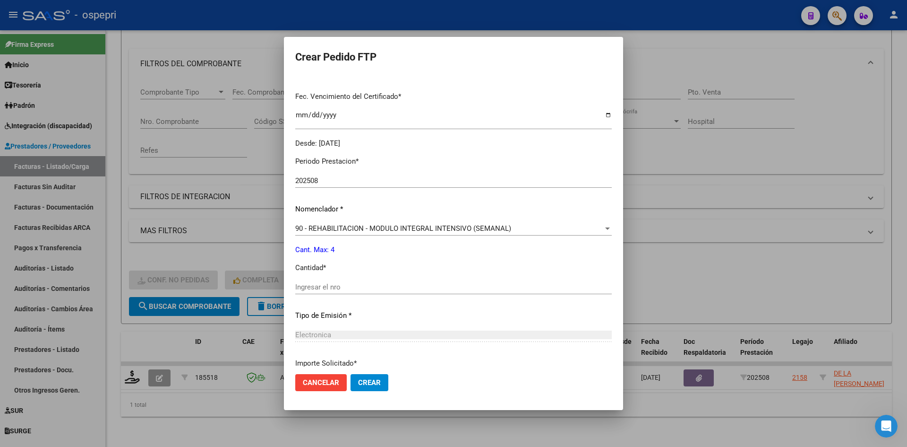
click at [329, 293] on div "Ingresar el nro" at bounding box center [453, 287] width 317 height 14
type input "4"
click at [358, 379] on span "Crear" at bounding box center [369, 382] width 23 height 9
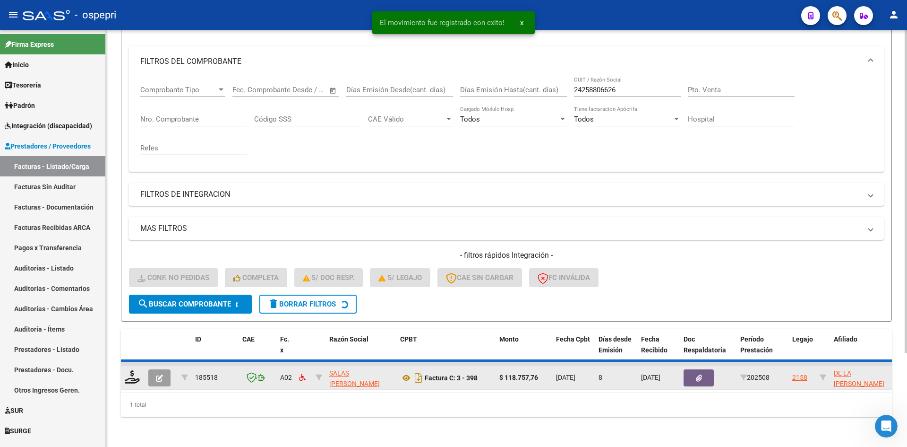
scroll to position [105, 0]
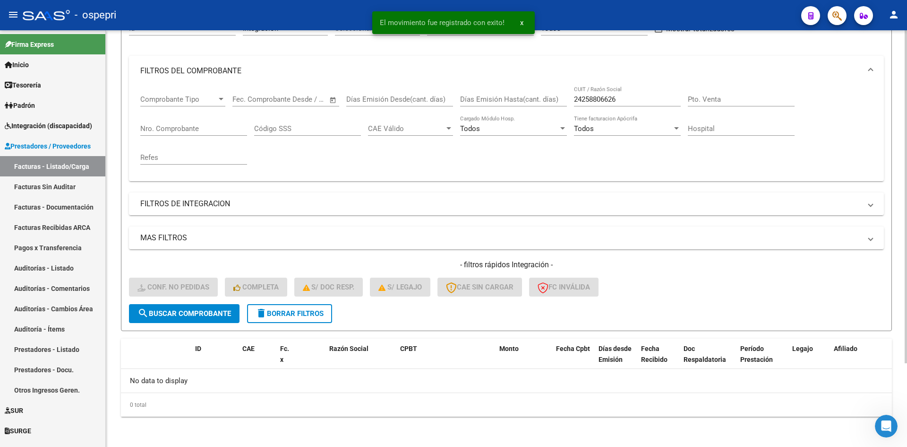
click at [317, 316] on span "delete Borrar Filtros" at bounding box center [290, 313] width 68 height 9
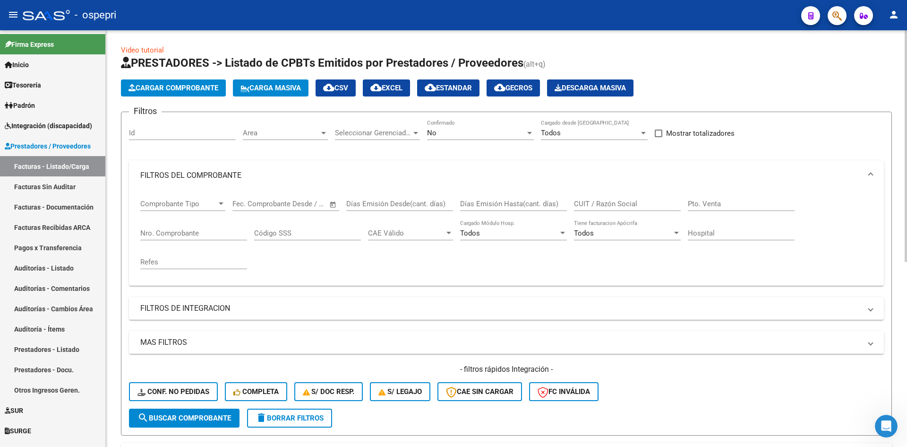
scroll to position [0, 0]
click at [613, 203] on input "CUIT / Razón Social" at bounding box center [627, 204] width 107 height 9
paste input "27384074559"
type input "27384074559"
click at [205, 417] on span "search Buscar Comprobante" at bounding box center [185, 418] width 94 height 9
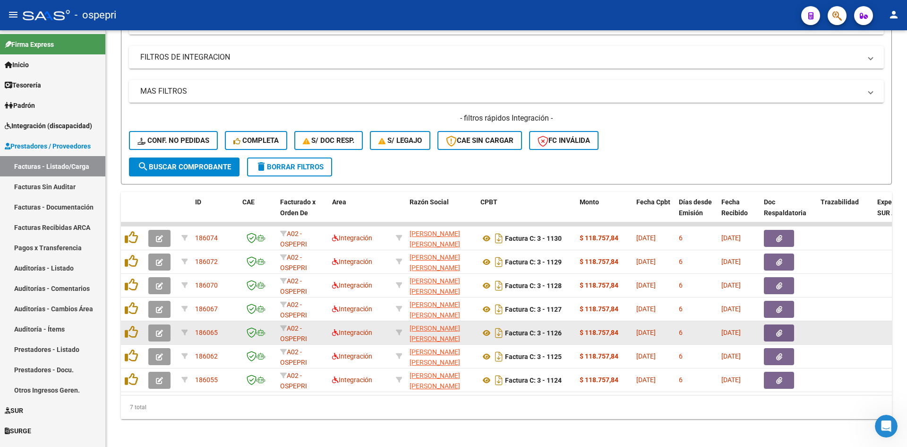
scroll to position [261, 0]
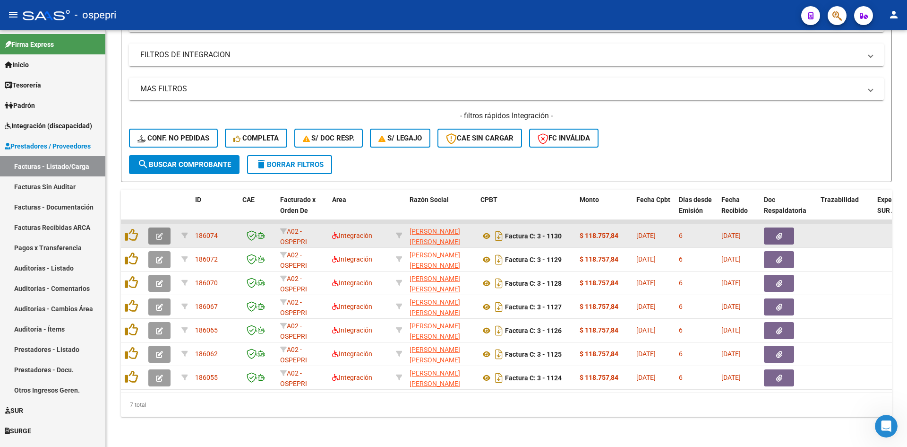
click at [160, 233] on icon "button" at bounding box center [159, 236] width 7 height 7
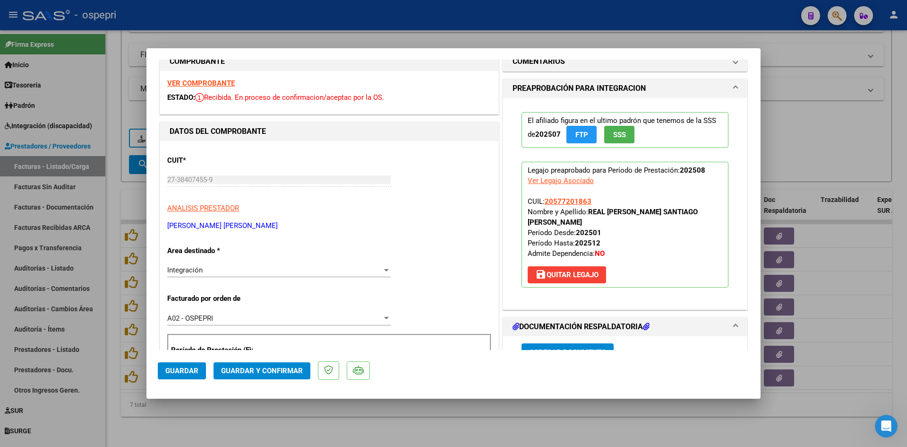
scroll to position [0, 0]
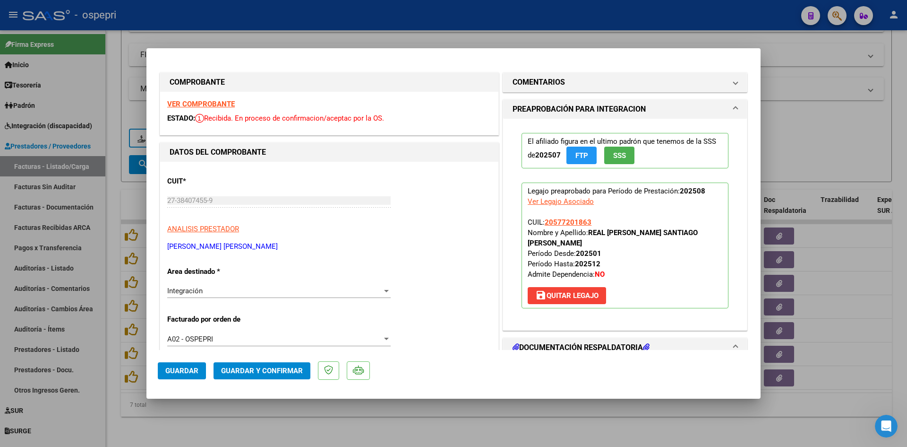
click at [225, 103] on strong "VER COMPROBANTE" at bounding box center [201, 104] width 68 height 9
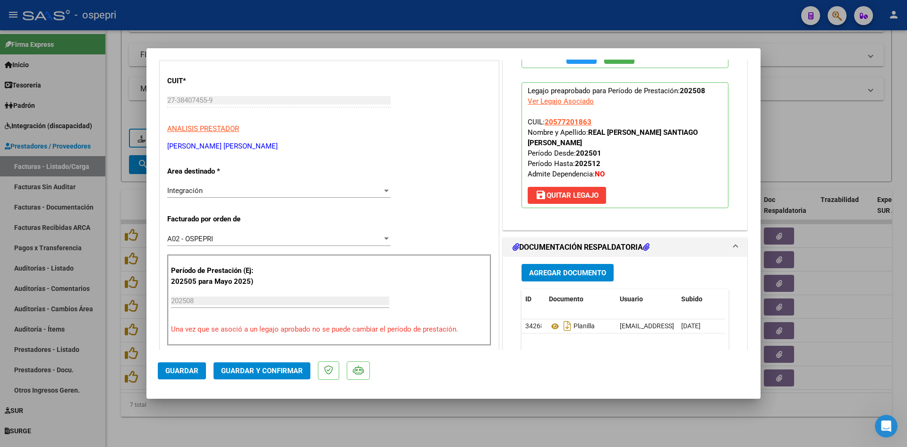
scroll to position [236, 0]
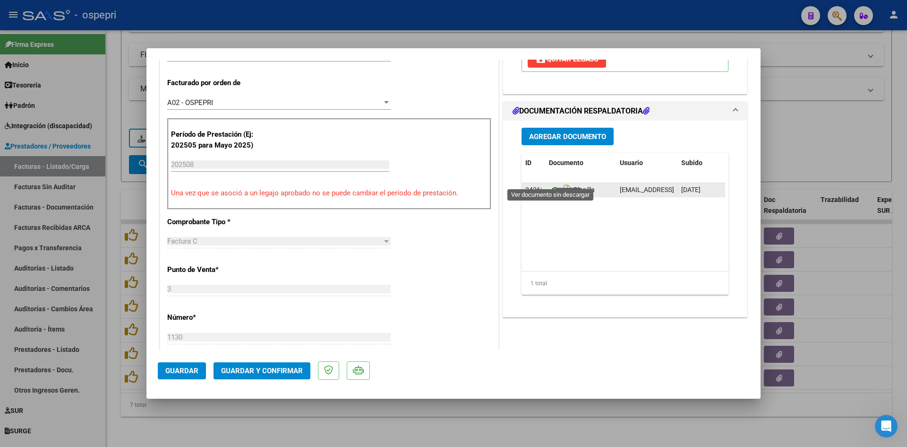
click at [553, 184] on icon at bounding box center [555, 189] width 12 height 11
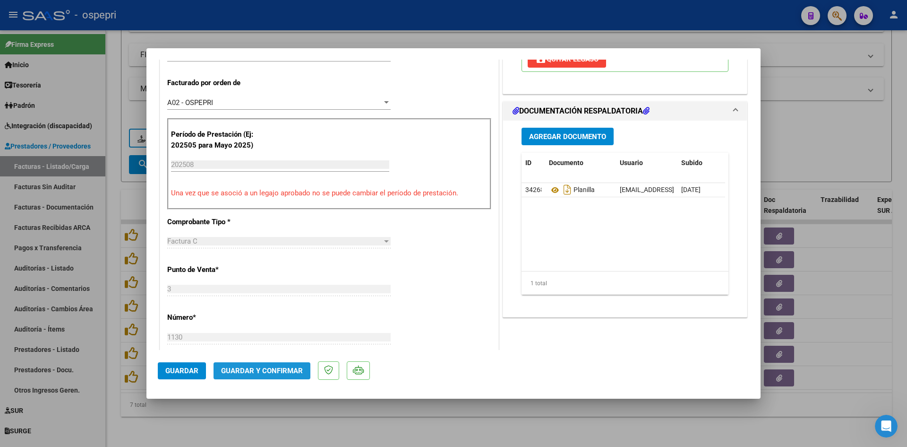
click at [285, 374] on span "Guardar y Confirmar" at bounding box center [262, 370] width 82 height 9
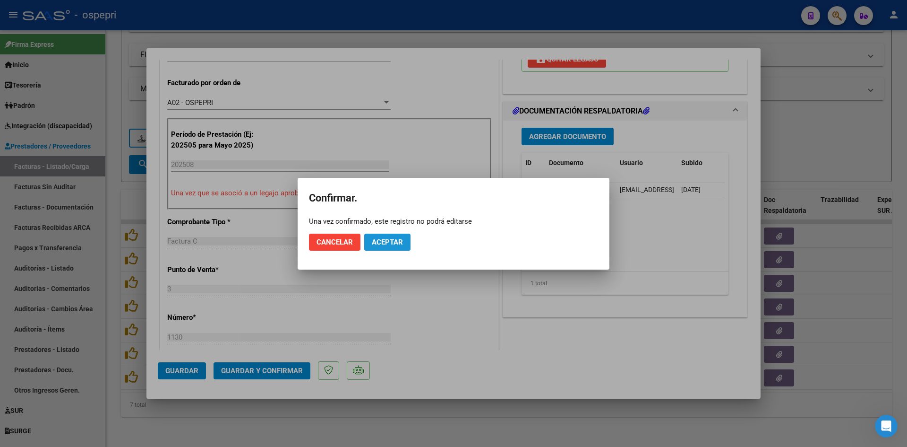
click at [398, 241] on span "Aceptar" at bounding box center [387, 242] width 31 height 9
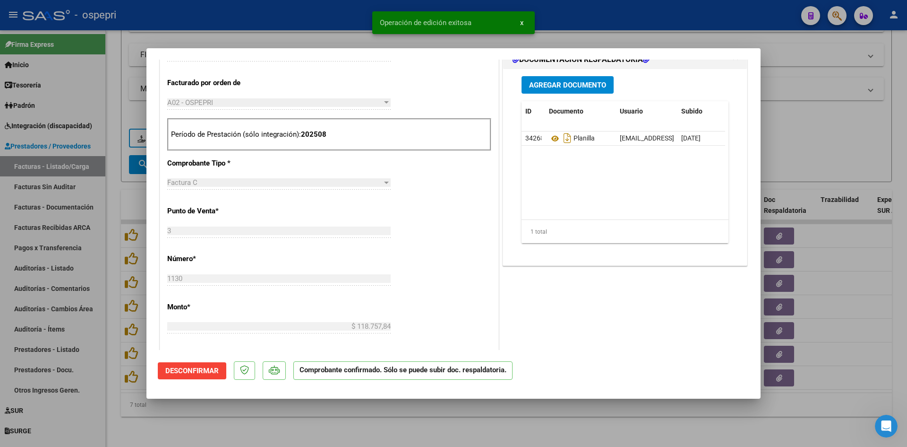
type input "$ 0,00"
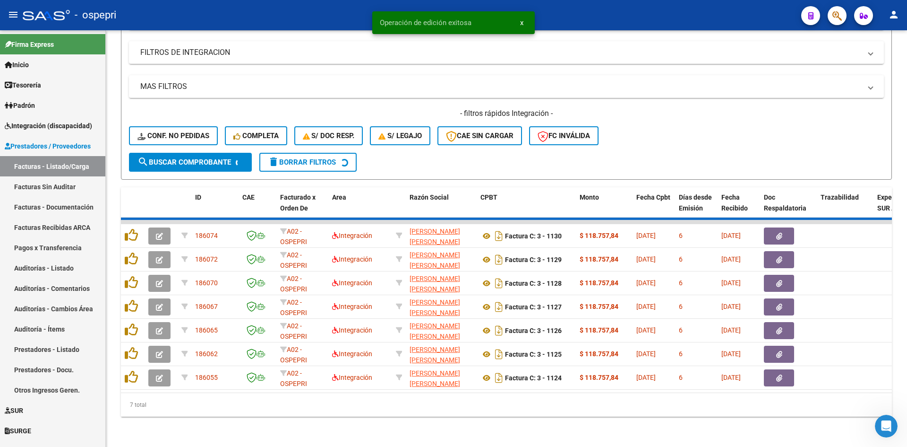
scroll to position [237, 0]
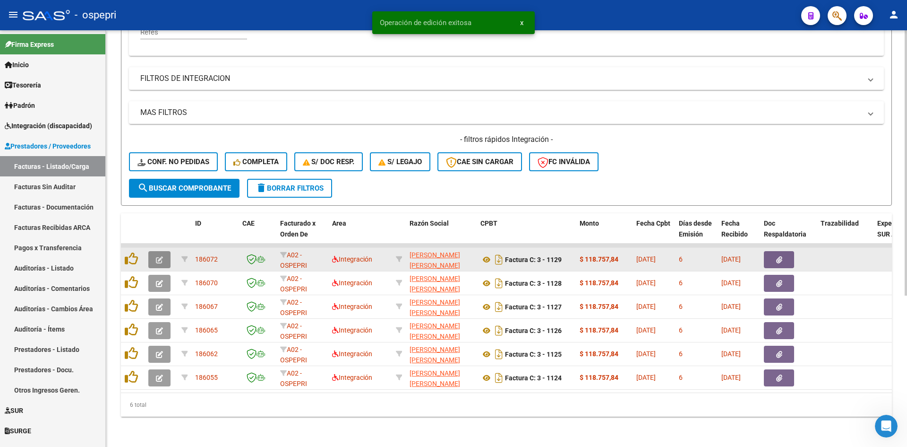
click at [155, 251] on button "button" at bounding box center [159, 259] width 22 height 17
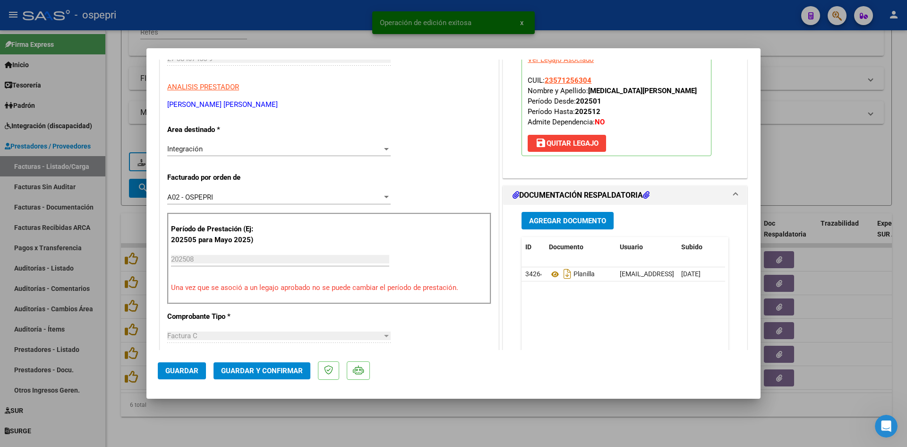
scroll to position [0, 0]
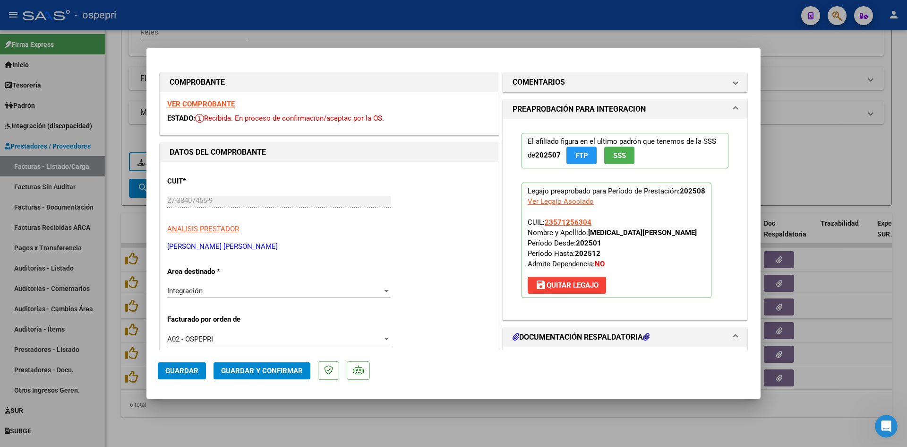
click at [208, 105] on strong "VER COMPROBANTE" at bounding box center [201, 104] width 68 height 9
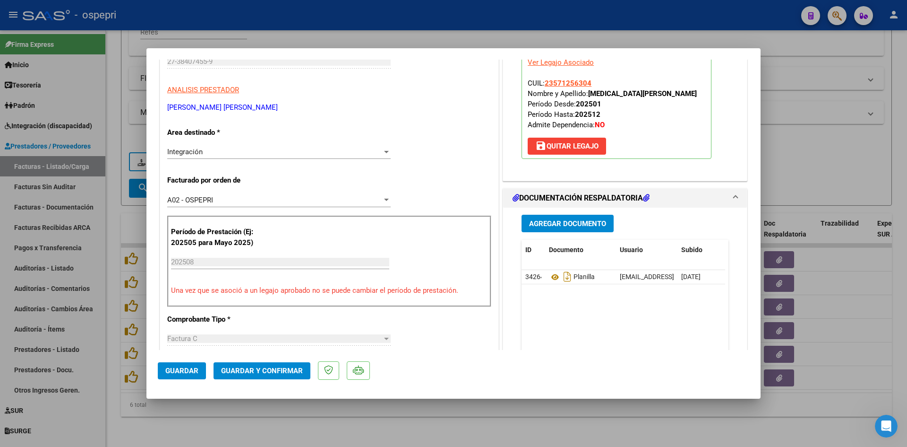
scroll to position [142, 0]
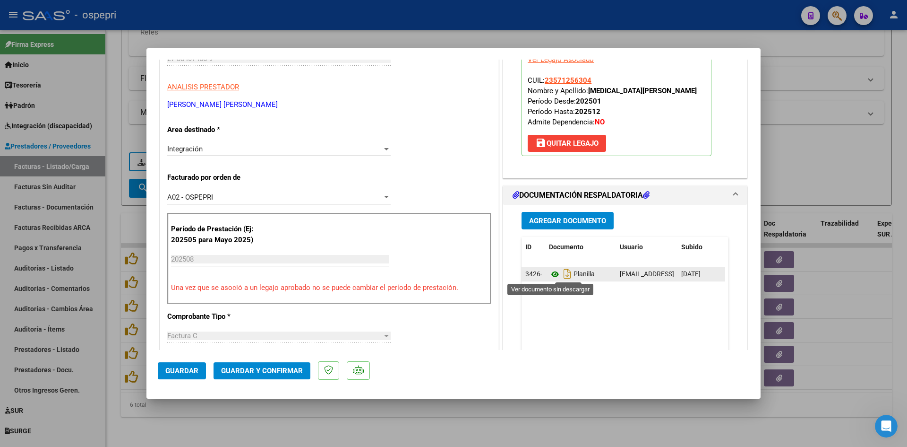
click at [550, 272] on icon at bounding box center [555, 273] width 12 height 11
click at [273, 372] on span "Guardar y Confirmar" at bounding box center [262, 370] width 82 height 9
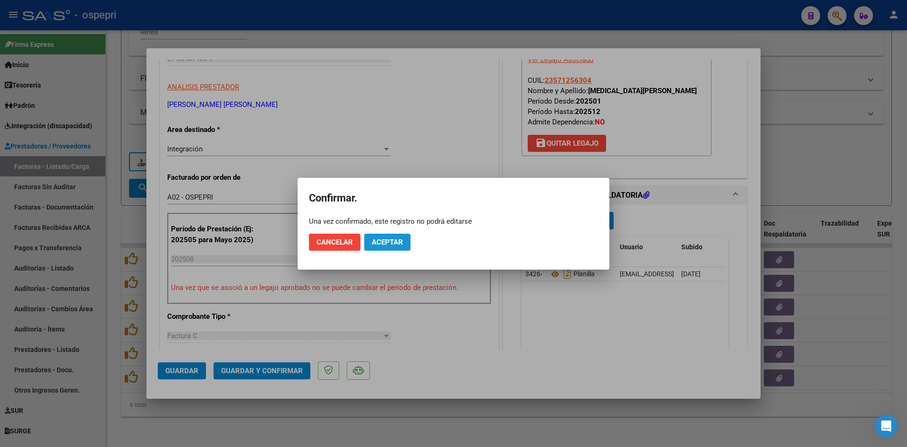
click at [396, 242] on span "Aceptar" at bounding box center [387, 242] width 31 height 9
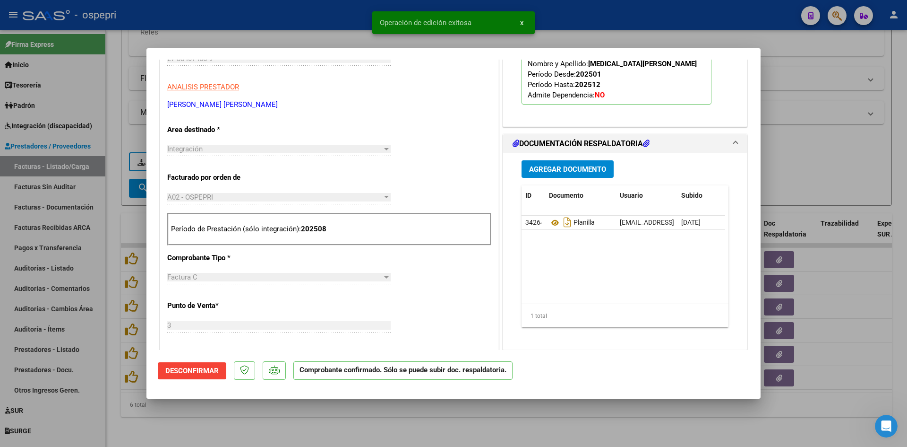
type input "$ 0,00"
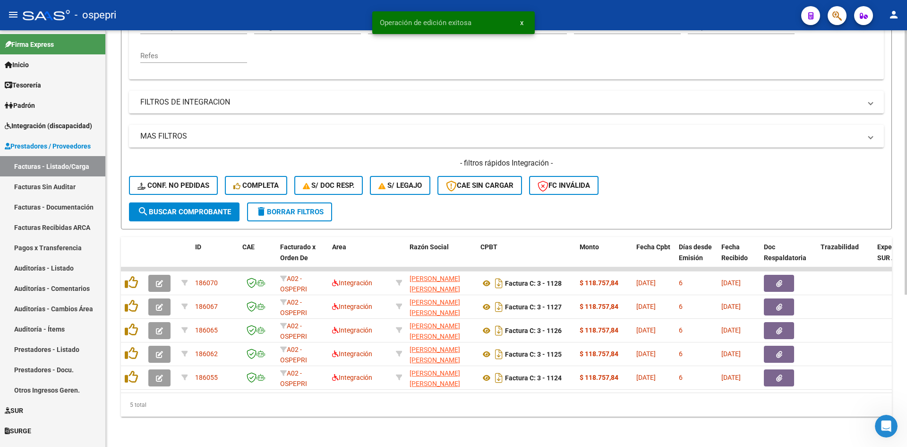
scroll to position [214, 0]
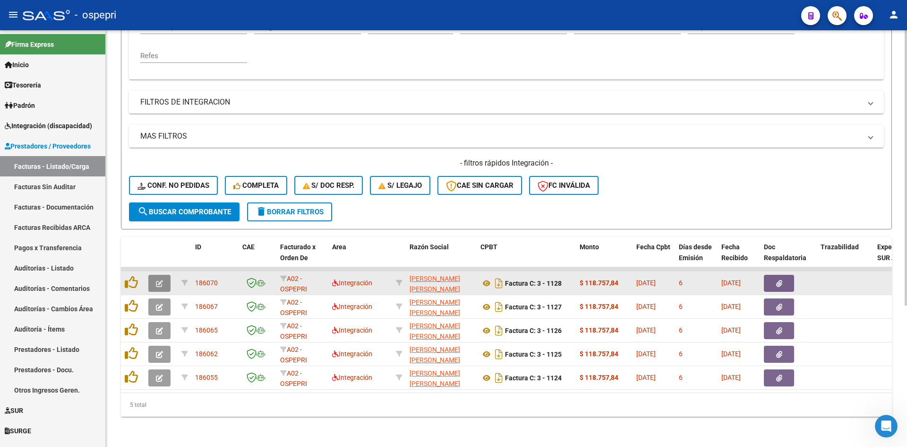
click at [156, 280] on icon "button" at bounding box center [159, 283] width 7 height 7
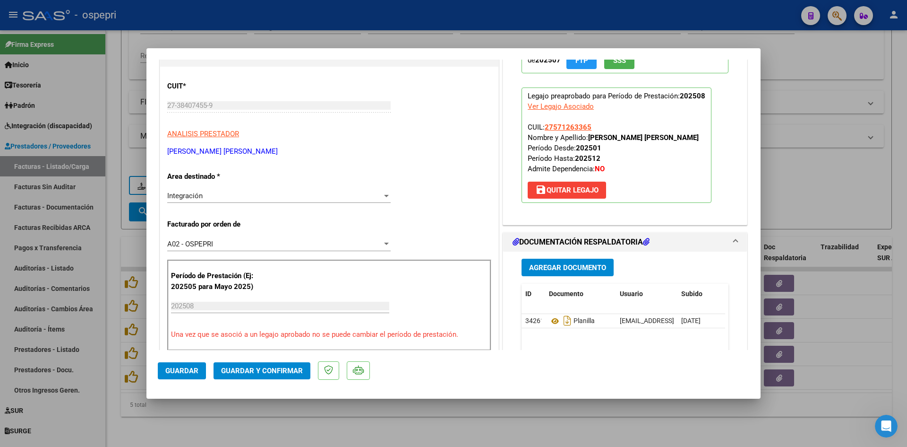
scroll to position [0, 0]
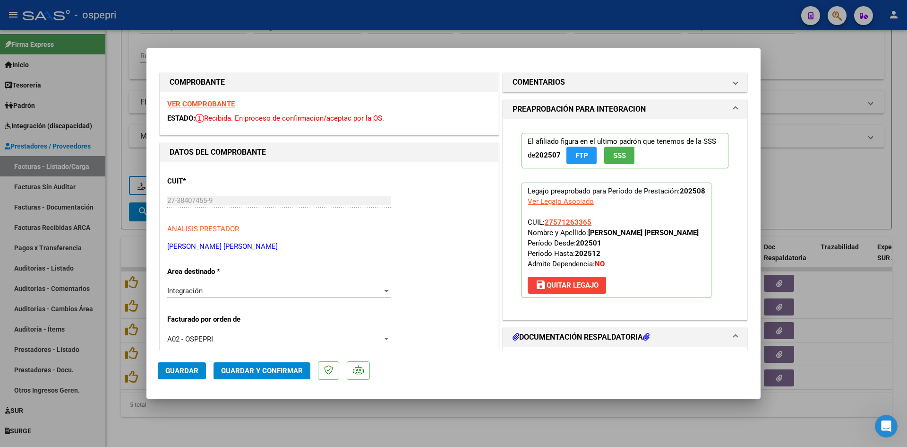
click at [202, 105] on strong "VER COMPROBANTE" at bounding box center [201, 104] width 68 height 9
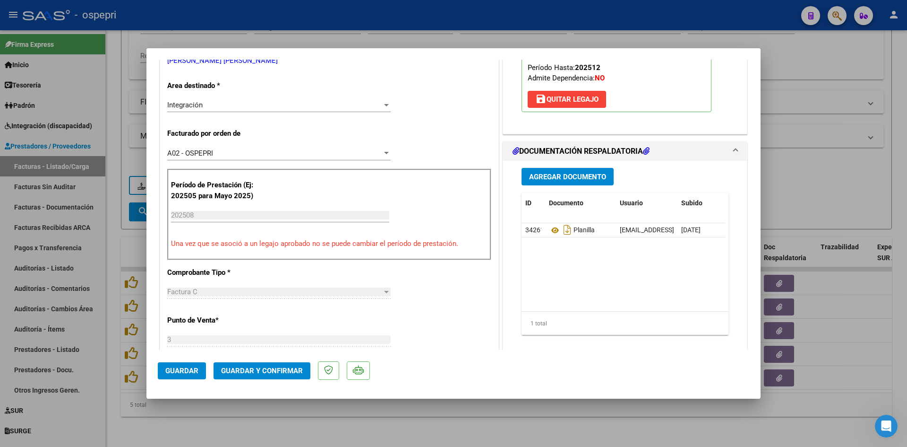
scroll to position [189, 0]
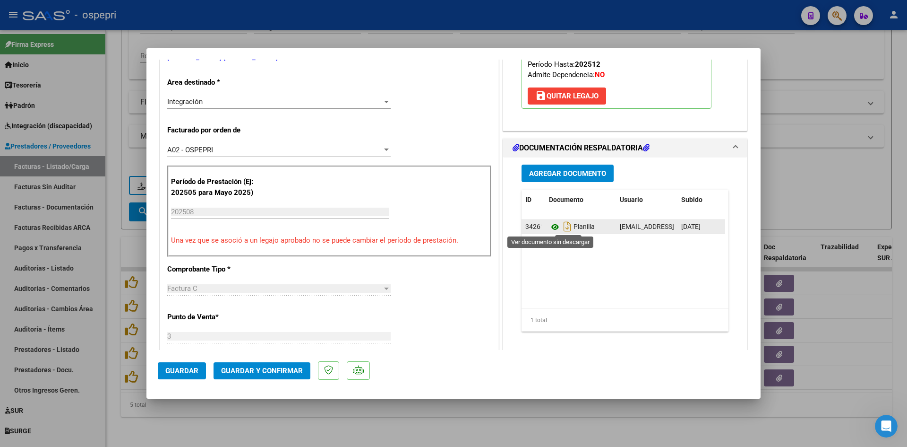
click at [553, 226] on icon at bounding box center [555, 226] width 12 height 11
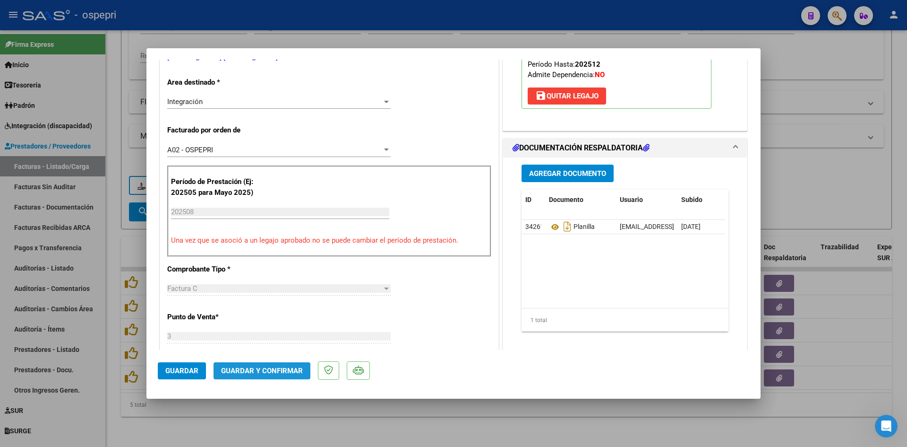
click at [290, 366] on span "Guardar y Confirmar" at bounding box center [262, 370] width 82 height 9
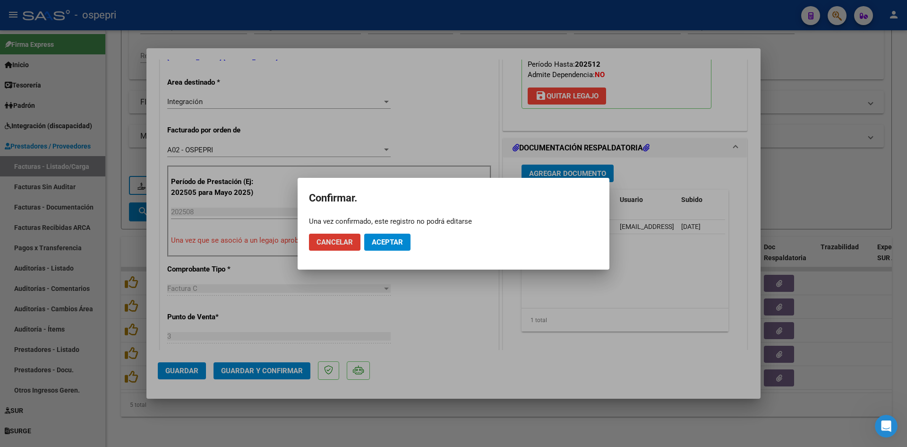
click at [392, 245] on span "Aceptar" at bounding box center [387, 242] width 31 height 9
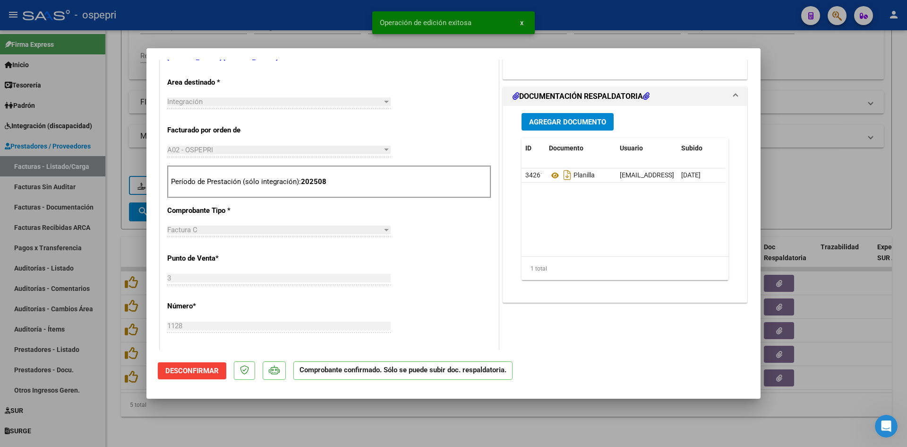
type input "$ 0,00"
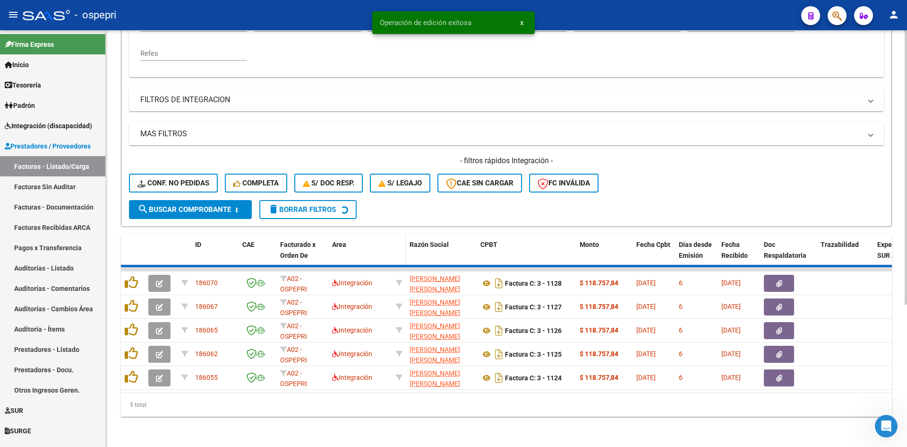
scroll to position [190, 0]
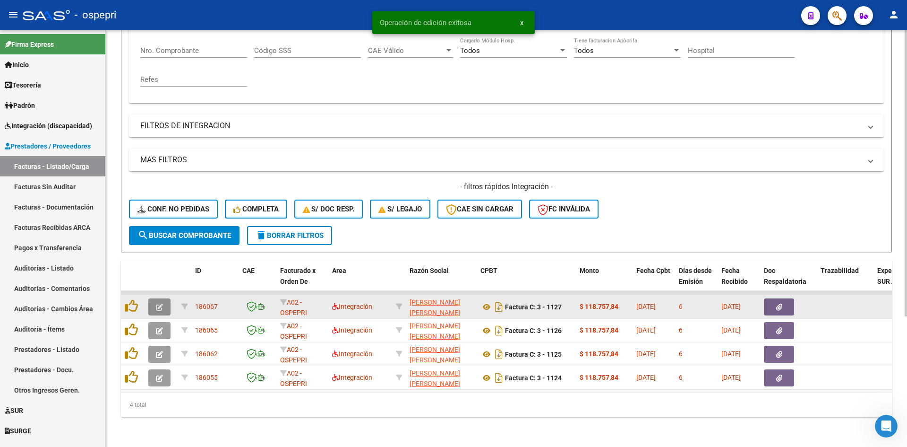
click at [160, 303] on icon "button" at bounding box center [159, 306] width 7 height 7
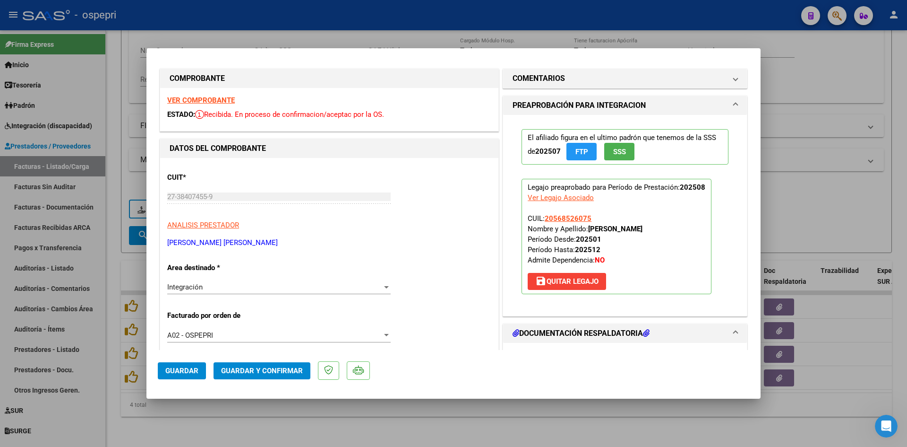
scroll to position [0, 0]
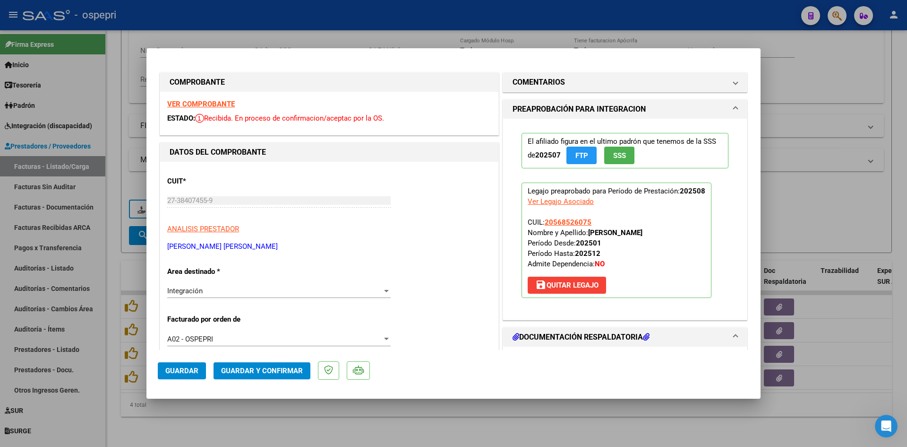
click at [208, 102] on strong "VER COMPROBANTE" at bounding box center [201, 104] width 68 height 9
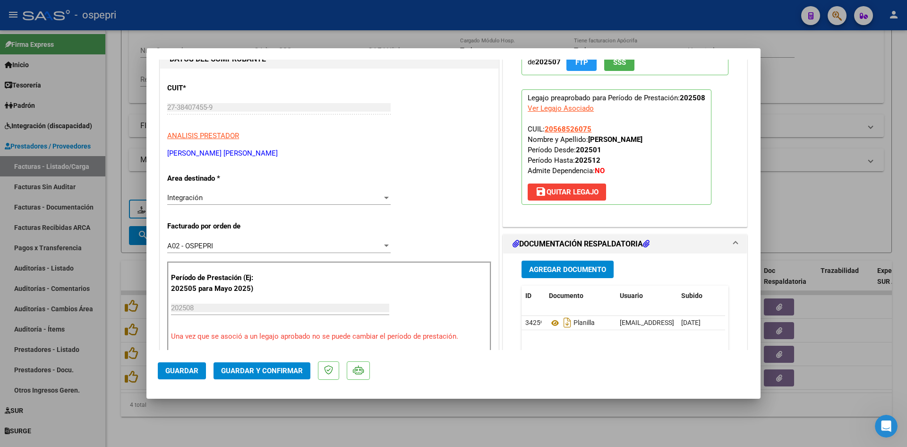
scroll to position [95, 0]
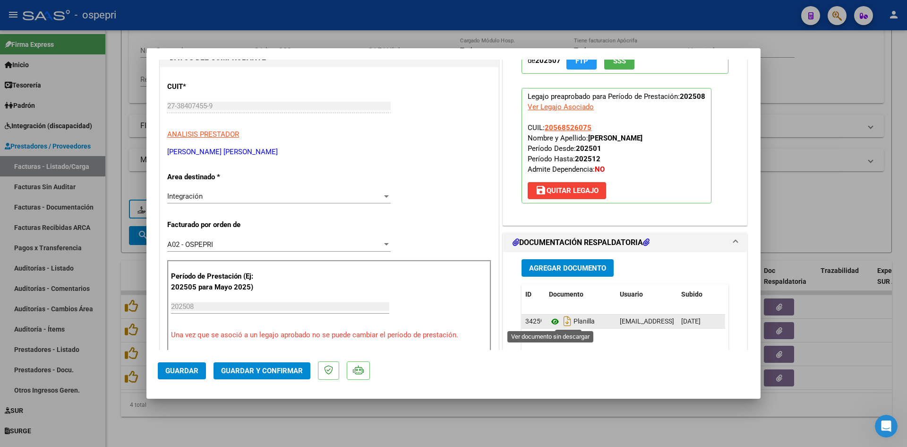
click at [550, 322] on icon at bounding box center [555, 321] width 12 height 11
click at [267, 370] on span "Guardar y Confirmar" at bounding box center [262, 370] width 82 height 9
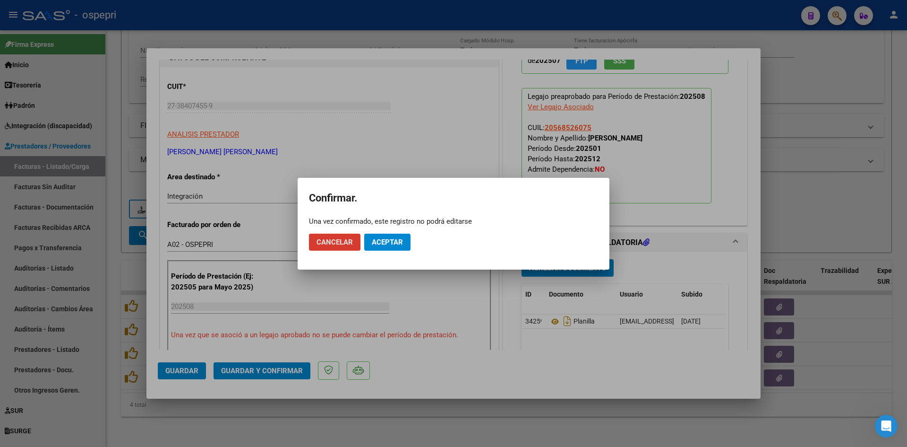
click at [382, 249] on button "Aceptar" at bounding box center [387, 241] width 46 height 17
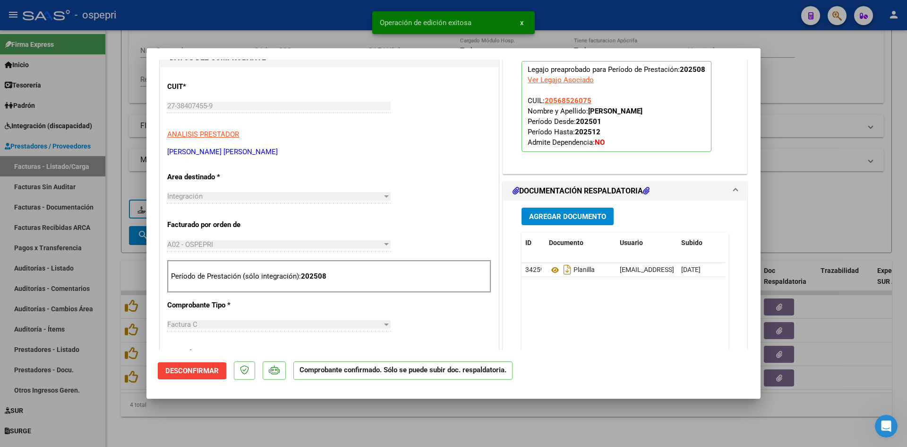
type input "$ 0,00"
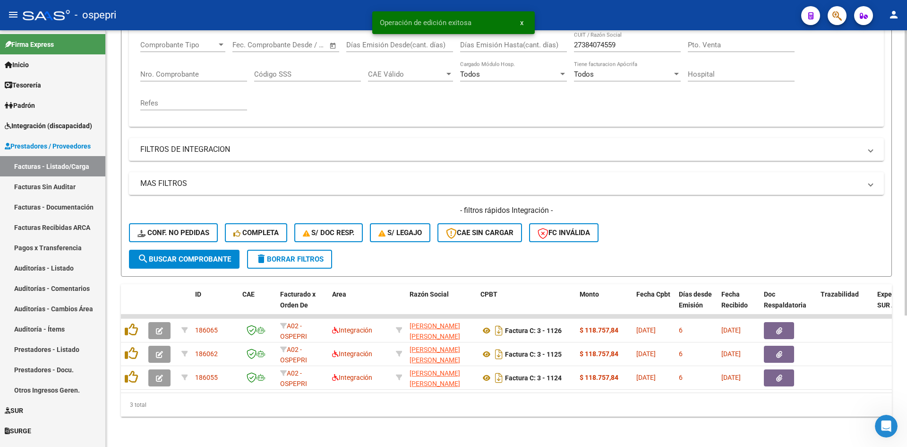
scroll to position [166, 0]
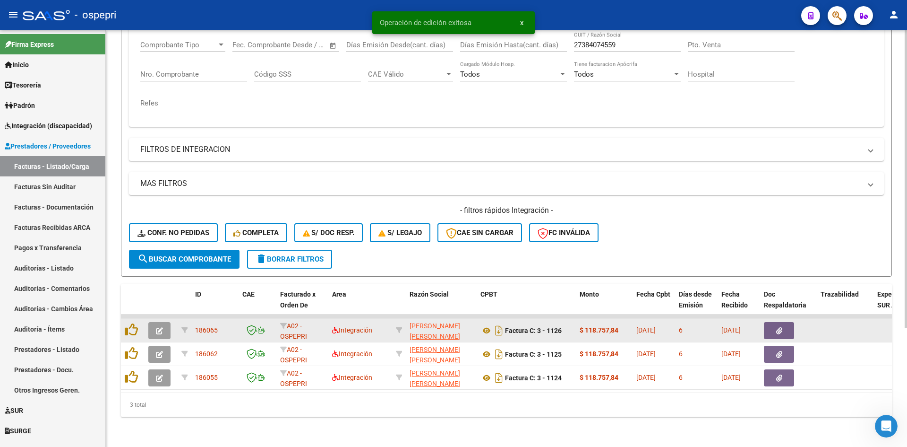
click at [157, 327] on icon "button" at bounding box center [159, 330] width 7 height 7
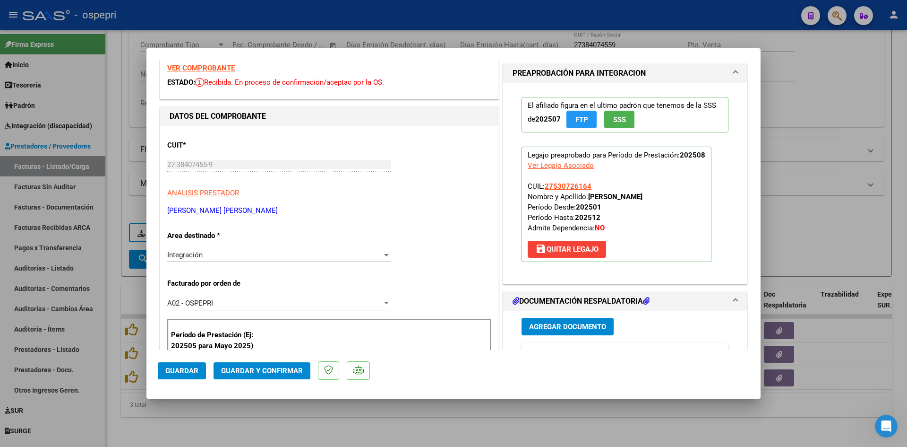
scroll to position [0, 0]
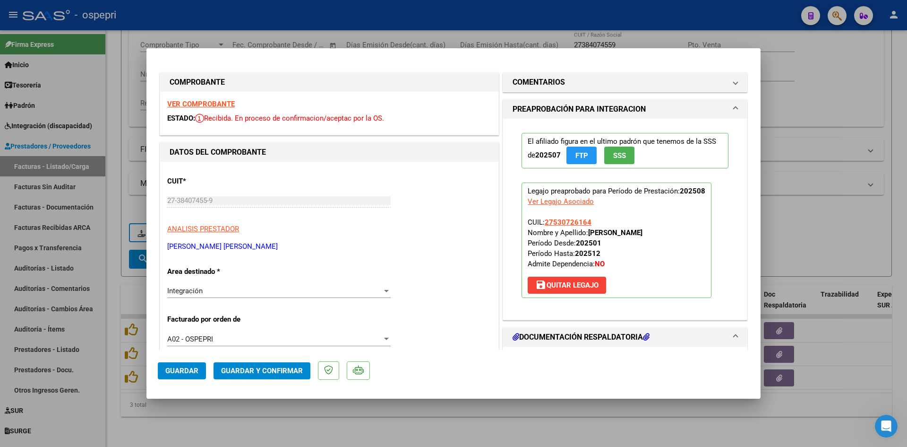
click at [224, 104] on strong "VER COMPROBANTE" at bounding box center [201, 104] width 68 height 9
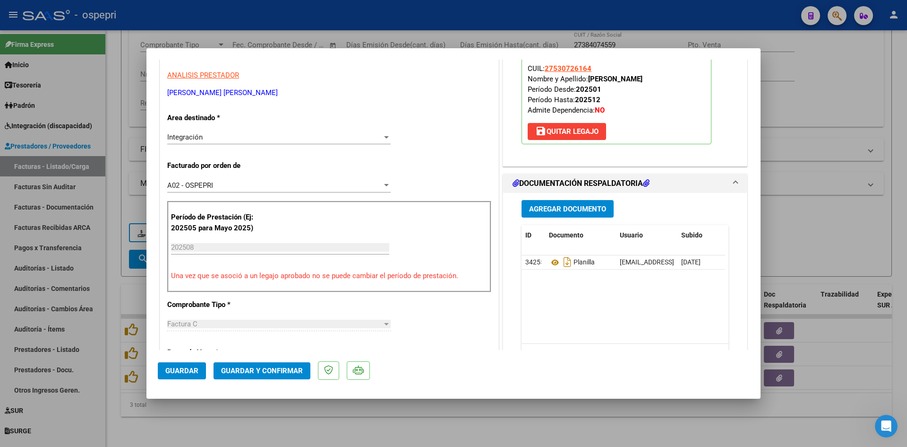
scroll to position [189, 0]
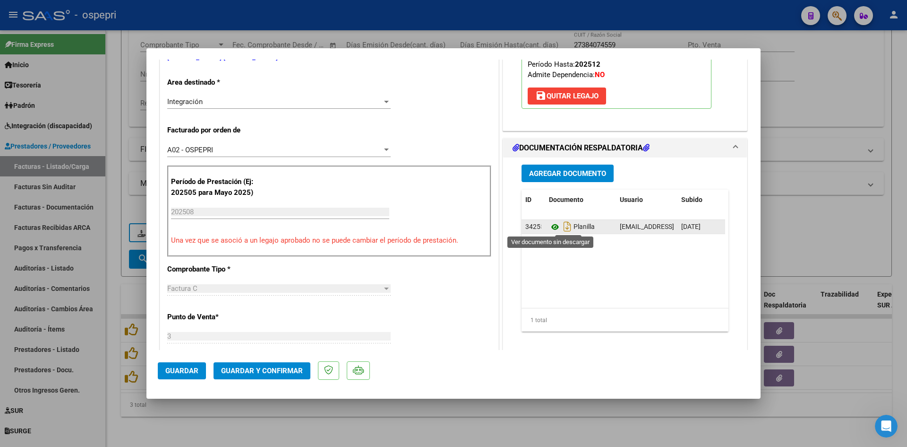
click at [552, 227] on icon at bounding box center [555, 226] width 12 height 11
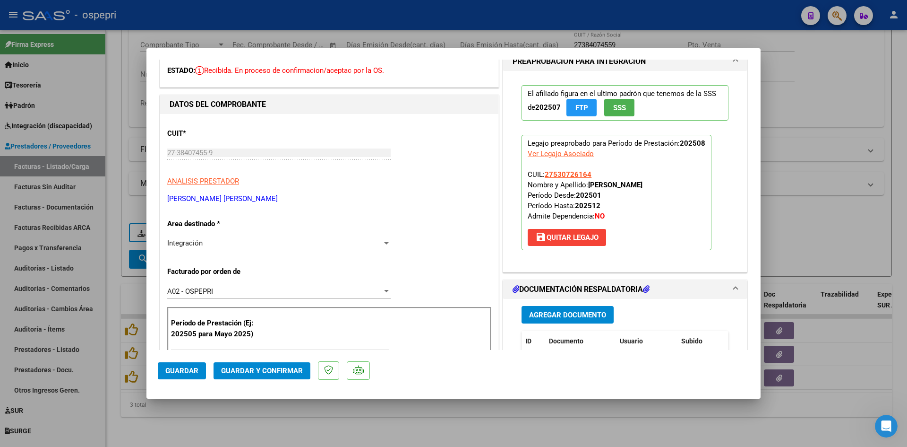
scroll to position [47, 0]
click at [287, 368] on span "Guardar y Confirmar" at bounding box center [262, 370] width 82 height 9
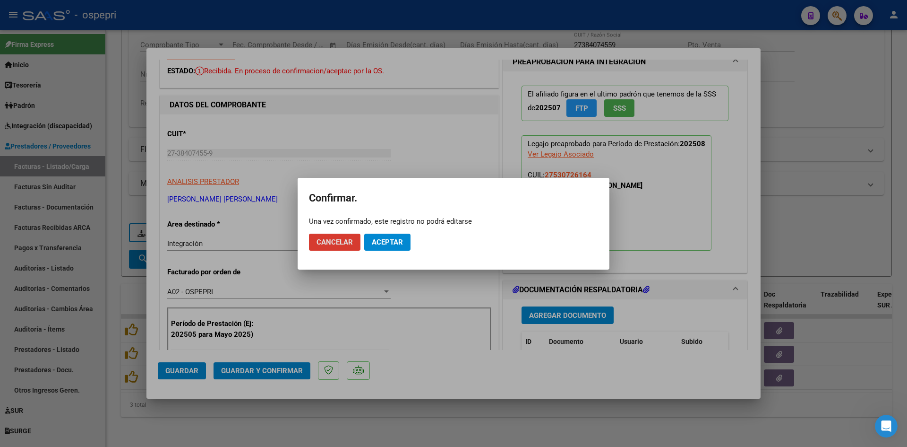
click at [395, 235] on button "Aceptar" at bounding box center [387, 241] width 46 height 17
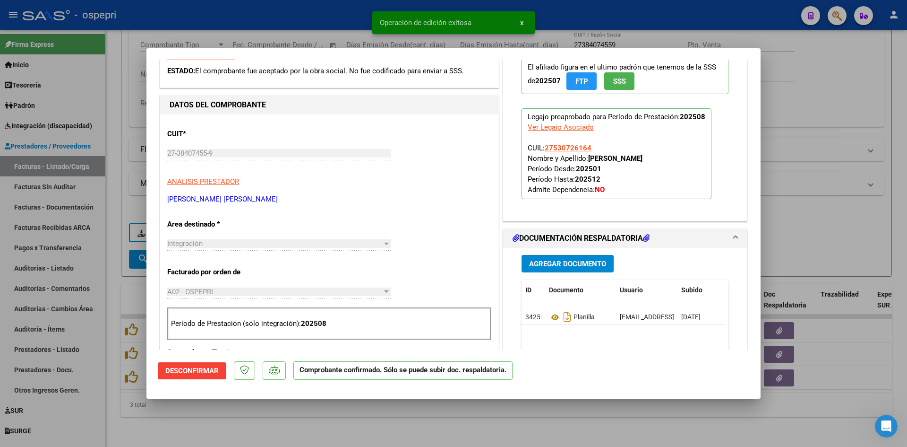
type input "$ 0,00"
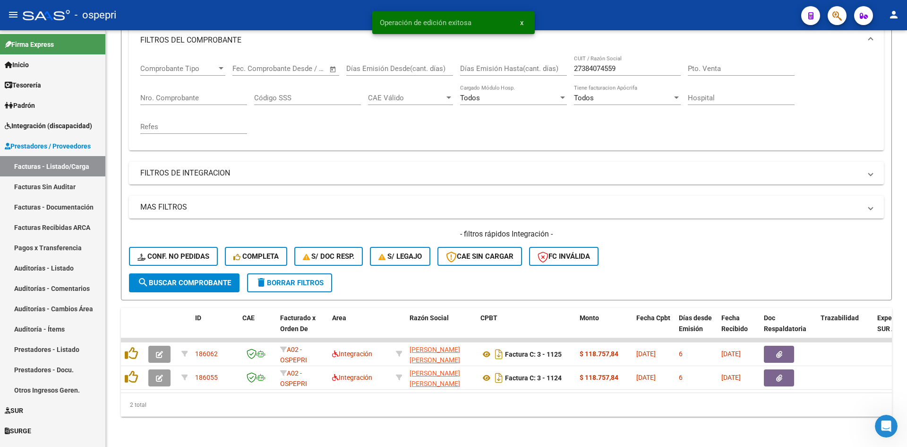
scroll to position [143, 0]
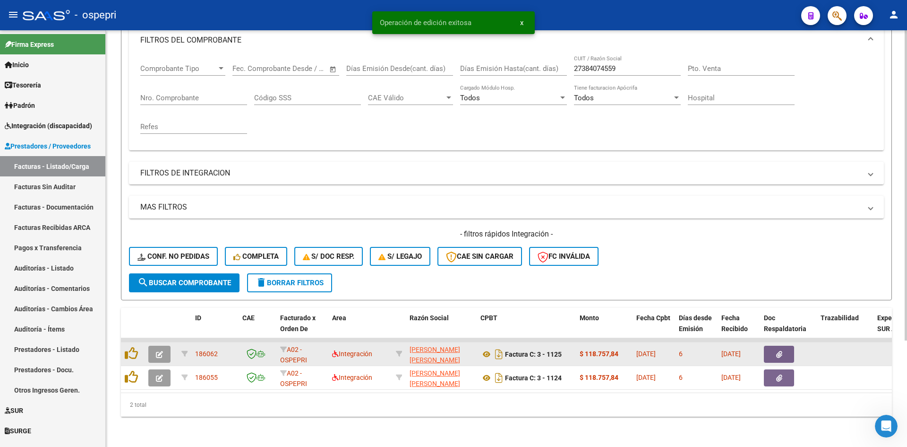
click at [163, 346] on button "button" at bounding box center [159, 353] width 22 height 17
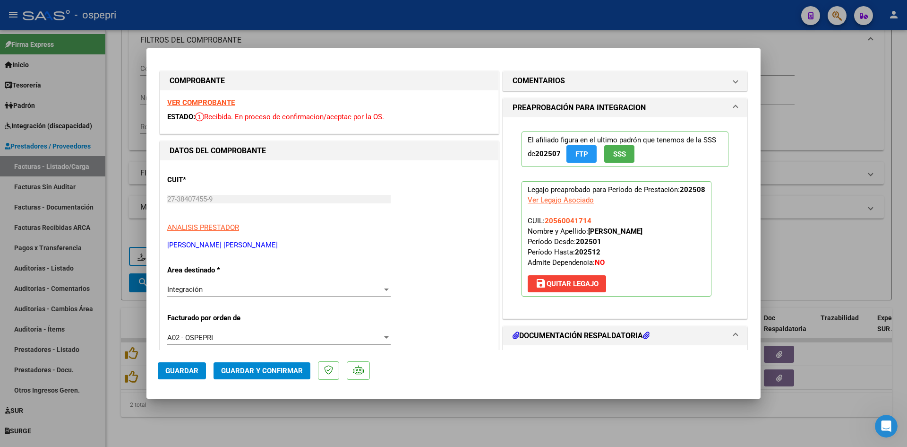
scroll to position [0, 0]
click at [226, 106] on strong "VER COMPROBANTE" at bounding box center [201, 104] width 68 height 9
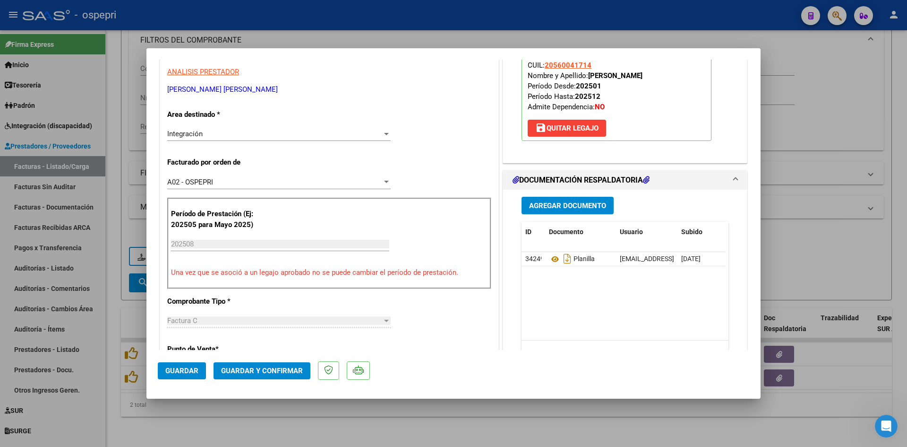
scroll to position [189, 0]
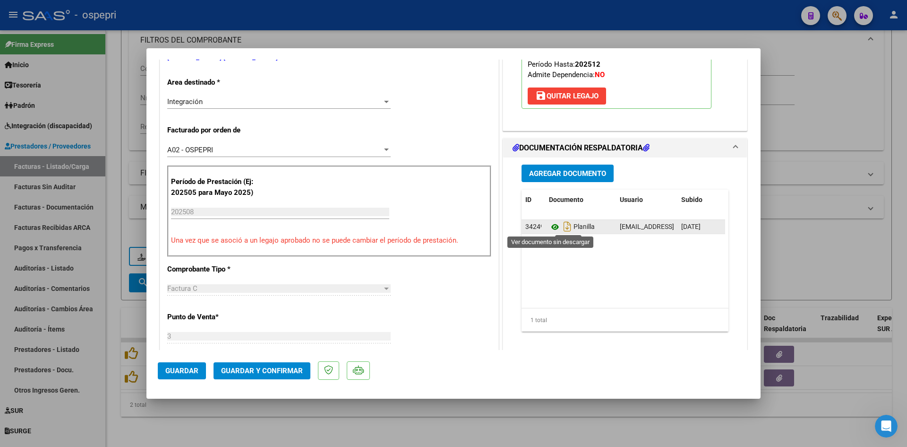
click at [551, 225] on icon at bounding box center [555, 226] width 12 height 11
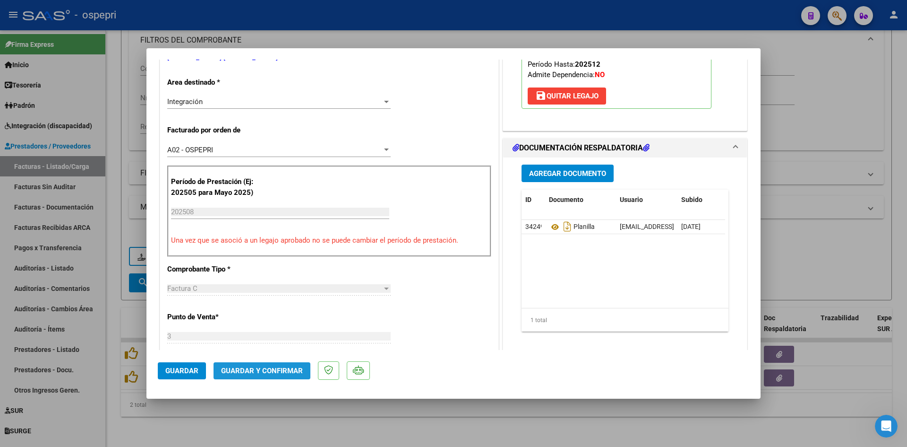
click at [267, 367] on span "Guardar y Confirmar" at bounding box center [262, 370] width 82 height 9
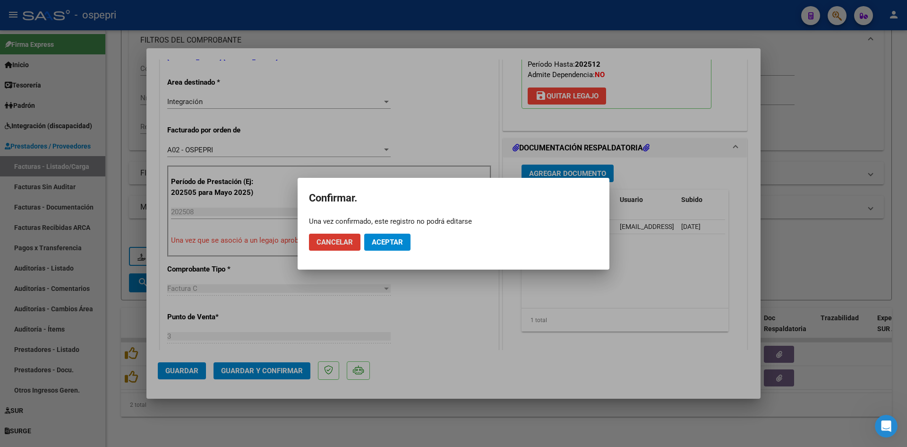
click at [399, 241] on span "Aceptar" at bounding box center [387, 242] width 31 height 9
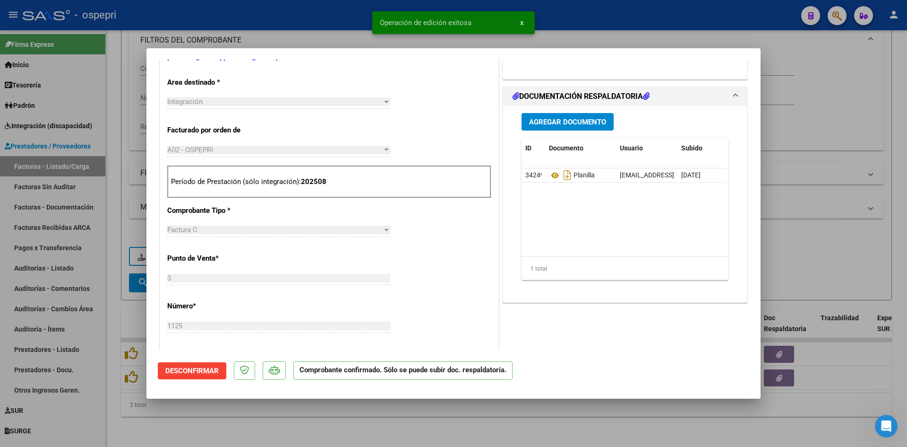
type input "$ 0,00"
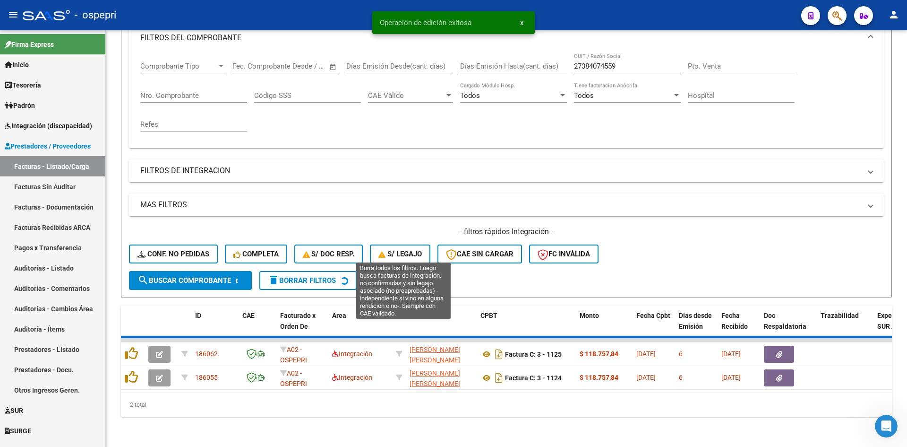
scroll to position [119, 0]
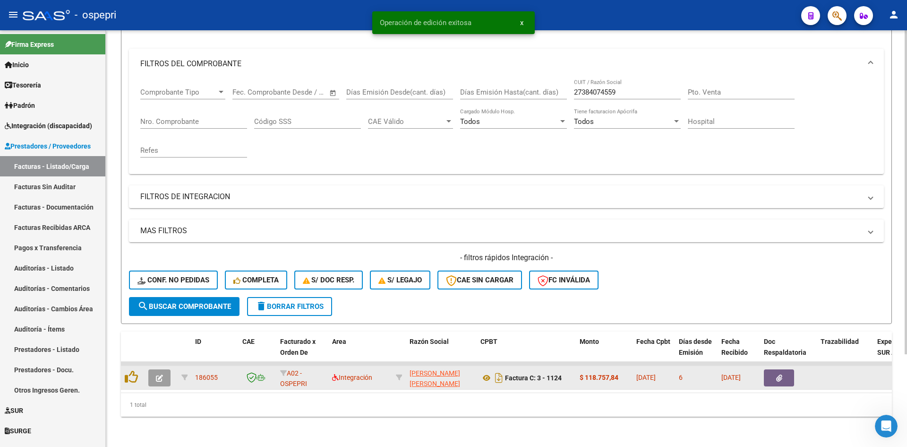
click at [159, 374] on icon "button" at bounding box center [159, 377] width 7 height 7
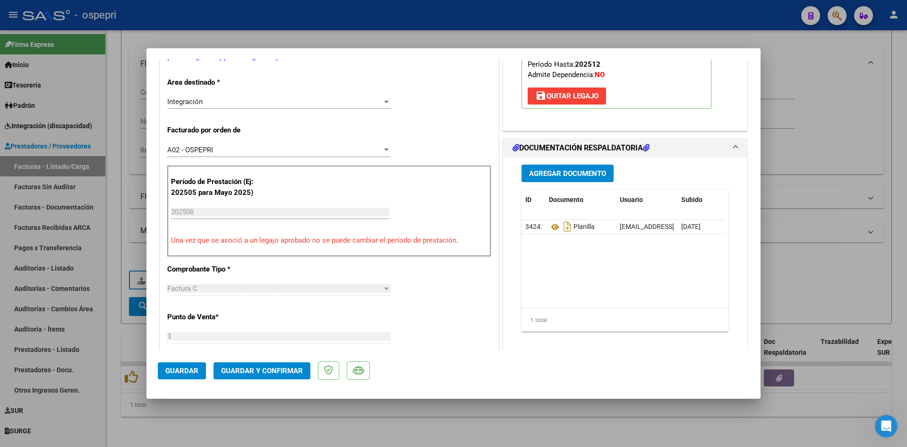
scroll to position [0, 0]
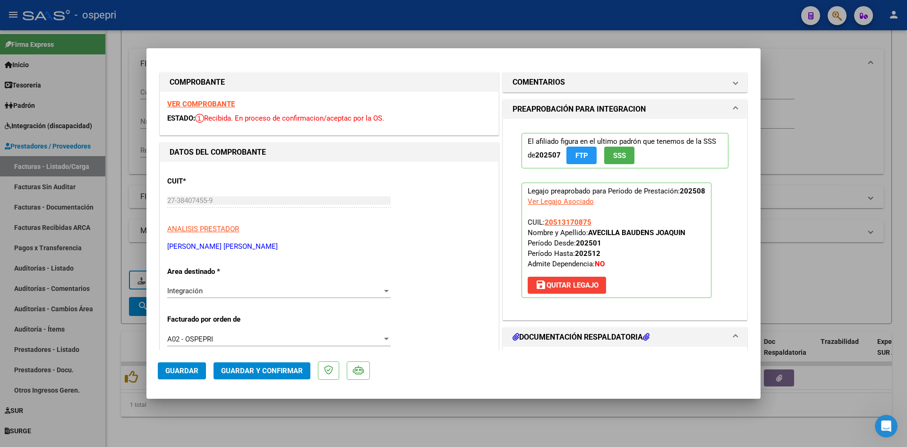
click at [212, 104] on strong "VER COMPROBANTE" at bounding box center [201, 104] width 68 height 9
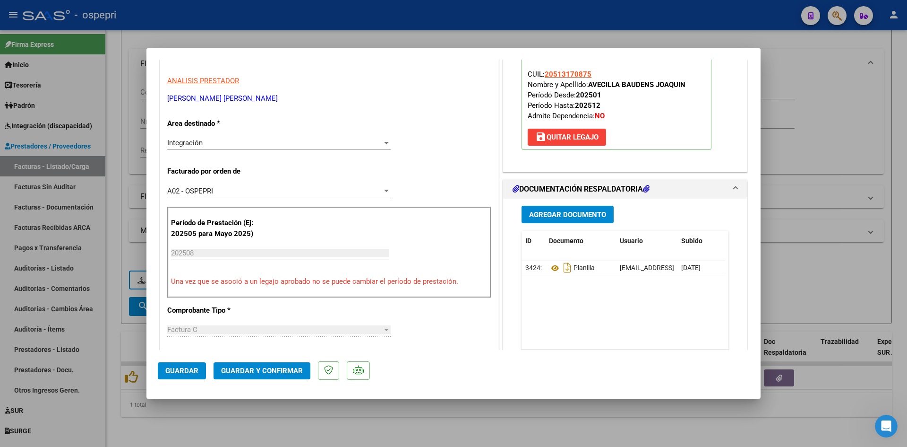
scroll to position [189, 0]
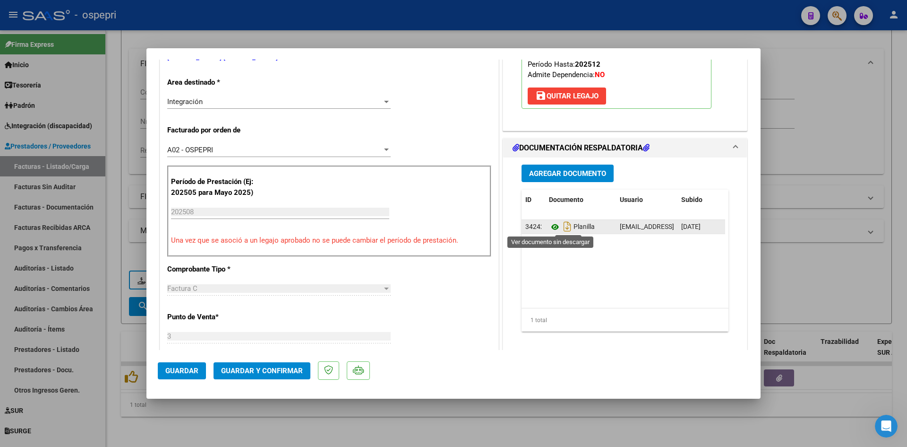
click at [551, 224] on icon at bounding box center [555, 226] width 12 height 11
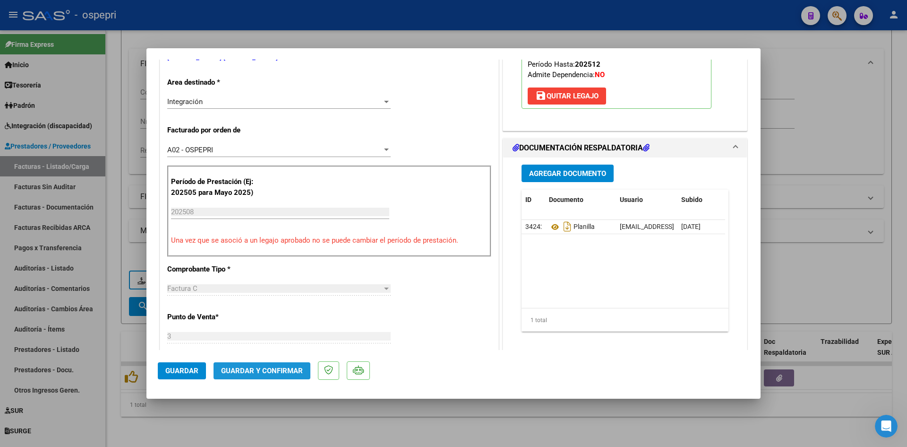
click at [268, 371] on span "Guardar y Confirmar" at bounding box center [262, 370] width 82 height 9
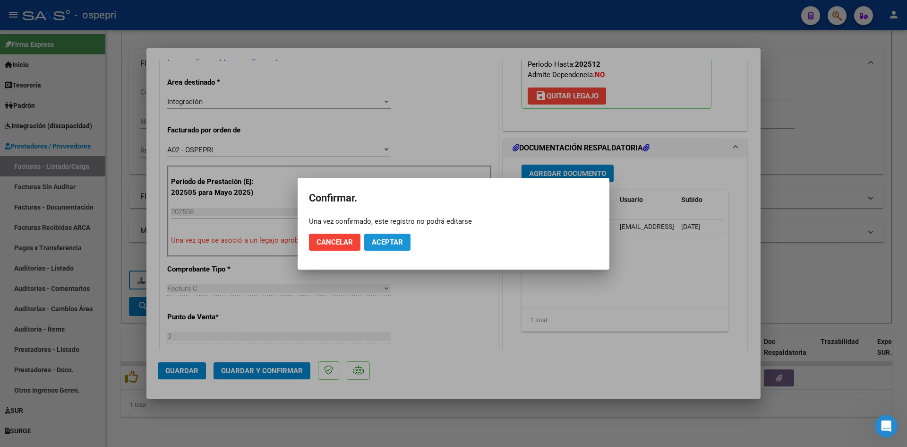
click at [383, 241] on span "Aceptar" at bounding box center [387, 242] width 31 height 9
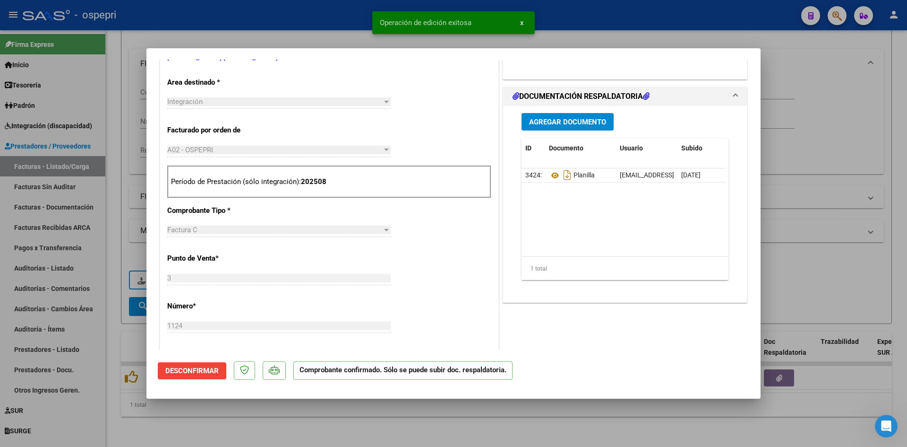
type input "$ 0,00"
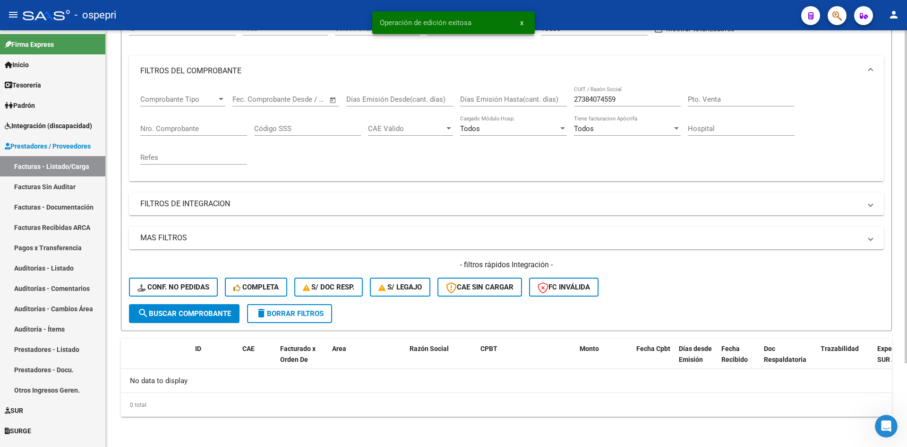
scroll to position [105, 0]
drag, startPoint x: 622, startPoint y: 98, endPoint x: 573, endPoint y: 107, distance: 50.0
click at [573, 107] on div "Comprobante Tipo Comprobante Tipo Fecha inicio – Fecha fin Fec. Comprobante Des…" at bounding box center [506, 129] width 733 height 87
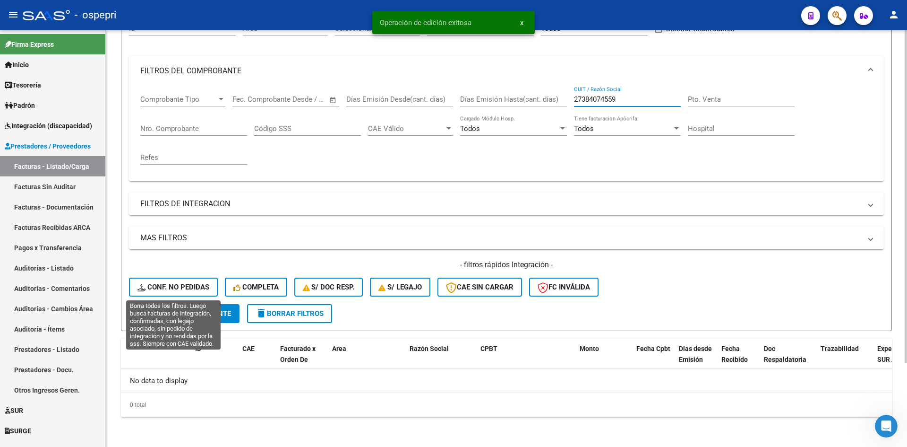
click at [181, 288] on span "Conf. no pedidas" at bounding box center [174, 287] width 72 height 9
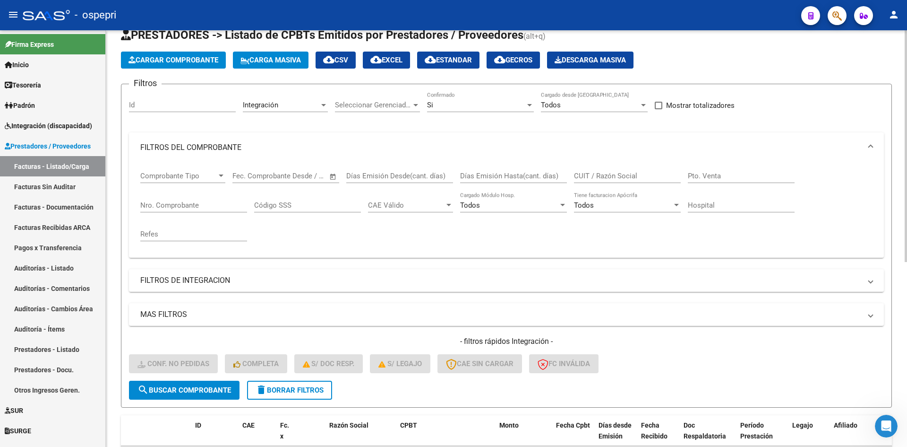
scroll to position [0, 0]
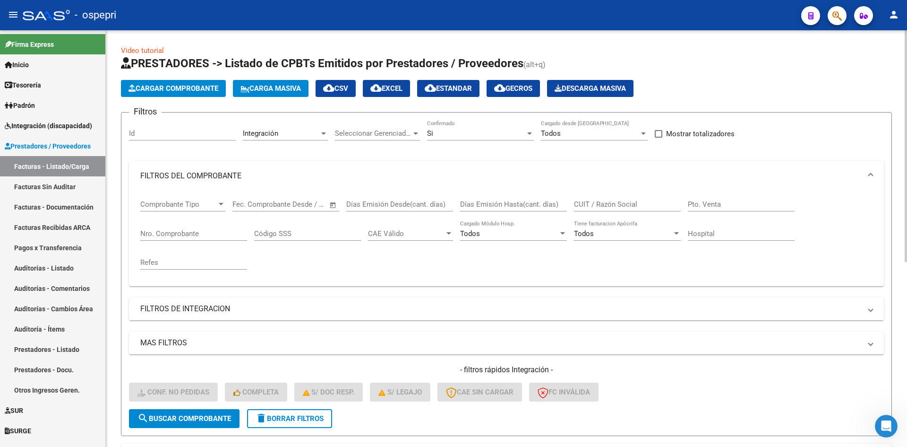
click at [615, 200] on input "CUIT / Razón Social" at bounding box center [627, 204] width 107 height 9
paste input "27384074559"
click at [225, 424] on button "search Buscar Comprobante" at bounding box center [184, 418] width 111 height 19
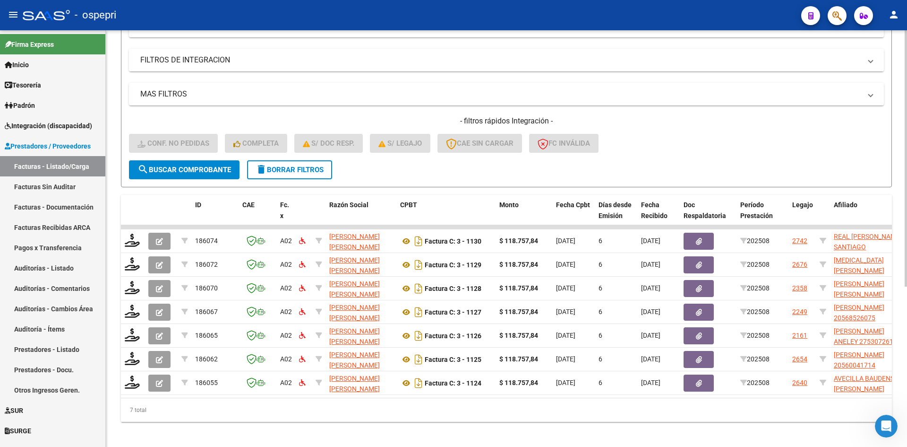
scroll to position [261, 0]
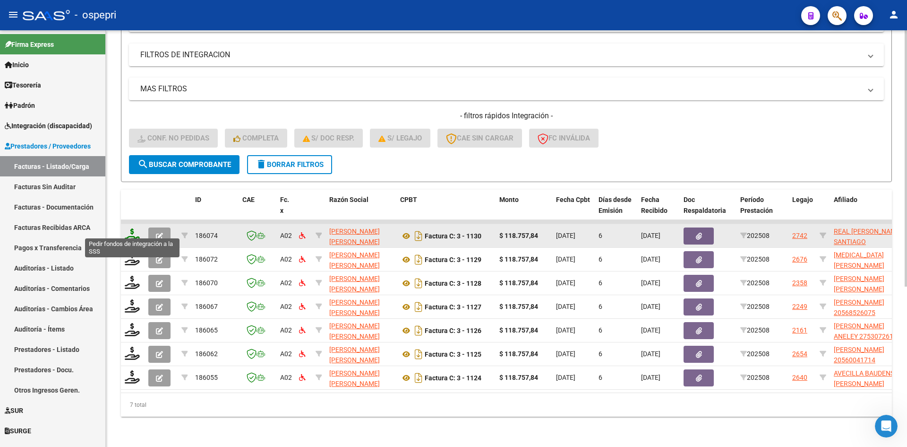
click at [134, 228] on icon at bounding box center [132, 234] width 15 height 13
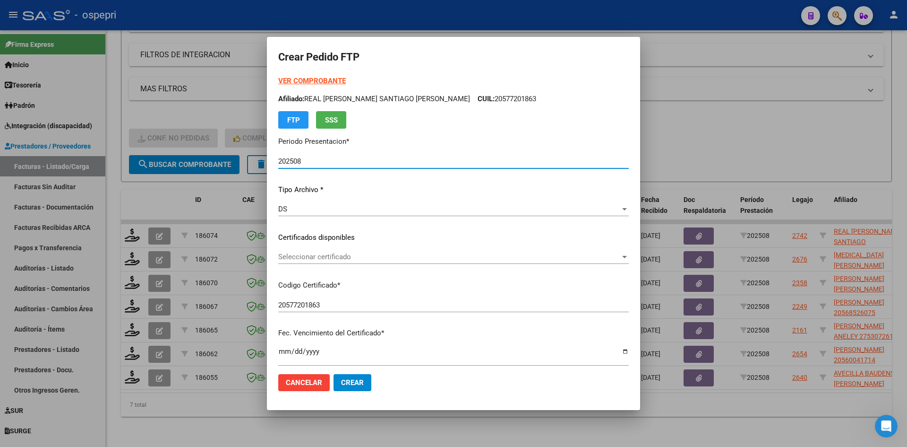
click at [408, 260] on span "Seleccionar certificado" at bounding box center [449, 256] width 342 height 9
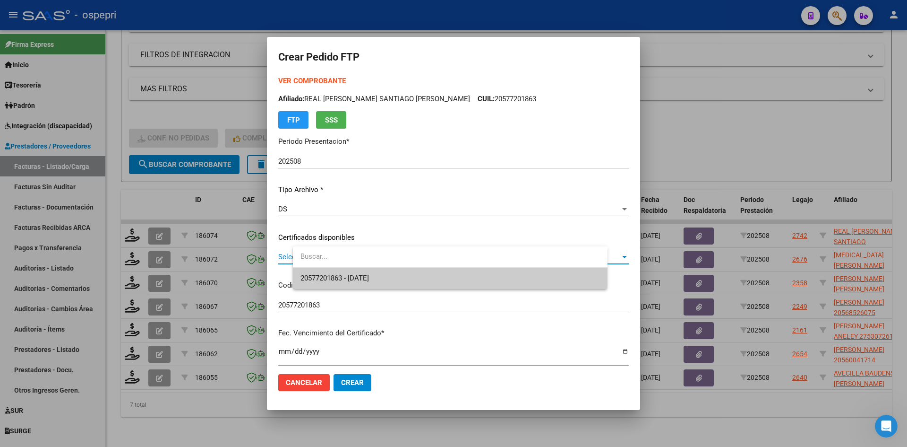
click at [423, 281] on span "20577201863 - 2025-11-02" at bounding box center [451, 277] width 300 height 21
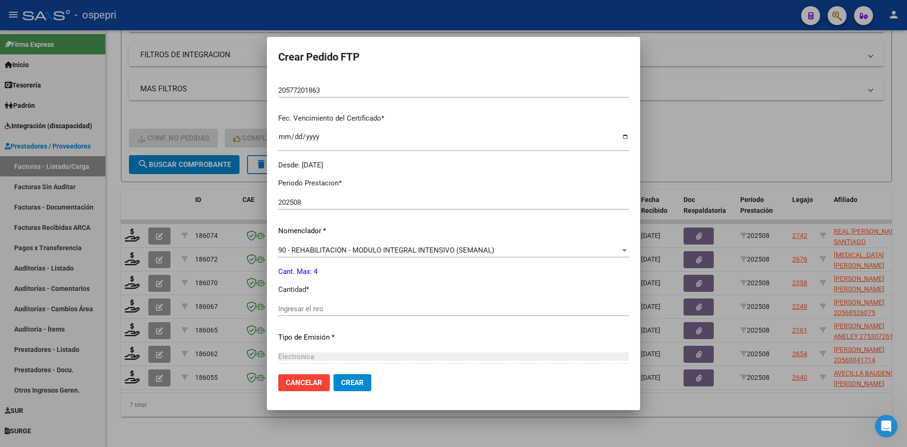
scroll to position [236, 0]
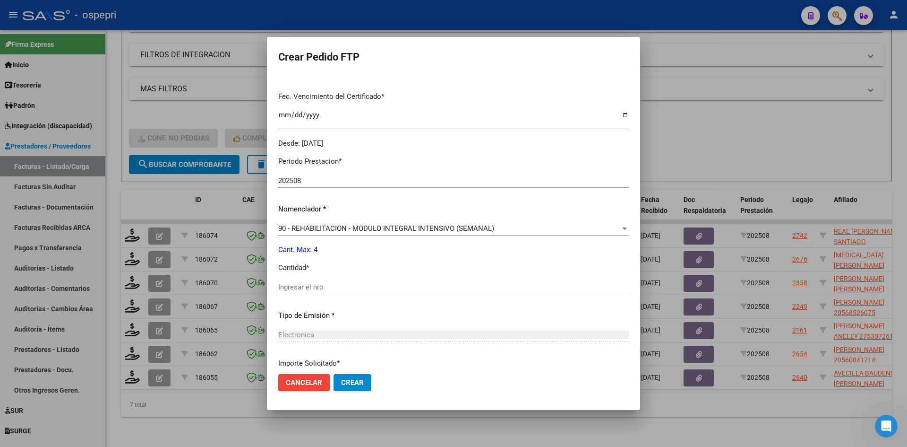
click at [371, 289] on input "Ingresar el nro" at bounding box center [453, 287] width 351 height 9
click at [364, 386] on span "Crear" at bounding box center [352, 382] width 23 height 9
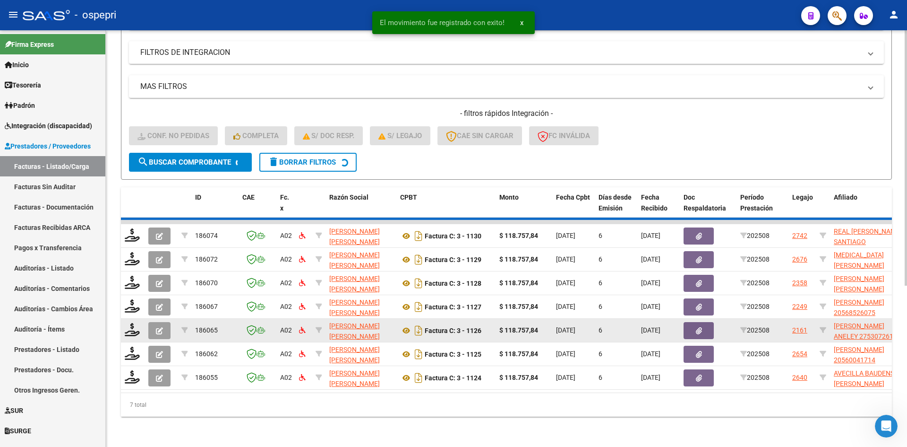
scroll to position [237, 0]
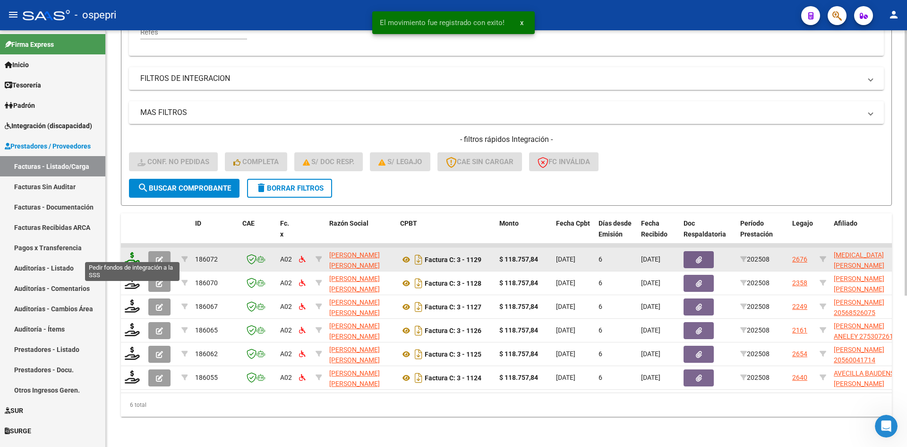
click at [129, 252] on icon at bounding box center [132, 258] width 15 height 13
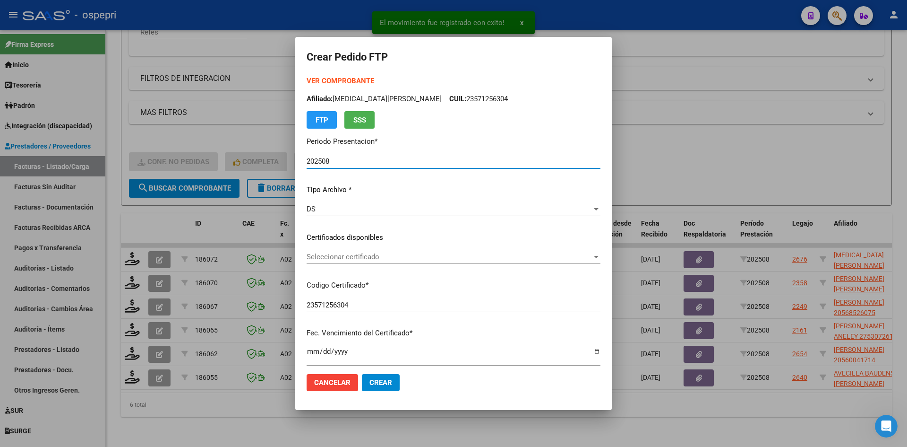
click at [353, 256] on span "Seleccionar certificado" at bounding box center [449, 256] width 285 height 9
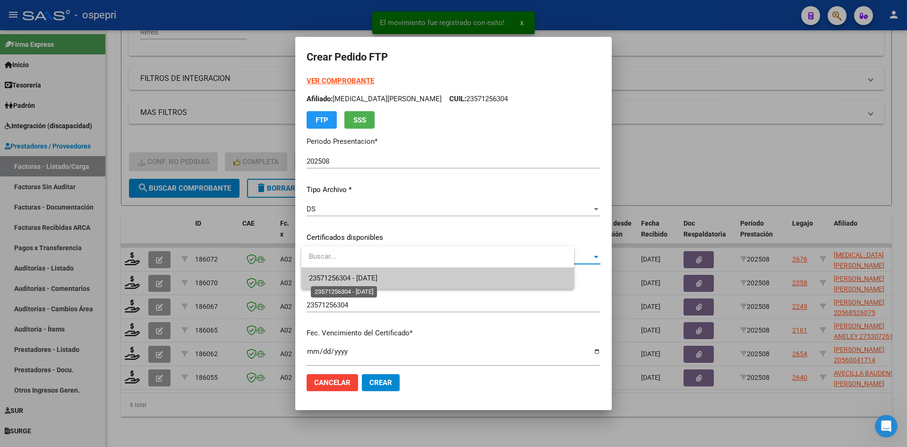
click at [359, 276] on span "23571256304 - 2025-08-31" at bounding box center [343, 278] width 69 height 9
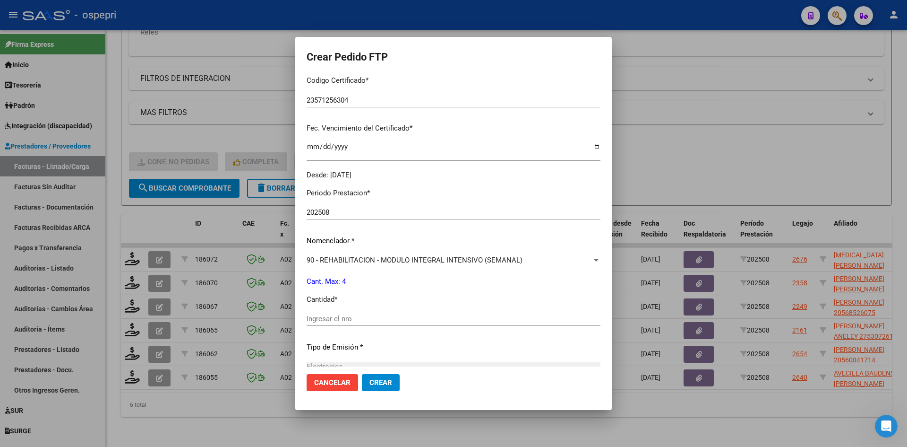
scroll to position [236, 0]
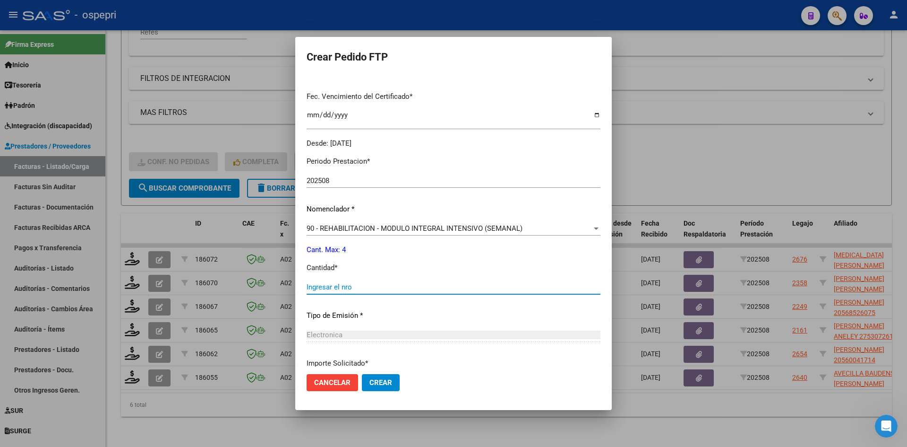
click at [353, 285] on input "Ingresar el nro" at bounding box center [454, 287] width 294 height 9
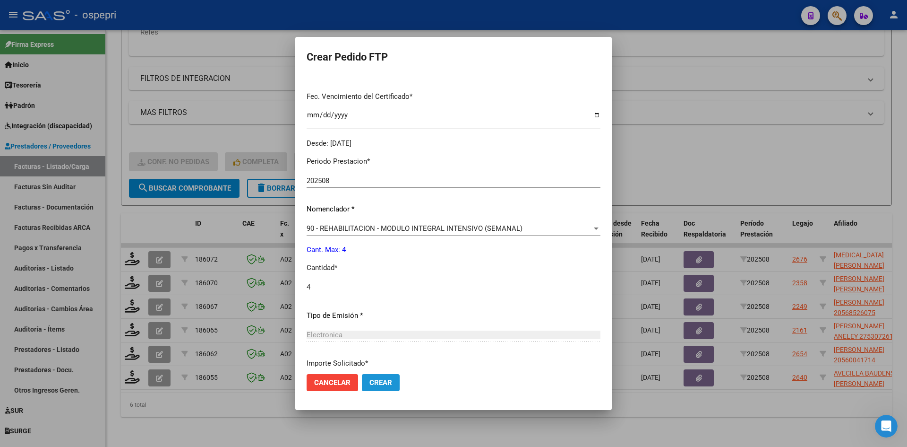
click at [390, 383] on span "Crear" at bounding box center [381, 382] width 23 height 9
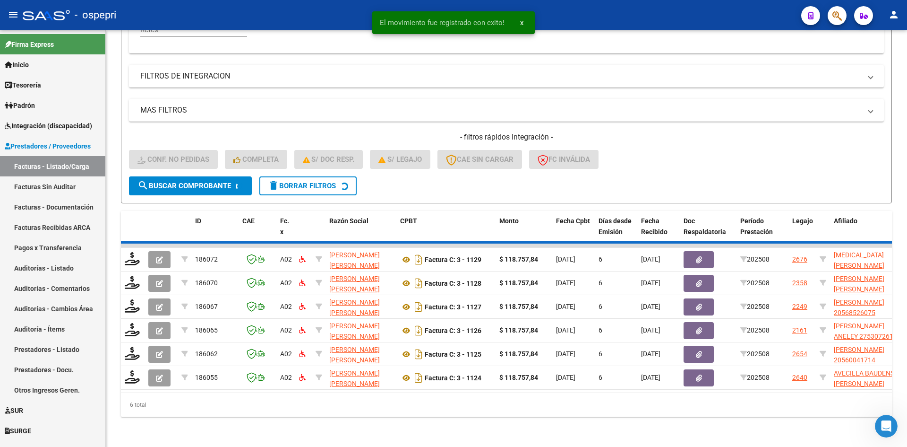
scroll to position [214, 0]
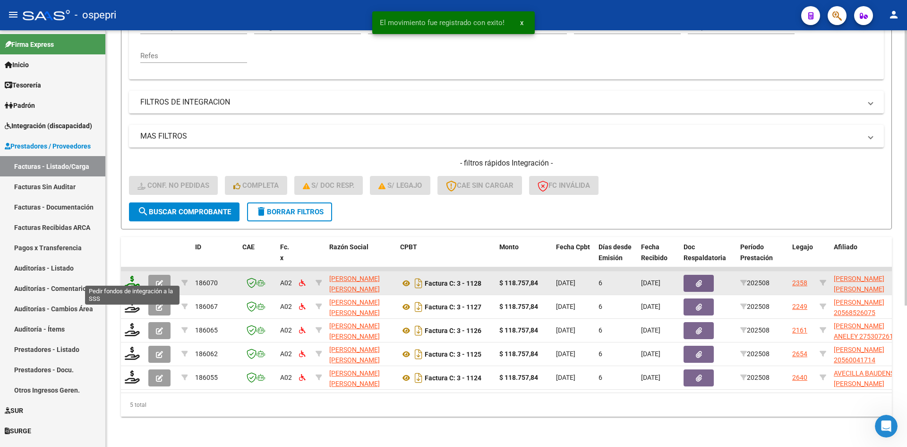
click at [131, 276] on icon at bounding box center [132, 282] width 15 height 13
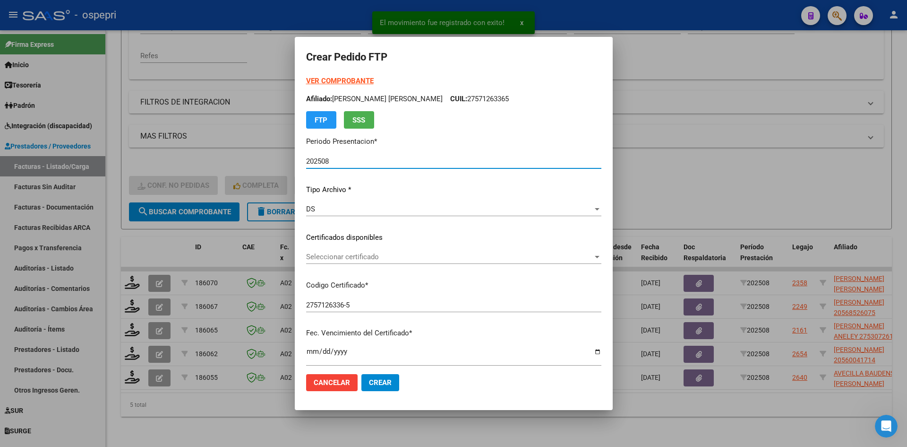
click at [393, 257] on span "Seleccionar certificado" at bounding box center [449, 256] width 287 height 9
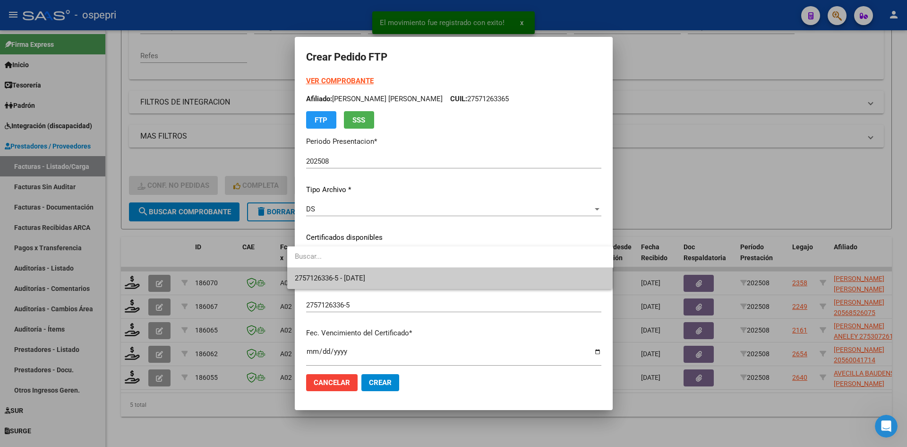
click at [393, 275] on span "2757126336-5 - 2027-03-19" at bounding box center [450, 277] width 311 height 21
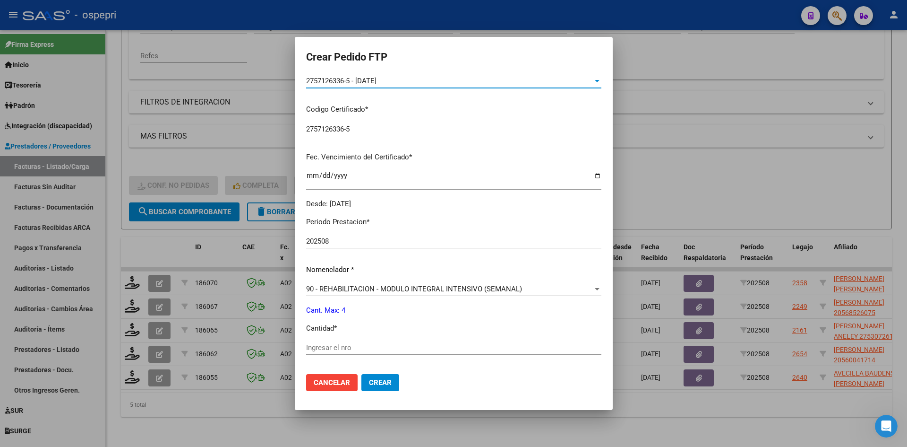
scroll to position [236, 0]
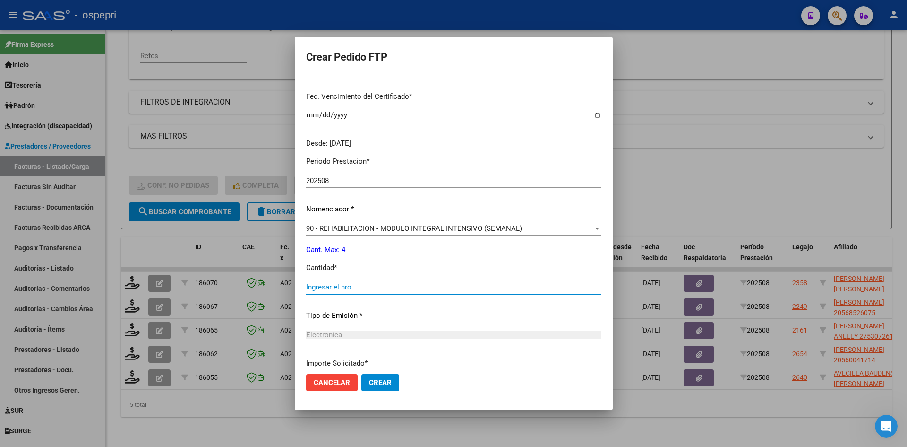
click at [363, 285] on input "Ingresar el nro" at bounding box center [453, 287] width 295 height 9
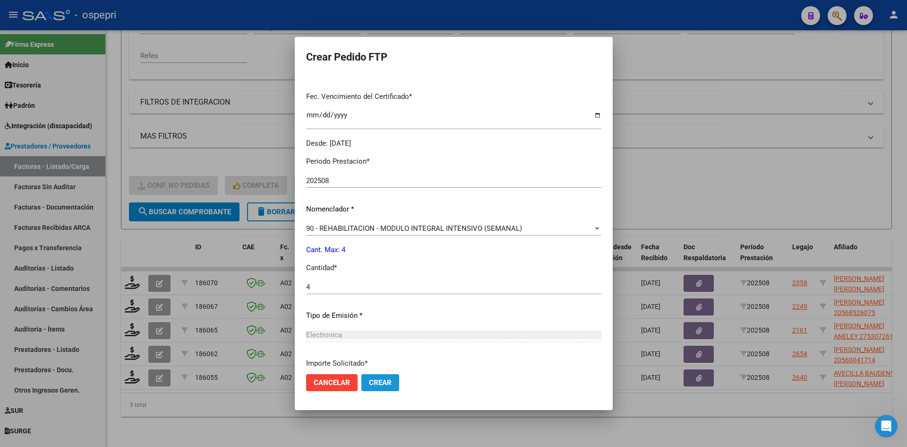
click at [372, 381] on span "Crear" at bounding box center [380, 382] width 23 height 9
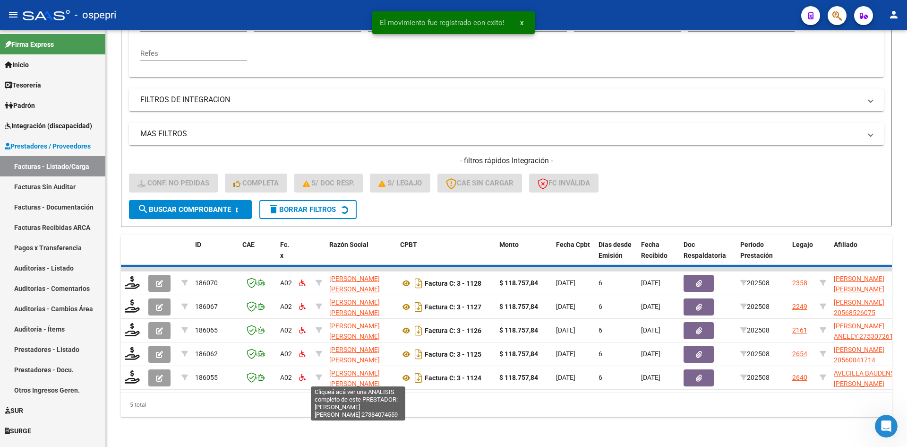
scroll to position [190, 0]
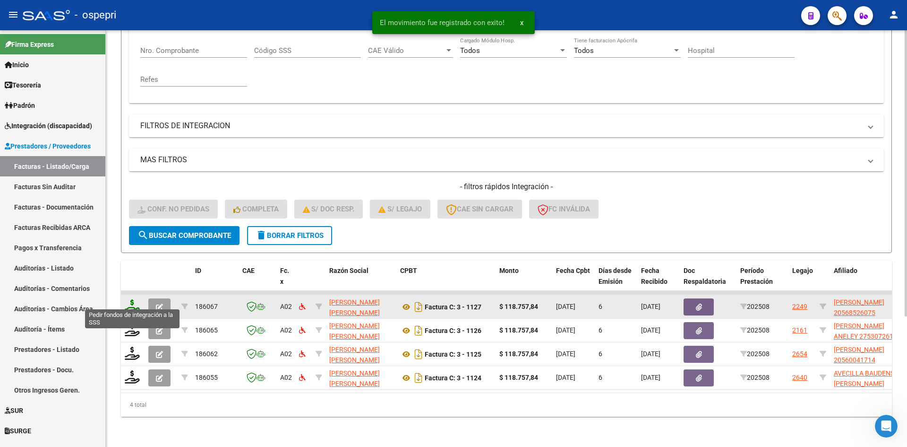
click at [133, 299] on icon at bounding box center [132, 305] width 15 height 13
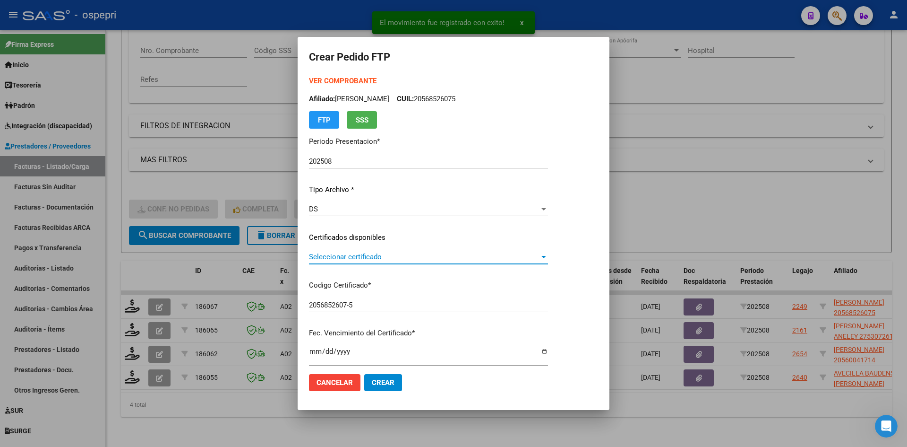
click at [366, 256] on span "Seleccionar certificado" at bounding box center [424, 256] width 231 height 9
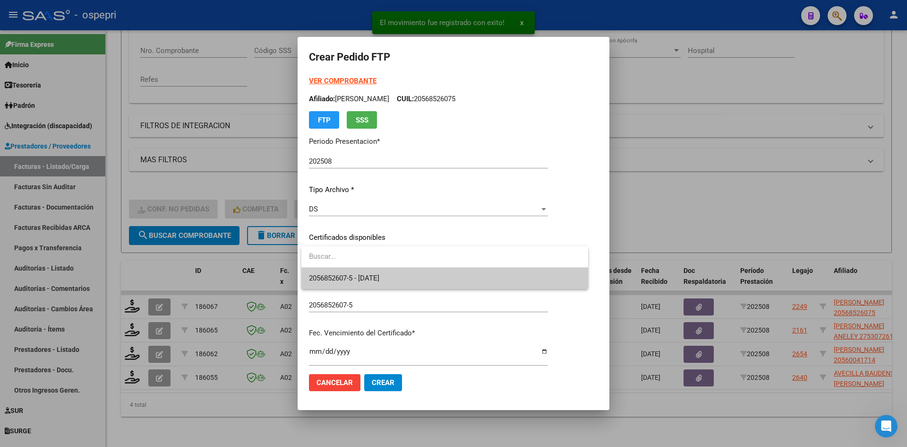
click at [375, 273] on span "2056852607-5 - 2026-09-20" at bounding box center [445, 277] width 272 height 21
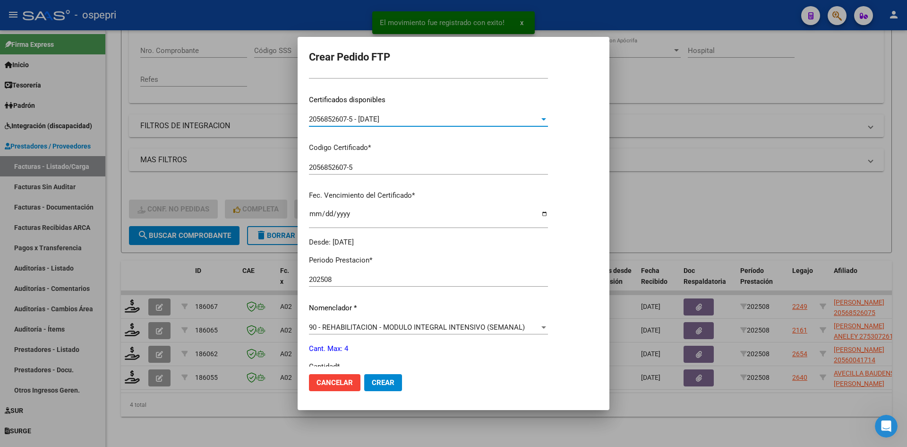
scroll to position [189, 0]
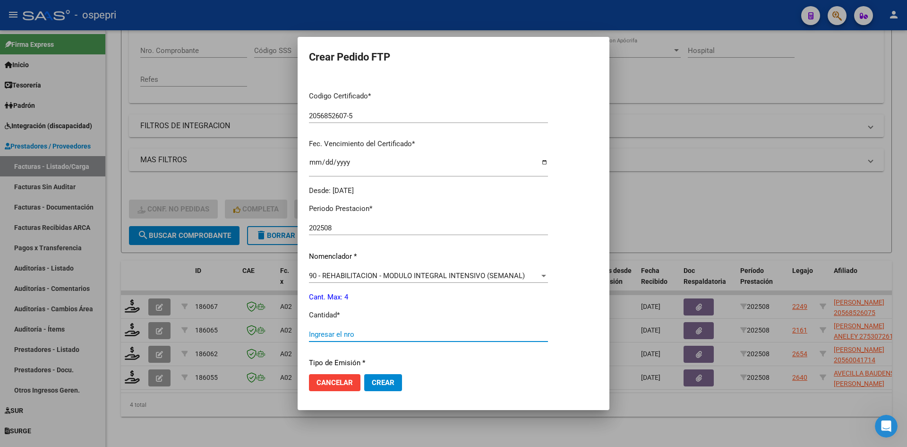
click at [356, 334] on input "Ingresar el nro" at bounding box center [428, 334] width 239 height 9
click at [381, 383] on span "Crear" at bounding box center [383, 382] width 23 height 9
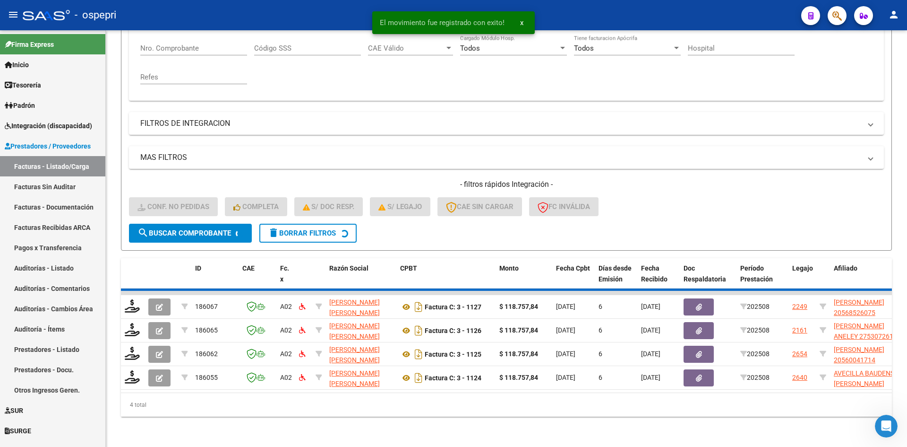
scroll to position [166, 0]
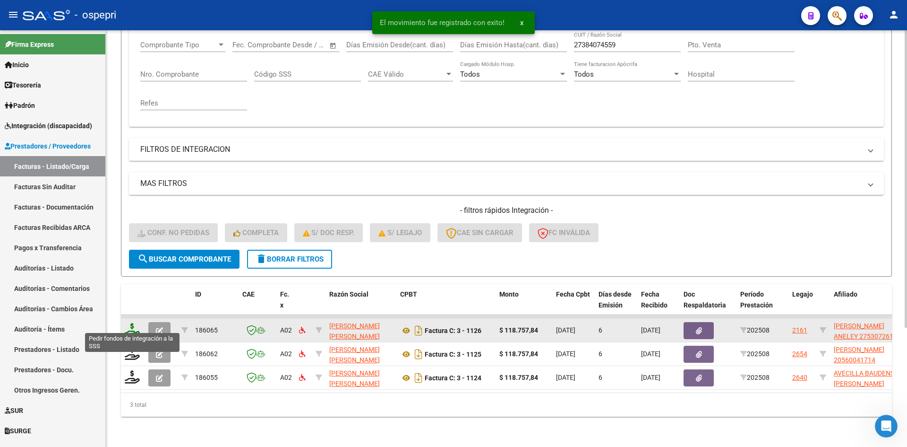
click at [131, 324] on icon at bounding box center [132, 329] width 15 height 13
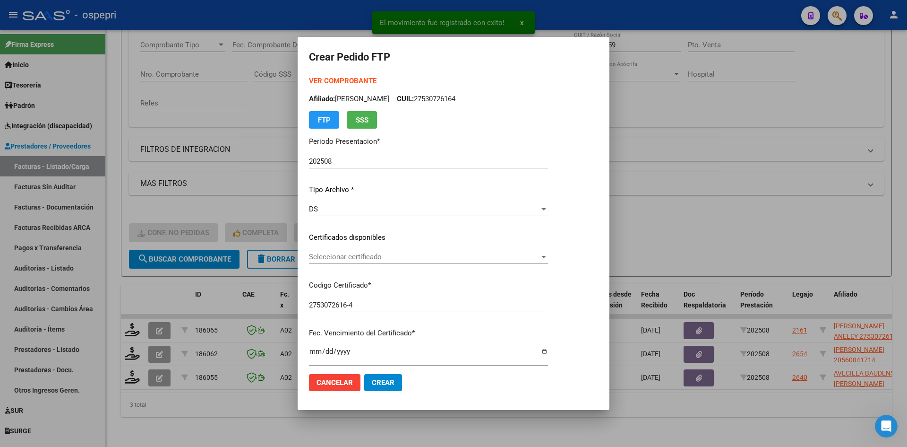
click at [409, 265] on div "Seleccionar certificado Seleccionar certificado" at bounding box center [428, 261] width 239 height 23
click at [409, 263] on div "Seleccionar certificado Seleccionar certificado" at bounding box center [428, 257] width 239 height 14
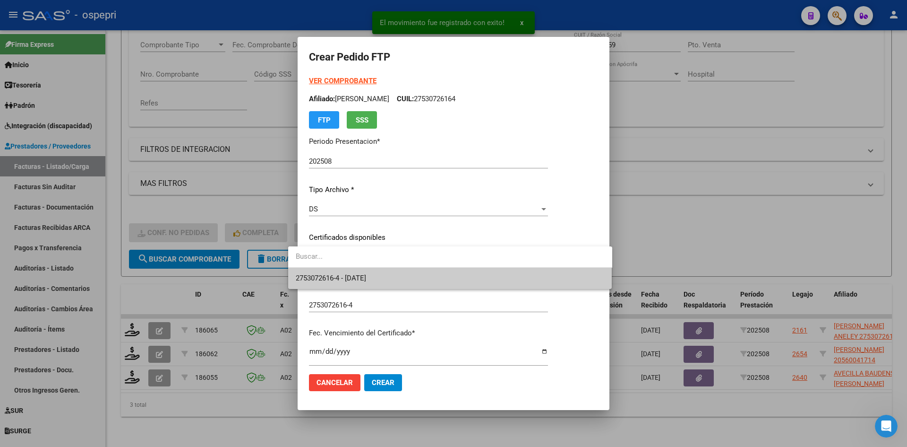
click at [409, 276] on span "2753072616-4 - 2026-10-01" at bounding box center [450, 277] width 309 height 21
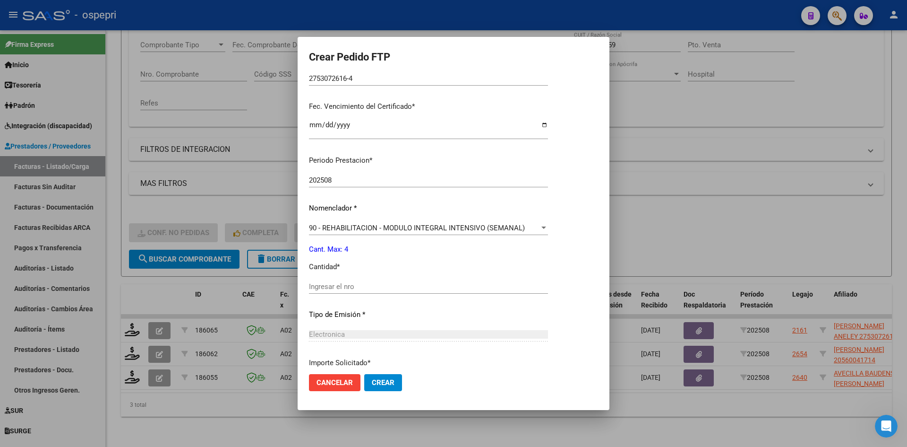
scroll to position [236, 0]
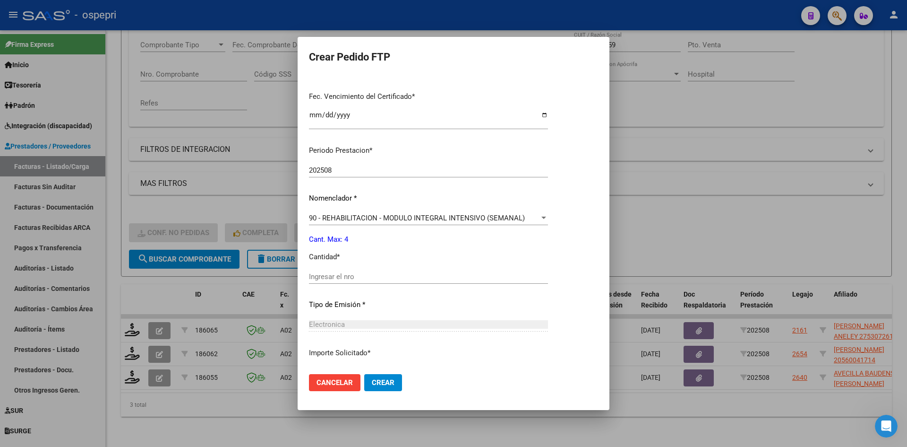
click at [347, 276] on input "Ingresar el nro" at bounding box center [428, 276] width 239 height 9
click at [376, 385] on span "Crear" at bounding box center [383, 382] width 23 height 9
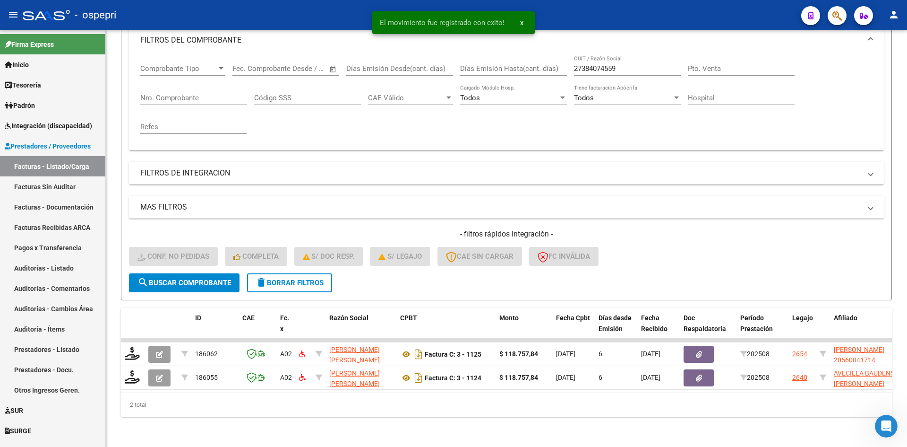
scroll to position [143, 0]
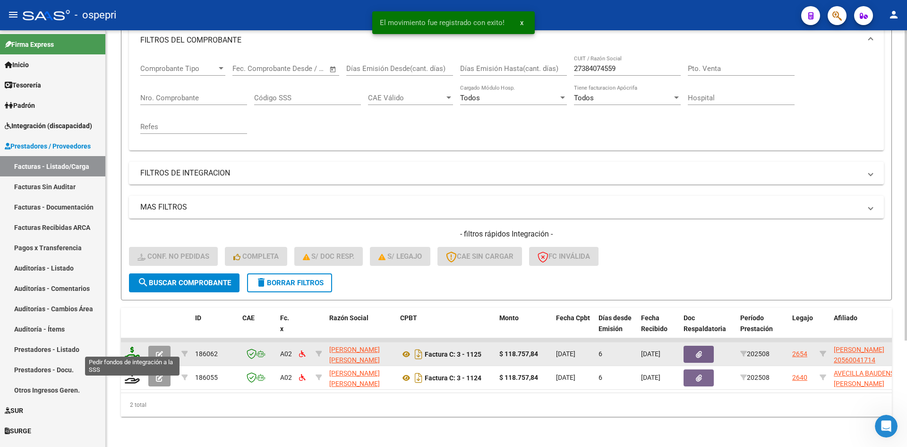
click at [134, 346] on icon at bounding box center [132, 352] width 15 height 13
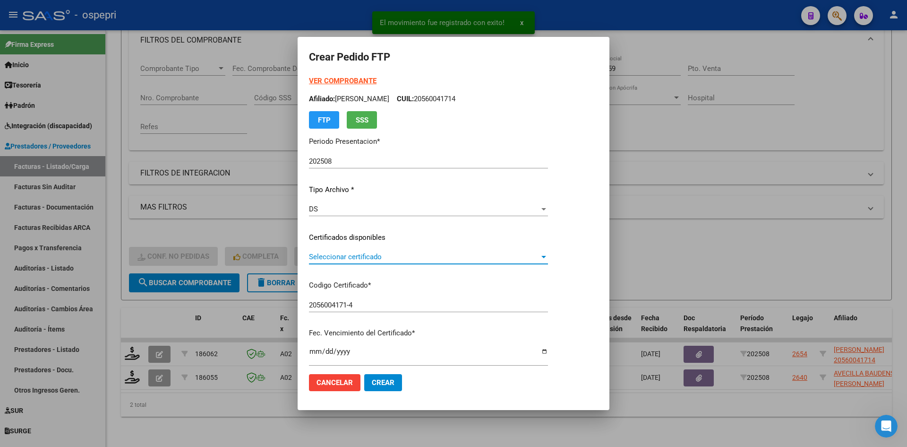
click at [375, 262] on div "Seleccionar certificado Seleccionar certificado" at bounding box center [428, 257] width 239 height 14
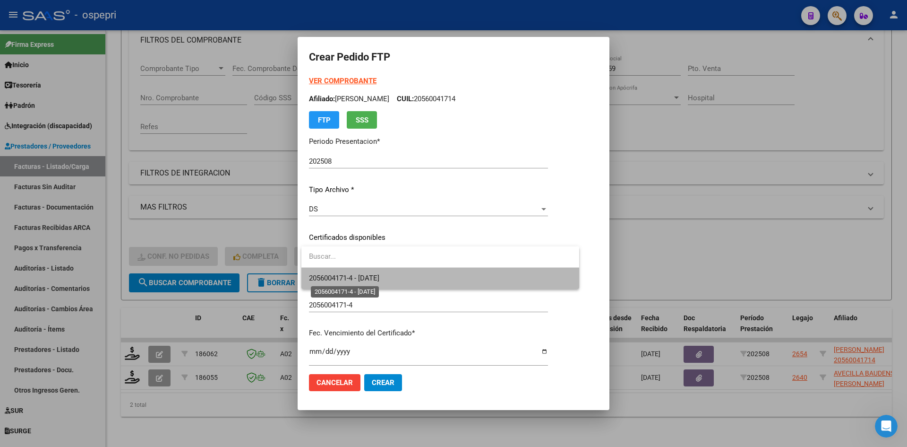
click at [380, 276] on span "2056004171-4 - 2026-08-01" at bounding box center [344, 278] width 70 height 9
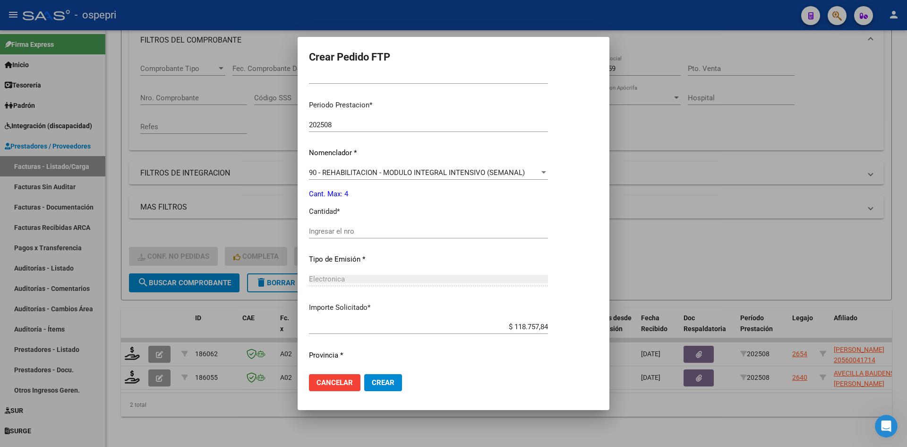
scroll to position [284, 0]
click at [349, 222] on div "Ingresar el nro" at bounding box center [428, 229] width 239 height 14
click at [392, 380] on span "Crear" at bounding box center [383, 382] width 23 height 9
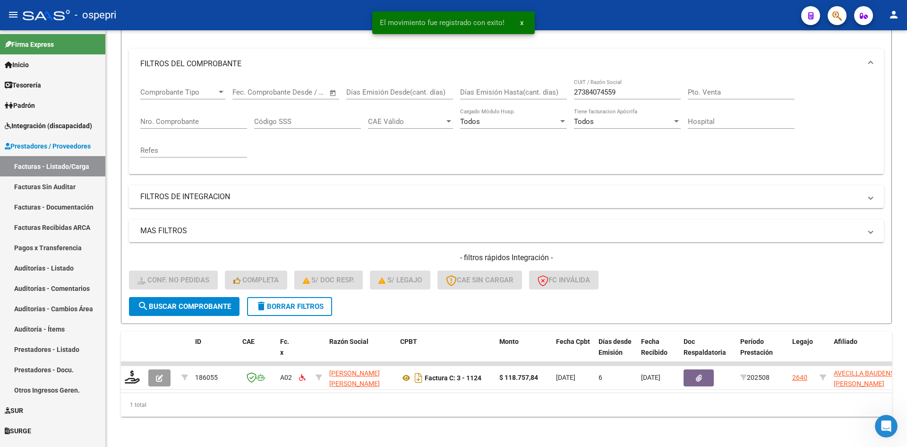
scroll to position [119, 0]
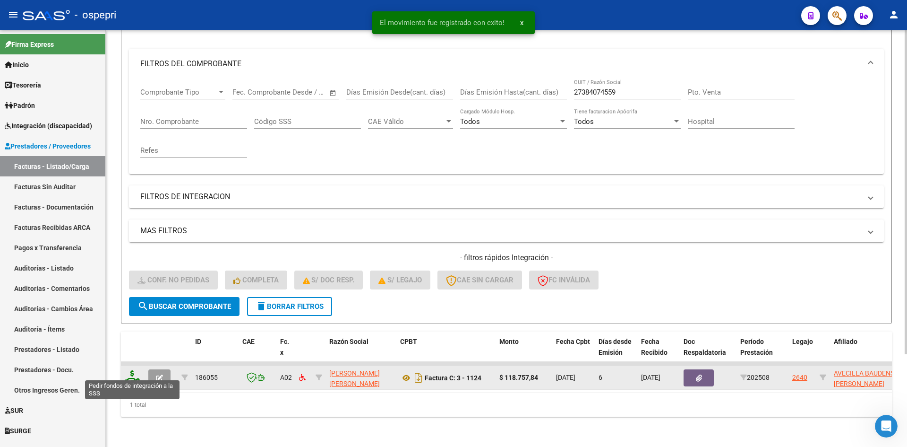
click at [134, 370] on icon at bounding box center [132, 376] width 15 height 13
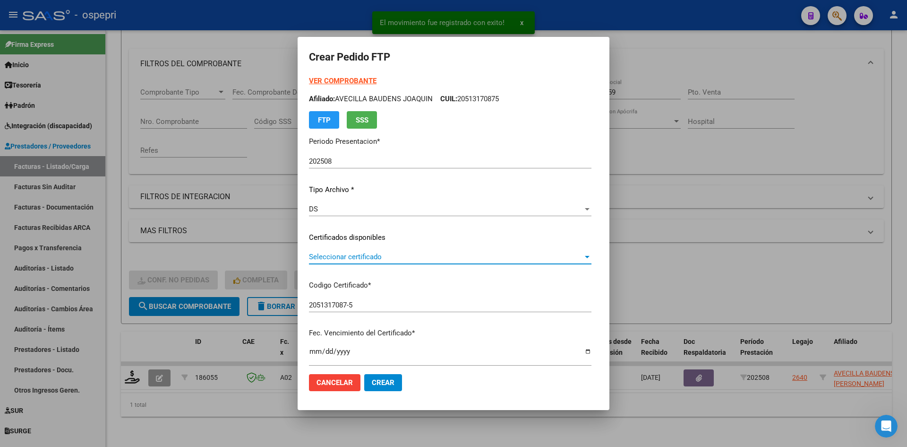
click at [392, 256] on span "Seleccionar certificado" at bounding box center [446, 256] width 274 height 9
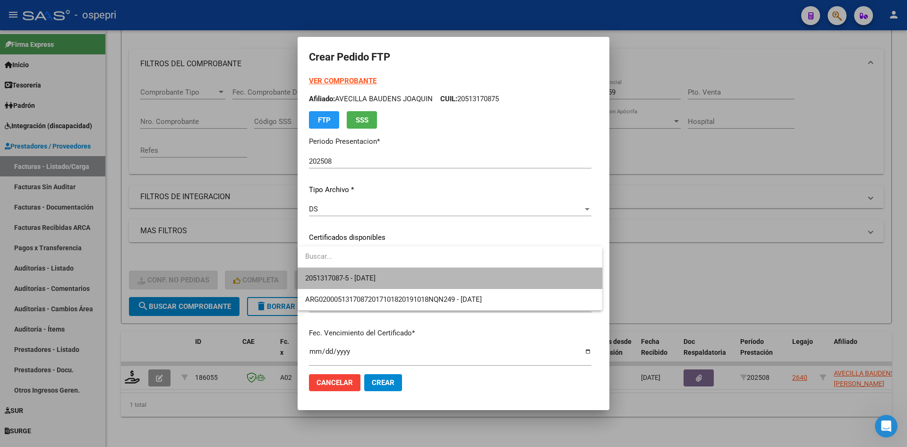
click at [407, 278] on span "2051317087-5 - 2025-09-30" at bounding box center [450, 277] width 290 height 21
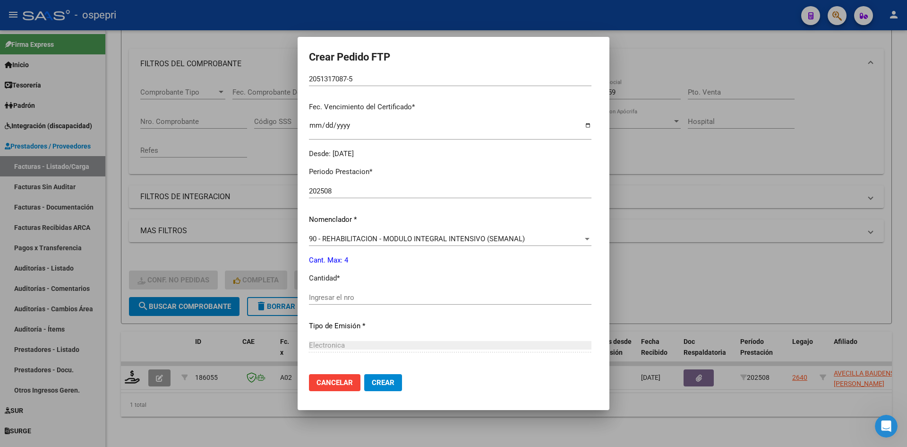
scroll to position [236, 0]
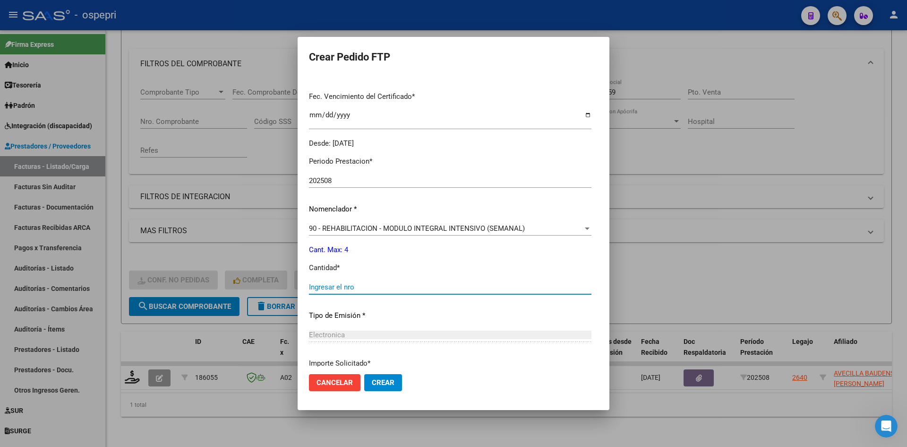
click at [382, 287] on input "Ingresar el nro" at bounding box center [450, 287] width 283 height 9
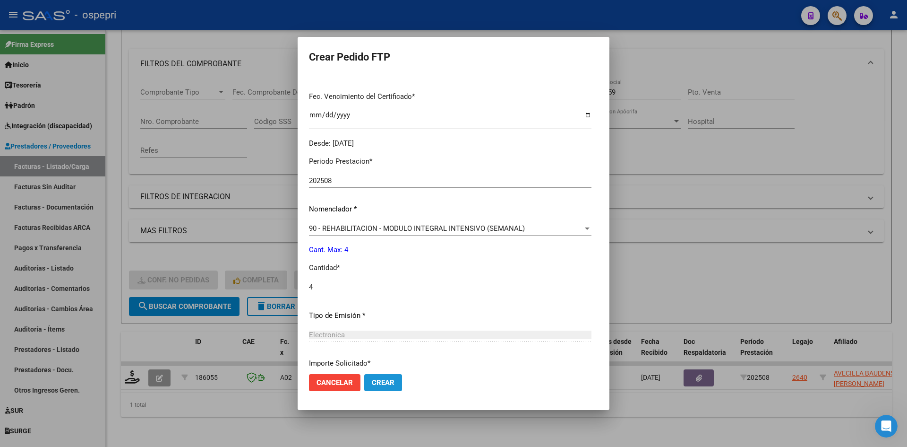
click at [384, 384] on span "Crear" at bounding box center [383, 382] width 23 height 9
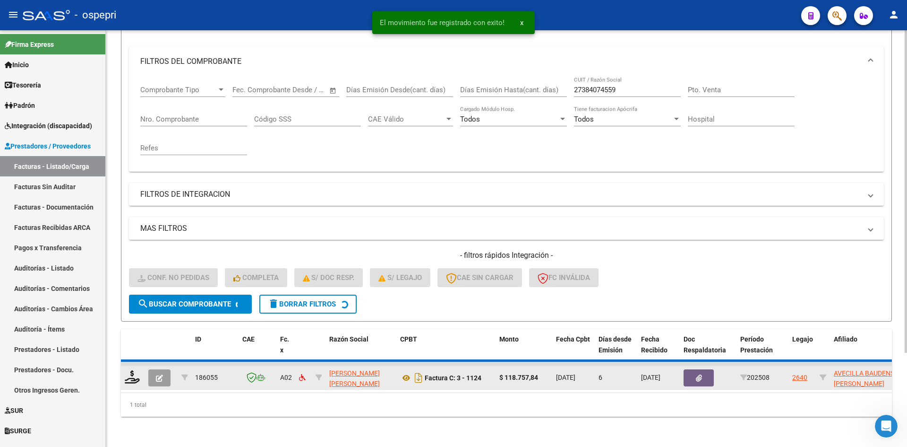
scroll to position [105, 0]
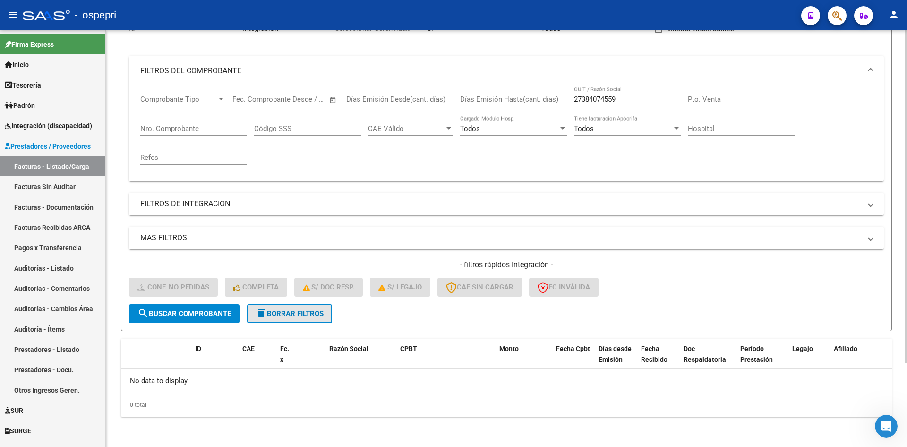
click at [288, 315] on span "delete Borrar Filtros" at bounding box center [290, 313] width 68 height 9
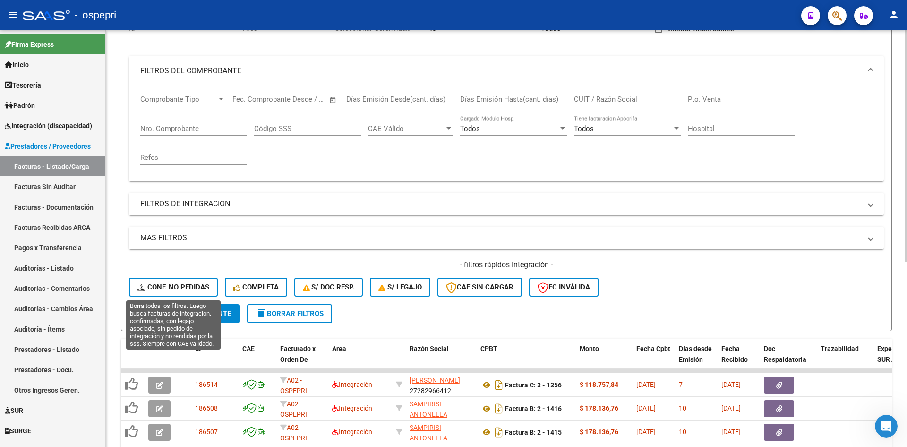
click at [186, 285] on span "Conf. no pedidas" at bounding box center [174, 287] width 72 height 9
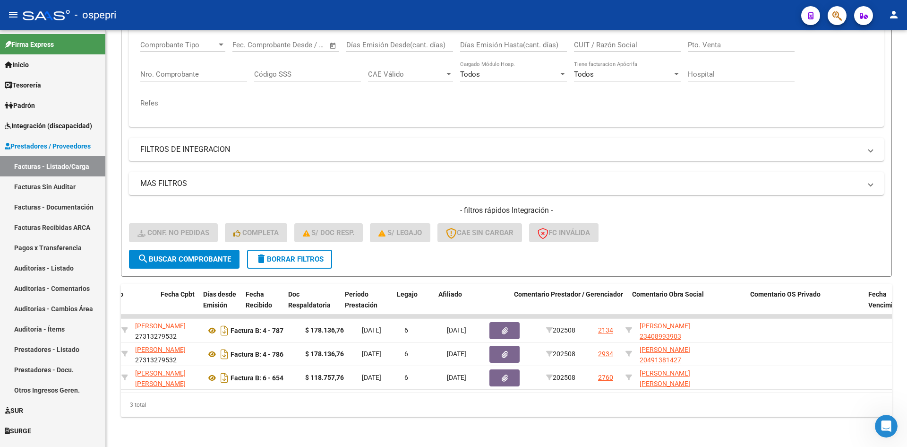
scroll to position [0, 0]
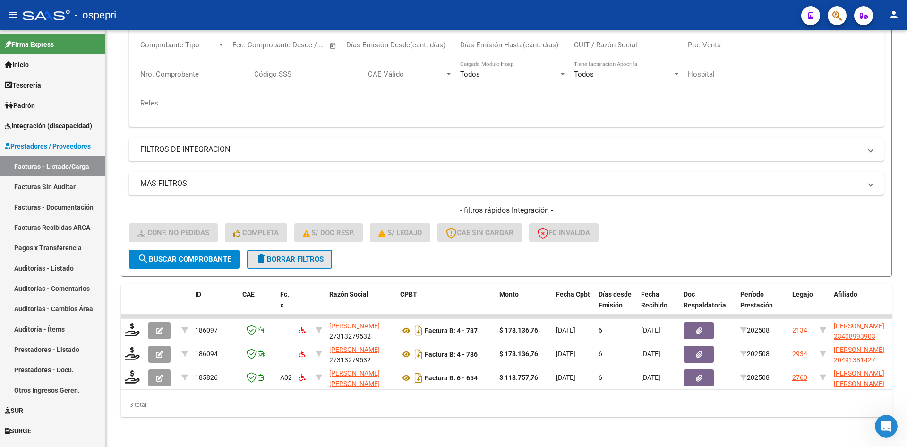
click at [293, 255] on span "delete Borrar Filtros" at bounding box center [290, 259] width 68 height 9
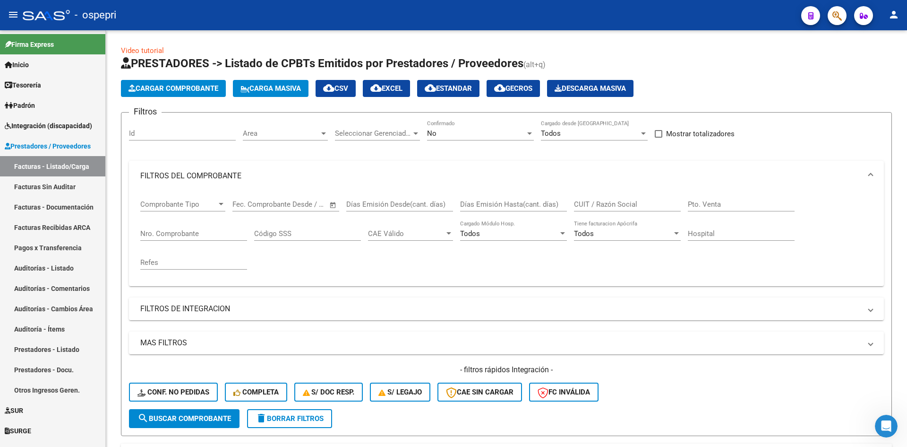
click at [599, 209] on div "CUIT / Razón Social" at bounding box center [627, 201] width 107 height 20
paste input "27260429251"
click at [218, 417] on span "search Buscar Comprobante" at bounding box center [185, 418] width 94 height 9
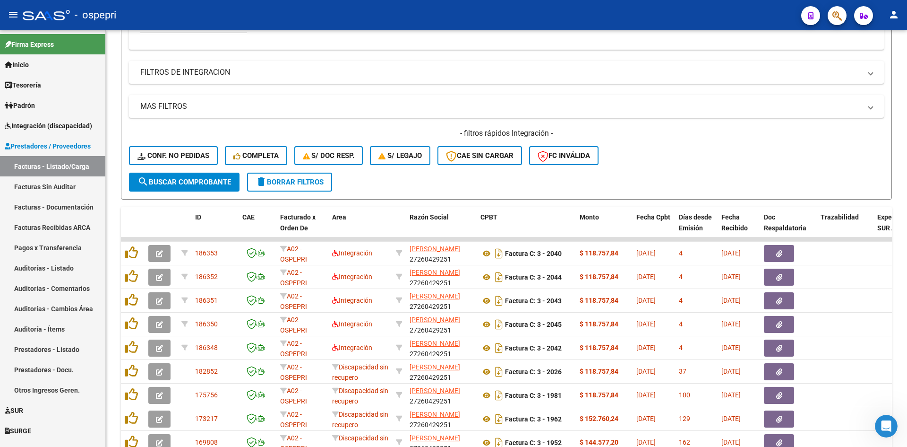
scroll to position [284, 0]
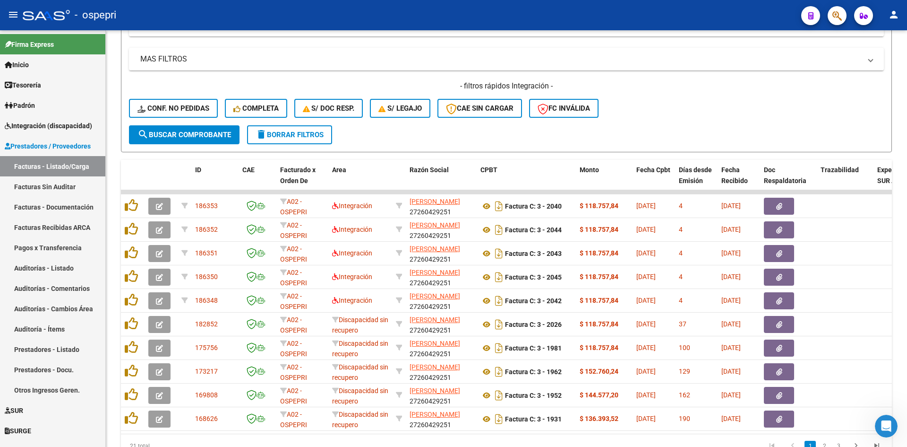
click at [891, 12] on mat-icon "person" at bounding box center [894, 14] width 11 height 11
click at [875, 63] on button "exit_to_app Salir" at bounding box center [875, 62] width 58 height 23
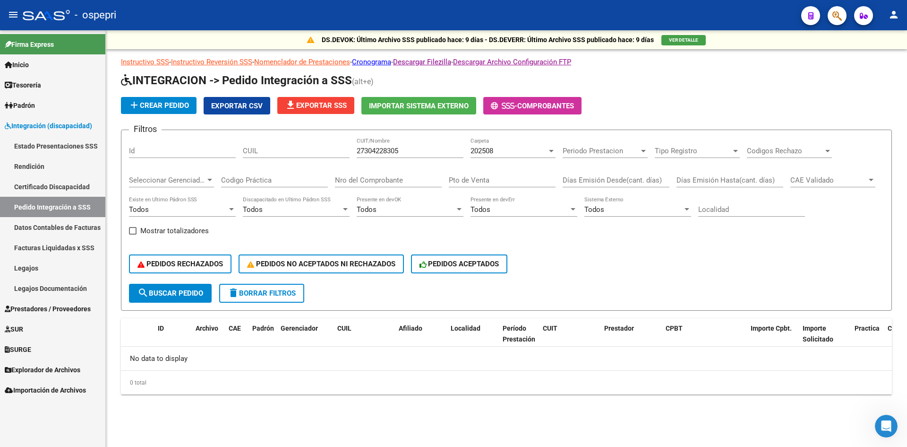
click at [747, 254] on div "PEDIDOS RECHAZADOS PEDIDOS NO ACEPTADOS NI RECHAZADOS PEDIDOS ACEPTADOS" at bounding box center [506, 264] width 755 height 40
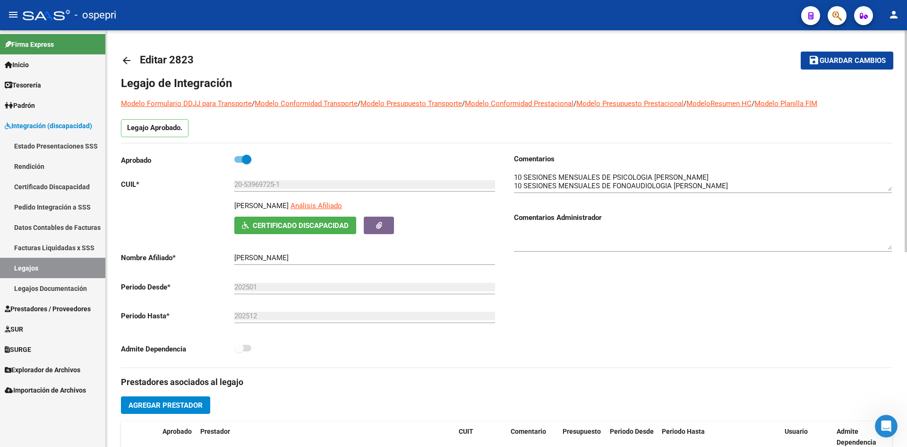
click at [122, 60] on mat-icon "arrow_back" at bounding box center [126, 60] width 11 height 11
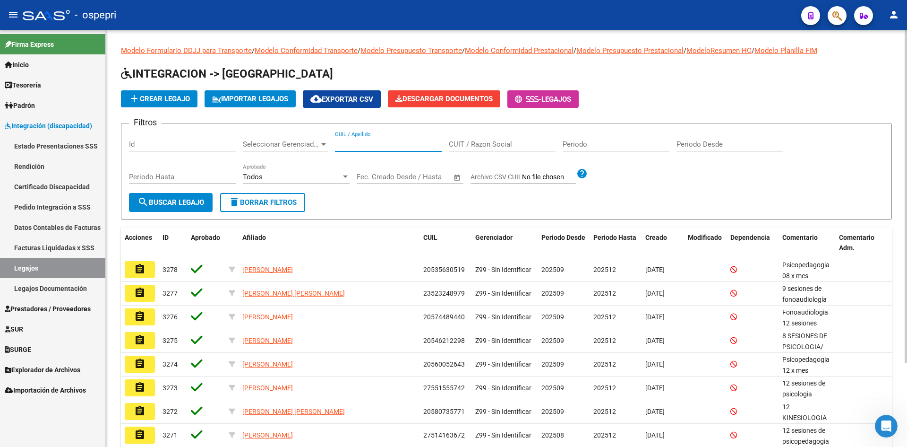
click at [344, 144] on input "CUIL / Apellido" at bounding box center [388, 144] width 107 height 9
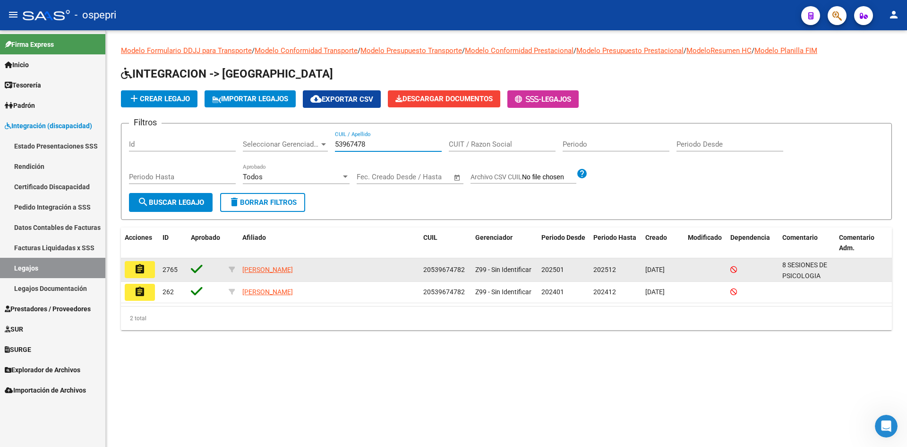
type input "53967478"
click at [143, 266] on mat-icon "assignment" at bounding box center [139, 268] width 11 height 11
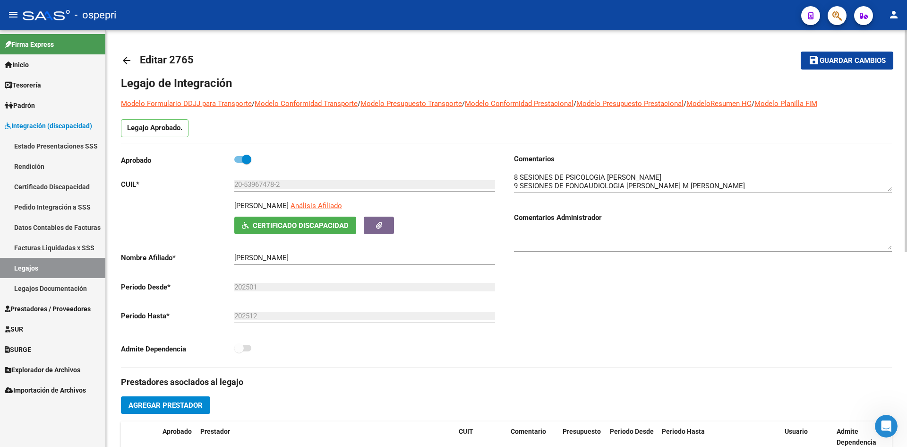
click at [125, 65] on mat-icon "arrow_back" at bounding box center [126, 60] width 11 height 11
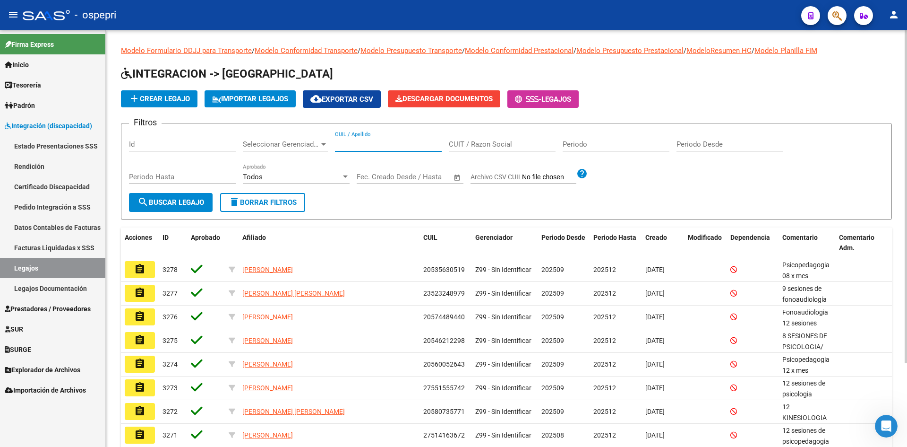
click at [361, 145] on input "CUIL / Apellido" at bounding box center [388, 144] width 107 height 9
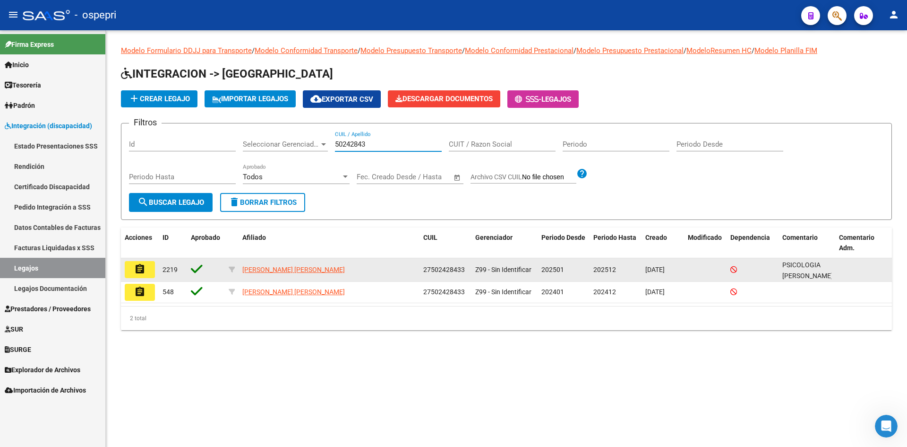
type input "50242843"
click at [142, 272] on mat-icon "assignment" at bounding box center [139, 268] width 11 height 11
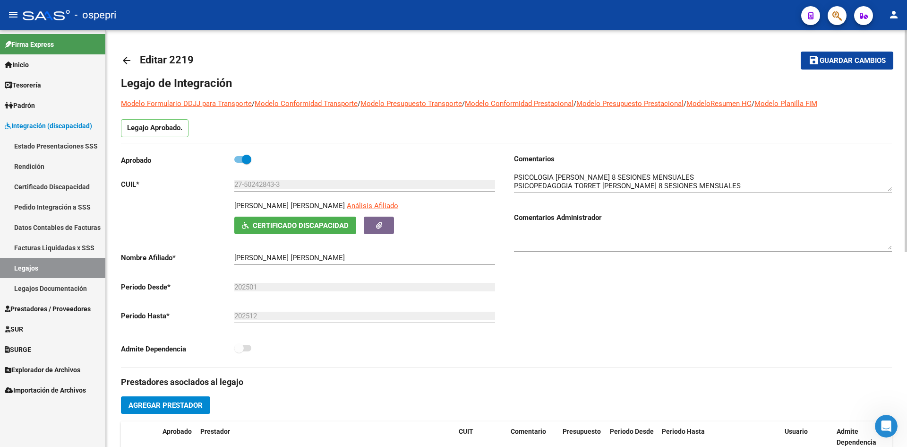
click at [125, 59] on mat-icon "arrow_back" at bounding box center [126, 60] width 11 height 11
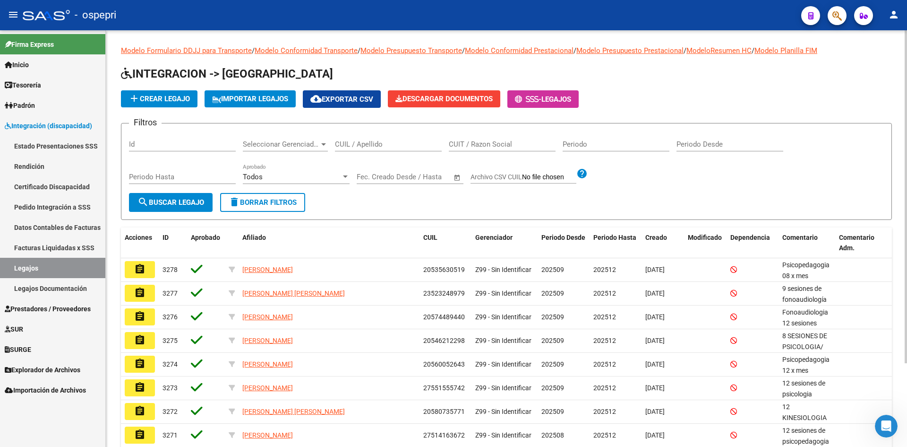
click at [377, 149] on div "CUIL / Apellido" at bounding box center [388, 141] width 107 height 20
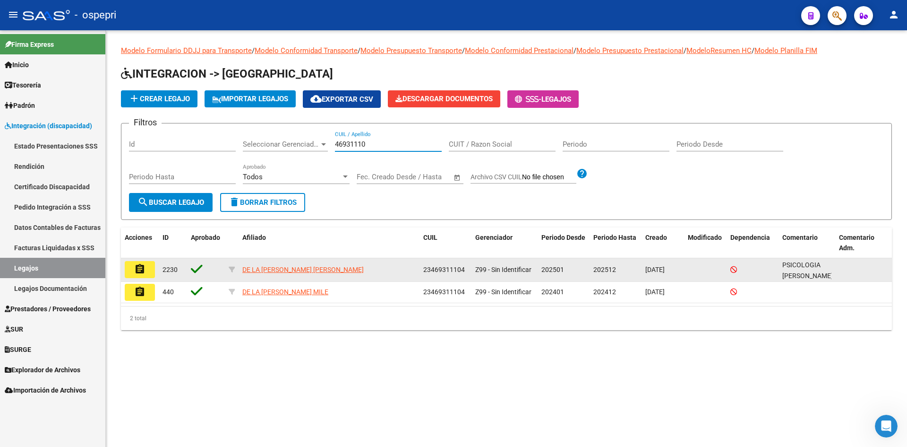
type input "46931110"
click at [143, 274] on mat-icon "assignment" at bounding box center [139, 268] width 11 height 11
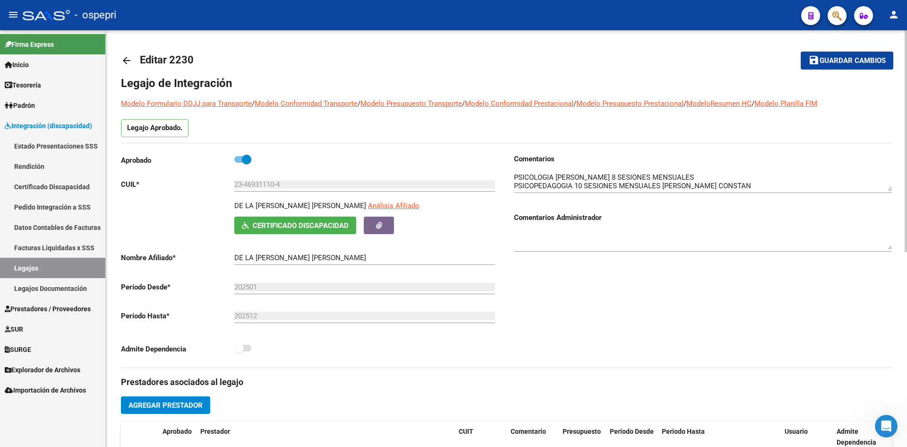
click at [123, 61] on mat-icon "arrow_back" at bounding box center [126, 60] width 11 height 11
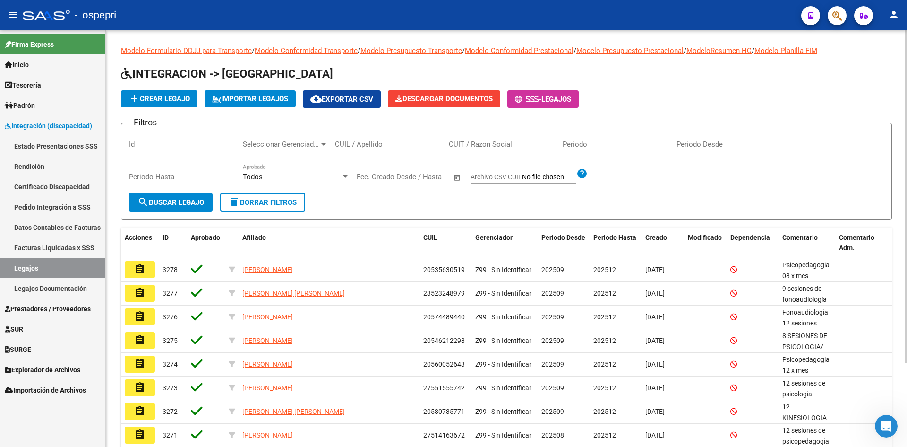
click at [343, 145] on input "CUIL / Apellido" at bounding box center [388, 144] width 107 height 9
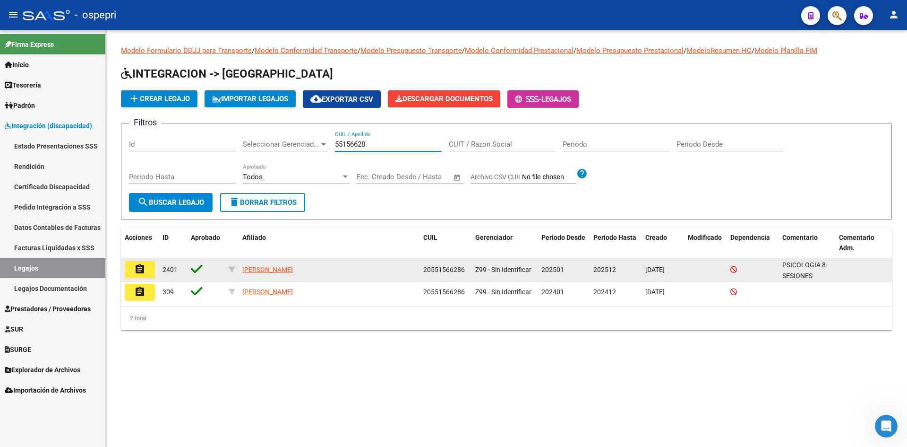
type input "55156628"
click at [146, 271] on button "assignment" at bounding box center [140, 269] width 30 height 17
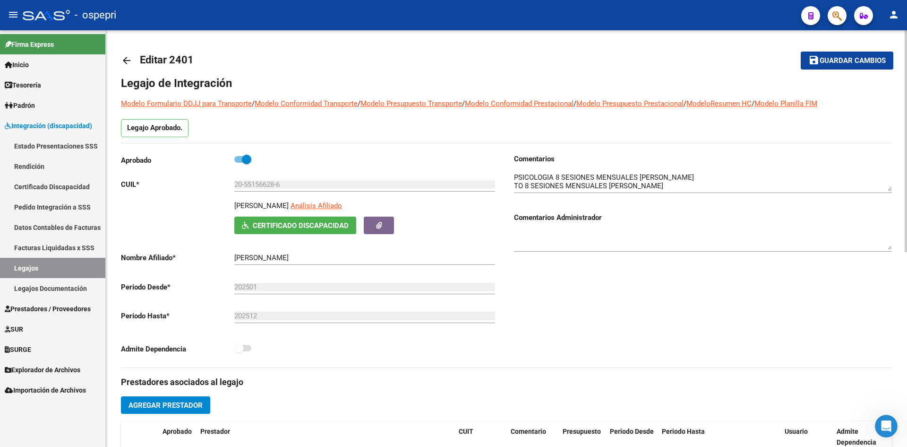
click at [127, 60] on mat-icon "arrow_back" at bounding box center [126, 60] width 11 height 11
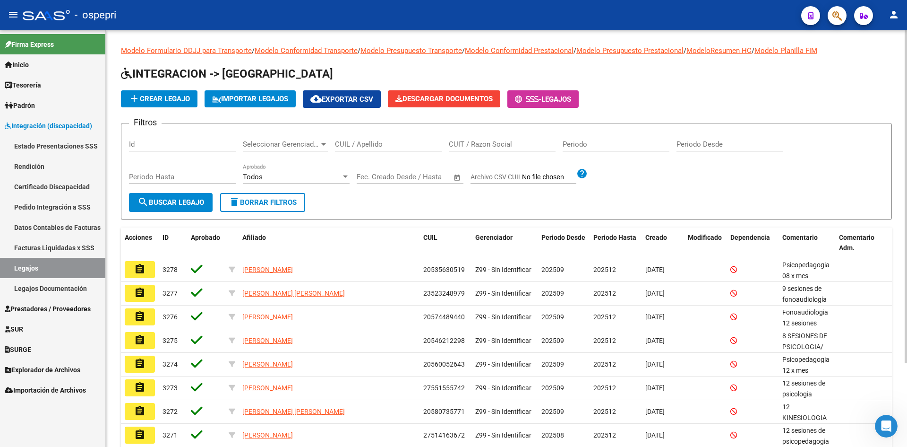
click at [371, 141] on input "CUIL / Apellido" at bounding box center [388, 144] width 107 height 9
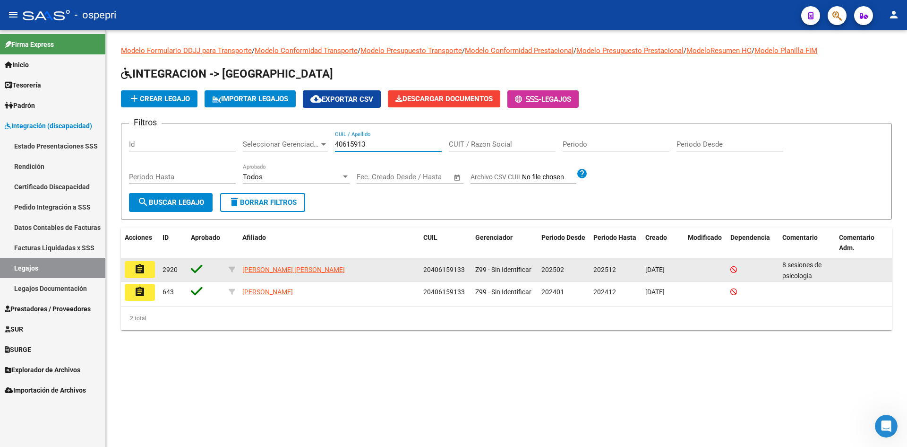
type input "40615913"
click at [143, 269] on mat-icon "assignment" at bounding box center [139, 268] width 11 height 11
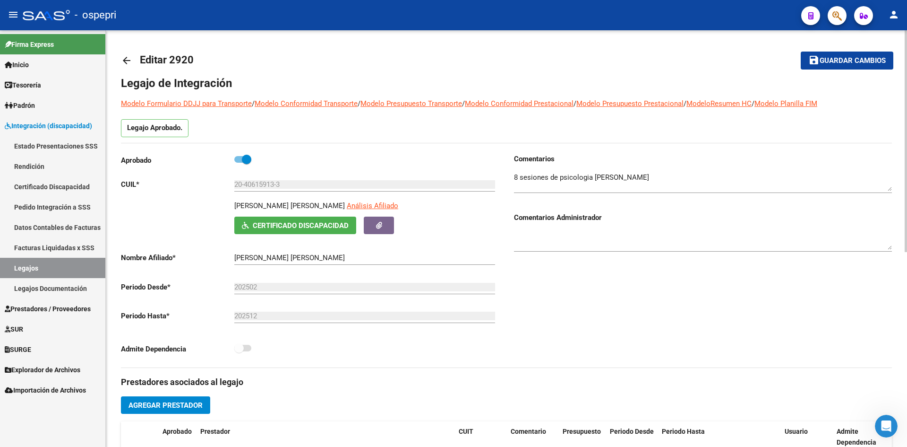
click at [122, 52] on link "arrow_back" at bounding box center [130, 60] width 19 height 22
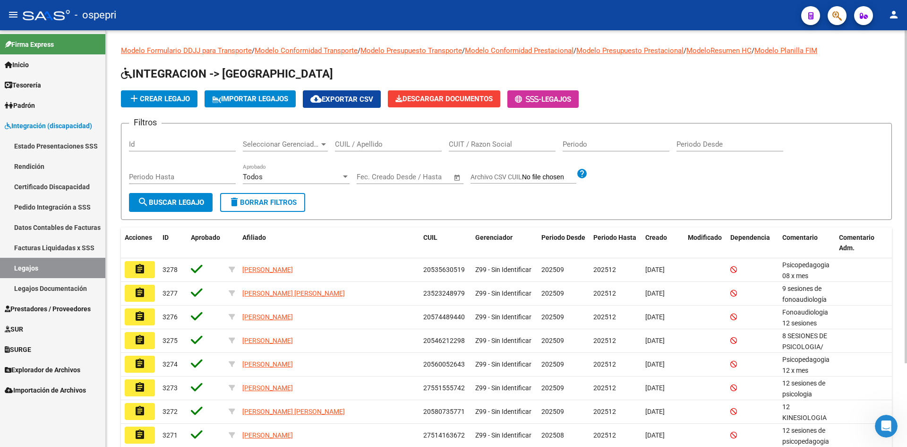
click at [345, 144] on input "CUIL / Apellido" at bounding box center [388, 144] width 107 height 9
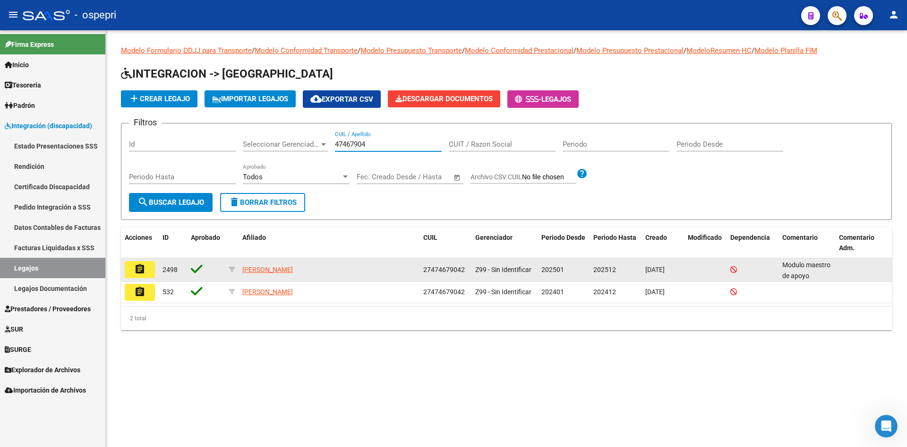
type input "47467904"
click at [150, 267] on button "assignment" at bounding box center [140, 269] width 30 height 17
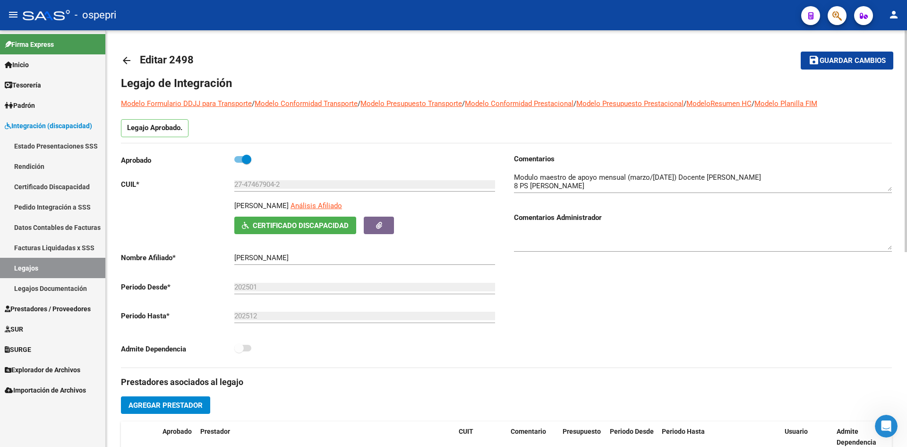
click at [122, 64] on mat-icon "arrow_back" at bounding box center [126, 60] width 11 height 11
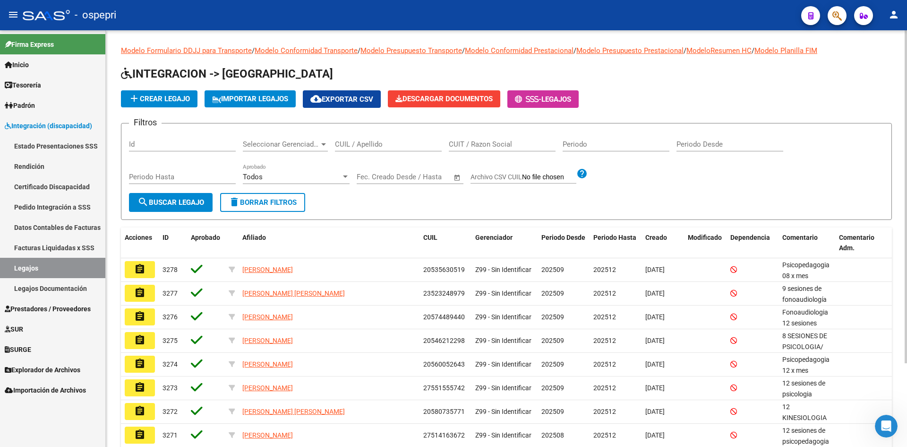
click at [360, 145] on input "CUIL / Apellido" at bounding box center [388, 144] width 107 height 9
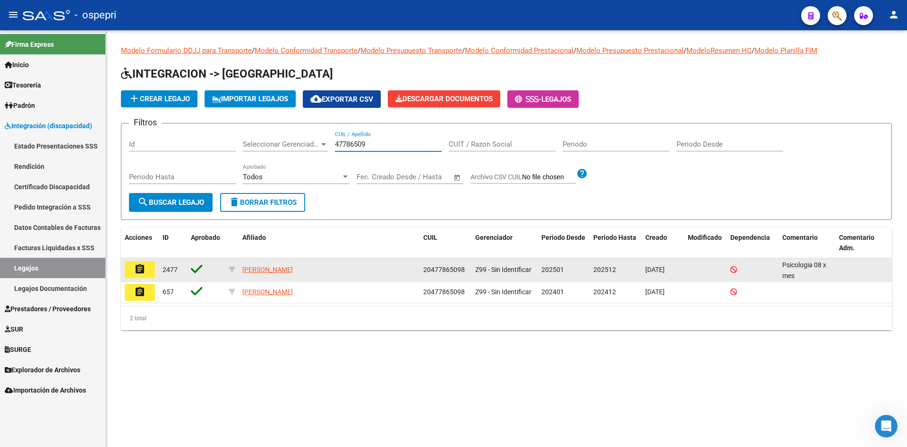
type input "47786509"
click at [142, 267] on mat-icon "assignment" at bounding box center [139, 268] width 11 height 11
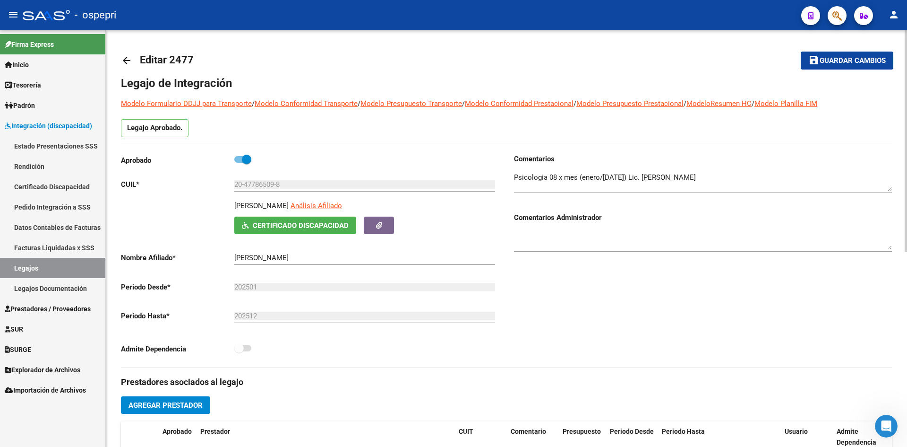
click at [121, 62] on mat-icon "arrow_back" at bounding box center [126, 60] width 11 height 11
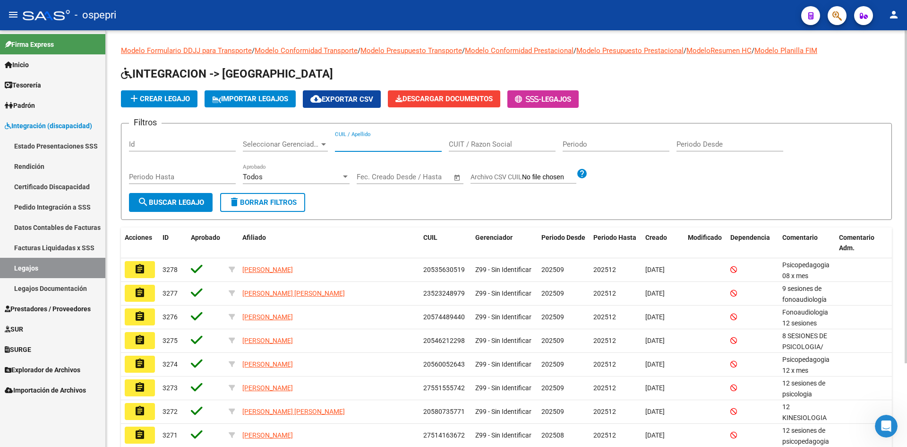
click at [372, 146] on input "CUIL / Apellido" at bounding box center [388, 144] width 107 height 9
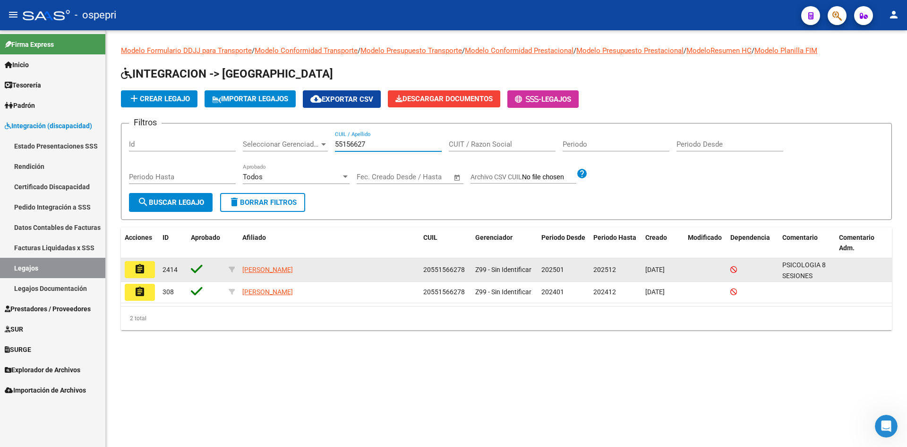
type input "55156627"
click at [147, 265] on button "assignment" at bounding box center [140, 269] width 30 height 17
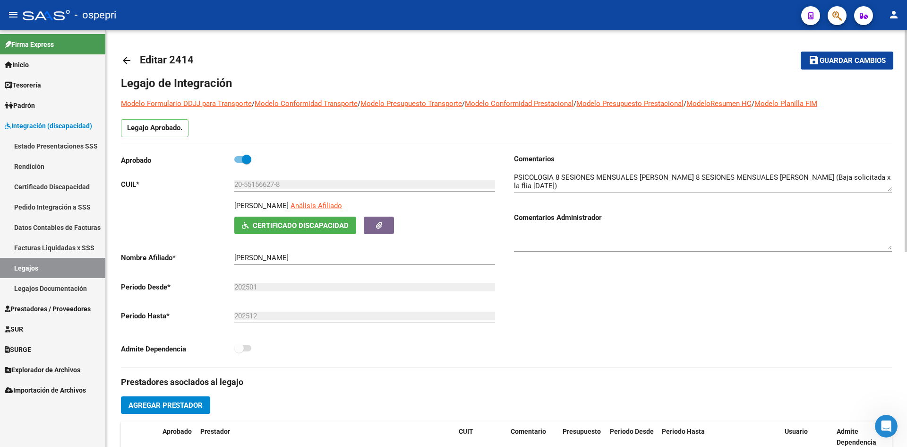
click at [125, 61] on mat-icon "arrow_back" at bounding box center [126, 60] width 11 height 11
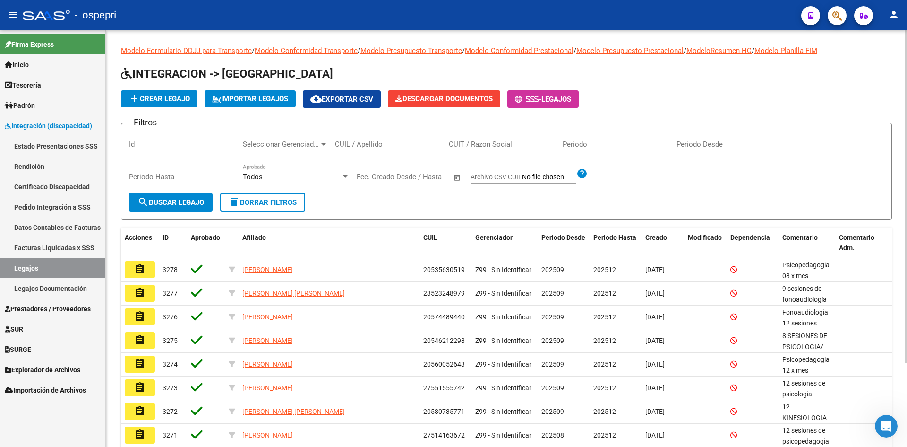
click at [380, 147] on input "CUIL / Apellido" at bounding box center [388, 144] width 107 height 9
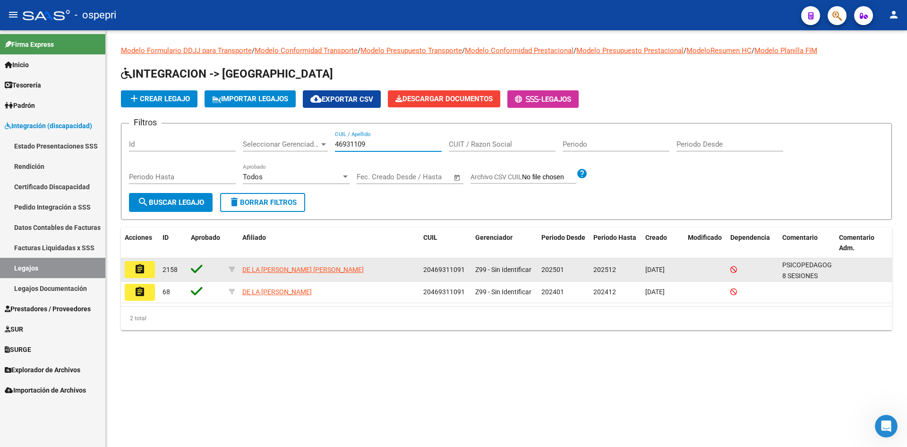
type input "46931109"
click at [130, 267] on button "assignment" at bounding box center [140, 269] width 30 height 17
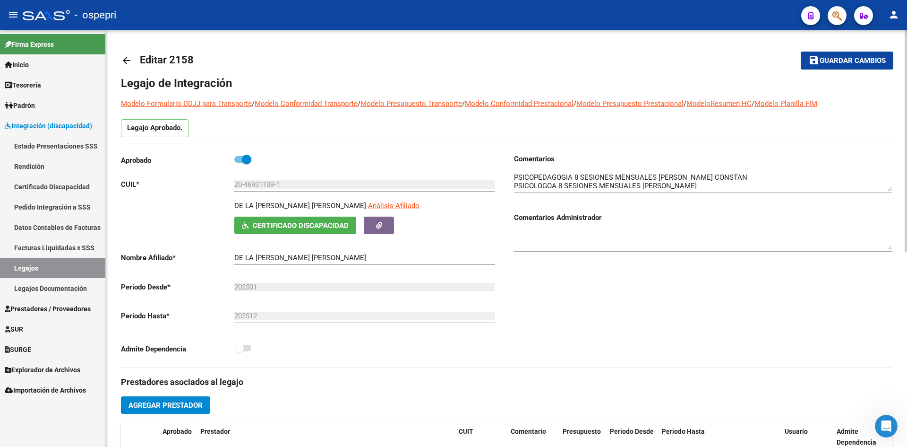
click at [123, 62] on mat-icon "arrow_back" at bounding box center [126, 60] width 11 height 11
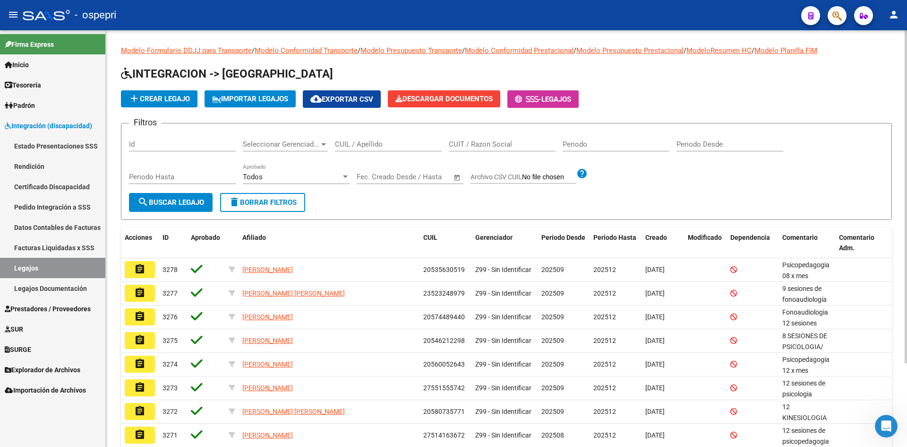
click at [361, 143] on input "CUIL / Apellido" at bounding box center [388, 144] width 107 height 9
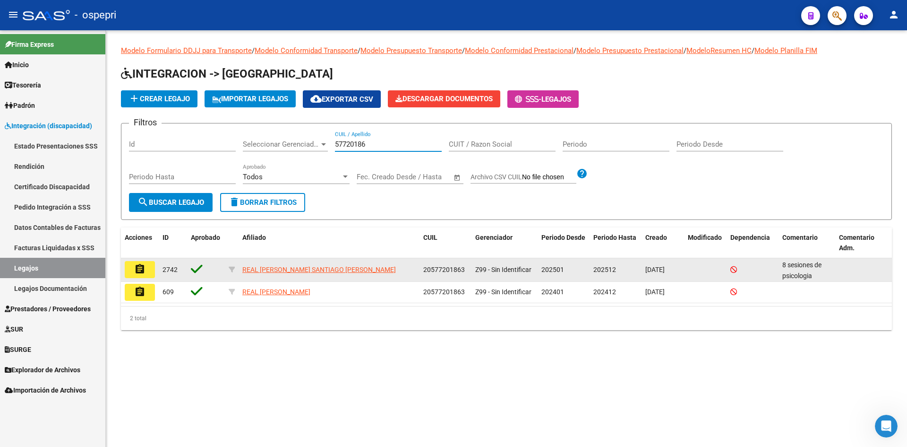
type input "57720186"
click at [139, 270] on mat-icon "assignment" at bounding box center [139, 268] width 11 height 11
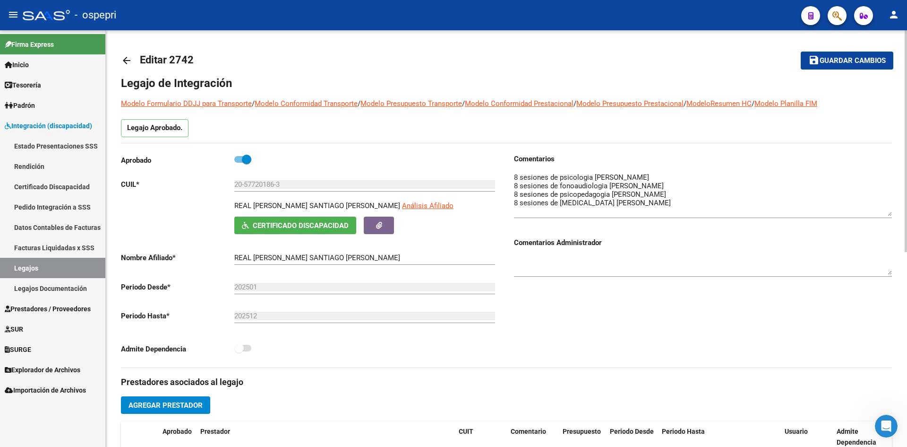
drag, startPoint x: 890, startPoint y: 189, endPoint x: 893, endPoint y: 214, distance: 25.2
click at [893, 214] on div "arrow_back Editar 2742 save Guardar cambios Legajo de Integración Modelo Formul…" at bounding box center [507, 421] width 802 height 782
click at [127, 62] on mat-icon "arrow_back" at bounding box center [126, 60] width 11 height 11
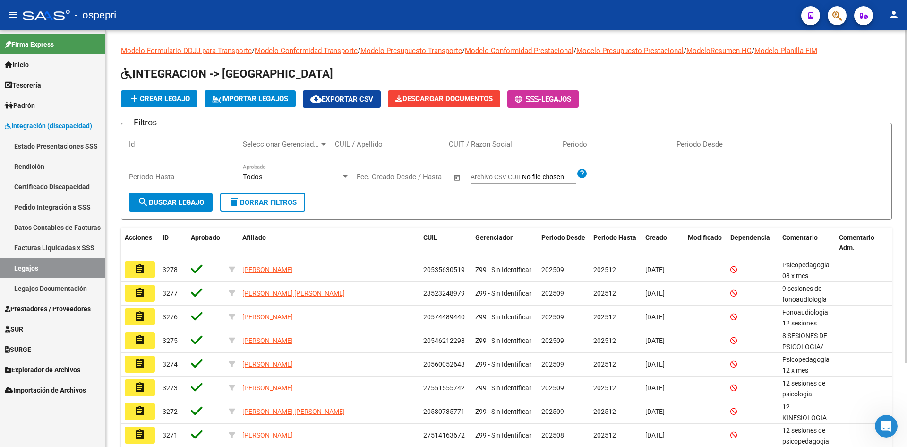
click at [362, 144] on input "CUIL / Apellido" at bounding box center [388, 144] width 107 height 9
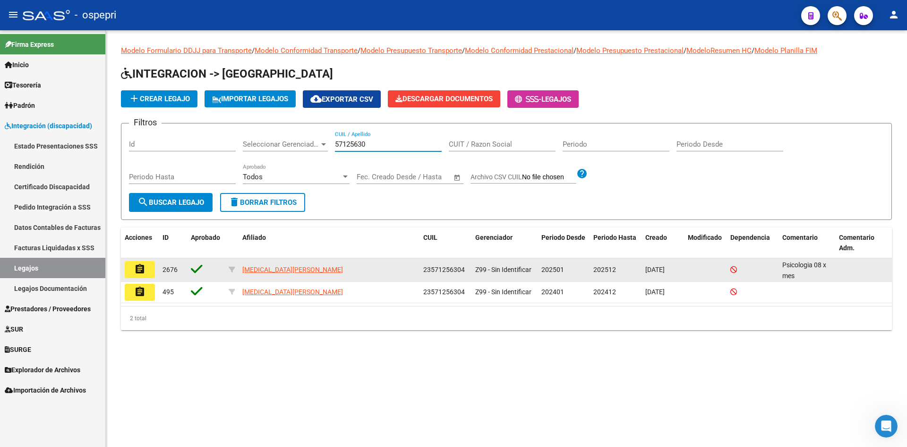
type input "57125630"
click at [143, 272] on mat-icon "assignment" at bounding box center [139, 268] width 11 height 11
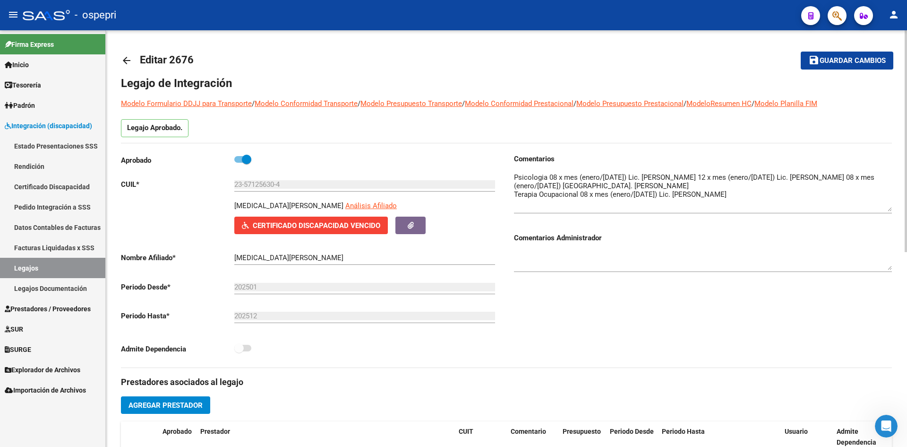
drag, startPoint x: 889, startPoint y: 188, endPoint x: 896, endPoint y: 208, distance: 21.2
click at [896, 208] on div "arrow_back Editar 2676 save Guardar cambios Legajo de Integración Modelo Formul…" at bounding box center [507, 421] width 802 height 782
click at [326, 223] on span "Certificado Discapacidad Vencido" at bounding box center [317, 225] width 128 height 9
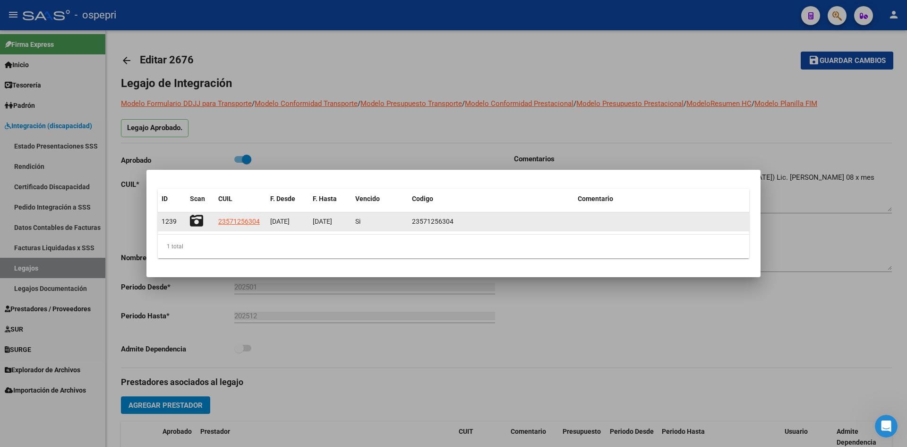
click at [197, 217] on icon at bounding box center [196, 220] width 13 height 13
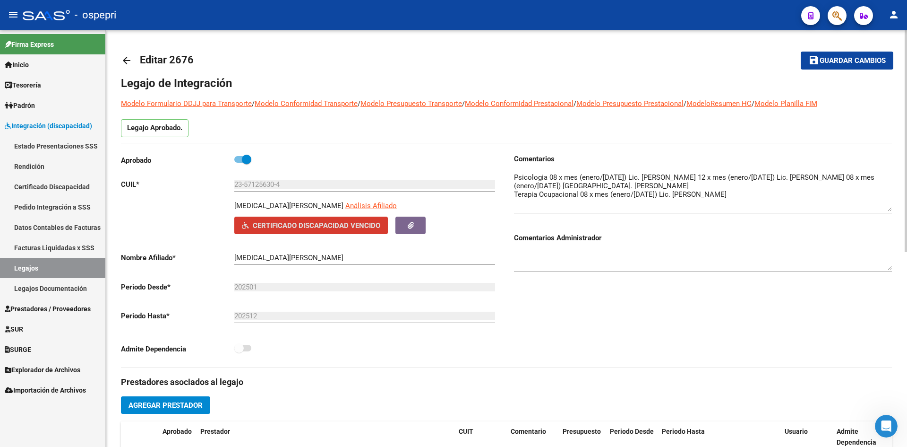
click at [129, 67] on link "arrow_back" at bounding box center [130, 60] width 19 height 22
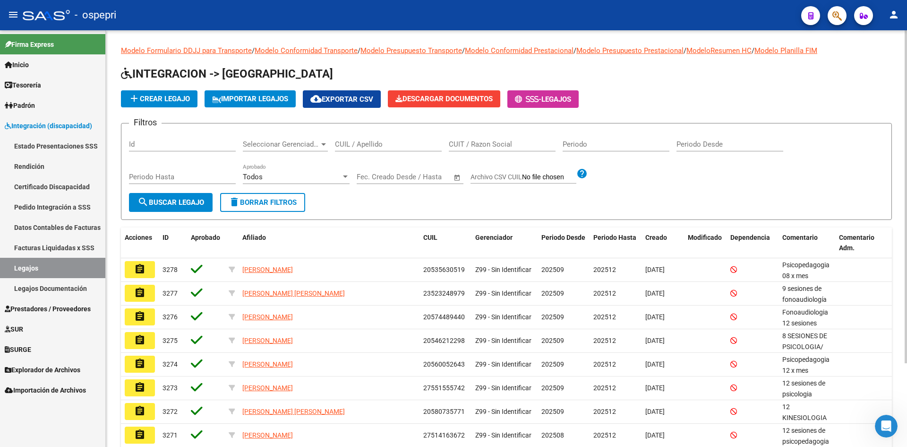
click at [361, 145] on input "CUIL / Apellido" at bounding box center [388, 144] width 107 height 9
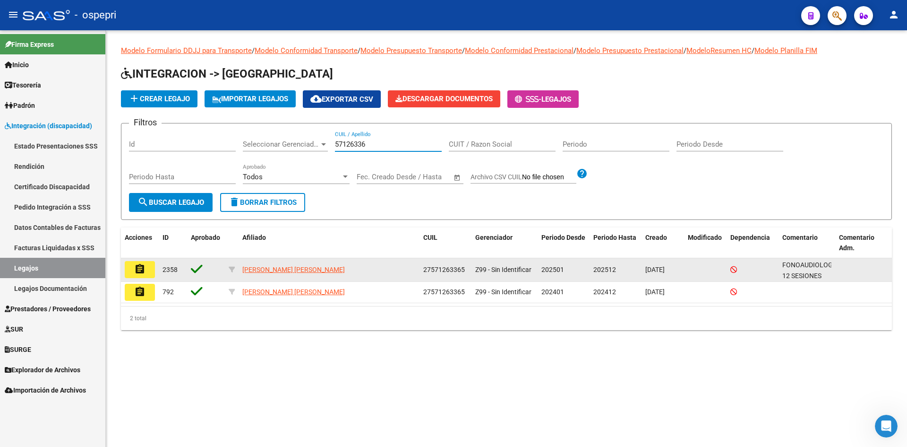
type input "57126336"
click at [138, 270] on mat-icon "assignment" at bounding box center [139, 268] width 11 height 11
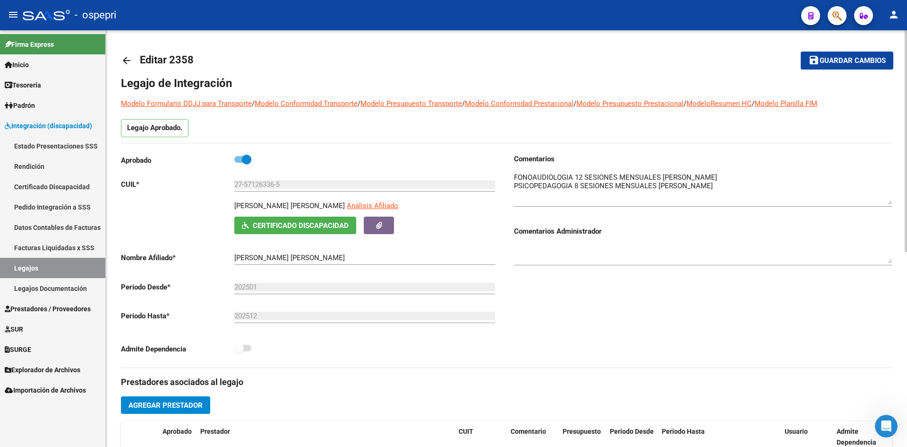
drag, startPoint x: 887, startPoint y: 188, endPoint x: 885, endPoint y: 202, distance: 13.8
click at [885, 202] on textarea at bounding box center [703, 188] width 378 height 33
click at [126, 60] on mat-icon "arrow_back" at bounding box center [126, 60] width 11 height 11
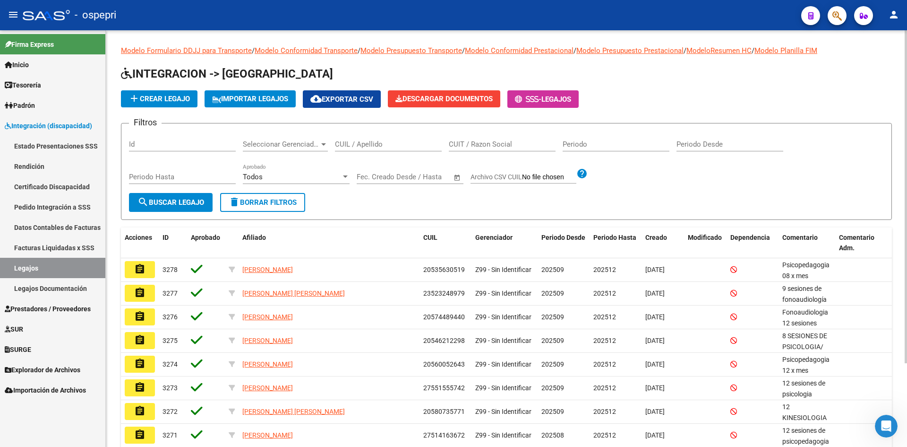
click at [383, 145] on input "CUIL / Apellido" at bounding box center [388, 144] width 107 height 9
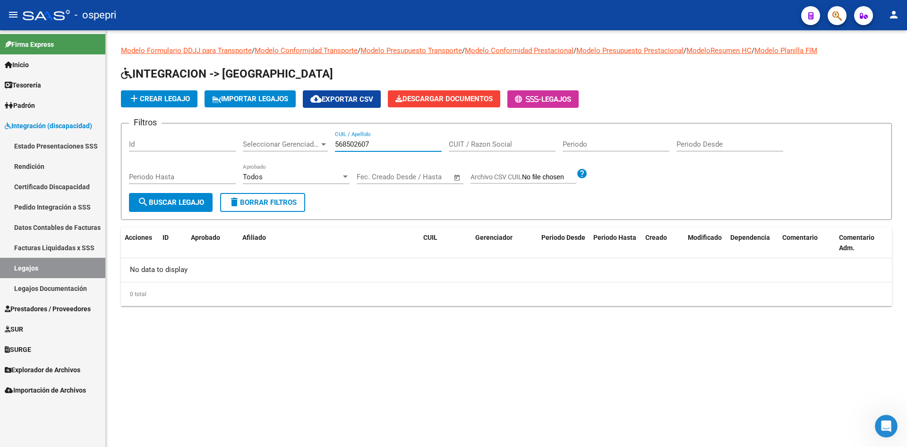
click at [354, 143] on input "568502607" at bounding box center [388, 144] width 107 height 9
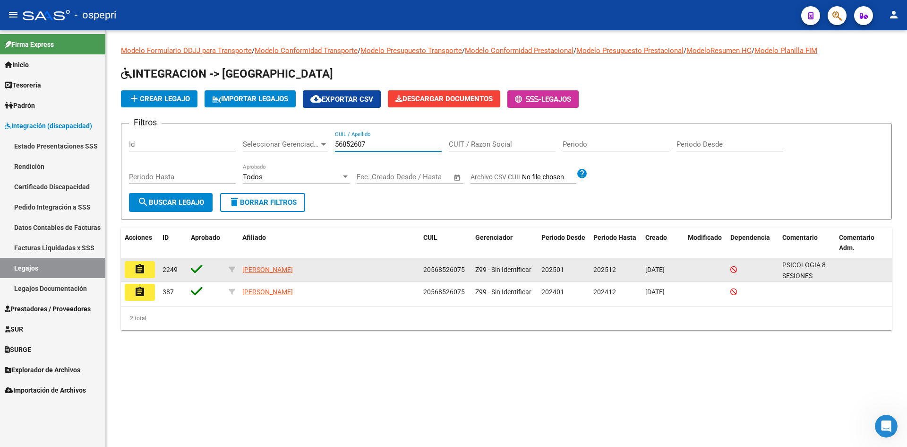
type input "56852607"
click at [141, 269] on mat-icon "assignment" at bounding box center [139, 268] width 11 height 11
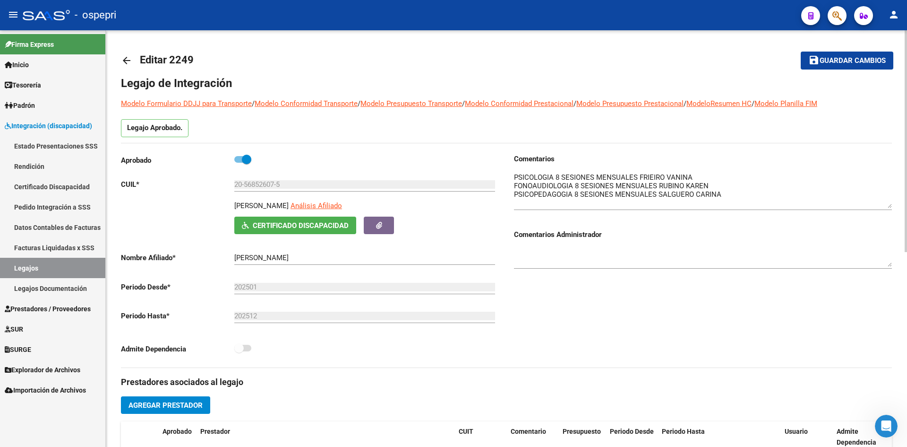
drag, startPoint x: 890, startPoint y: 188, endPoint x: 891, endPoint y: 205, distance: 17.0
click at [891, 205] on textarea at bounding box center [703, 190] width 378 height 36
click at [123, 57] on mat-icon "arrow_back" at bounding box center [126, 60] width 11 height 11
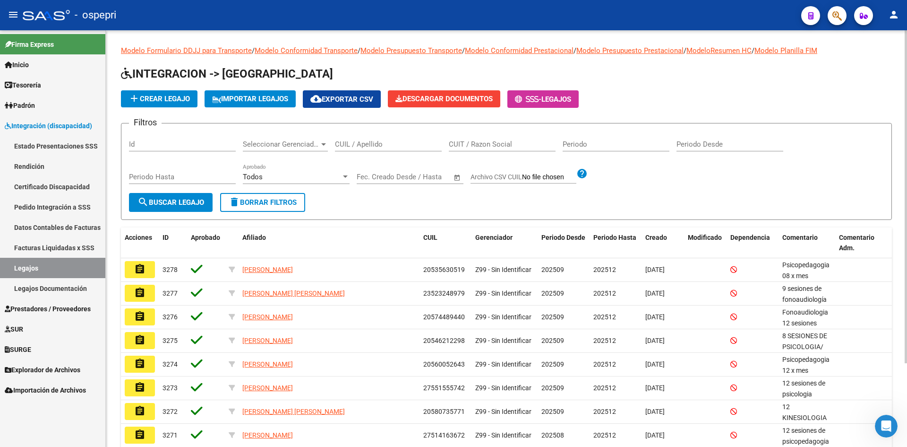
click at [345, 146] on input "CUIL / Apellido" at bounding box center [388, 144] width 107 height 9
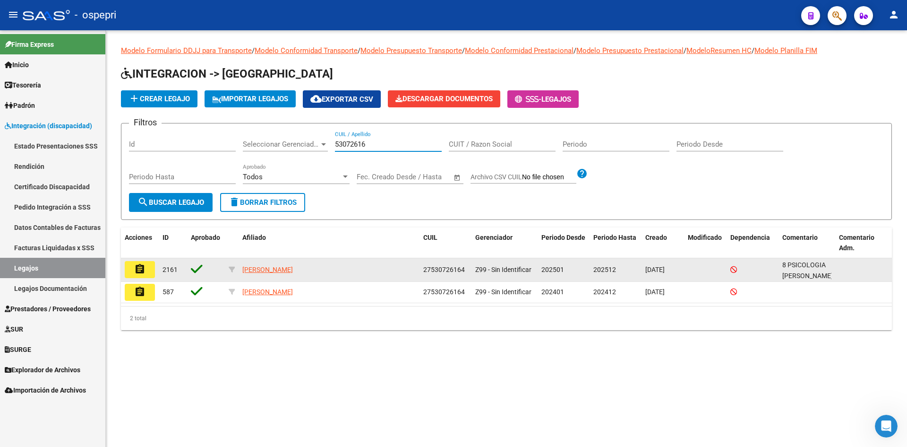
type input "53072616"
click at [131, 272] on button "assignment" at bounding box center [140, 269] width 30 height 17
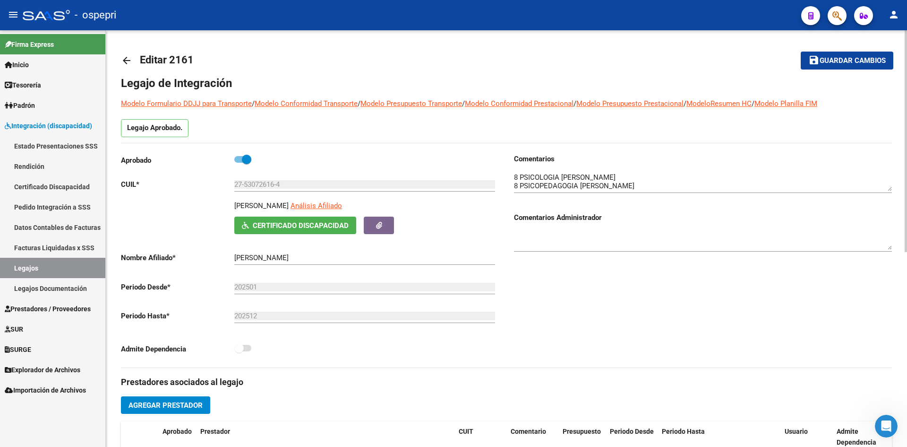
click at [125, 59] on mat-icon "arrow_back" at bounding box center [126, 60] width 11 height 11
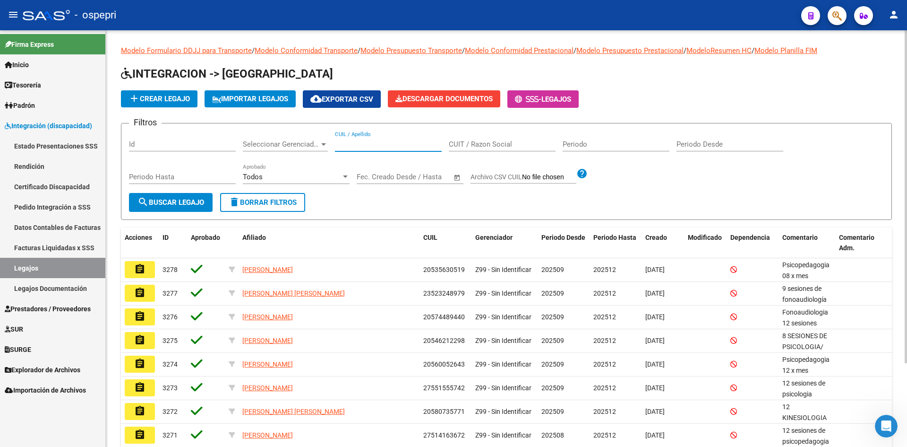
click at [366, 145] on input "CUIL / Apellido" at bounding box center [388, 144] width 107 height 9
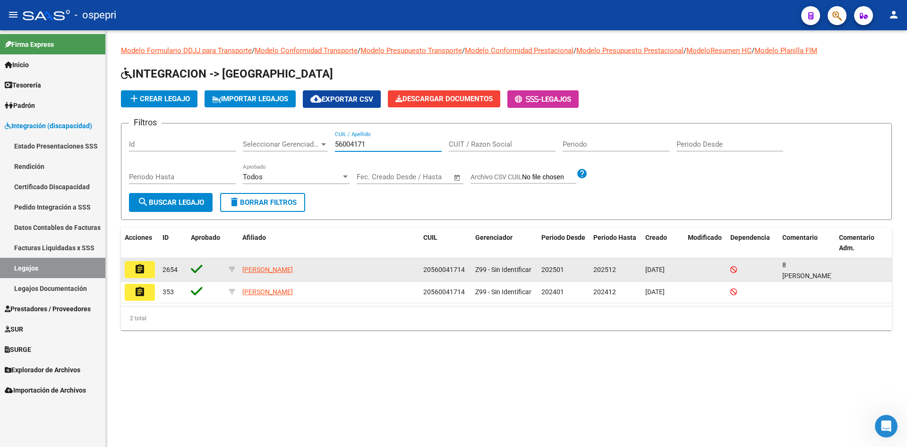
type input "56004171"
click at [139, 270] on mat-icon "assignment" at bounding box center [139, 268] width 11 height 11
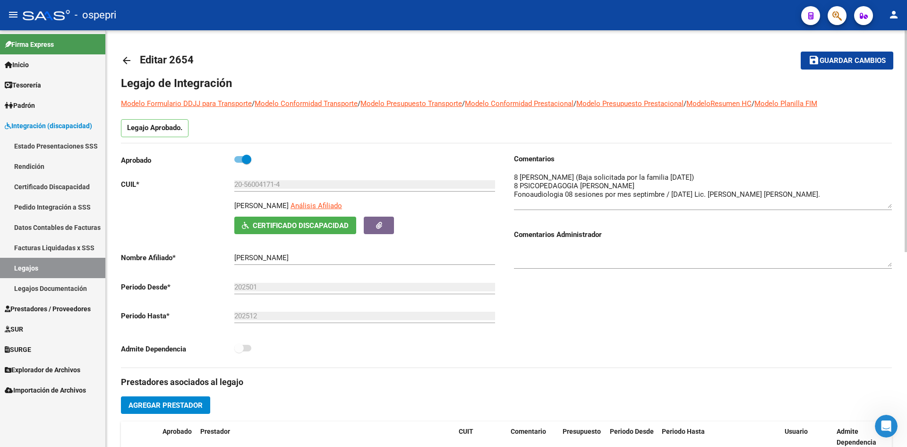
drag, startPoint x: 891, startPoint y: 190, endPoint x: 895, endPoint y: 207, distance: 17.5
click at [895, 207] on div "arrow_back Editar 2654 save Guardar cambios Legajo de Integración Modelo Formul…" at bounding box center [507, 421] width 802 height 782
click at [128, 59] on mat-icon "arrow_back" at bounding box center [126, 60] width 11 height 11
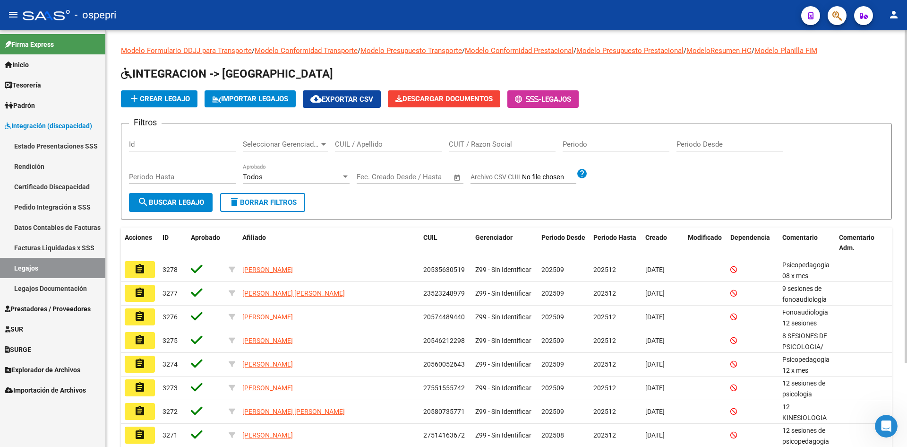
click at [348, 150] on div "CUIL / Apellido" at bounding box center [388, 141] width 107 height 20
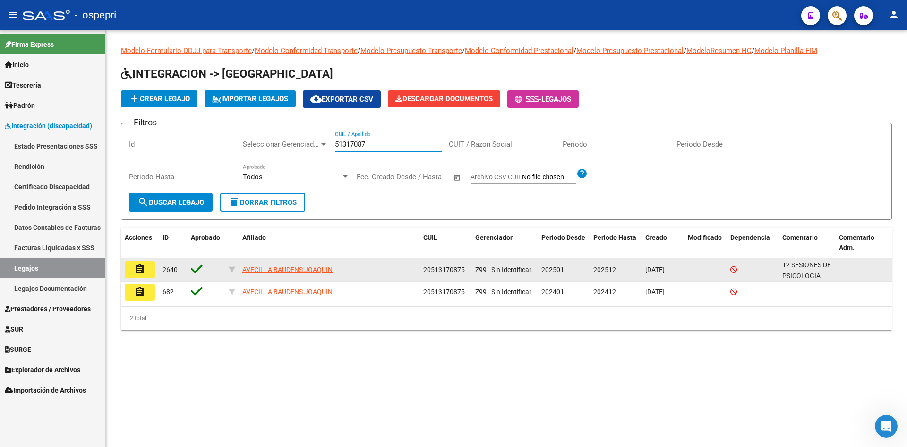
type input "51317087"
click at [138, 266] on mat-icon "assignment" at bounding box center [139, 268] width 11 height 11
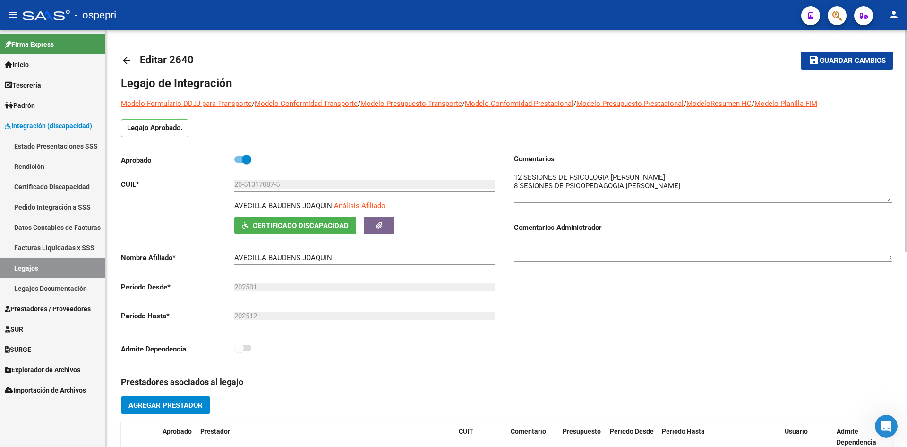
drag, startPoint x: 890, startPoint y: 190, endPoint x: 892, endPoint y: 200, distance: 10.7
click at [892, 200] on div "arrow_back Editar 2640 save Guardar cambios Legajo de Integración Modelo Formul…" at bounding box center [507, 421] width 802 height 782
